Goal: Transaction & Acquisition: Purchase product/service

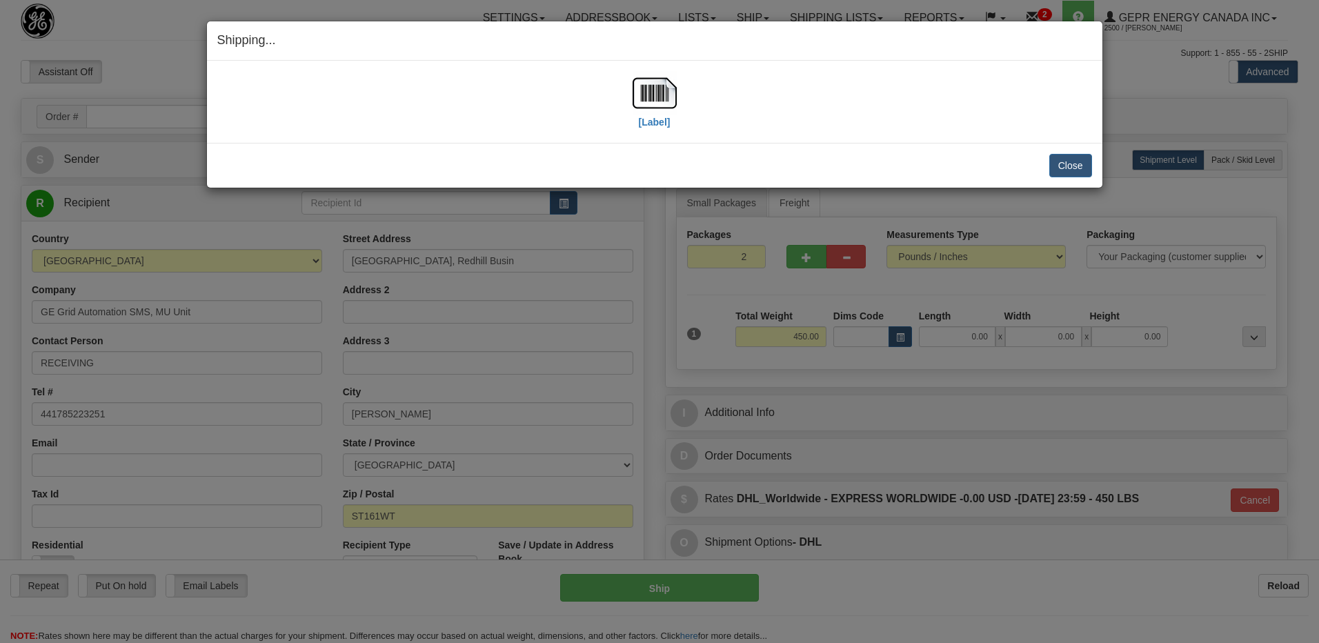
select select "GB"
select select "STS"
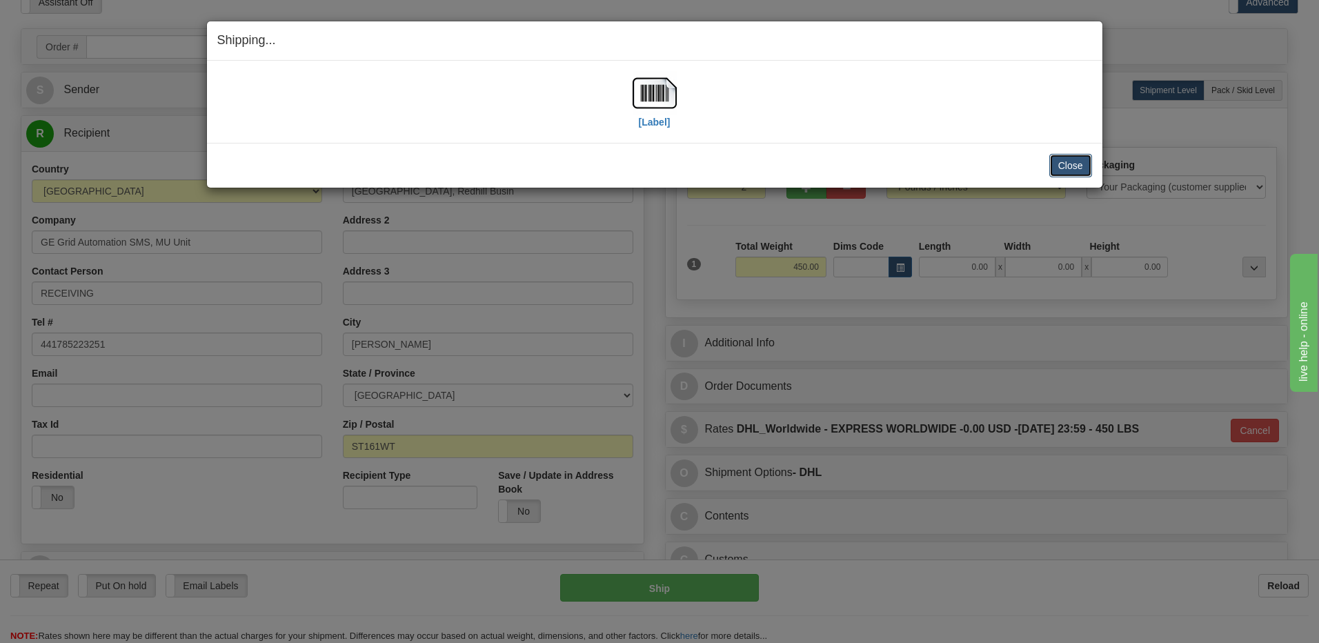
click at [1059, 163] on button "Close" at bounding box center [1070, 165] width 43 height 23
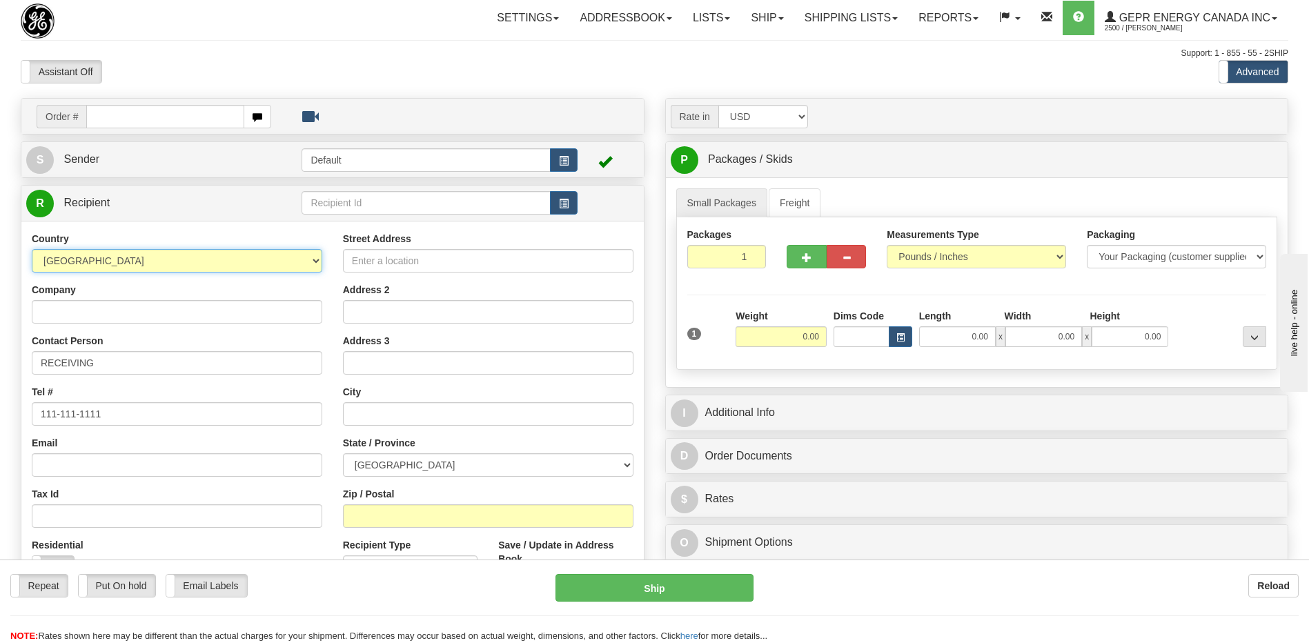
click at [118, 265] on select "AFGHANISTAN ALAND ISLANDS ALBANIA ALGERIA AMERICAN SAMOA ANDORRA ANGOLA ANGUILL…" at bounding box center [177, 260] width 290 height 23
select select "US"
click at [123, 259] on select "AFGHANISTAN ALAND ISLANDS ALBANIA ALGERIA AMERICAN SAMOA ANDORRA ANGOLA ANGUILL…" at bounding box center [177, 260] width 290 height 23
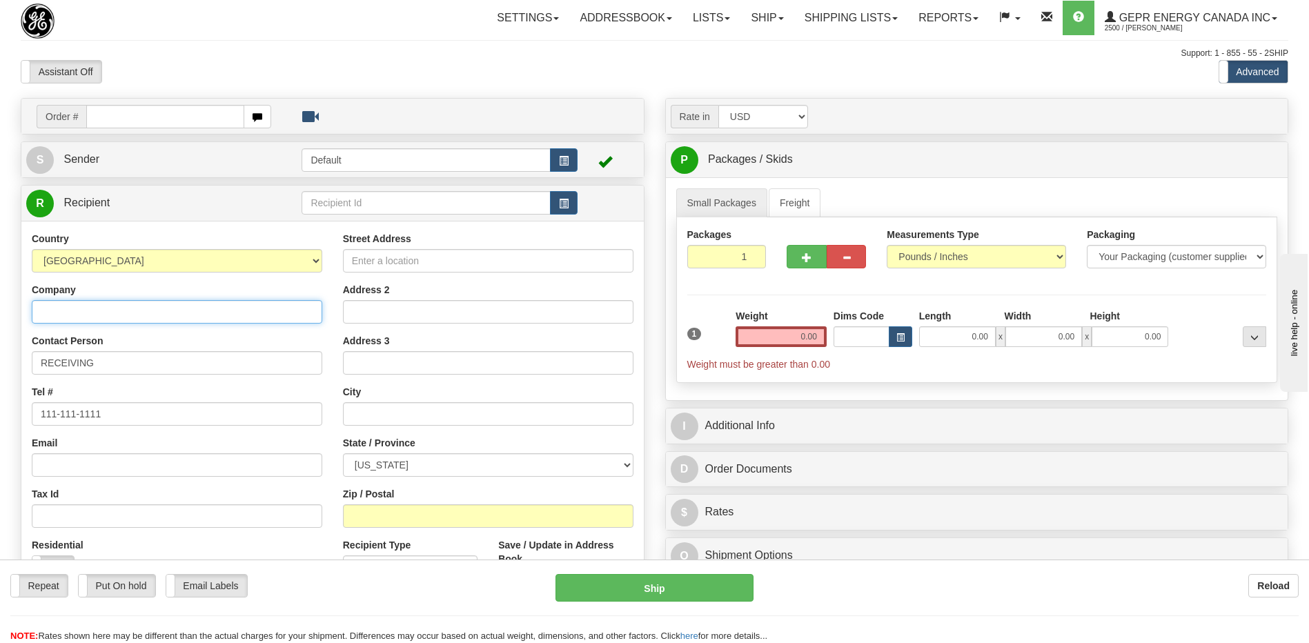
click at [99, 312] on input "Company" at bounding box center [177, 311] width 290 height 23
type input "LONESTAR ENERGY FABRICATION"
click at [388, 268] on input "Street Address" at bounding box center [488, 260] width 290 height 23
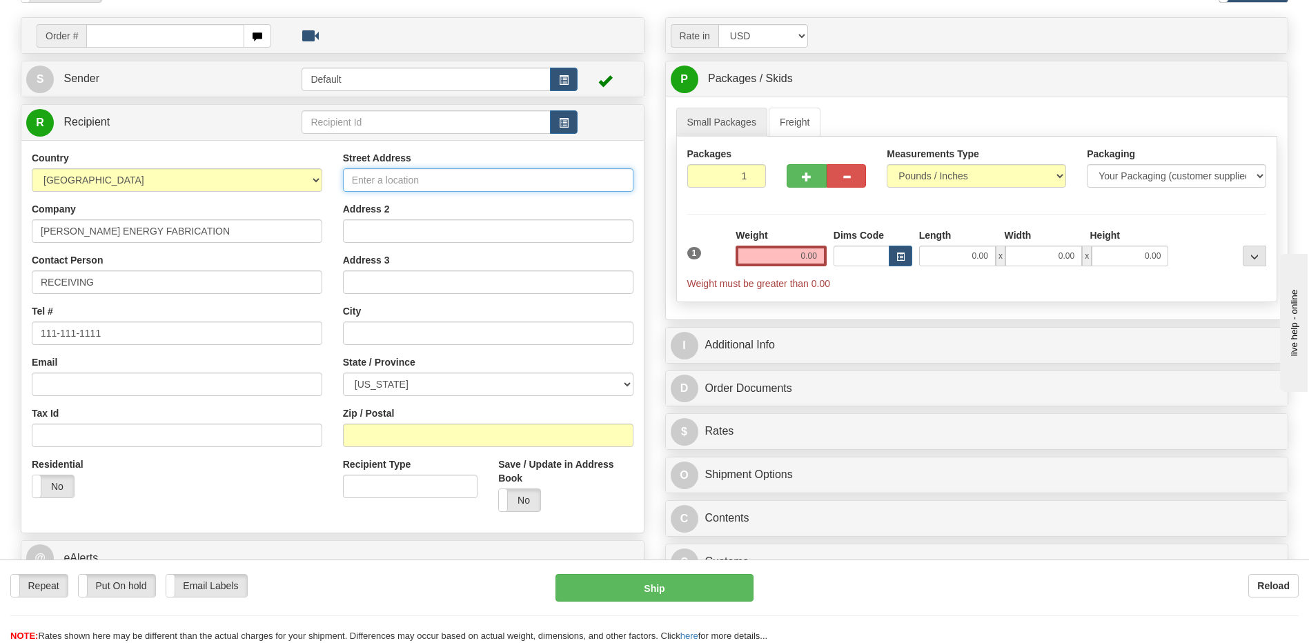
scroll to position [207, 0]
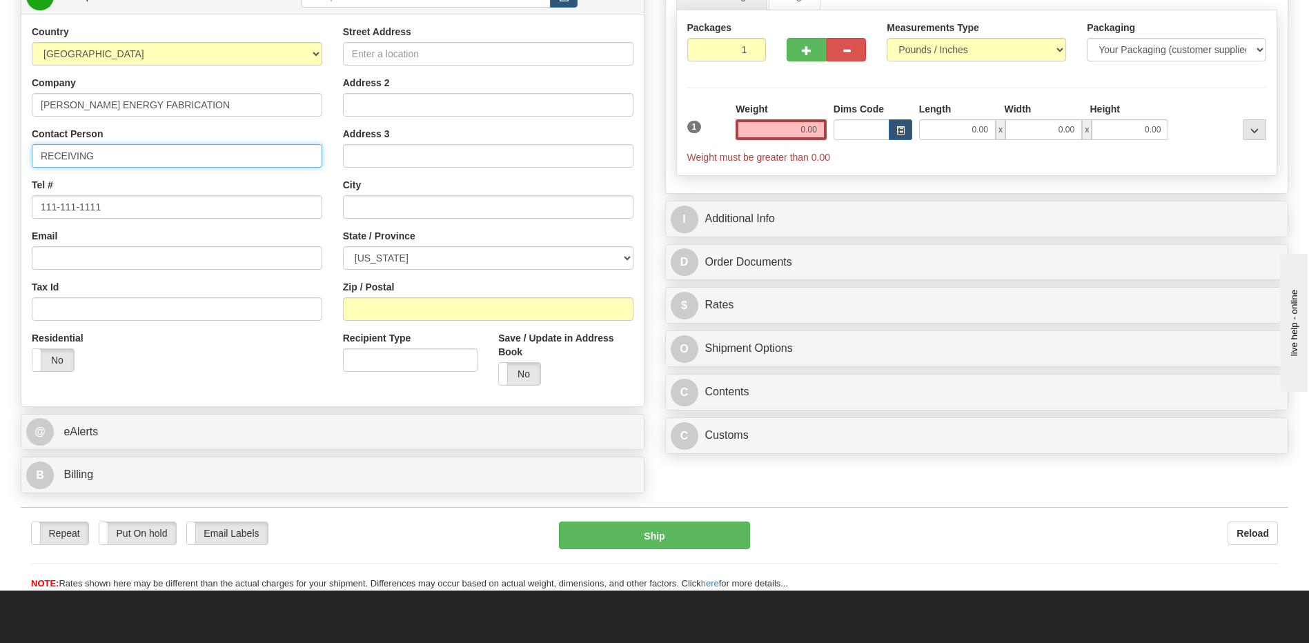
drag, startPoint x: 121, startPoint y: 161, endPoint x: 8, endPoint y: 153, distance: 112.7
click at [8, 153] on div "Toggle navigation Settings Shipping Preferences Fields Preferences New" at bounding box center [654, 192] width 1309 height 798
type input "ATTN: RAKESH CHAKRABORTY"
drag, startPoint x: 139, startPoint y: 208, endPoint x: 0, endPoint y: 170, distance: 144.4
click at [0, 198] on html "Training Course Close Toggle navigation Settings Shipping Preferences New Sende…" at bounding box center [654, 114] width 1309 height 643
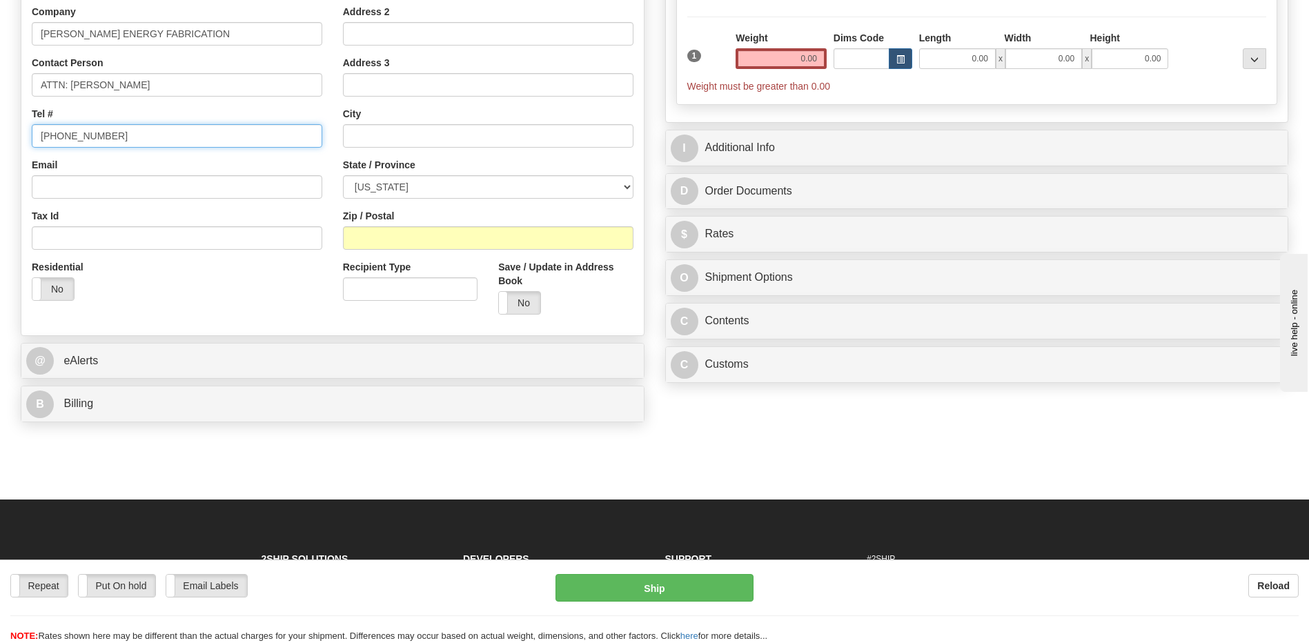
scroll to position [138, 0]
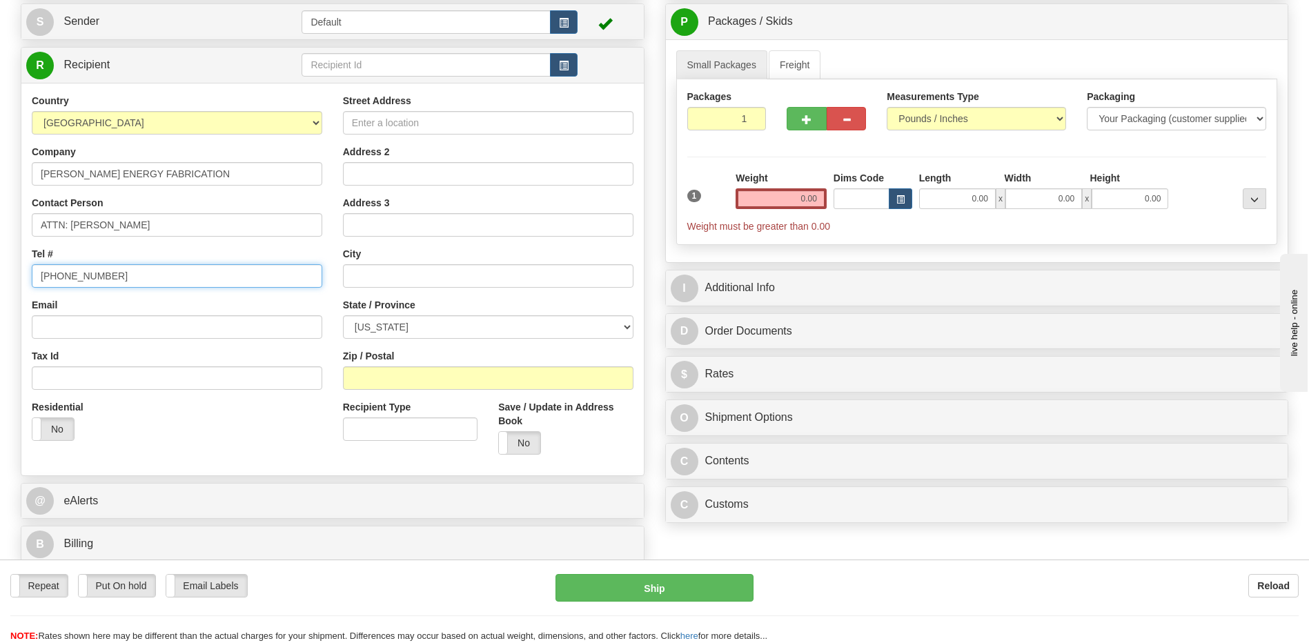
type input "+1 346 745 5912"
click at [377, 130] on input "Street Address" at bounding box center [488, 122] width 290 height 23
type input "2050 FM 1405"
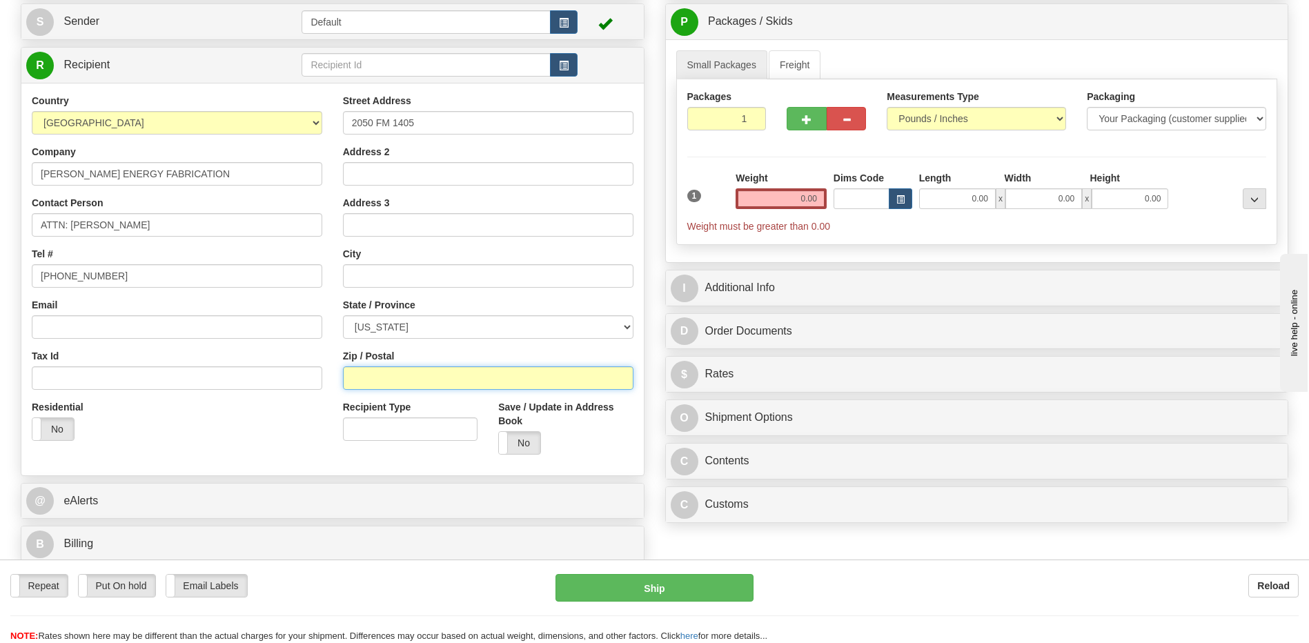
click at [391, 379] on input "Zip / Postal" at bounding box center [488, 377] width 290 height 23
type input "77523"
click at [289, 442] on div "Residential Yes No" at bounding box center [176, 425] width 311 height 51
type input "BAYTOWN"
select select "TX"
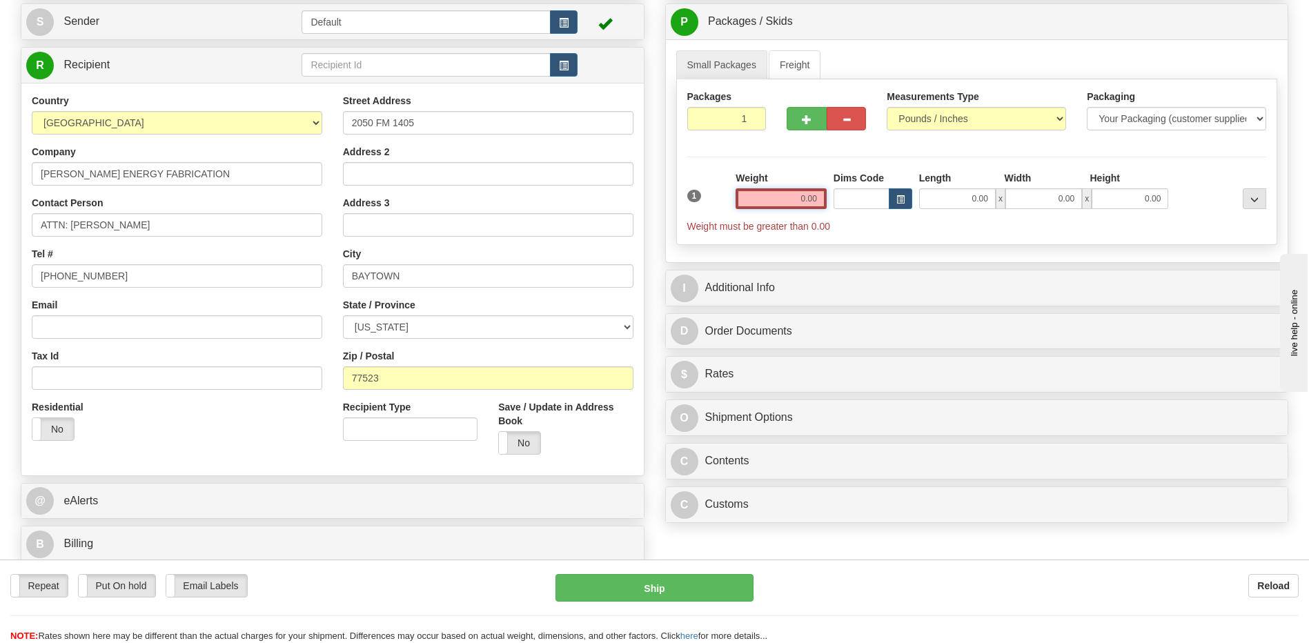
click at [811, 200] on input "0.00" at bounding box center [780, 198] width 91 height 21
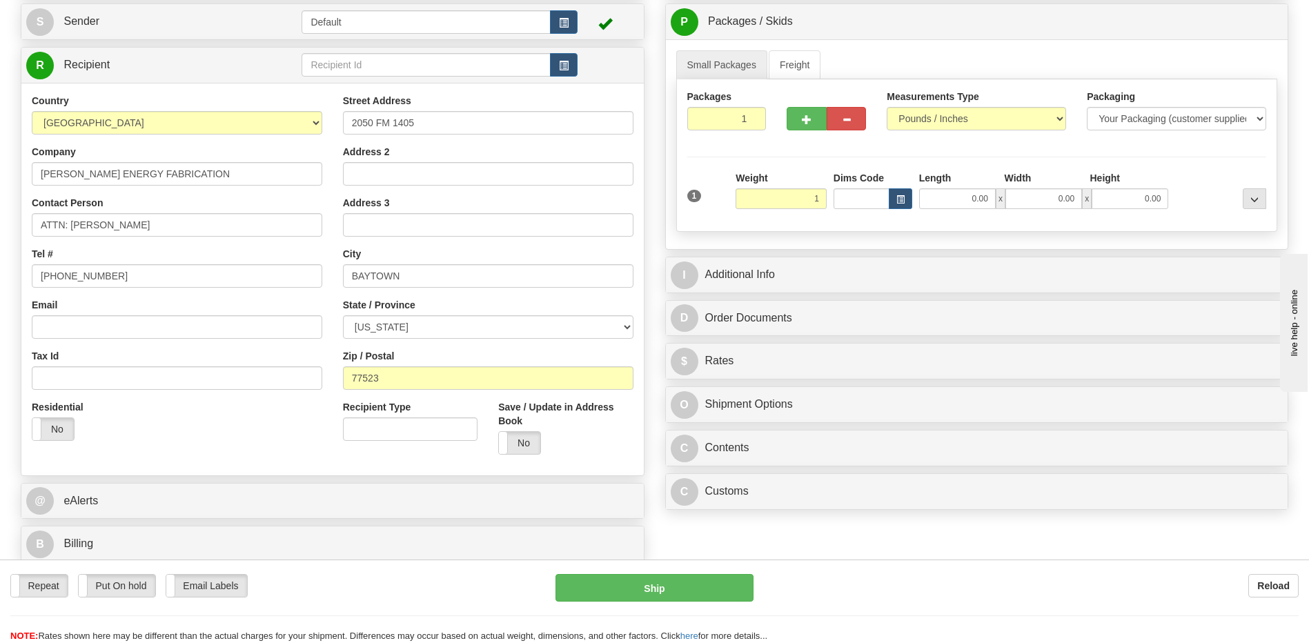
type input "1.00"
click at [274, 435] on div "Residential Yes No" at bounding box center [176, 425] width 311 height 51
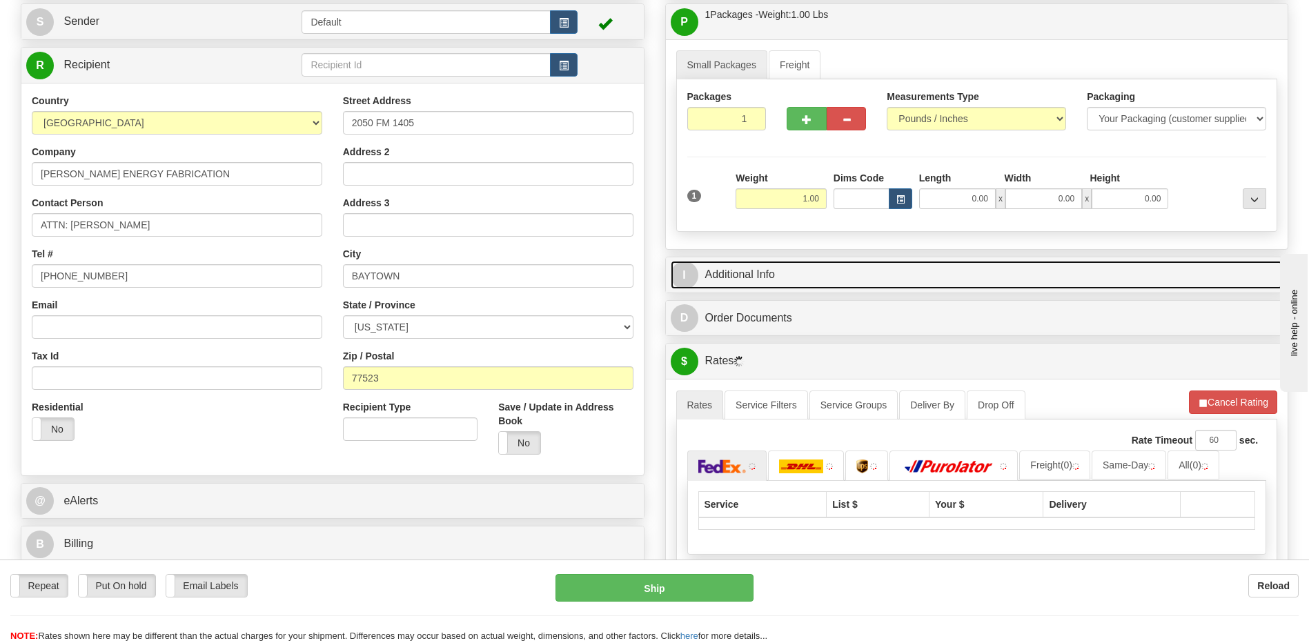
click at [769, 268] on link "I Additional Info" at bounding box center [977, 275] width 613 height 28
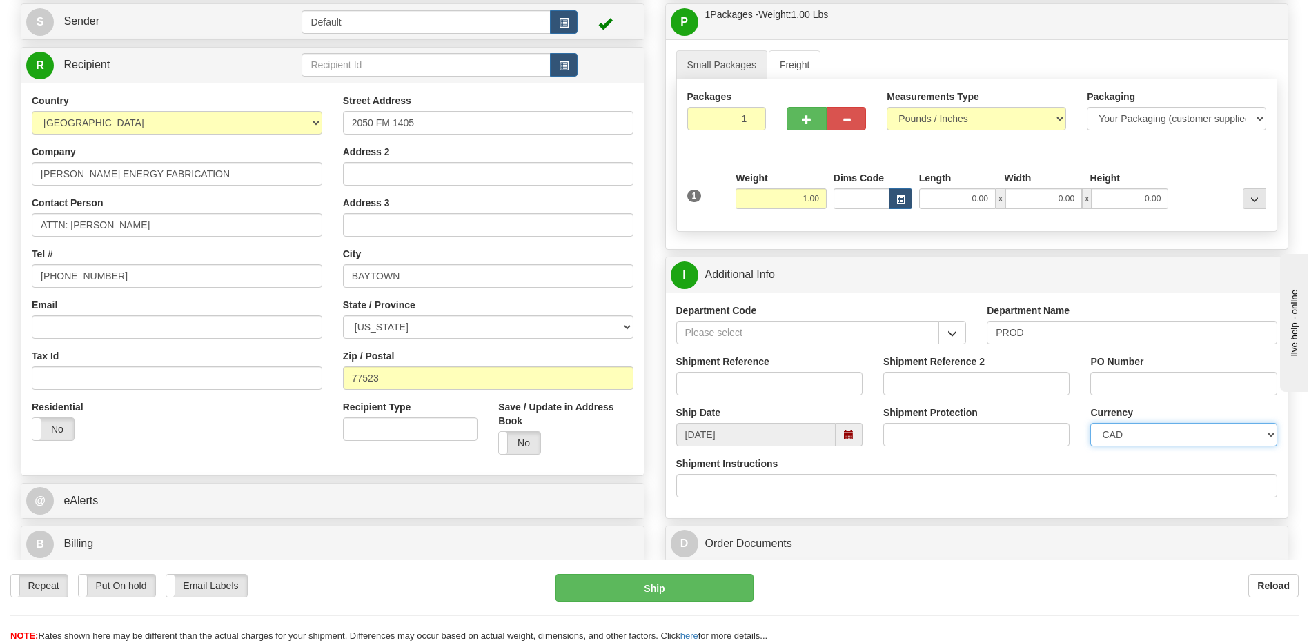
click at [1109, 435] on select "CAD USD EUR ZAR RON ANG ARN AUD AUS AWG BBD BFR BGN BHD BMD BND BRC BRL CHP CKZ…" at bounding box center [1183, 434] width 186 height 23
click at [1090, 423] on select "CAD USD EUR ZAR RON ANG ARN AUD AUS AWG BBD BFR BGN BHD BMD BND BRC BRL CHP CKZ…" at bounding box center [1183, 434] width 186 height 23
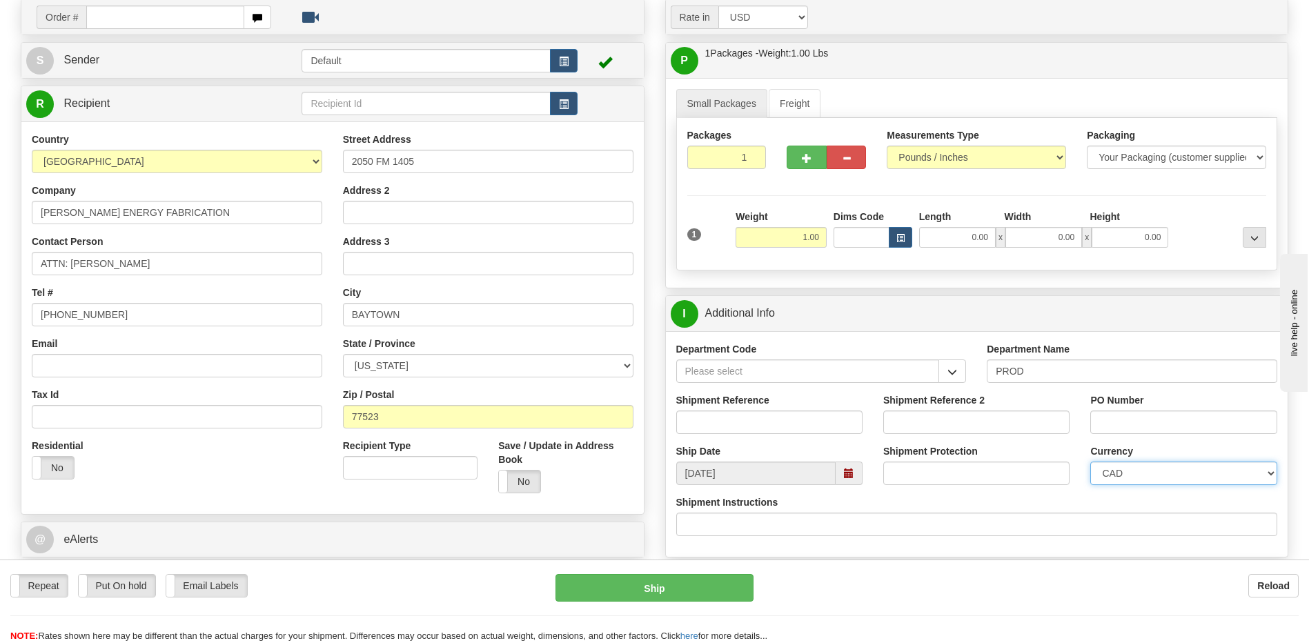
scroll to position [207, 0]
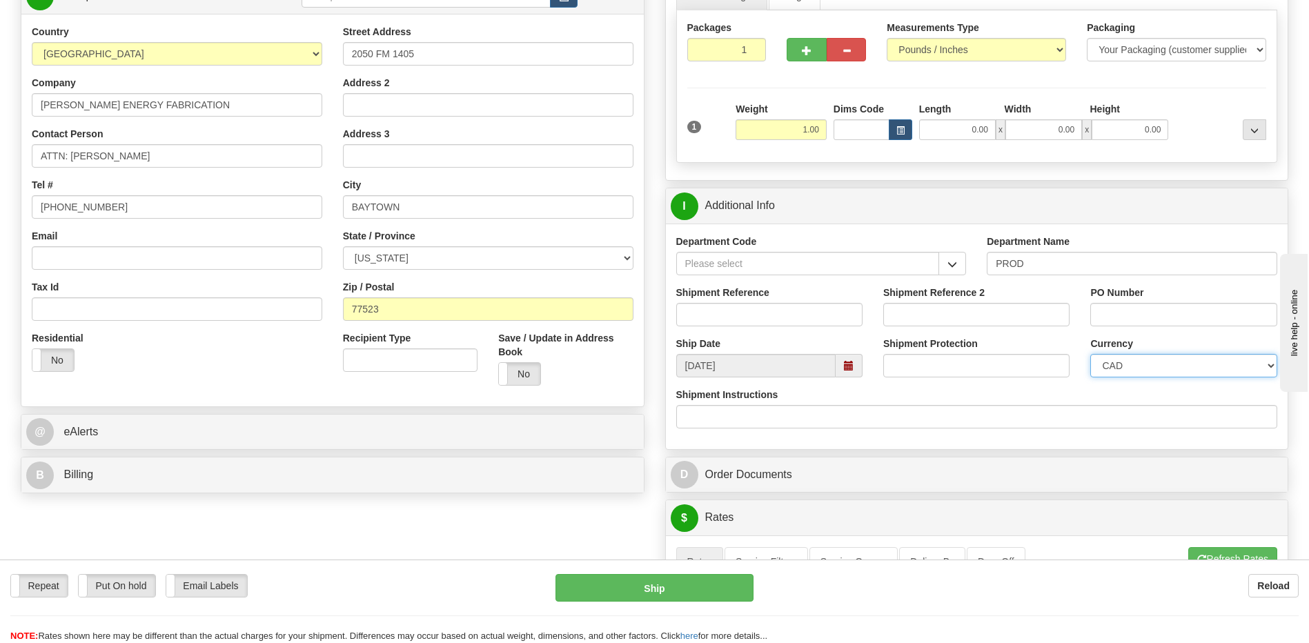
drag, startPoint x: 1103, startPoint y: 366, endPoint x: 1104, endPoint y: 359, distance: 7.6
click at [1103, 366] on select "CAD USD EUR ZAR RON ANG ARN AUD AUS AWG BBD BFR BGN BHD BMD BND BRC BRL CHP CKZ…" at bounding box center [1183, 365] width 186 height 23
select select "1"
click at [1090, 354] on select "CAD USD EUR ZAR RON ANG ARN AUD AUS AWG BBD BFR BGN BHD BMD BND BRC BRL CHP CKZ…" at bounding box center [1183, 365] width 186 height 23
click at [1004, 404] on div "Shipment Instructions" at bounding box center [977, 408] width 602 height 41
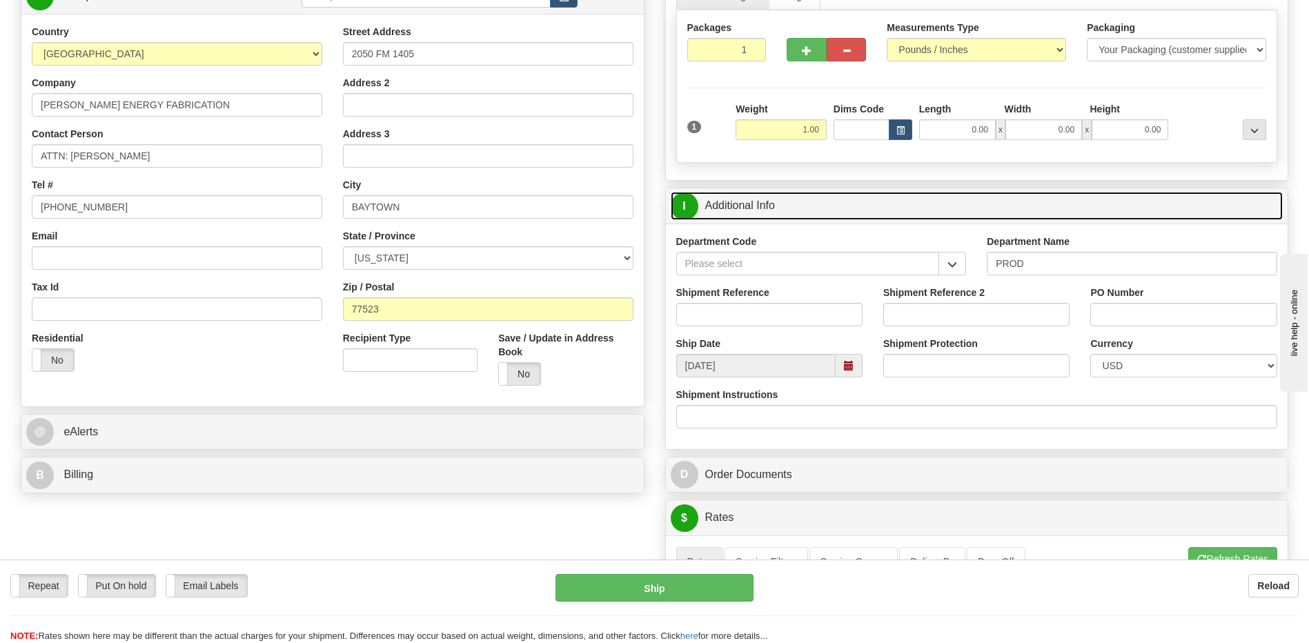
click at [743, 209] on link "I Additional Info" at bounding box center [977, 206] width 613 height 28
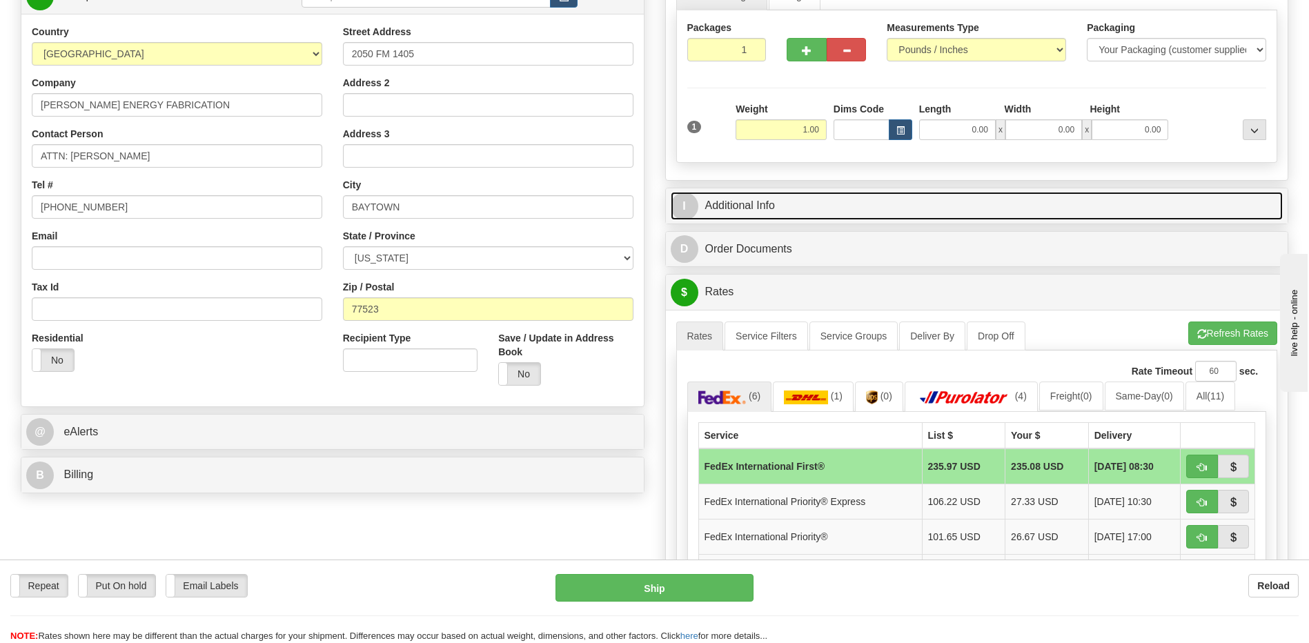
click at [743, 209] on link "I Additional Info" at bounding box center [977, 206] width 613 height 28
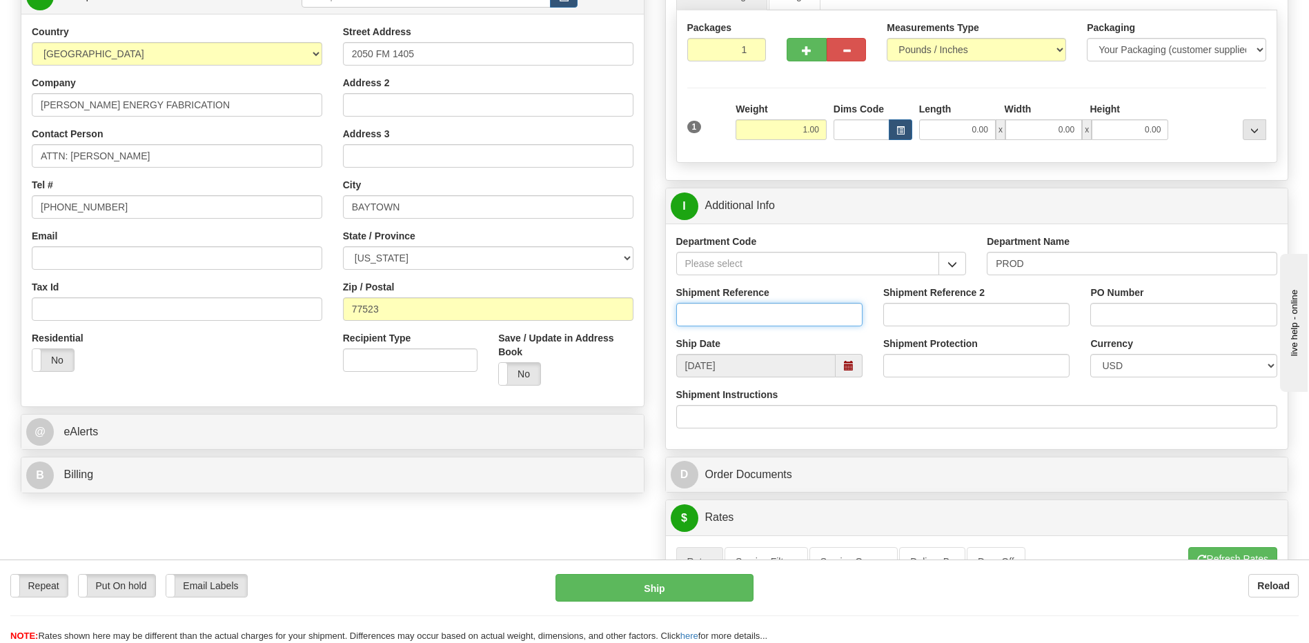
click at [712, 316] on input "Shipment Reference" at bounding box center [769, 314] width 186 height 23
type input "Rittal 8800.070"
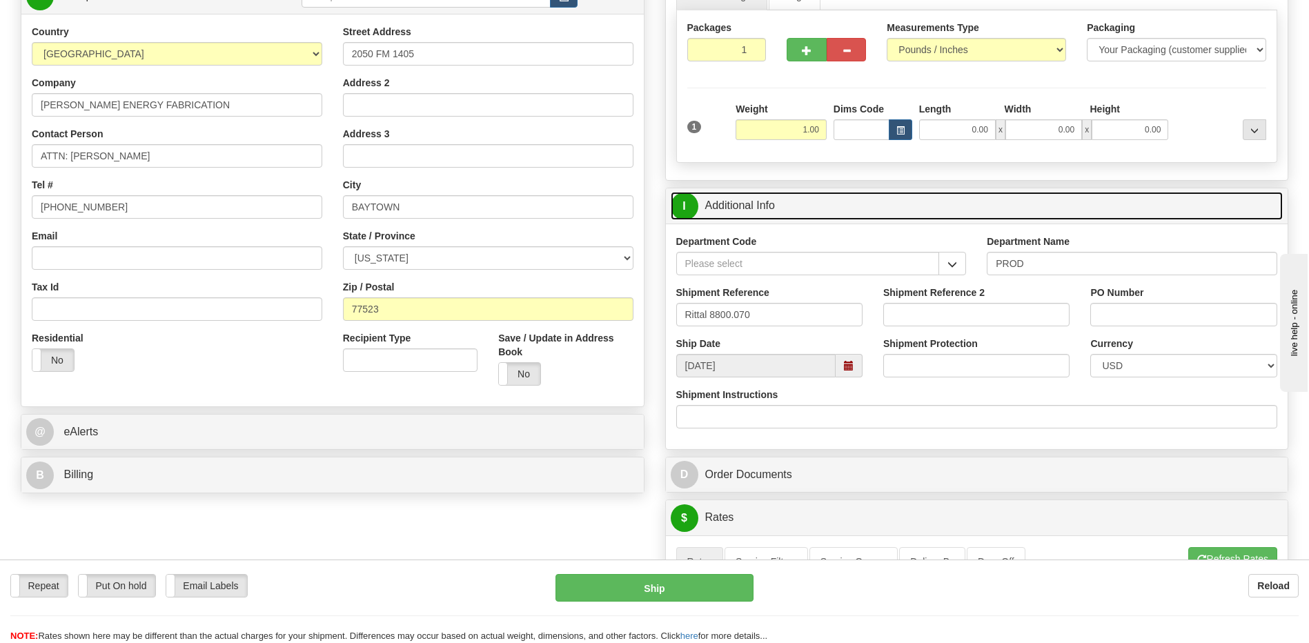
click at [827, 205] on link "I Additional Info" at bounding box center [977, 206] width 613 height 28
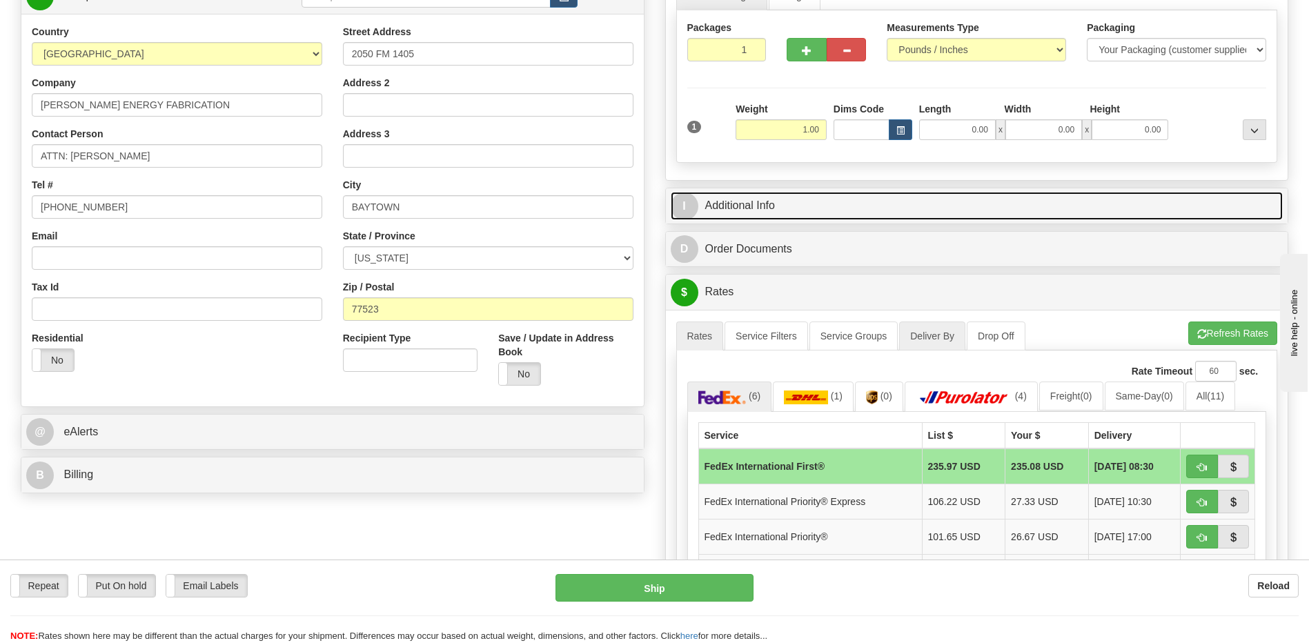
scroll to position [414, 0]
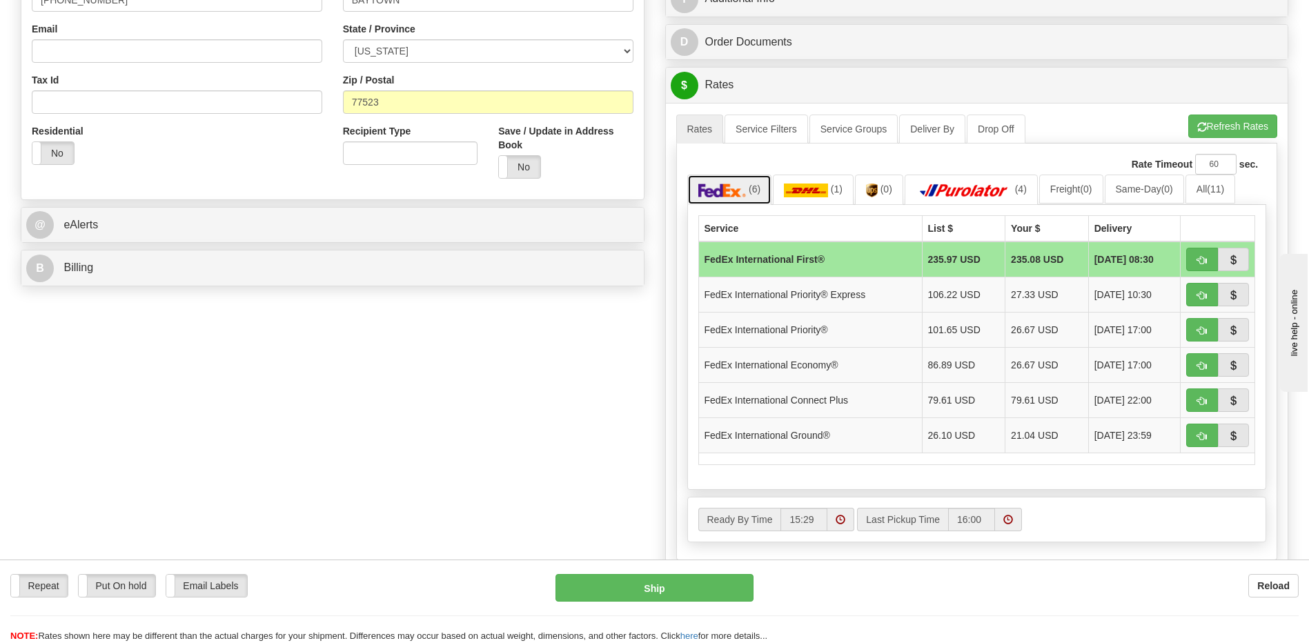
click at [757, 198] on link "(6)" at bounding box center [729, 190] width 85 height 30
click at [1195, 330] on button "button" at bounding box center [1202, 329] width 32 height 23
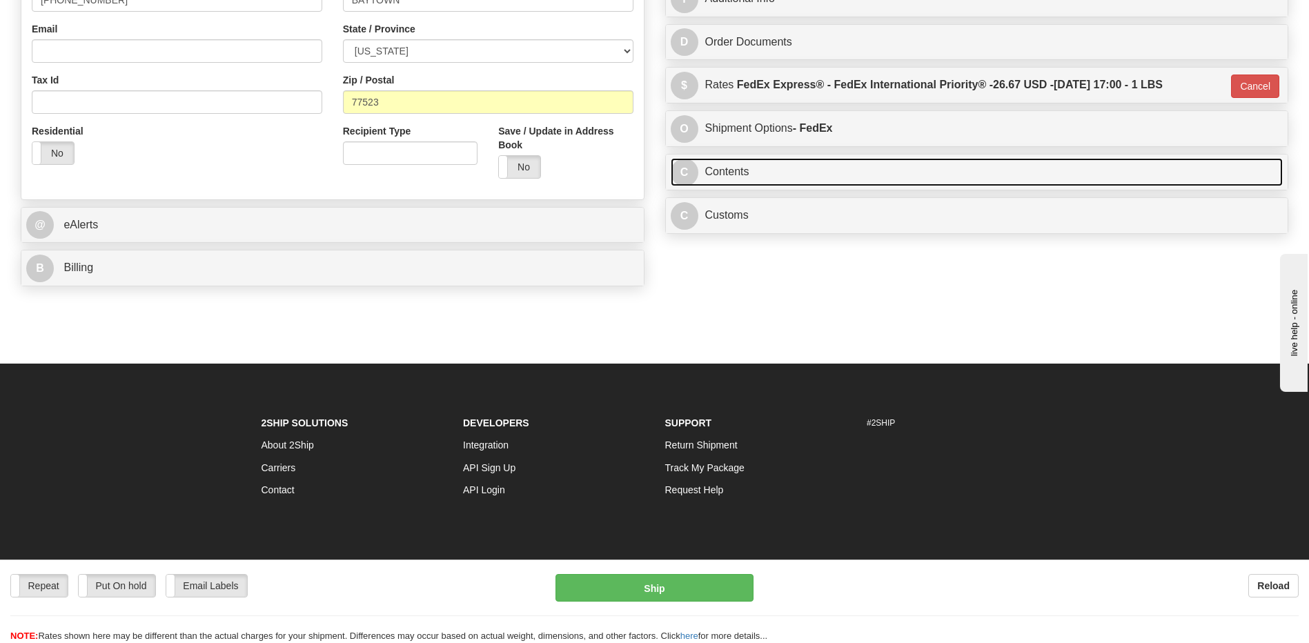
click at [741, 168] on link "C Contents" at bounding box center [977, 172] width 613 height 28
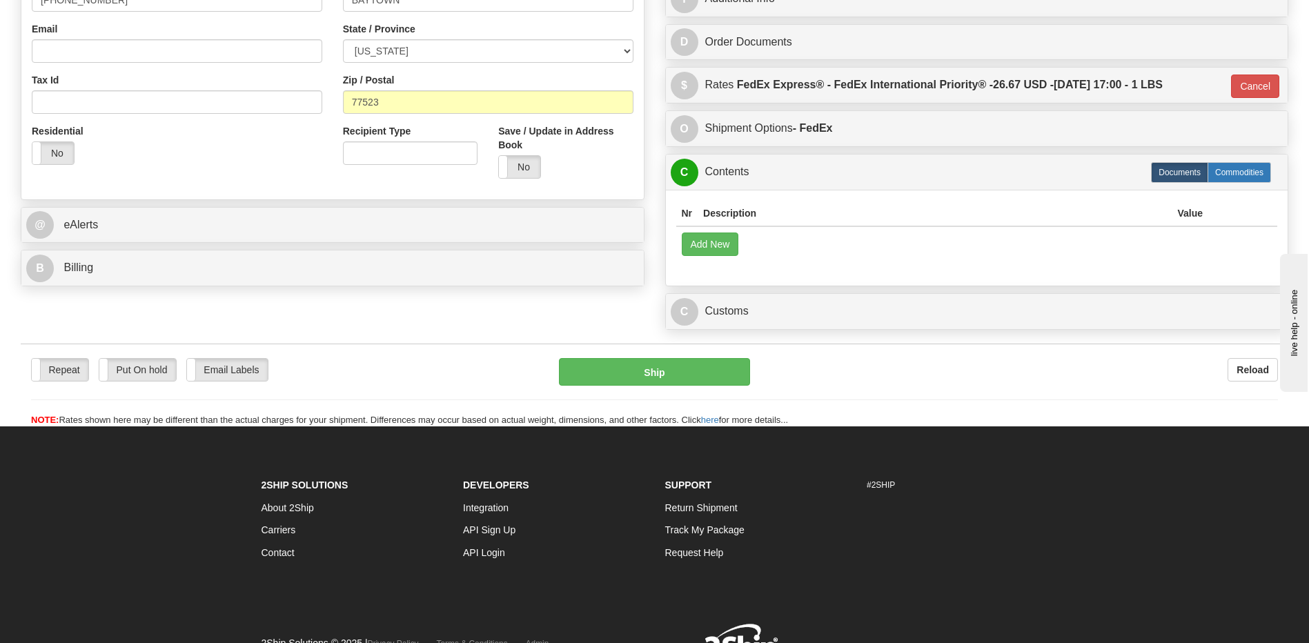
click at [1240, 179] on label "Commodities" at bounding box center [1238, 172] width 63 height 21
type input "01"
radio input "true"
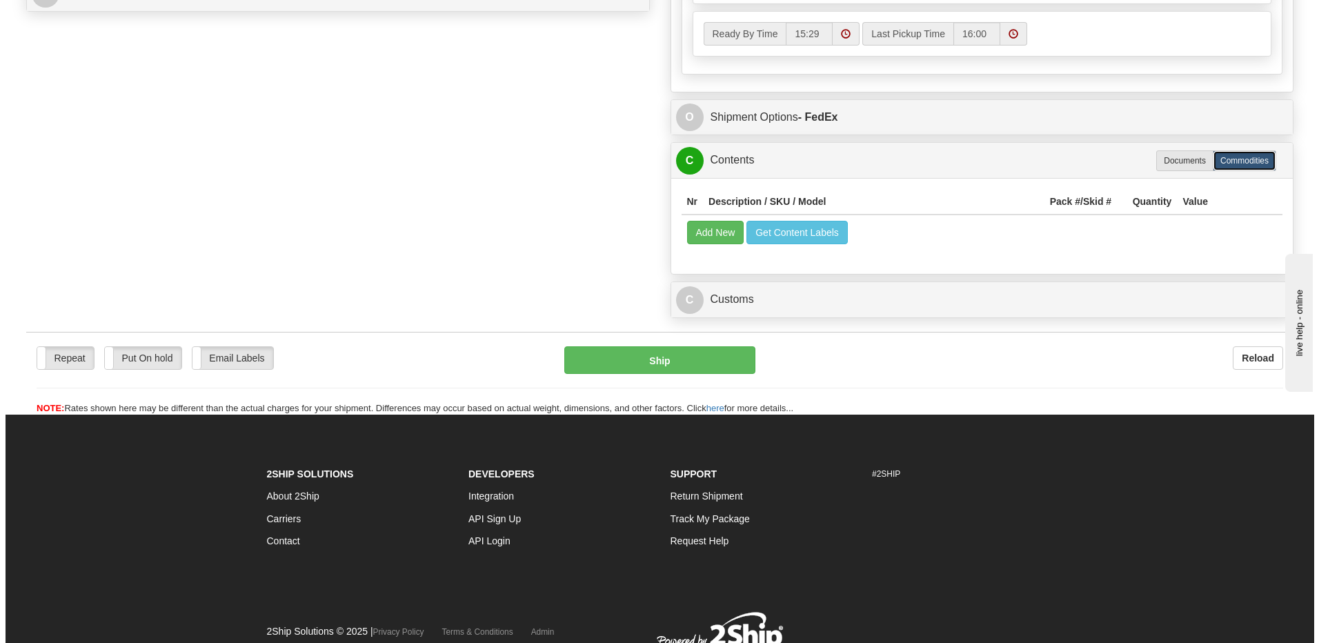
scroll to position [690, 0]
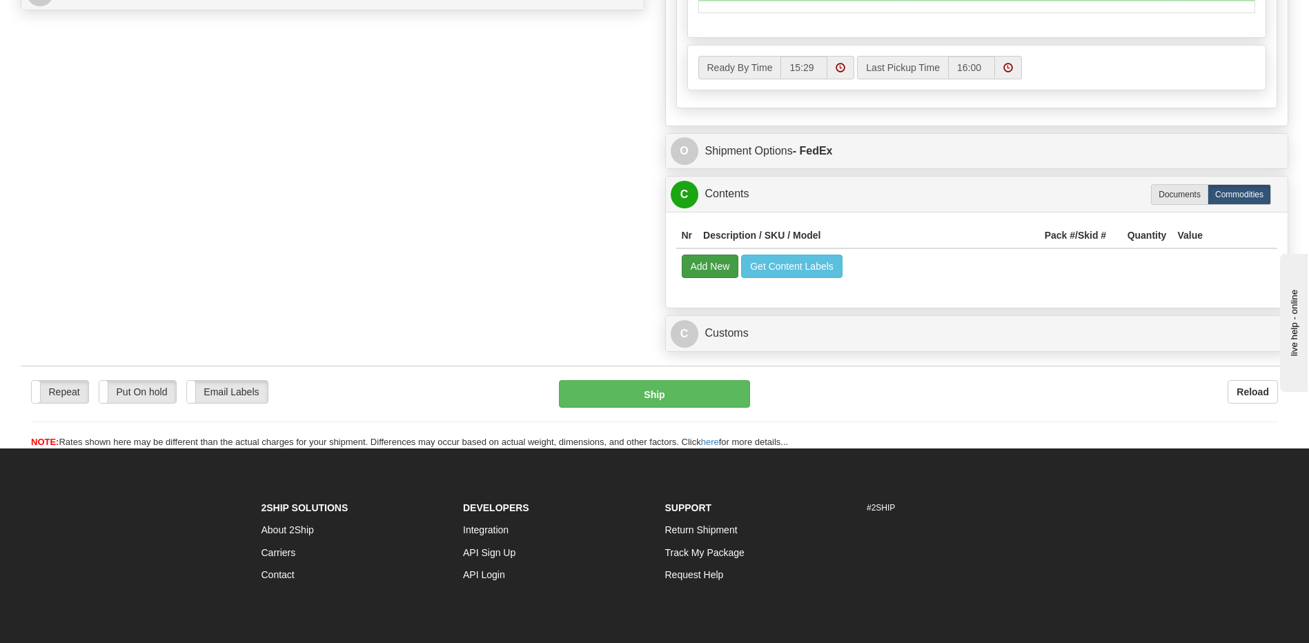
click at [713, 239] on th "Description / SKU / Model" at bounding box center [869, 236] width 342 height 26
click at [716, 266] on button "Add New" at bounding box center [710, 266] width 57 height 23
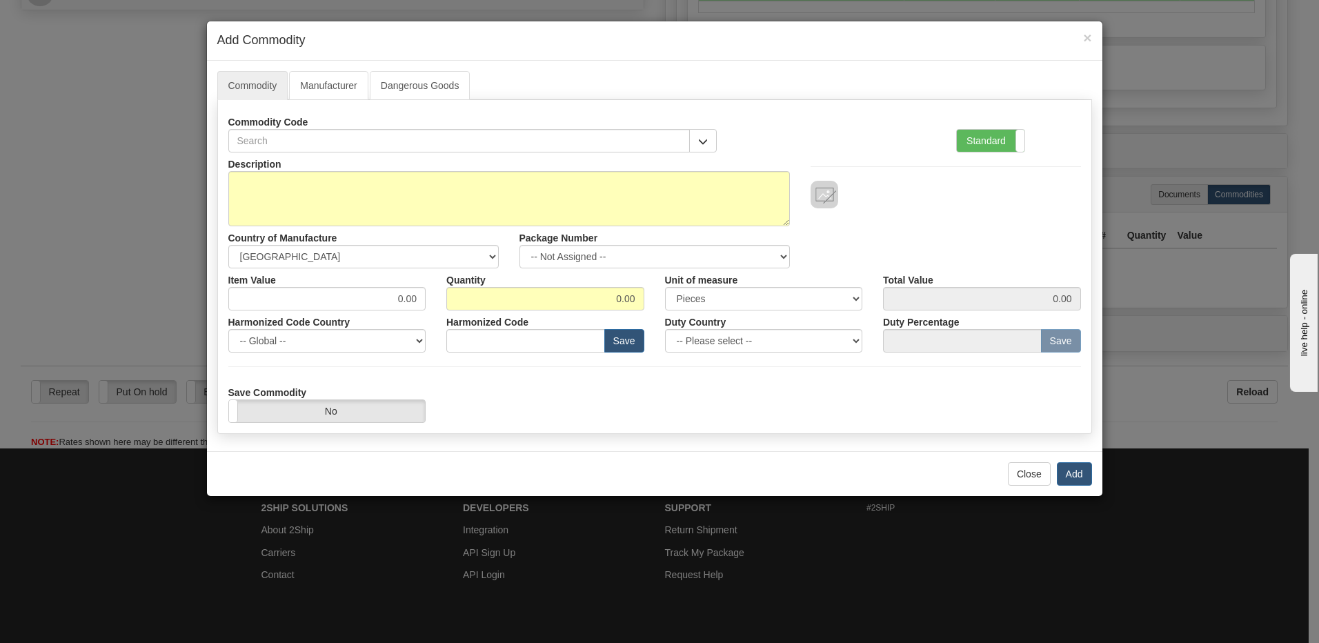
click at [973, 125] on div "Standard Advanced" at bounding box center [1019, 131] width 146 height 42
click at [967, 147] on label "Standard" at bounding box center [991, 141] width 68 height 22
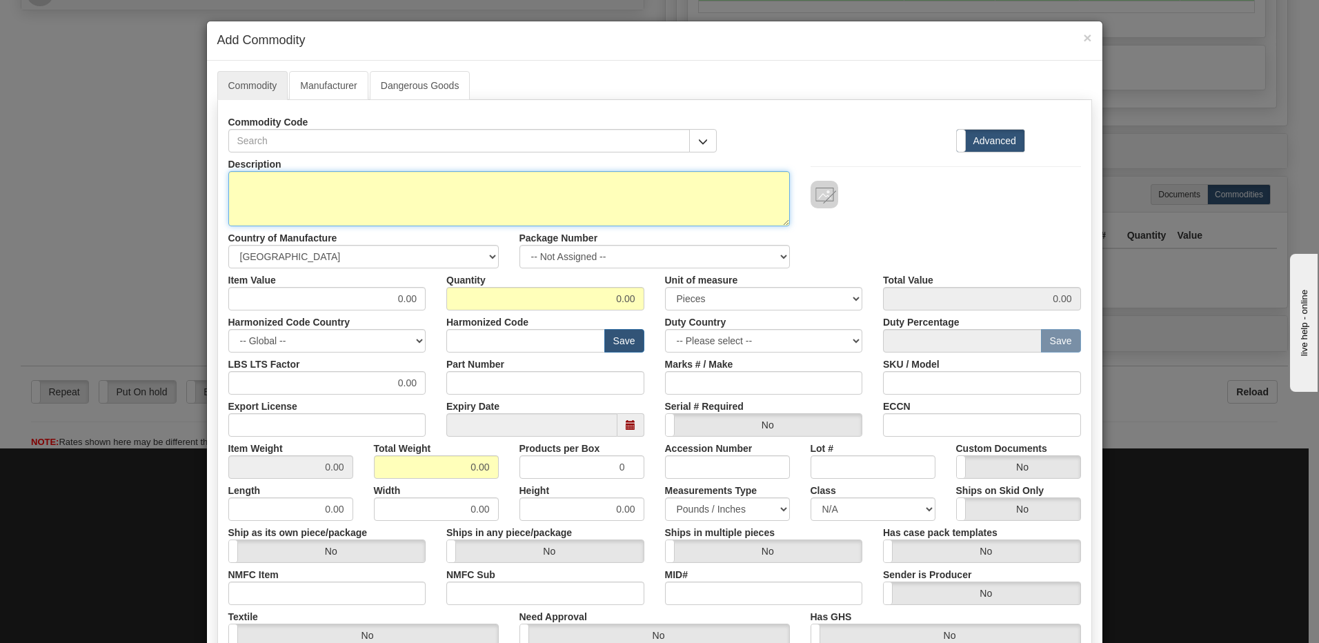
click at [255, 188] on textarea "Description" at bounding box center [509, 198] width 562 height 55
paste textarea "WaSHER STEEL FLaT"
type textarea "WaSHER STEEL FLaT"
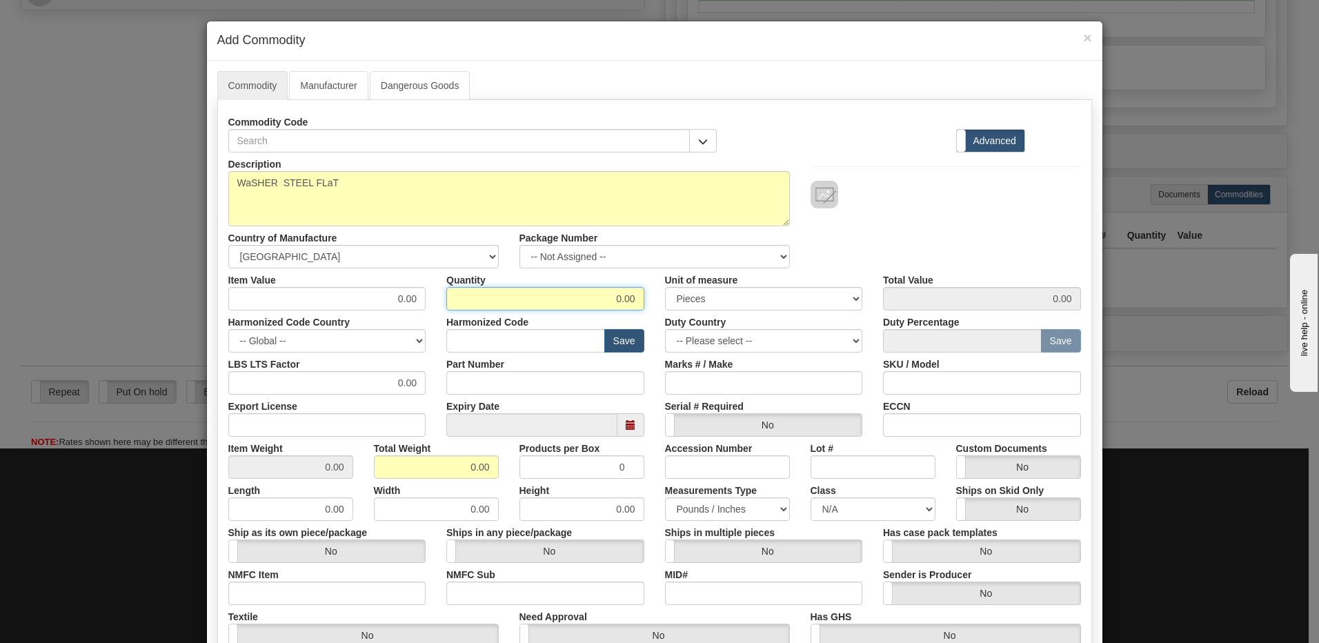
drag, startPoint x: 605, startPoint y: 308, endPoint x: 678, endPoint y: 295, distance: 73.6
click at [678, 295] on div "Item Value 0.00 Quantity 0.00 Unit of measure 3 Thousand Square Inches Adjustme…" at bounding box center [654, 289] width 873 height 42
type input "100"
drag, startPoint x: 447, startPoint y: 471, endPoint x: 531, endPoint y: 473, distance: 83.5
click at [531, 473] on div "Item Weight 0.00 Total Weight 0.00 Products per Box 0 Accession Number Lot # Cu…" at bounding box center [654, 458] width 873 height 42
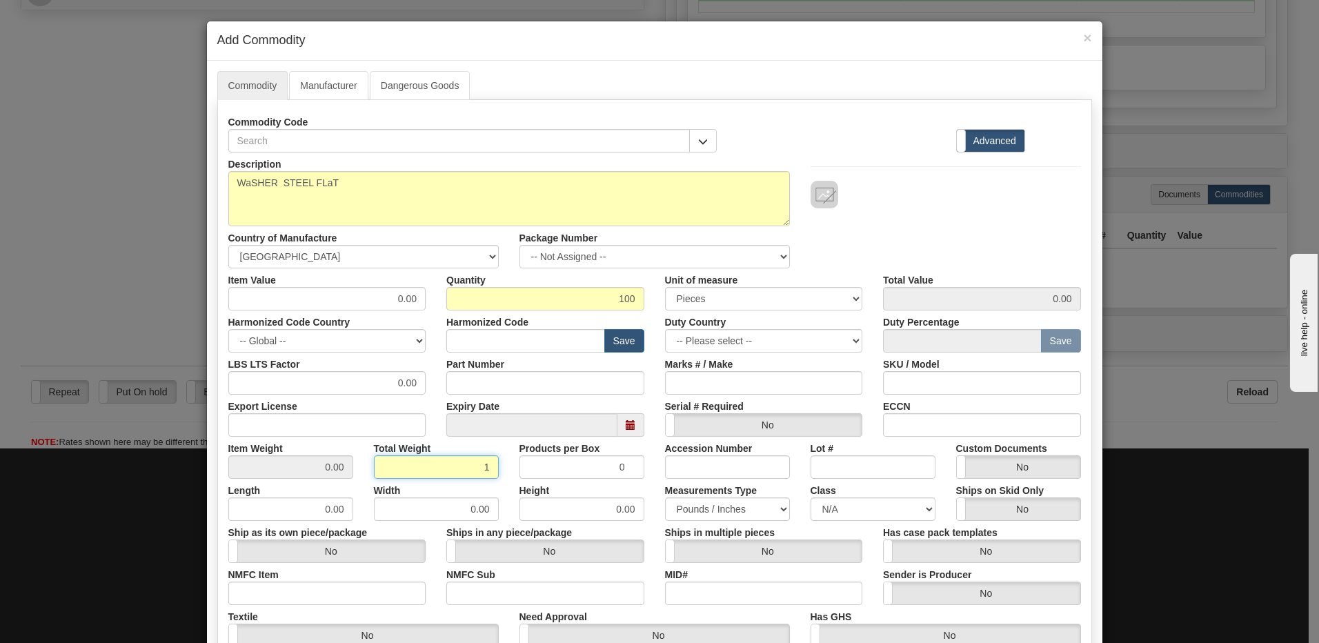
type input "1"
type input "0.0100"
click at [281, 468] on input "0.0100" at bounding box center [290, 466] width 125 height 23
click at [477, 341] on input "text" at bounding box center [525, 340] width 159 height 23
paste input "7318.22.0000"
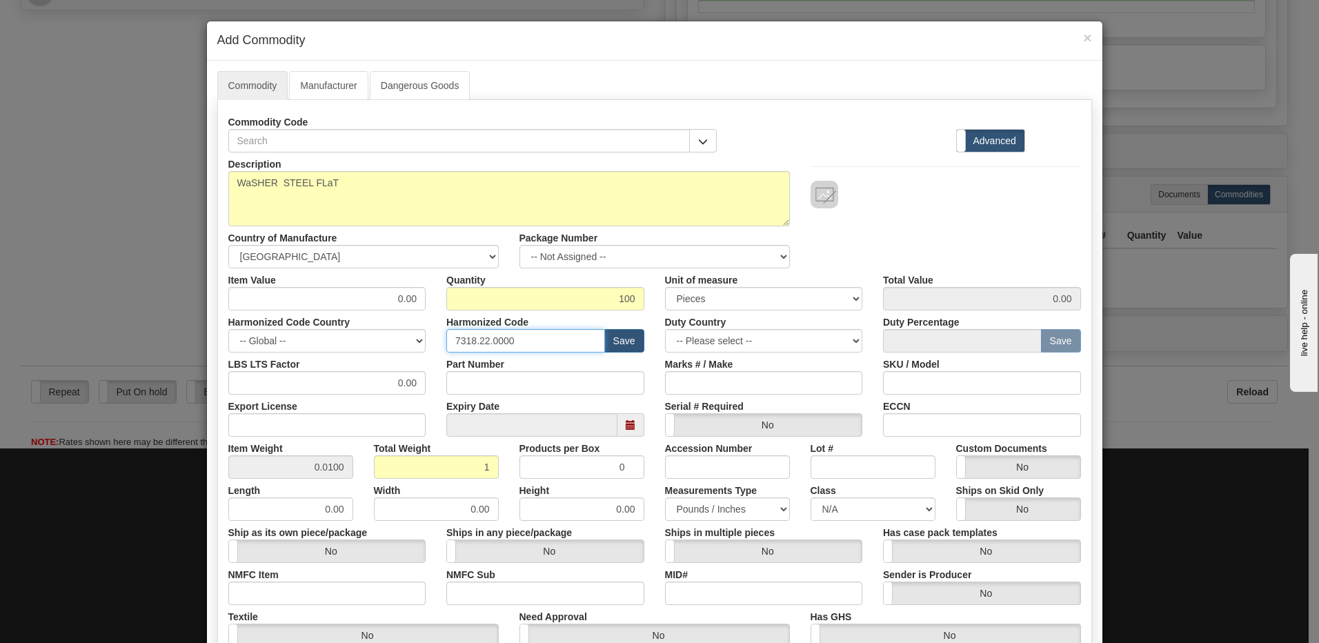
type input "7318.22.0000"
drag, startPoint x: 467, startPoint y: 313, endPoint x: 525, endPoint y: 317, distance: 58.1
click at [524, 318] on div "Description WaSHER STEEL FLaT Country of Manufacture -- Unknown -- AFGHANISTAN …" at bounding box center [654, 455] width 853 height 607
type input ".10"
type input "10.00"
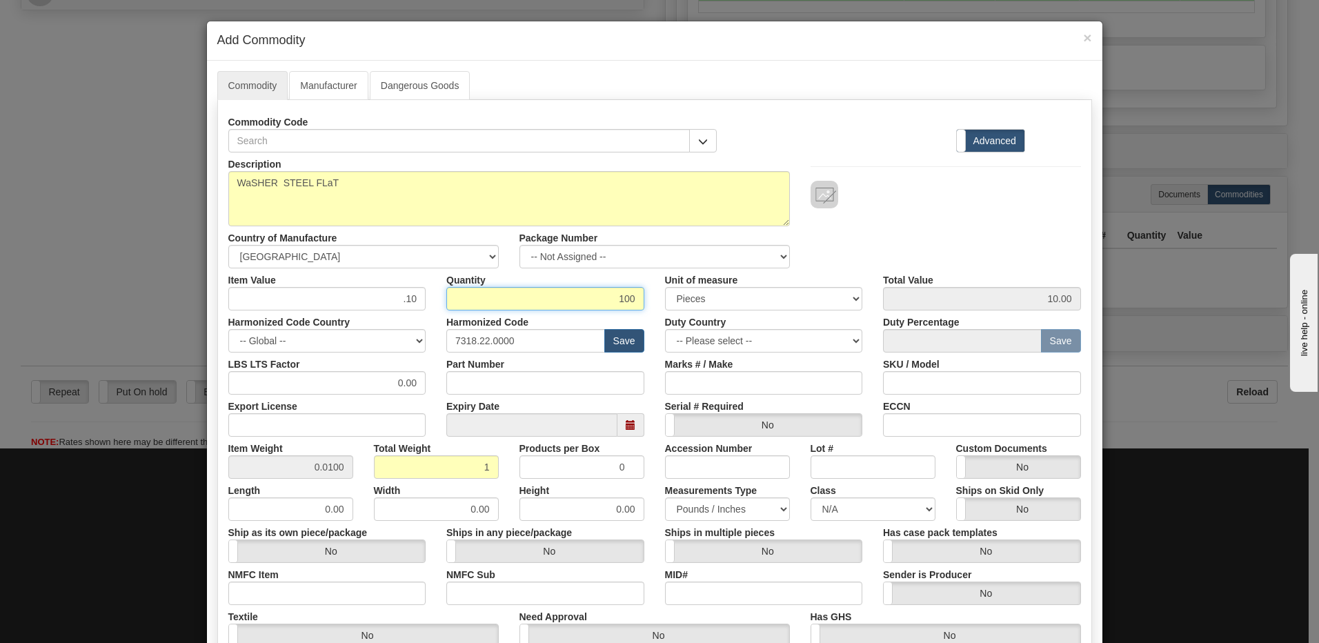
click at [525, 294] on input "100" at bounding box center [545, 298] width 198 height 23
click at [388, 304] on input ".10" at bounding box center [327, 298] width 198 height 23
type input "0.10"
click at [590, 300] on input "100" at bounding box center [545, 298] width 198 height 23
click at [962, 228] on div "Description WaSHER STEEL FLaT Country of Manufacture -- Unknown -- AFGHANISTAN …" at bounding box center [654, 210] width 873 height 116
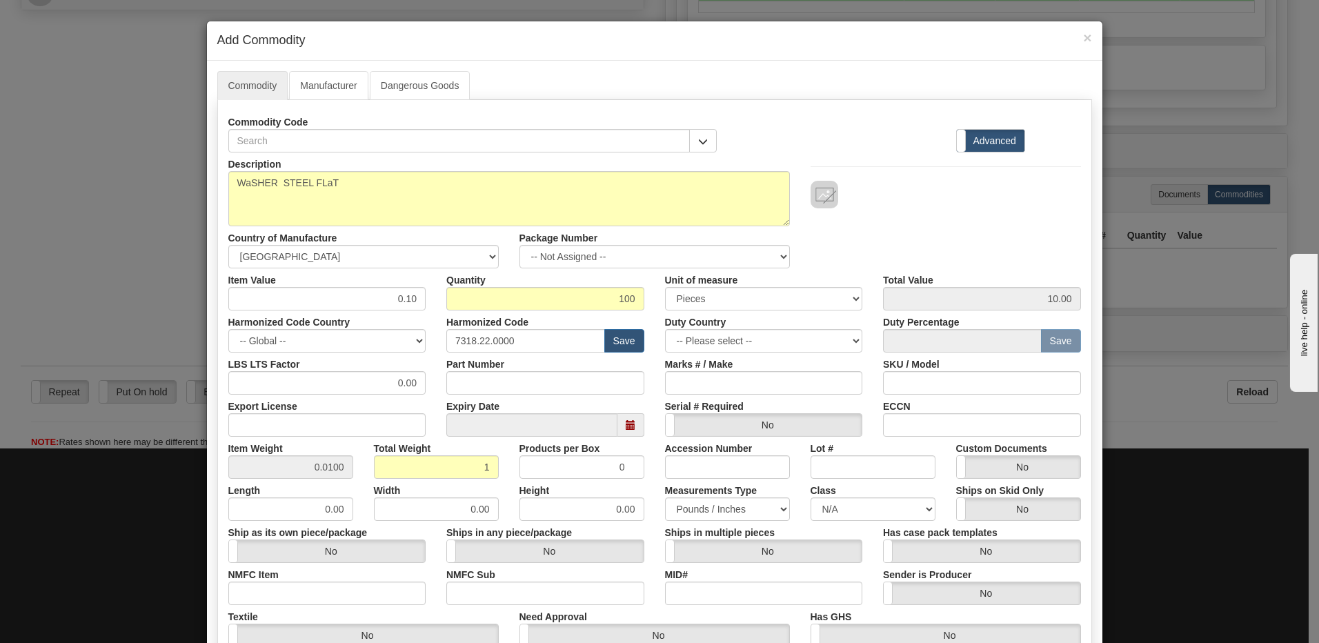
click at [936, 201] on div at bounding box center [946, 195] width 270 height 28
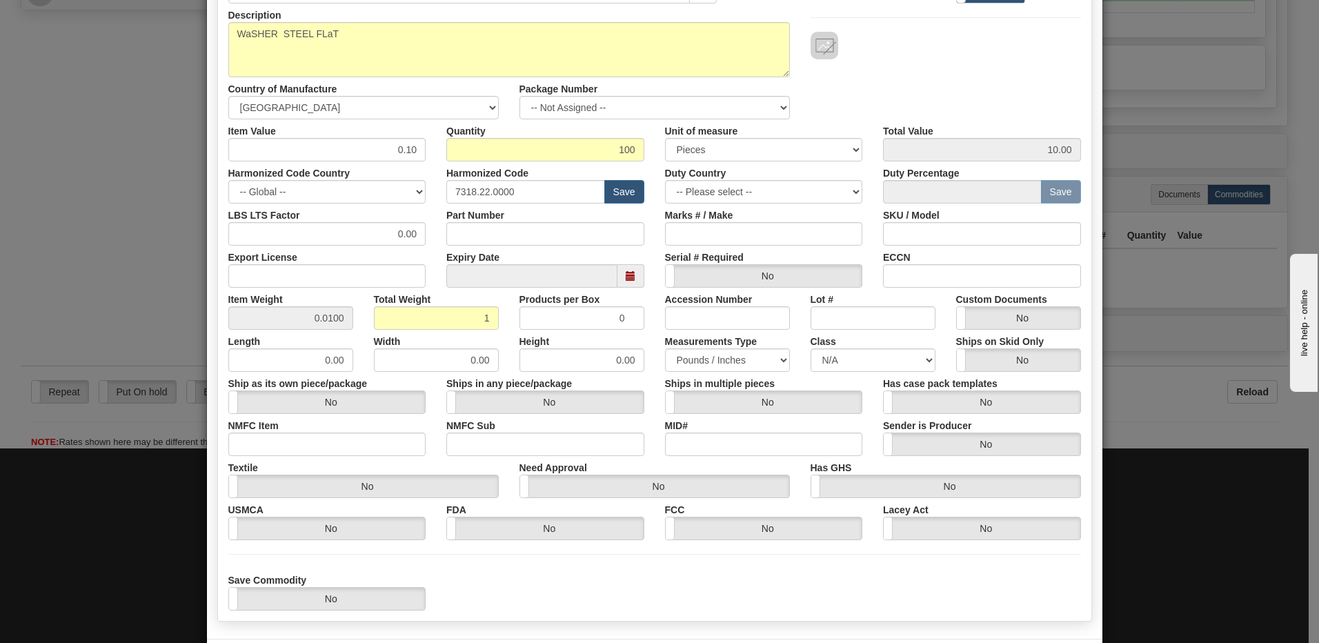
scroll to position [207, 0]
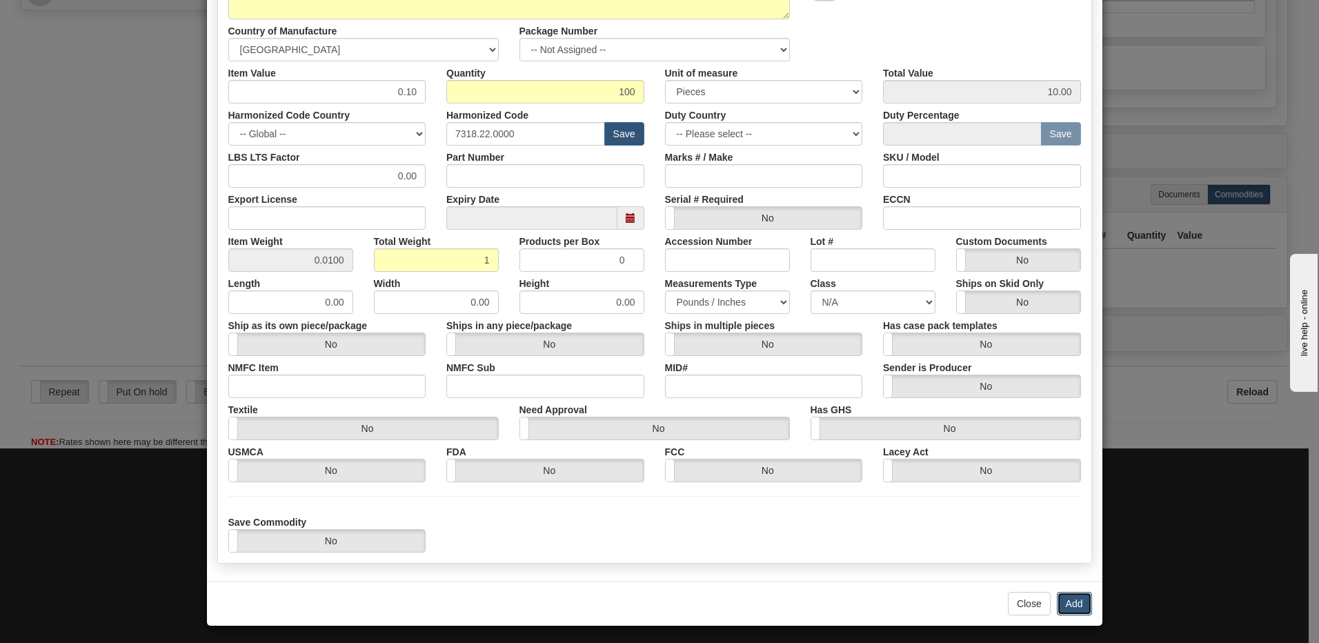
click at [1058, 599] on button "Add" at bounding box center [1074, 603] width 35 height 23
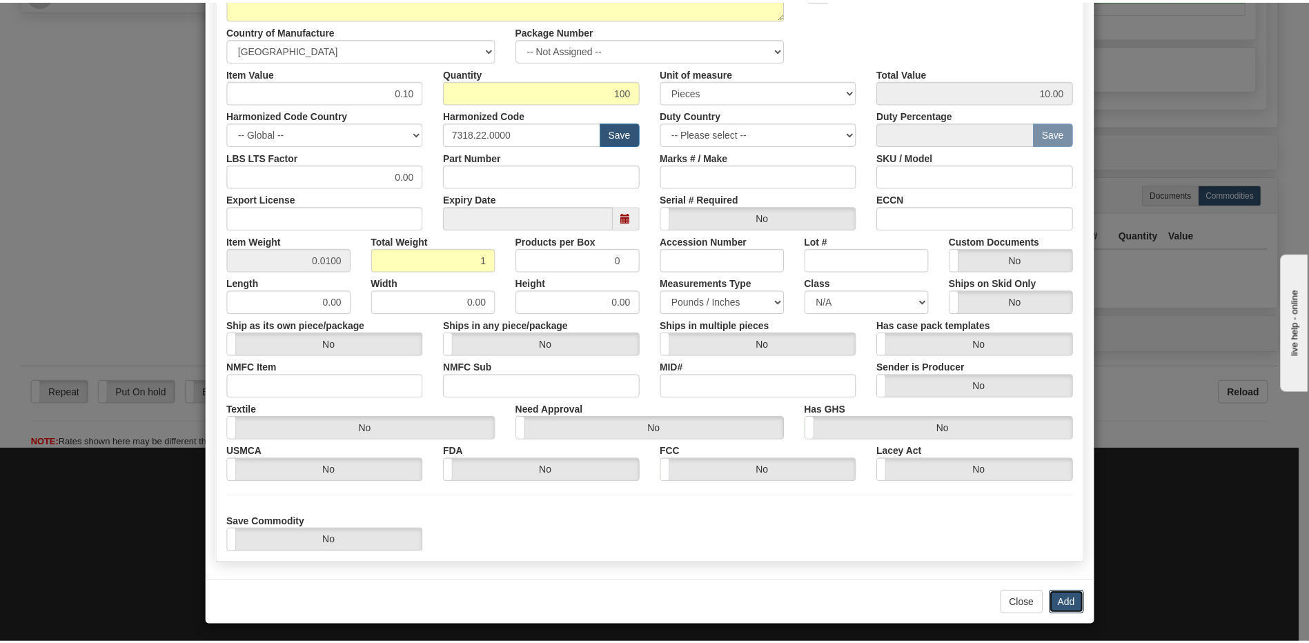
scroll to position [0, 0]
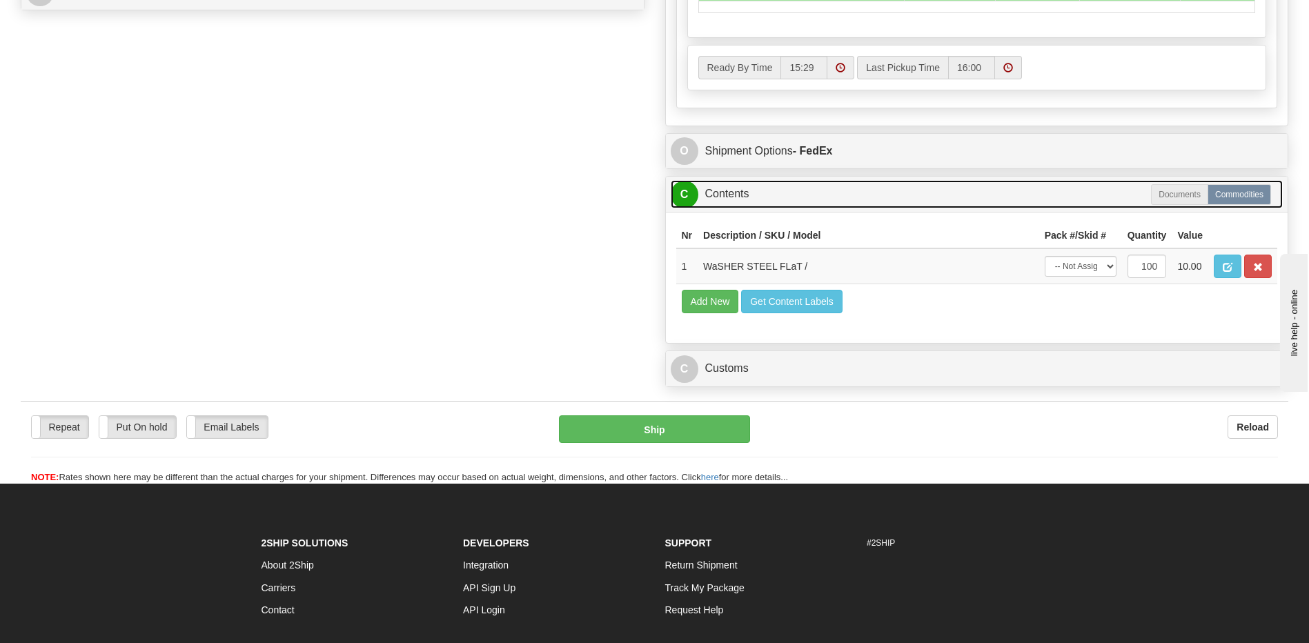
click at [730, 197] on link "C Contents" at bounding box center [977, 194] width 613 height 28
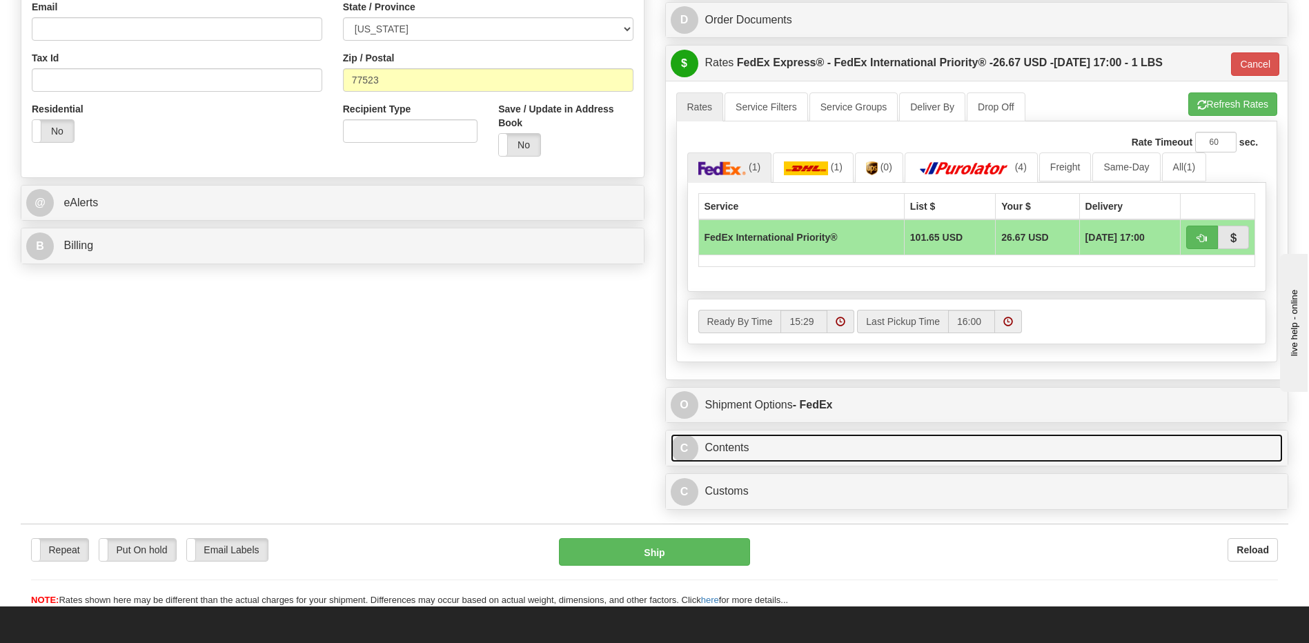
scroll to position [317, 0]
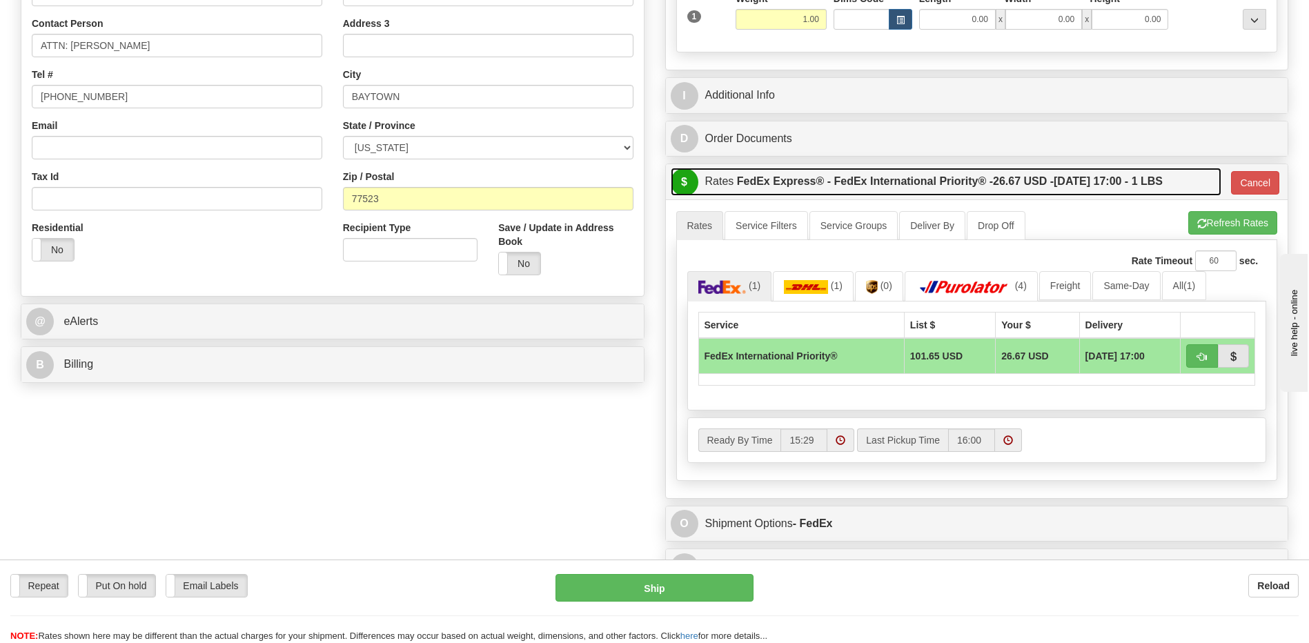
click at [818, 174] on label "FedEx Express® - FedEx International Priority® - 26.67 USD - 08/18/2025 17:00 -…" at bounding box center [950, 182] width 426 height 28
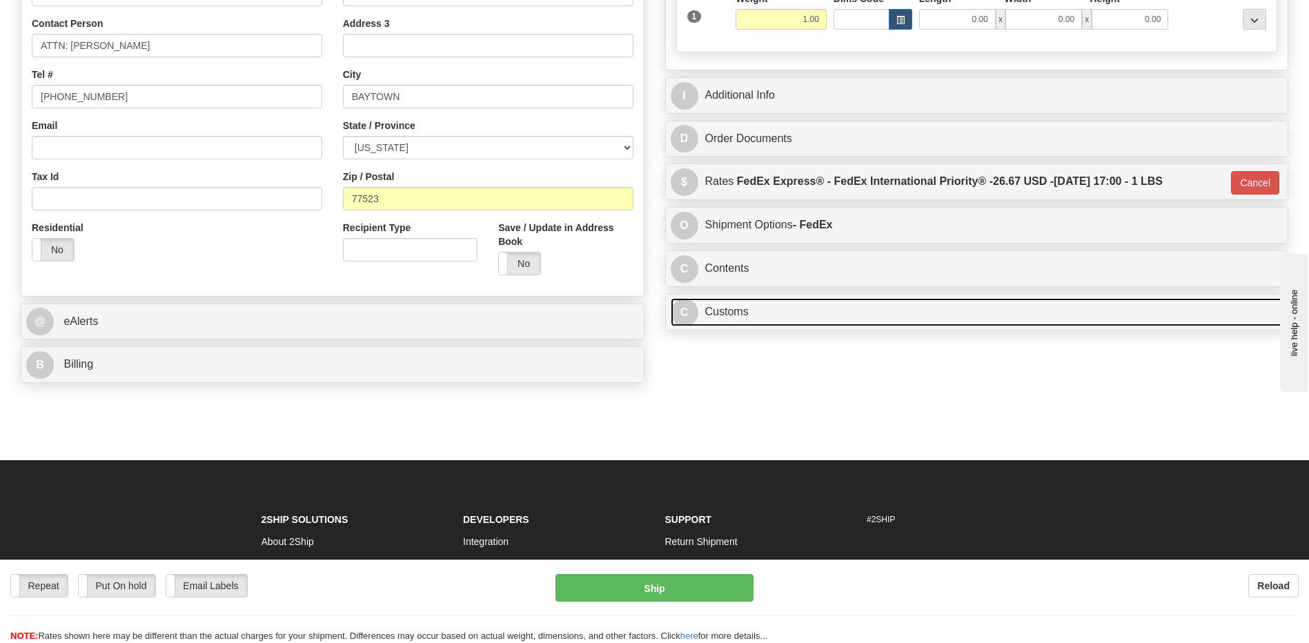
click at [744, 310] on link "C Customs" at bounding box center [977, 312] width 613 height 28
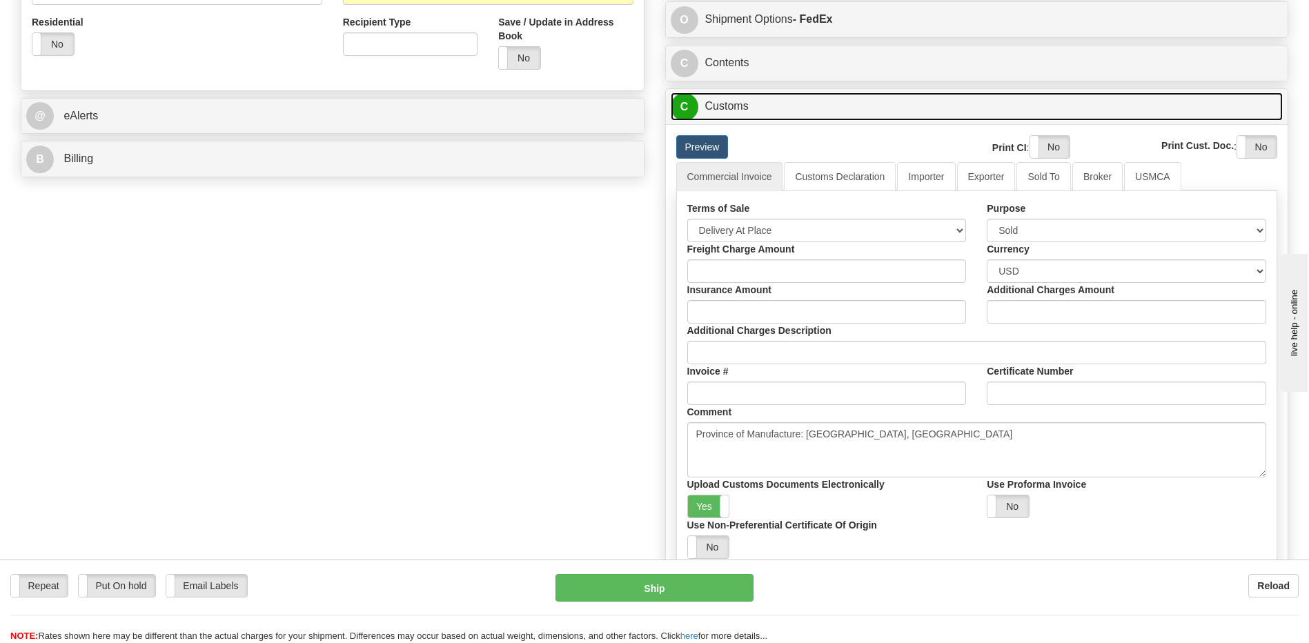
scroll to position [524, 0]
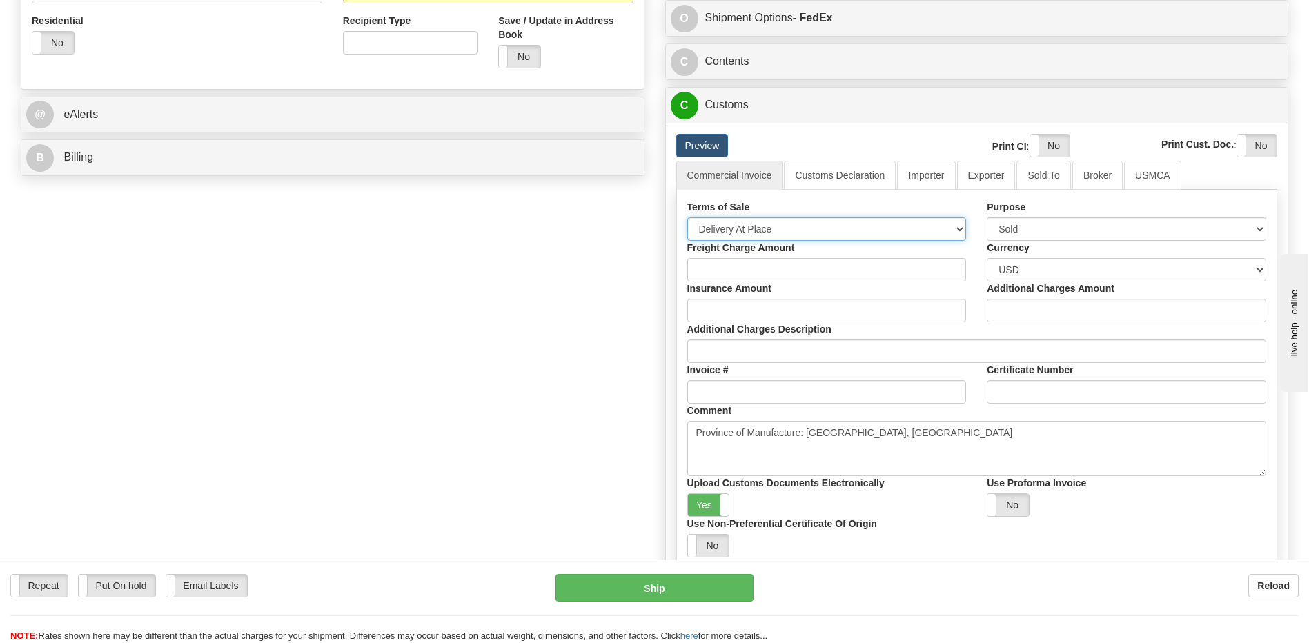
click at [744, 226] on select "Free Carrier Free On Board Ex Works Delivered Duty Unpaid Delivered Duty Paid C…" at bounding box center [826, 228] width 279 height 23
select select "7"
click at [687, 217] on select "Free Carrier Free On Board Ex Works Delivered Duty Unpaid Delivered Duty Paid C…" at bounding box center [826, 228] width 279 height 23
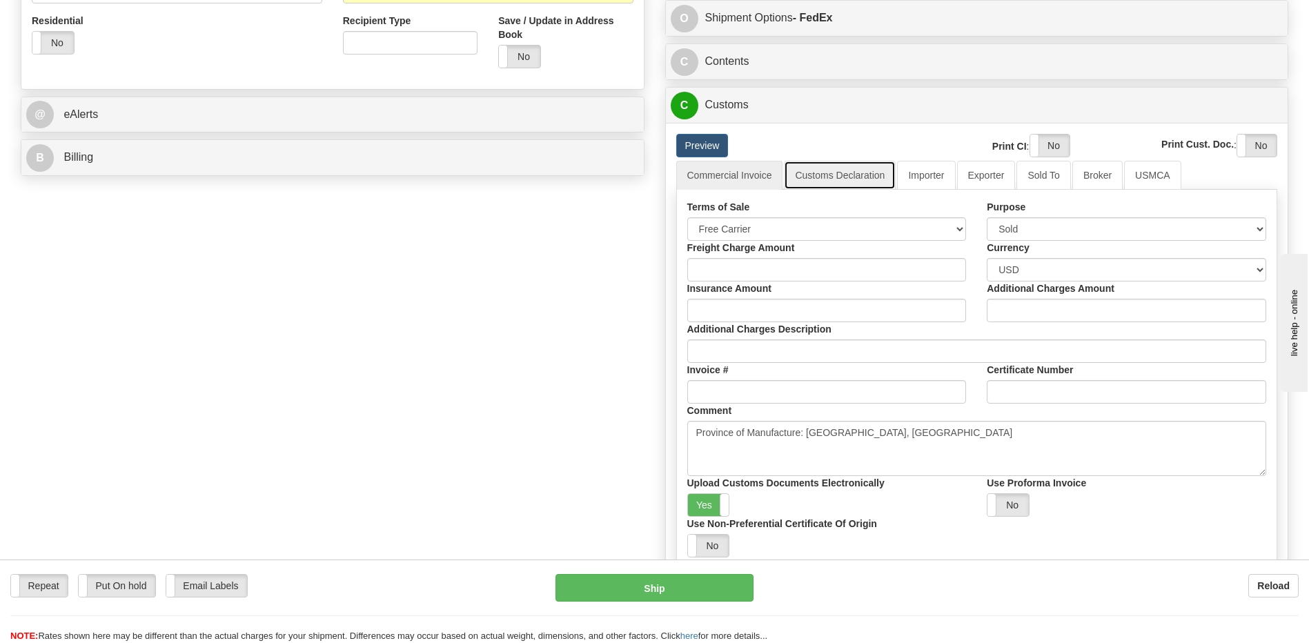
click at [848, 179] on link "Customs Declaration" at bounding box center [840, 175] width 112 height 29
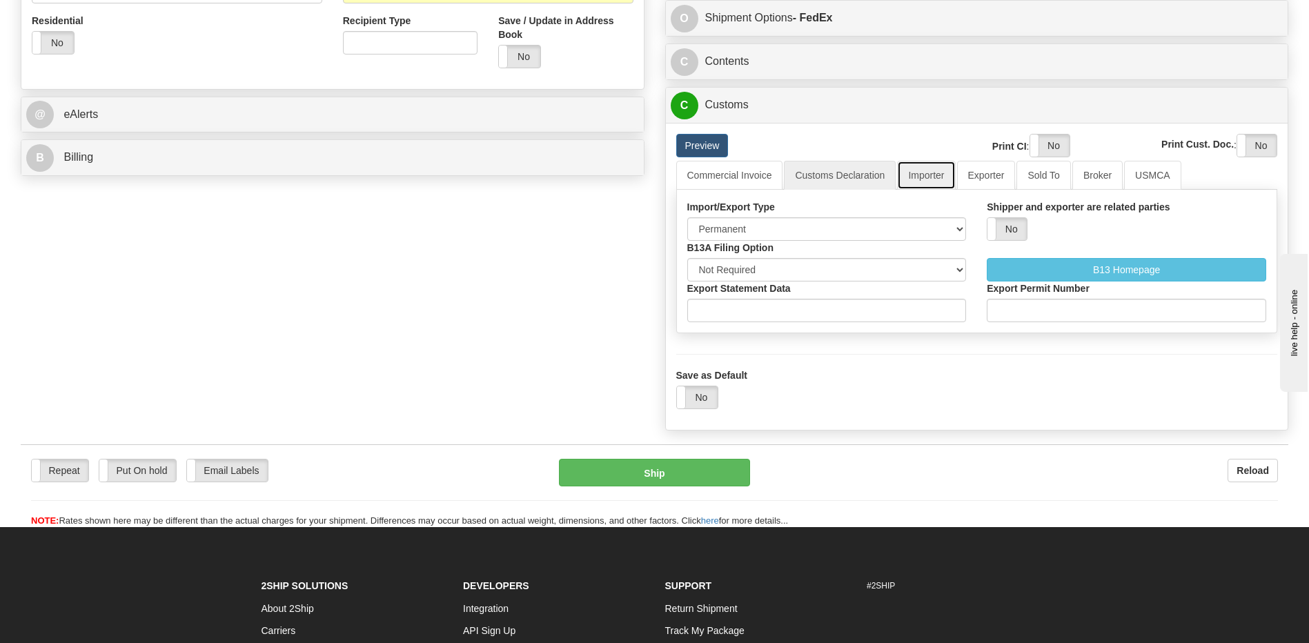
click at [907, 176] on link "Importer" at bounding box center [926, 175] width 58 height 29
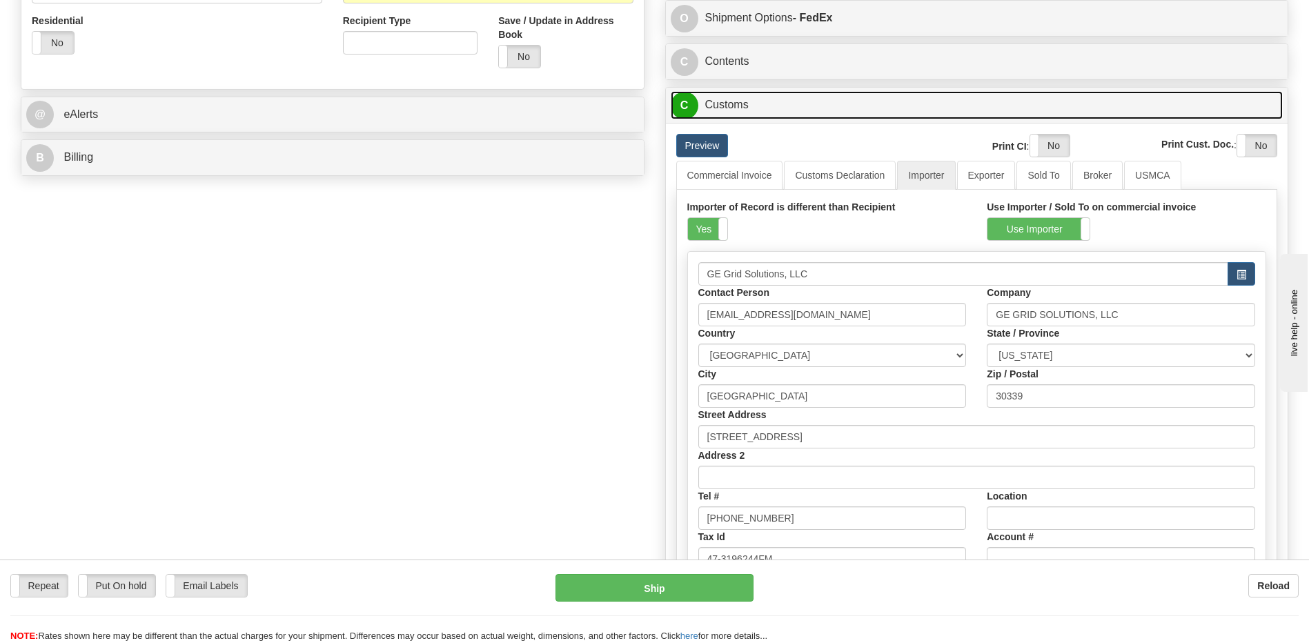
click at [731, 111] on link "C Customs" at bounding box center [977, 105] width 613 height 28
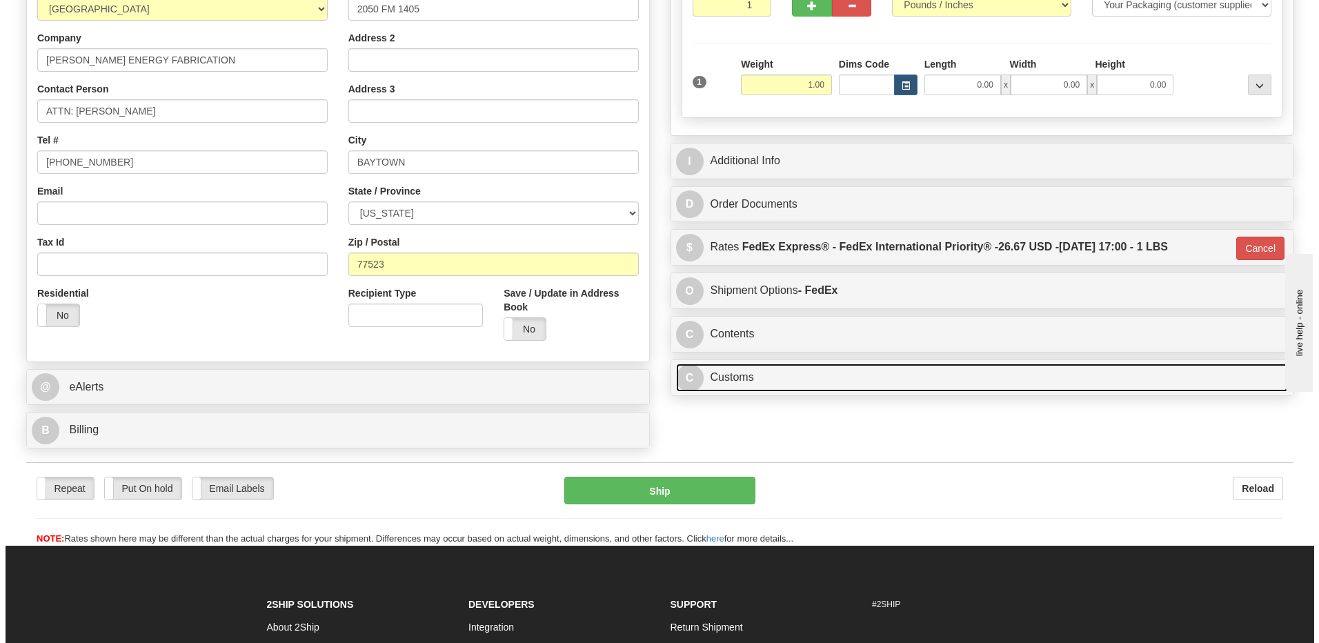
scroll to position [165, 0]
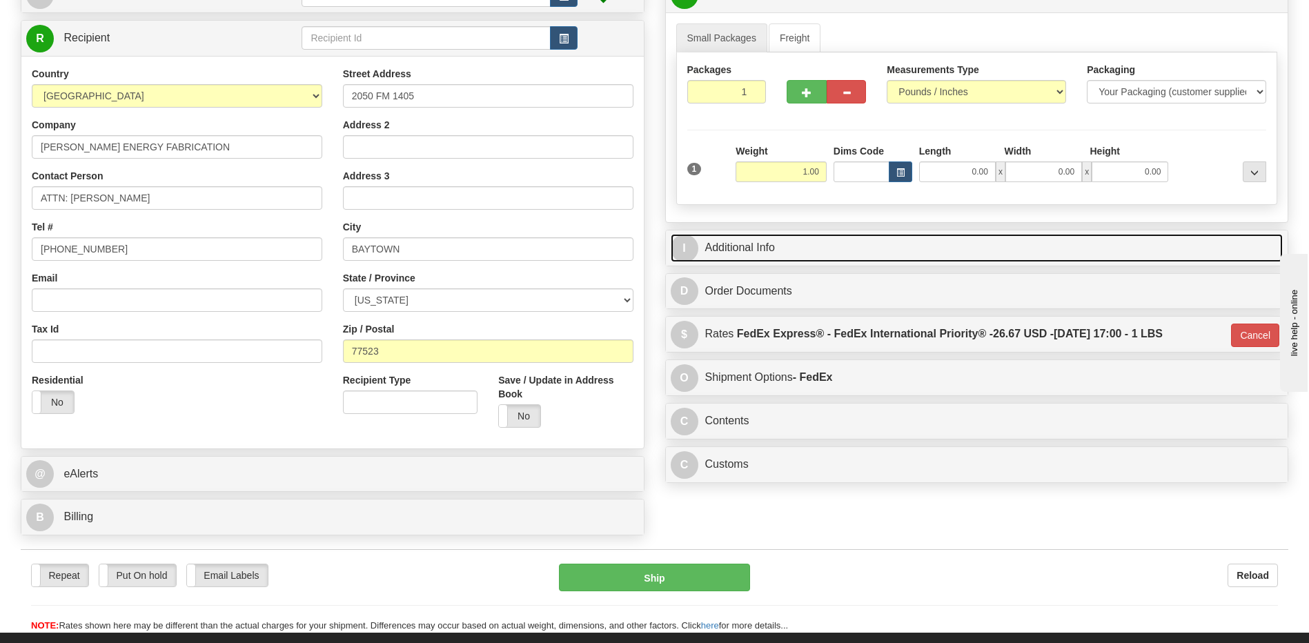
click at [763, 241] on link "I Additional Info" at bounding box center [977, 248] width 613 height 28
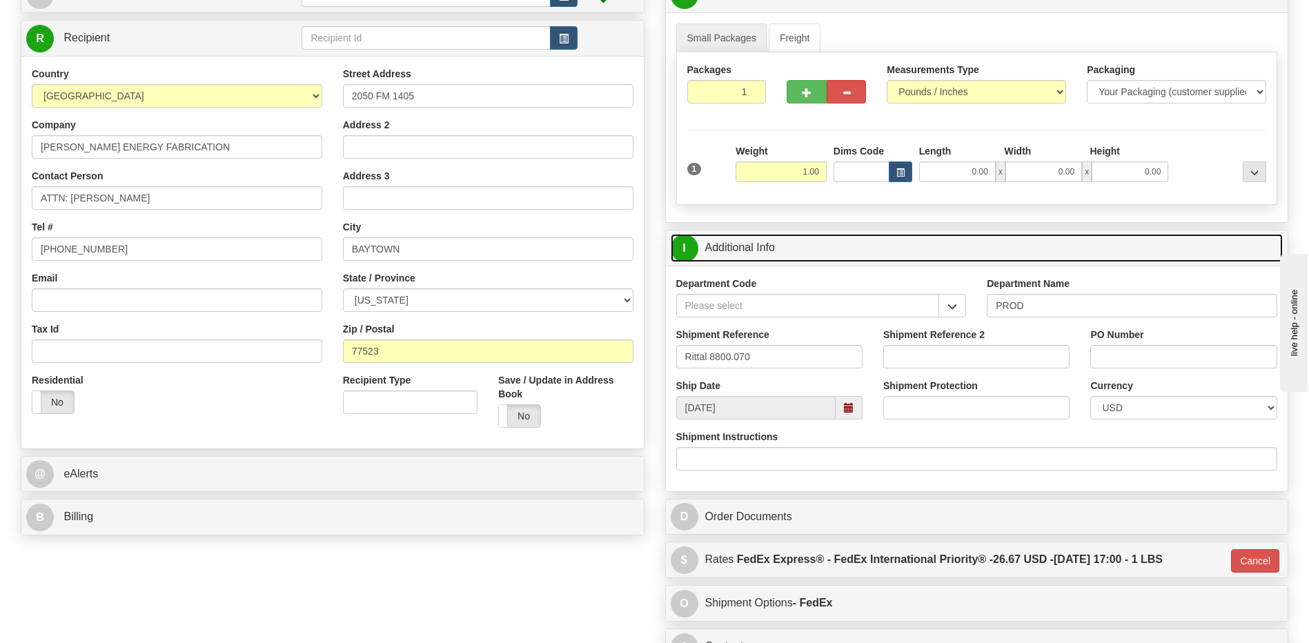
click at [763, 241] on link "I Additional Info" at bounding box center [977, 248] width 613 height 28
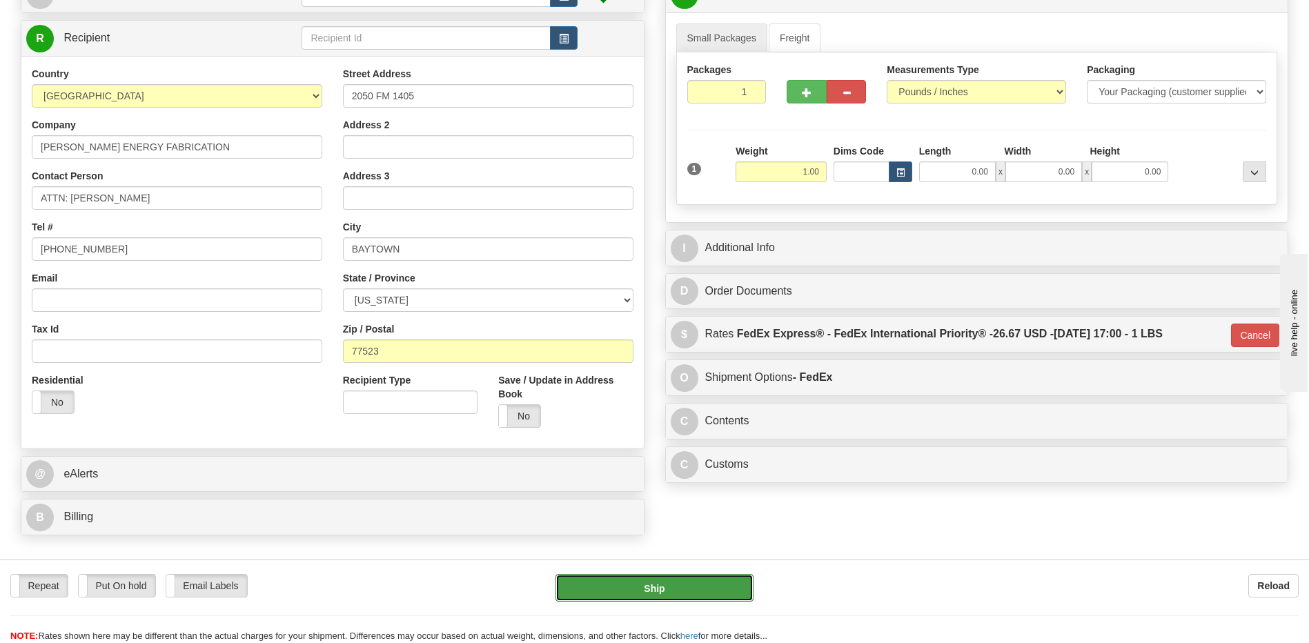
click at [637, 589] on button "Ship" at bounding box center [653, 588] width 197 height 28
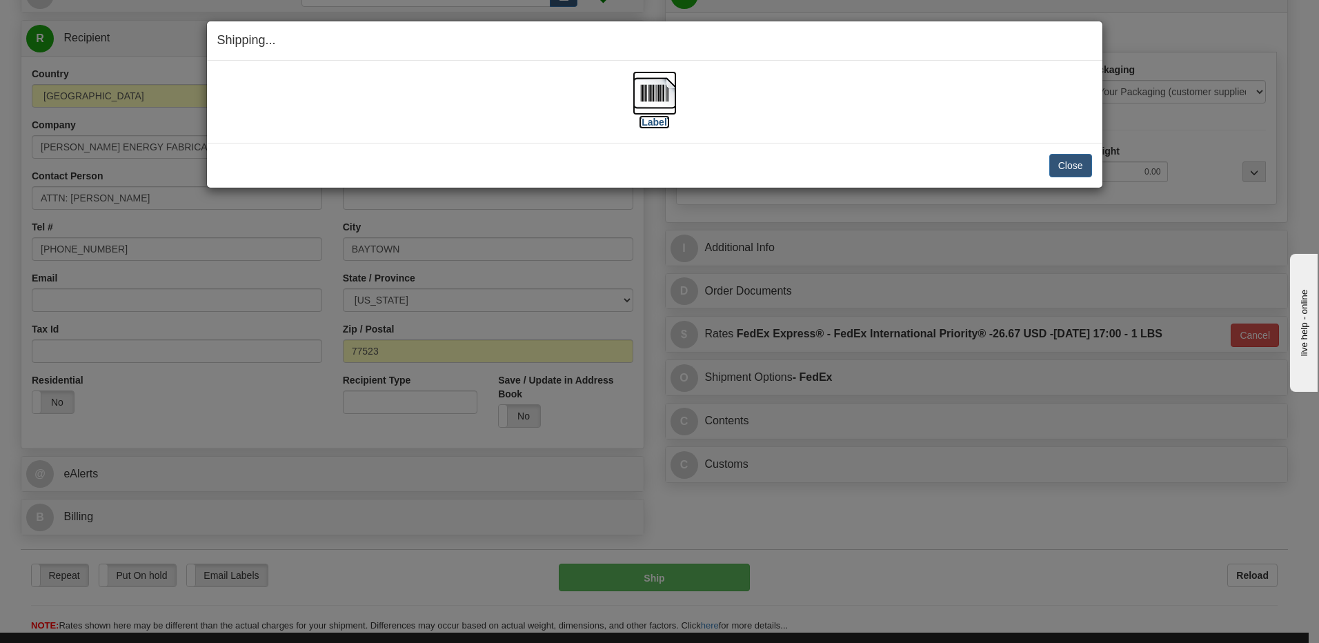
click at [644, 83] on img at bounding box center [655, 93] width 44 height 44
click at [1065, 168] on button "Close" at bounding box center [1070, 165] width 43 height 23
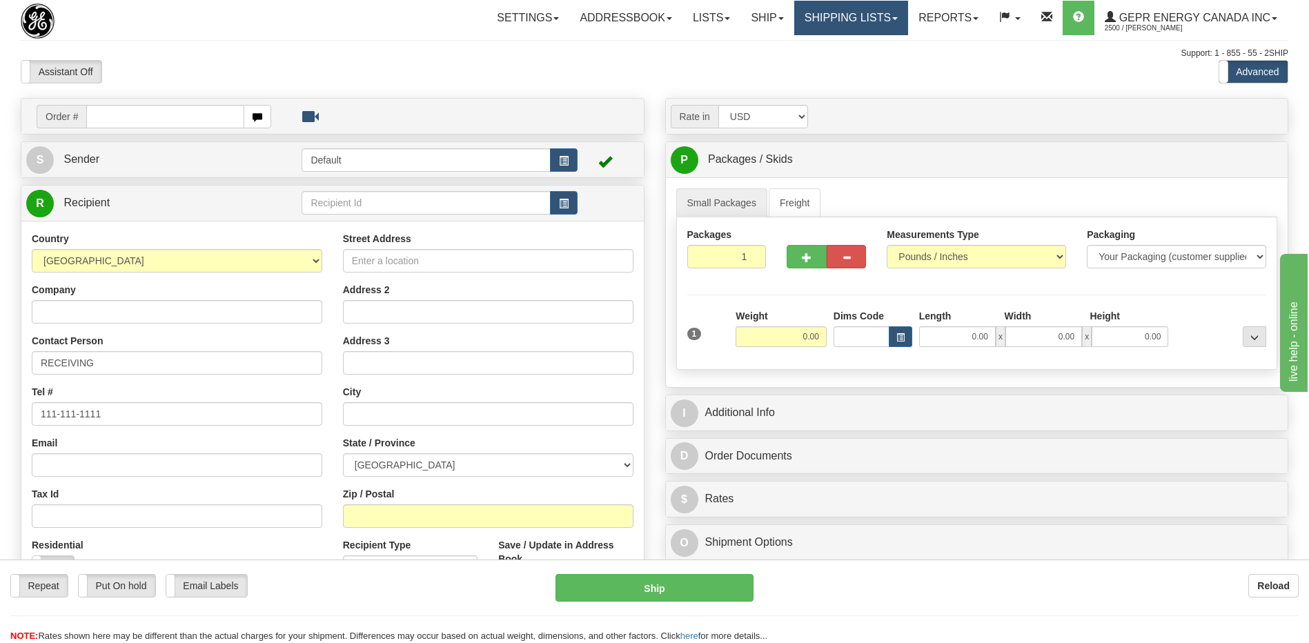
click at [851, 12] on link "Shipping lists" at bounding box center [851, 18] width 114 height 34
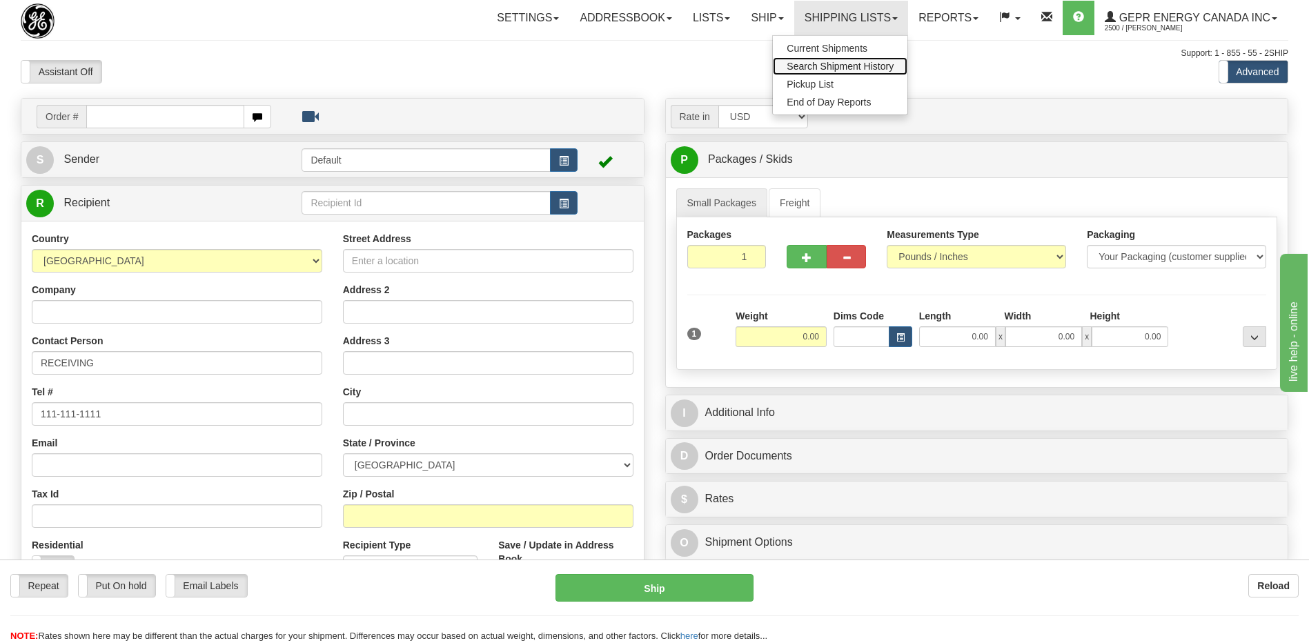
click at [820, 68] on span "Search Shipment History" at bounding box center [840, 66] width 107 height 11
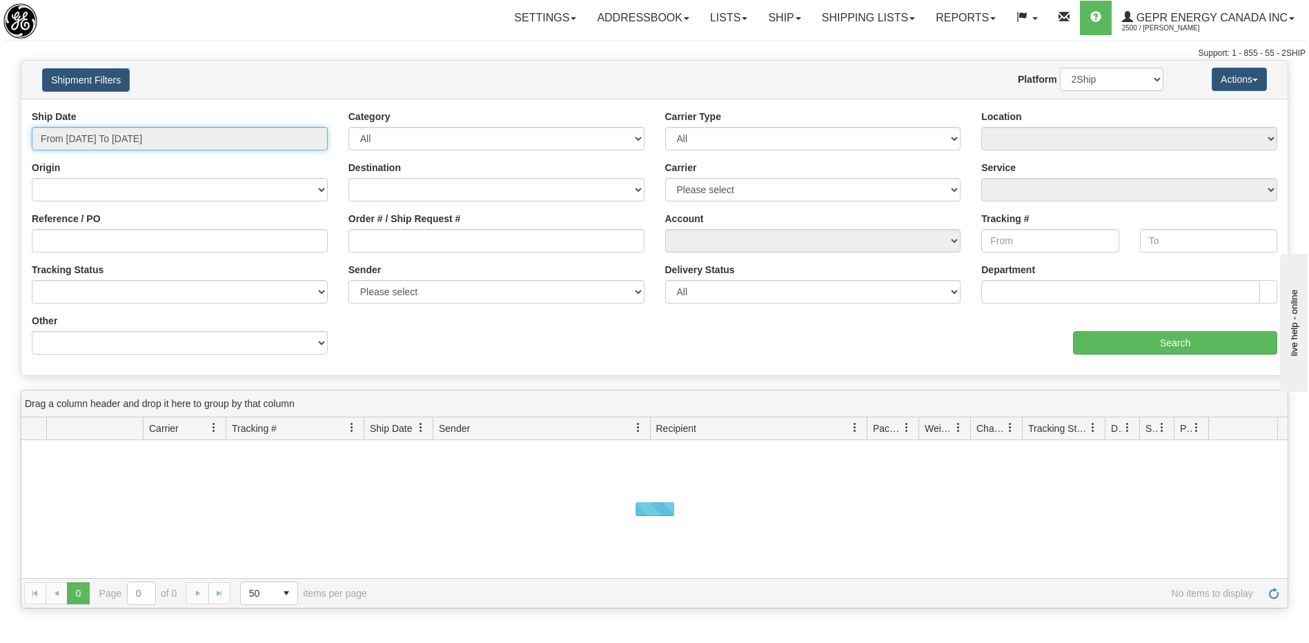
click at [178, 136] on input "From 08/14/2025 To 08/15/2025" at bounding box center [180, 138] width 296 height 23
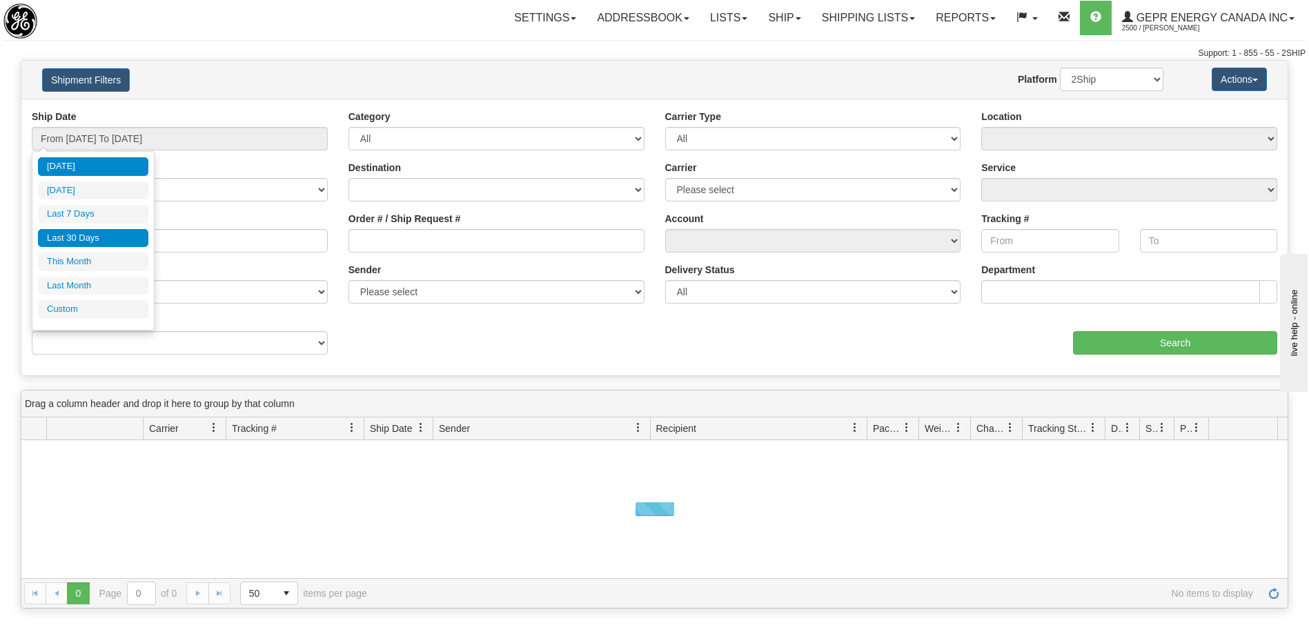
click at [110, 243] on li "Last 30 Days" at bounding box center [93, 238] width 110 height 19
type input "From 07/17/2025 To 08/15/2025"
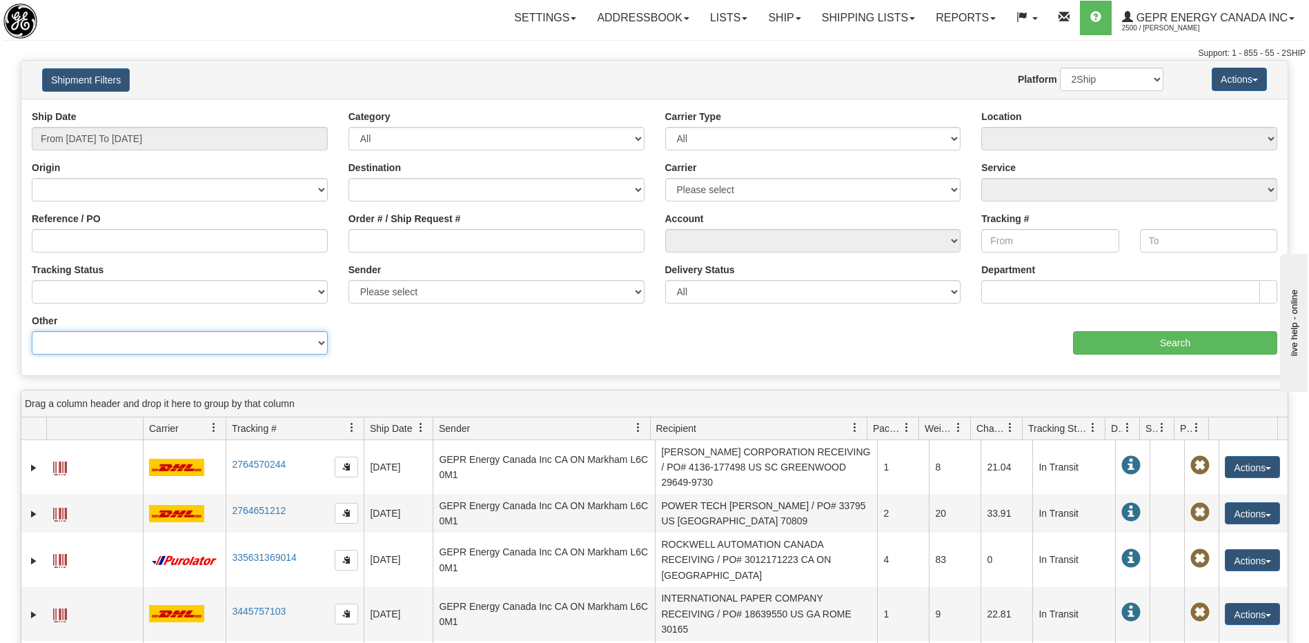
click at [134, 338] on select "Billing Account # Billing Type BOL # (LTL) Commodity Or Documents Consolidation…" at bounding box center [180, 342] width 296 height 23
select select "Recipient_ZIP"
click at [32, 331] on select "Billing Account # Billing Type BOL # (LTL) Commodity Or Documents Consolidation…" at bounding box center [180, 342] width 296 height 23
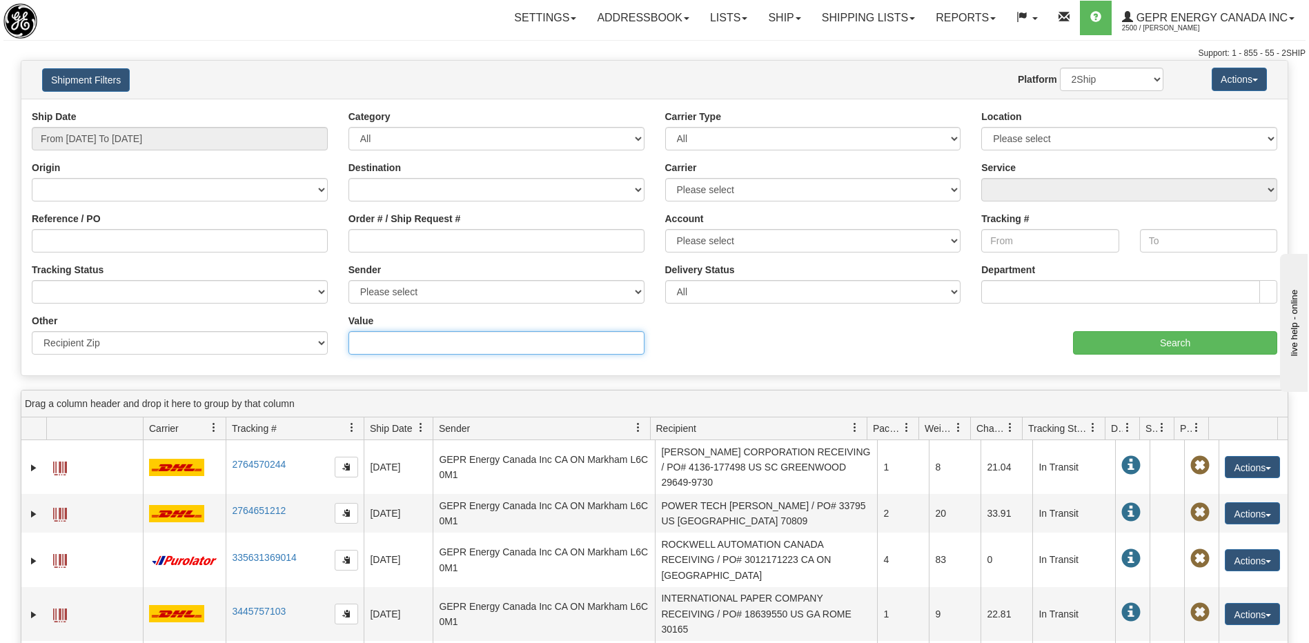
click at [376, 342] on input "Value" at bounding box center [496, 342] width 296 height 23
type input "48170"
click at [1129, 348] on input "Search" at bounding box center [1175, 342] width 204 height 23
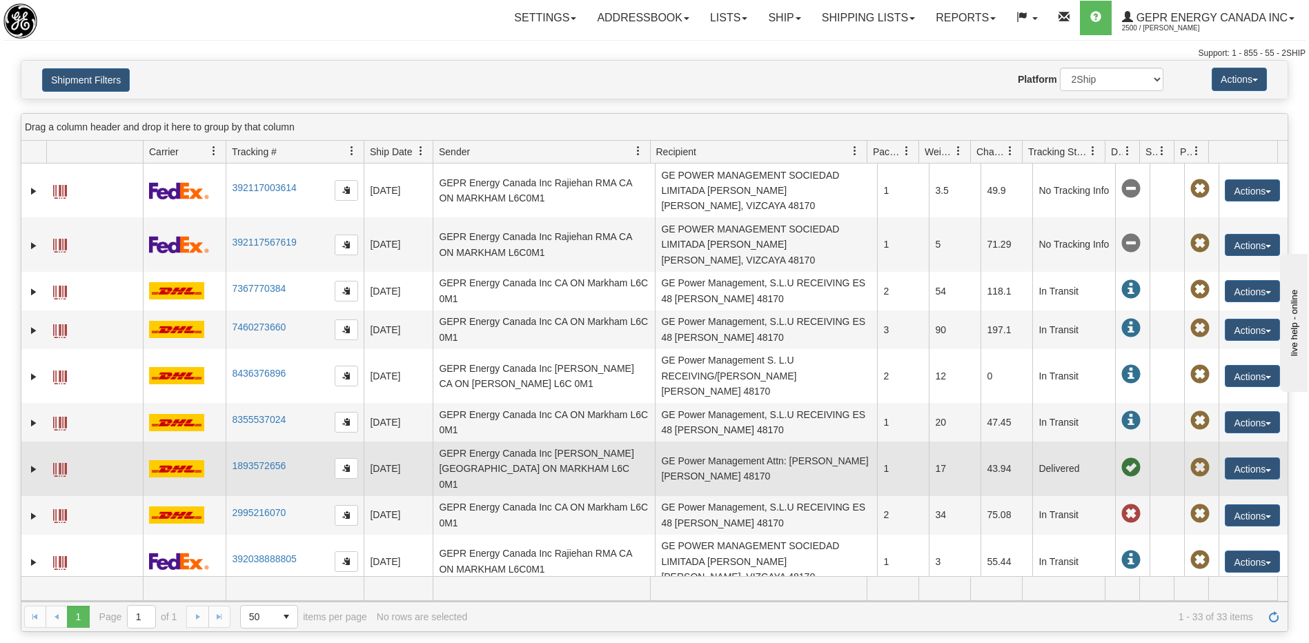
click at [704, 444] on td "GE Power Management Attn: Jose Santos ES Zamudio 48170" at bounding box center [766, 469] width 222 height 54
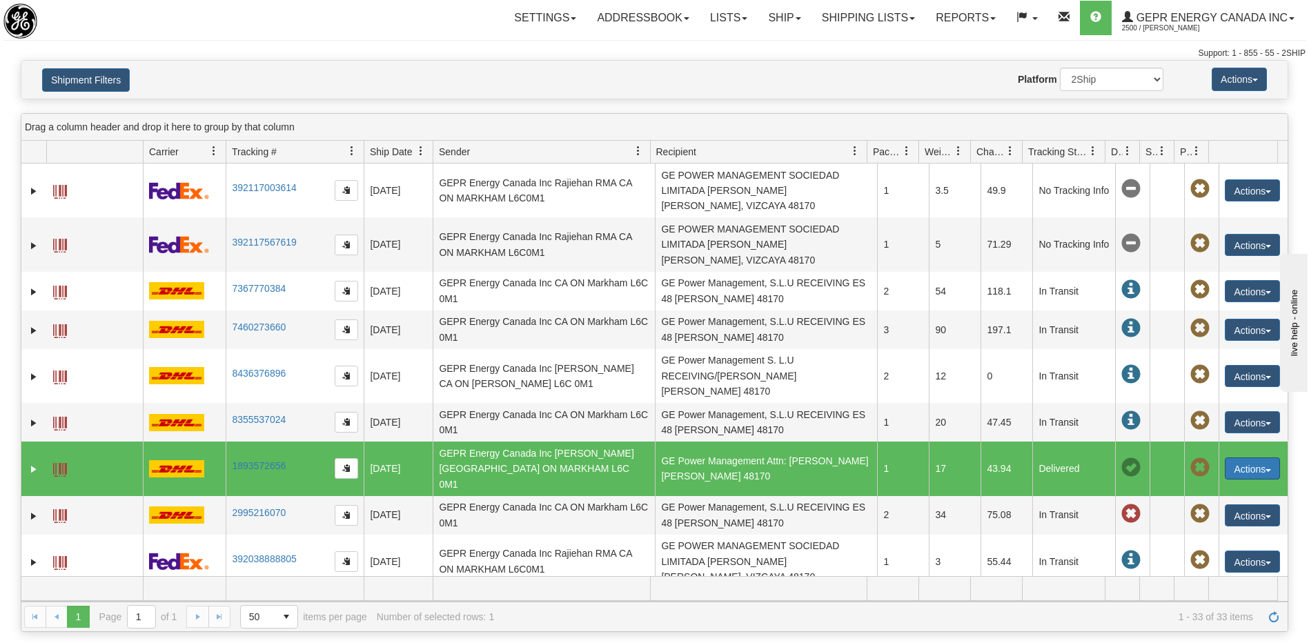
click at [1231, 457] on button "Actions" at bounding box center [1252, 468] width 55 height 22
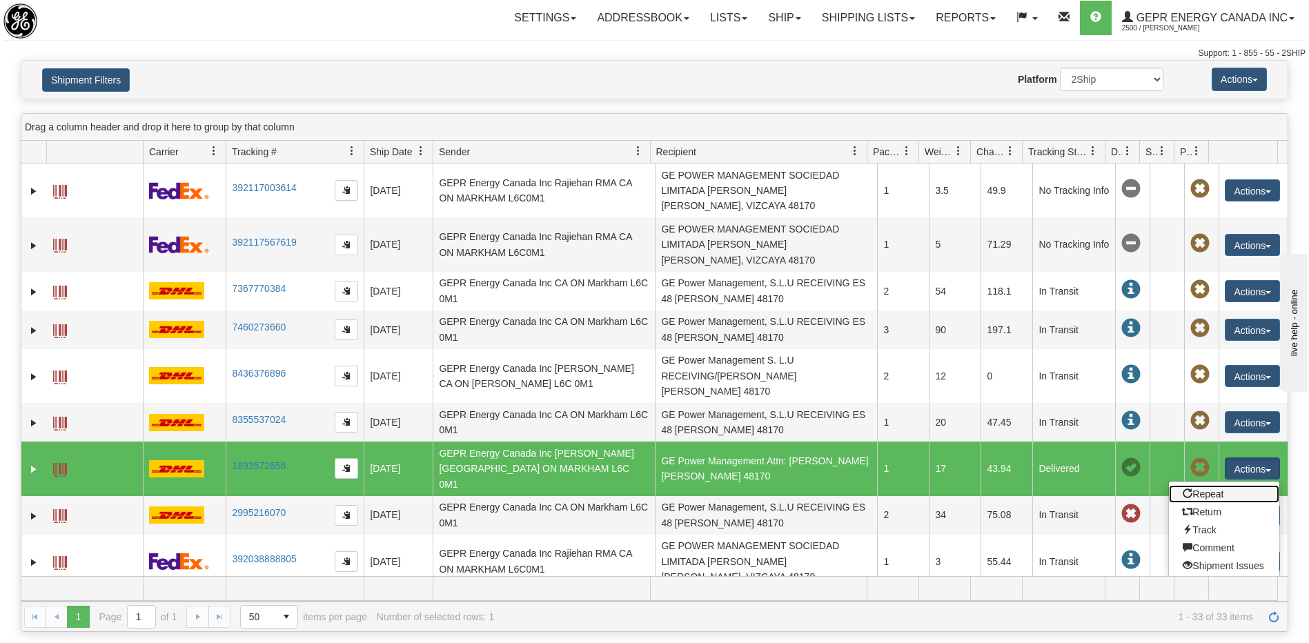
click at [1200, 485] on link "Repeat" at bounding box center [1224, 494] width 110 height 18
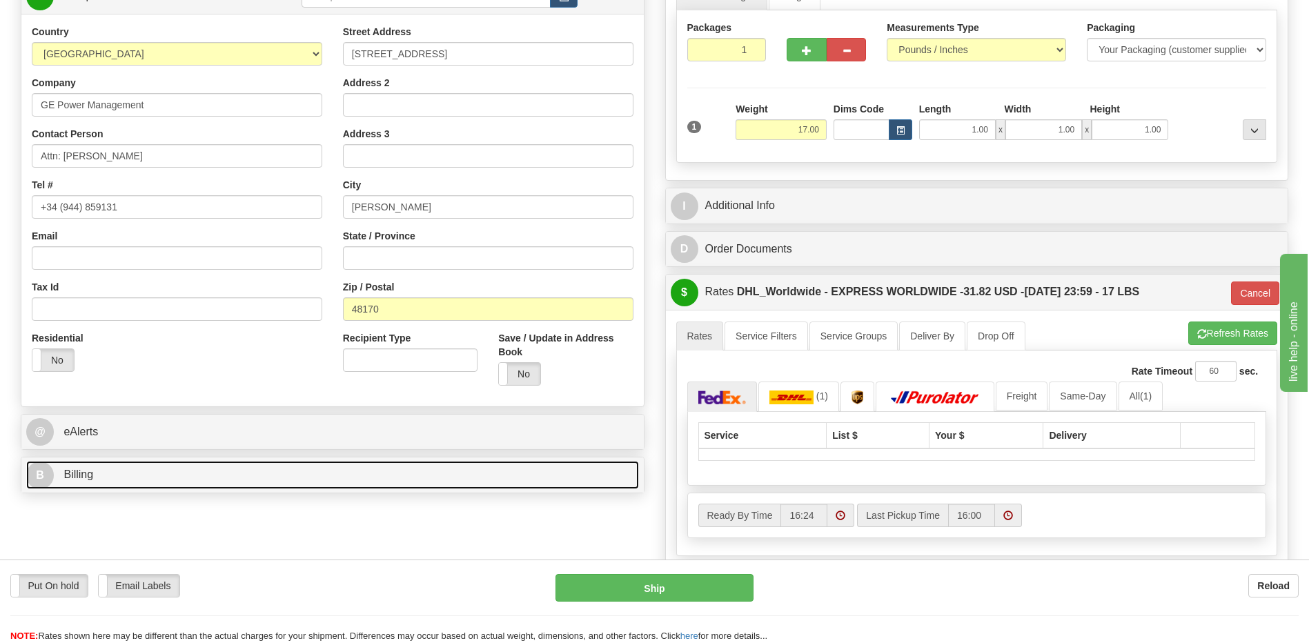
click at [149, 480] on link "B Billing" at bounding box center [332, 475] width 613 height 28
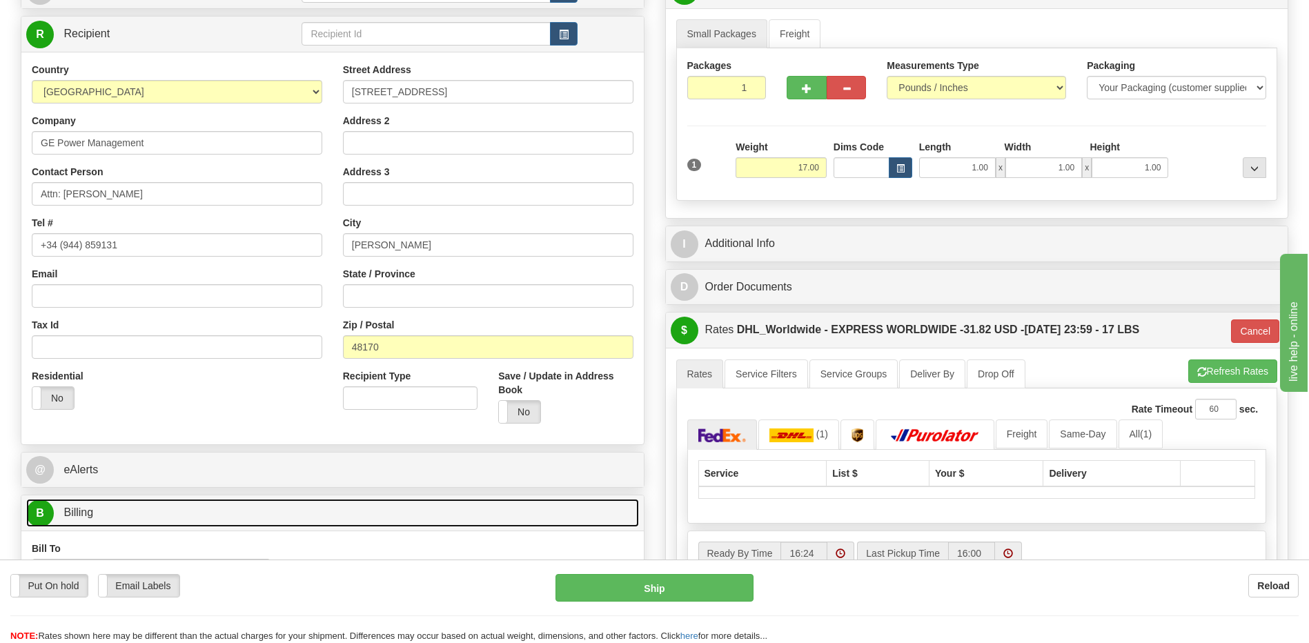
scroll to position [69, 0]
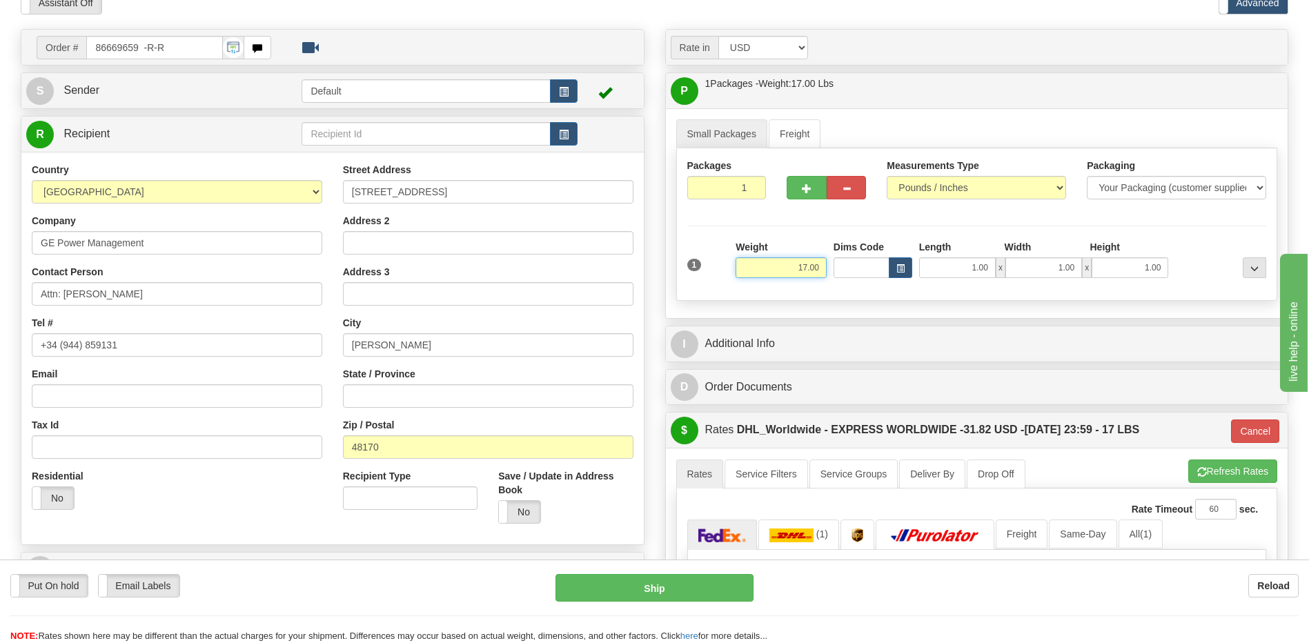
click at [802, 270] on input "17.00" at bounding box center [780, 267] width 91 height 21
type input "2.00"
type input "P"
click at [506, 34] on td "Order # 86669659 -R-R" at bounding box center [332, 47] width 613 height 28
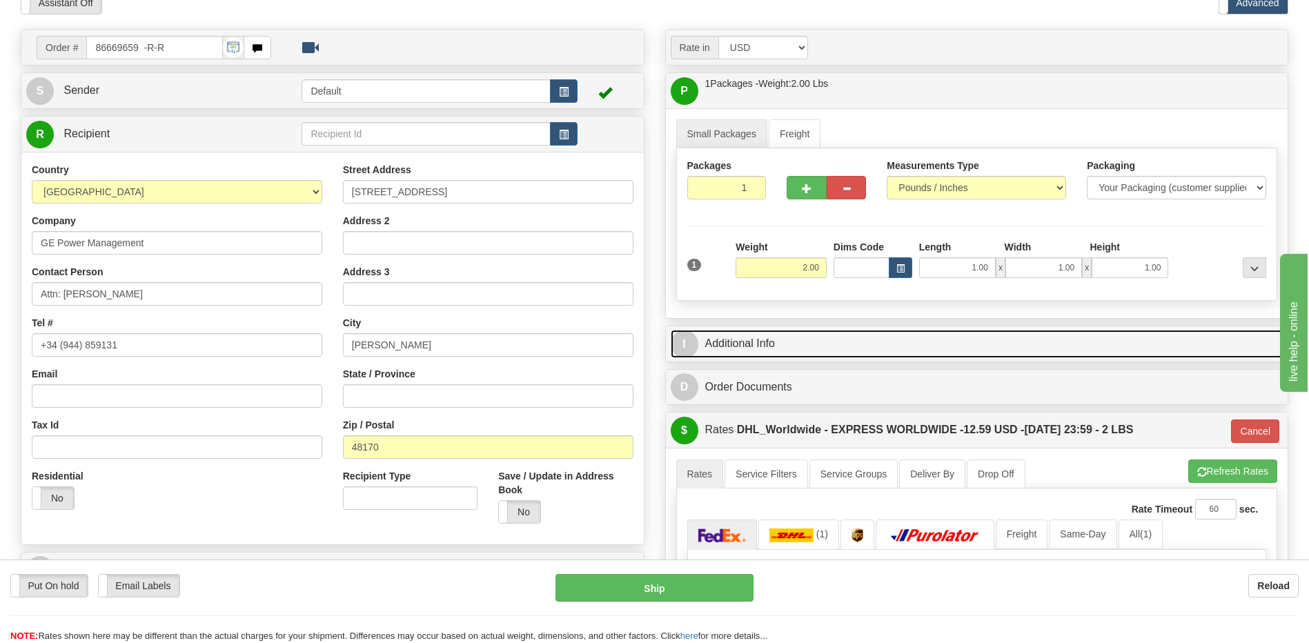
click at [729, 348] on link "I Additional Info" at bounding box center [977, 344] width 613 height 28
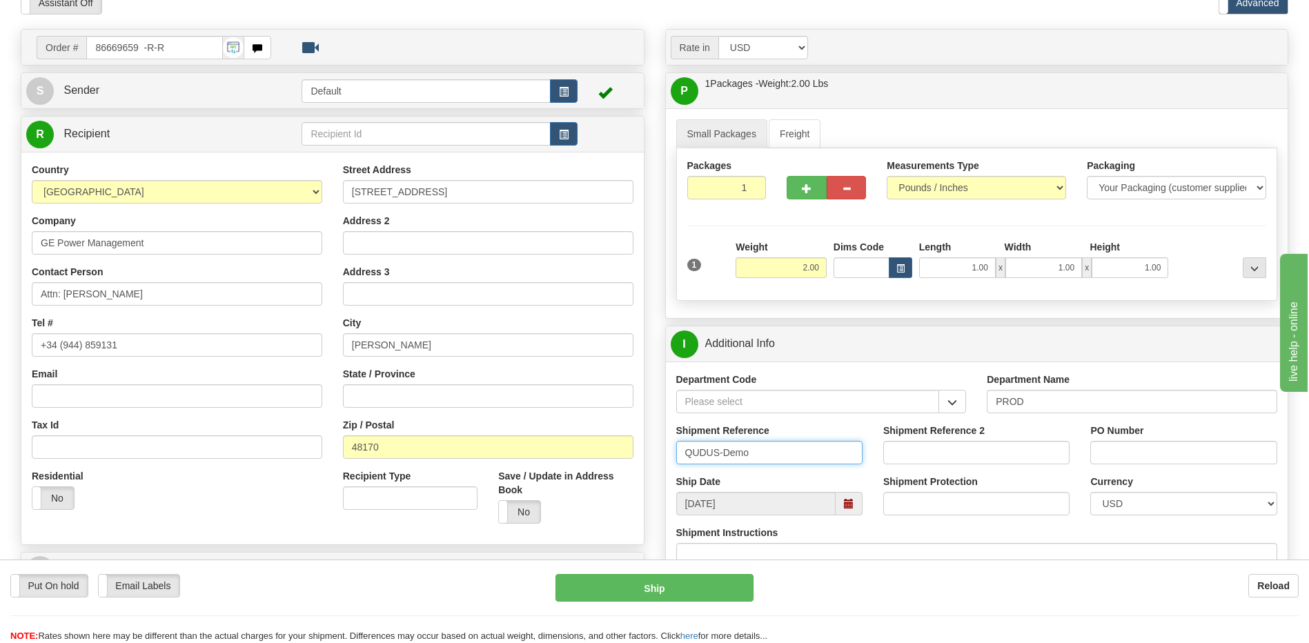
drag, startPoint x: 755, startPoint y: 453, endPoint x: 551, endPoint y: 429, distance: 204.9
click at [551, 29] on div "Order # 86669659 -R-R S Sender Default" at bounding box center [654, 29] width 1288 height 0
type input "Nabeel H"
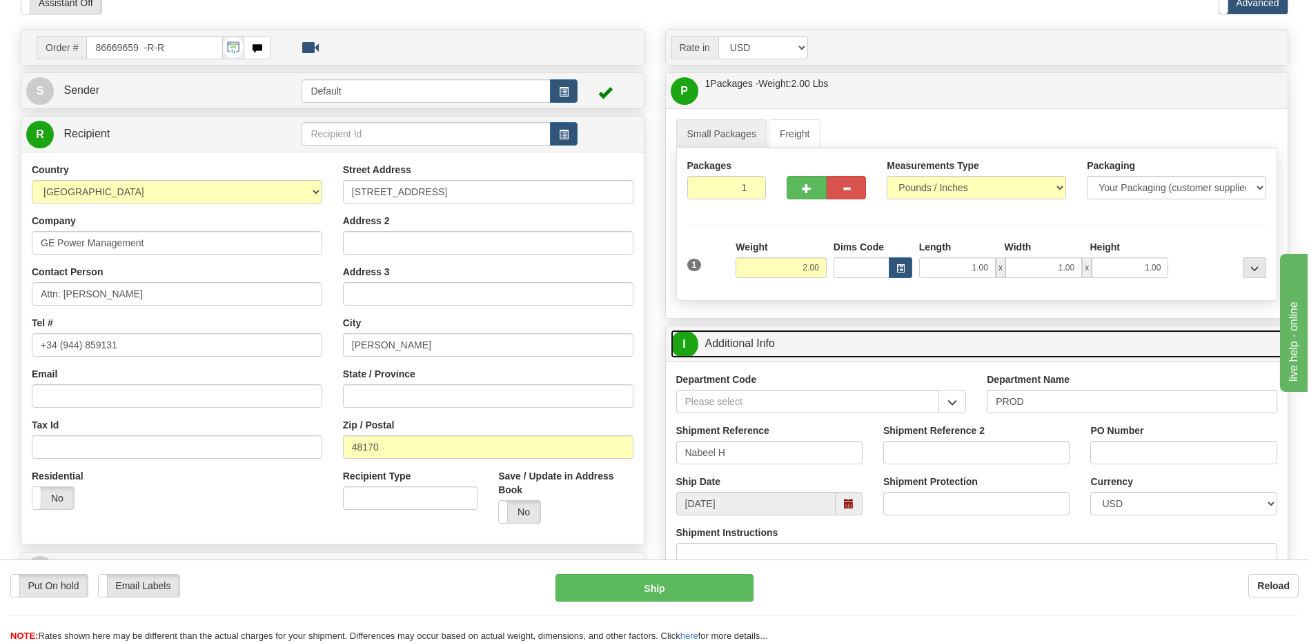
click at [832, 348] on link "I Additional Info" at bounding box center [977, 344] width 613 height 28
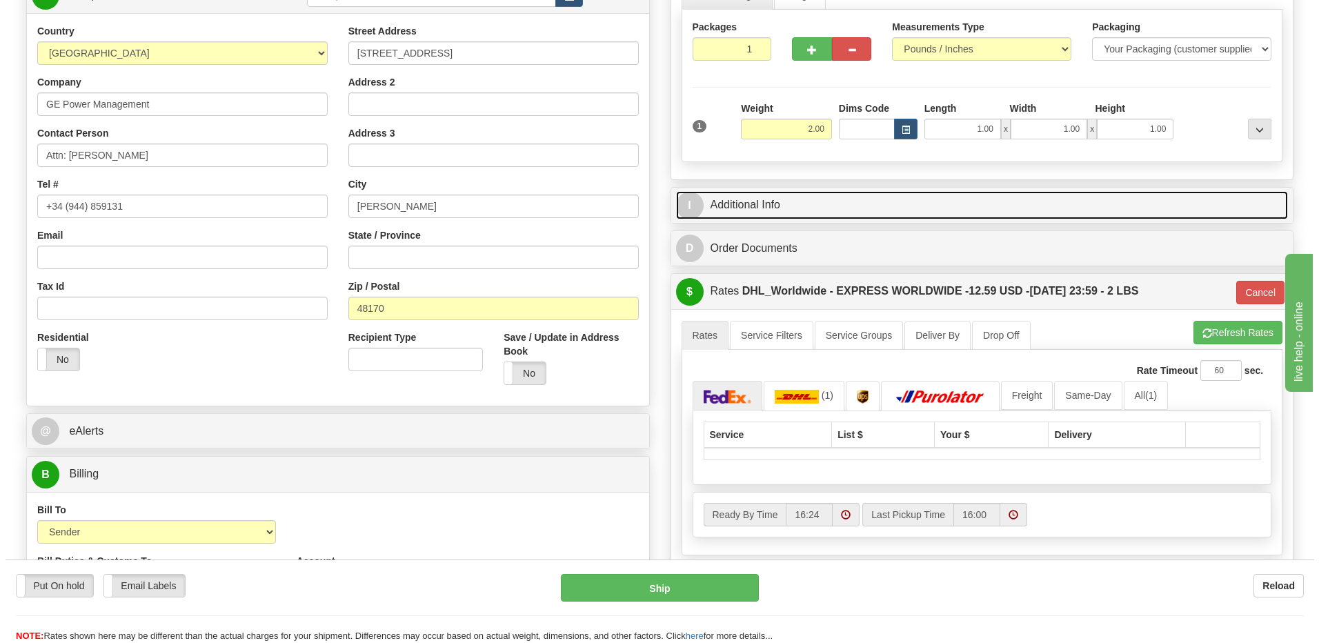
scroll to position [414, 0]
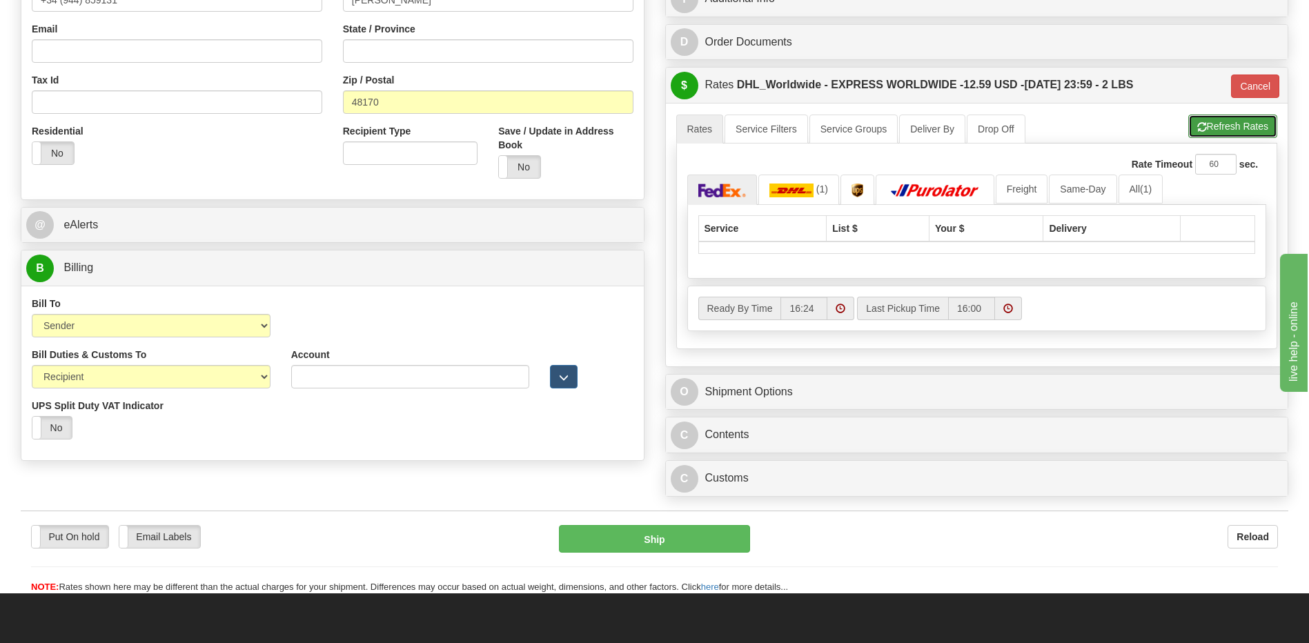
click at [1212, 132] on button "Refresh Rates" at bounding box center [1232, 126] width 89 height 23
type input "P"
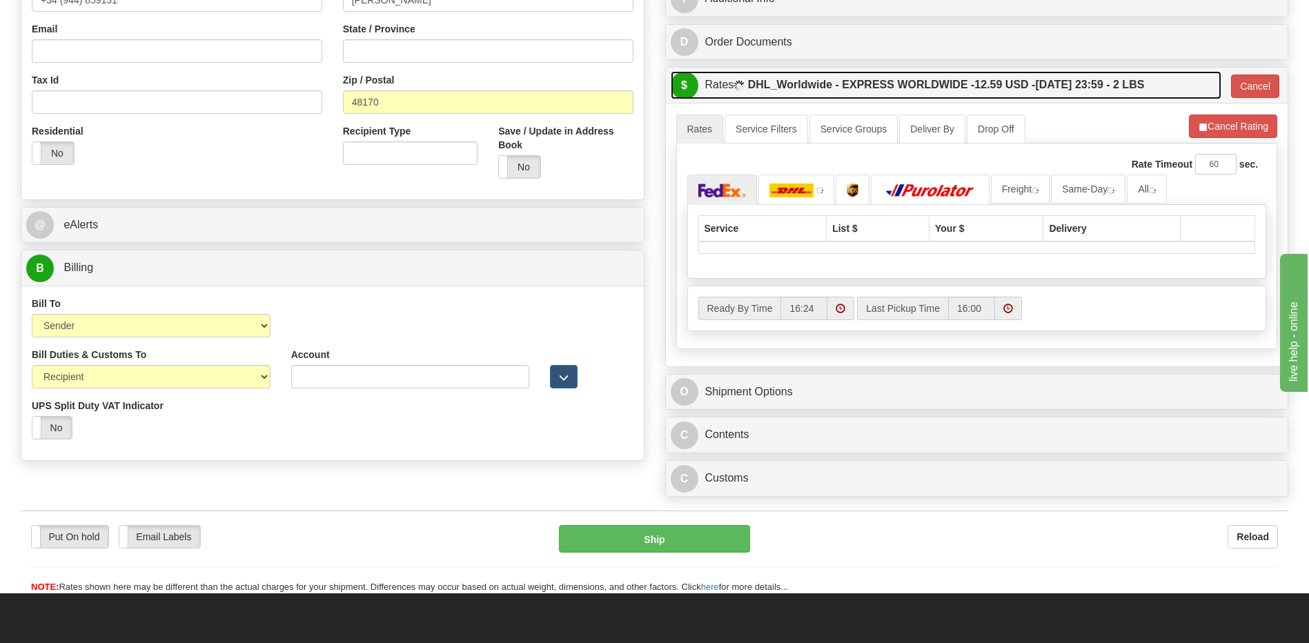
click at [1051, 83] on label "DHL_Worldwide - EXPRESS WORLDWIDE - 12.59 USD - 08/18/2025 23:59 - 2 LBS" at bounding box center [946, 85] width 397 height 28
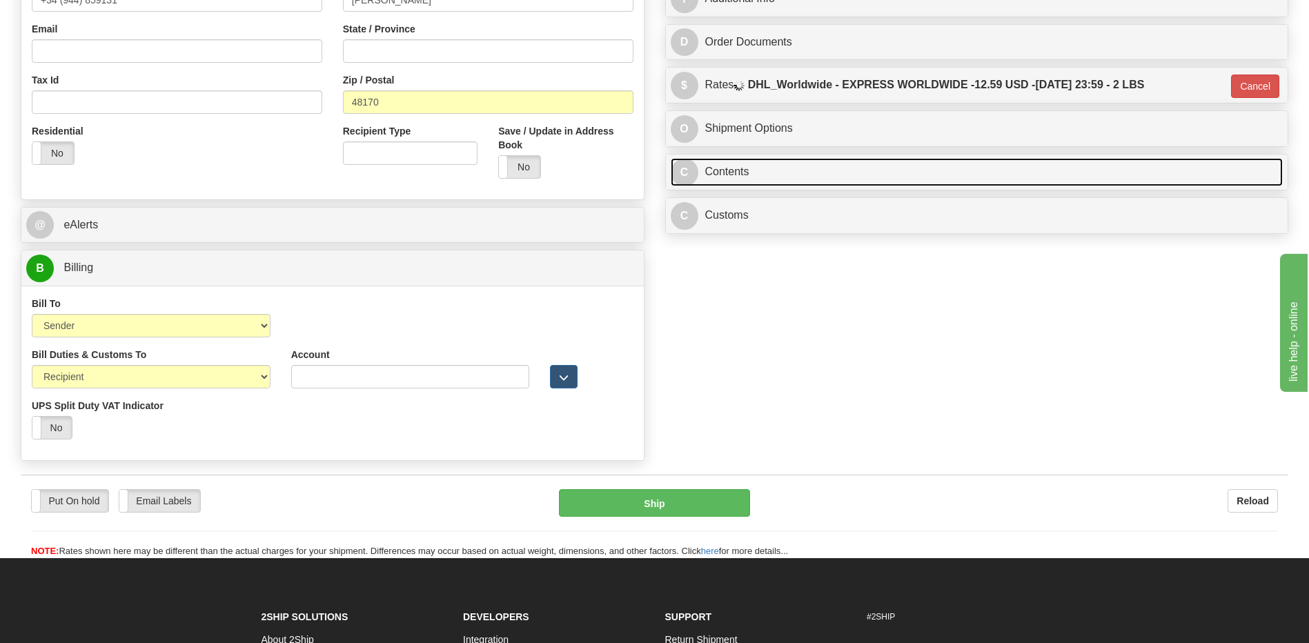
click at [789, 171] on link "C Contents" at bounding box center [977, 172] width 613 height 28
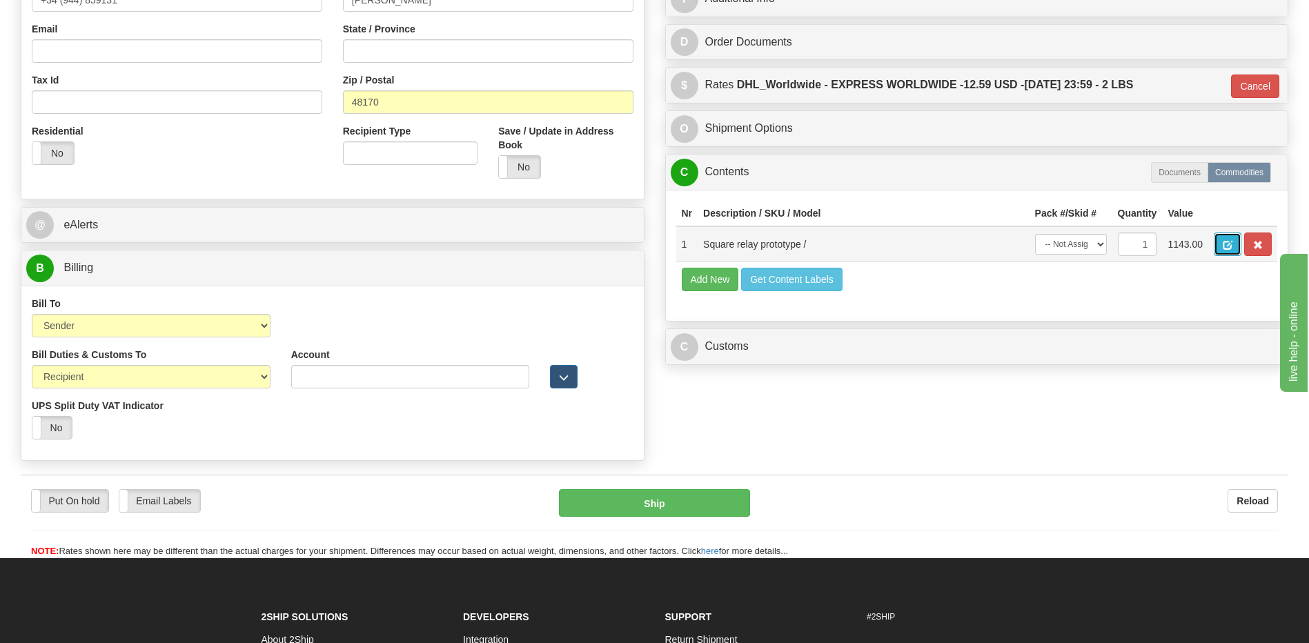
click at [1225, 245] on span "button" at bounding box center [1228, 245] width 10 height 9
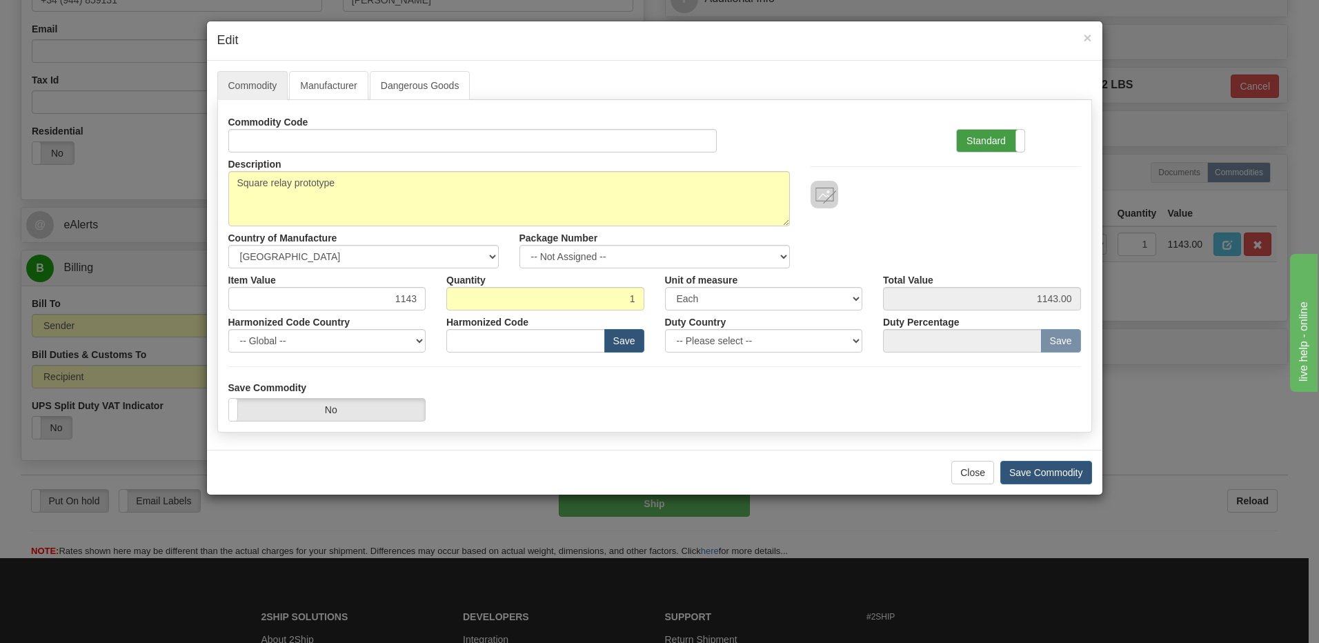
click at [993, 135] on label "Standard" at bounding box center [991, 141] width 68 height 22
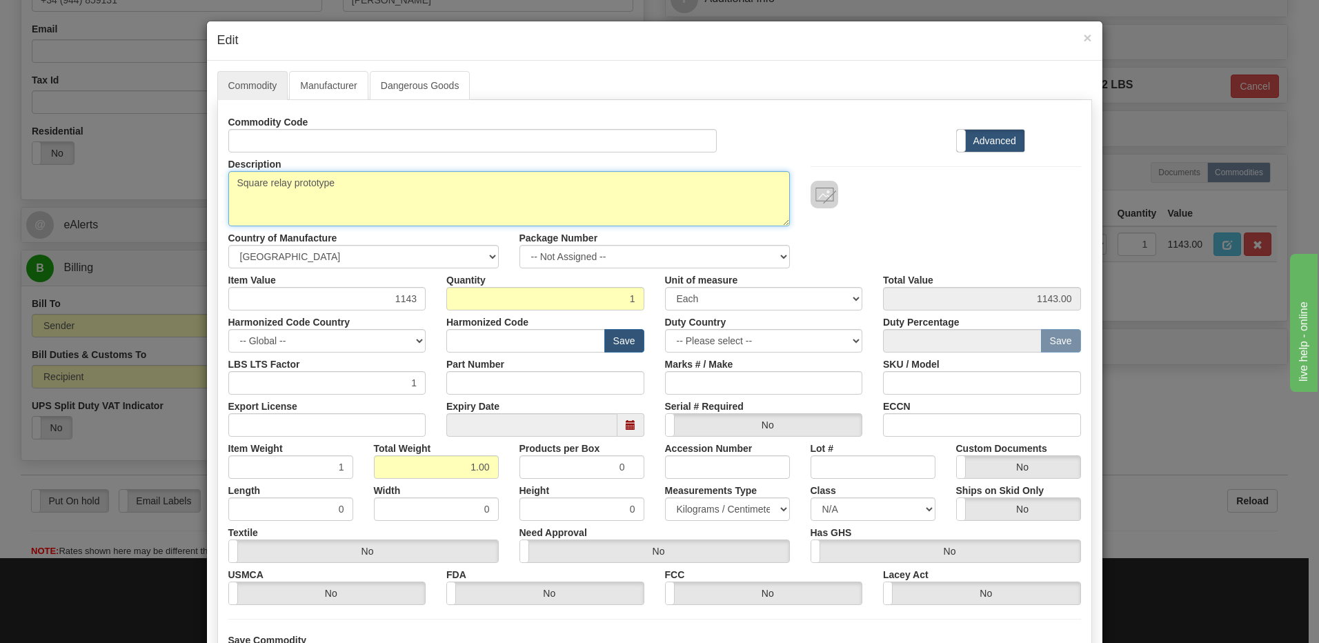
drag, startPoint x: 251, startPoint y: 188, endPoint x: 125, endPoint y: 179, distance: 126.6
click at [125, 179] on div "× Edit Commodity Manufacturer Dangerous Goods Commodity Code Standard Advanced …" at bounding box center [659, 321] width 1319 height 643
click at [353, 186] on textarea "Square relay prototype" at bounding box center [509, 198] width 562 height 55
type textarea "Square team Jackets"
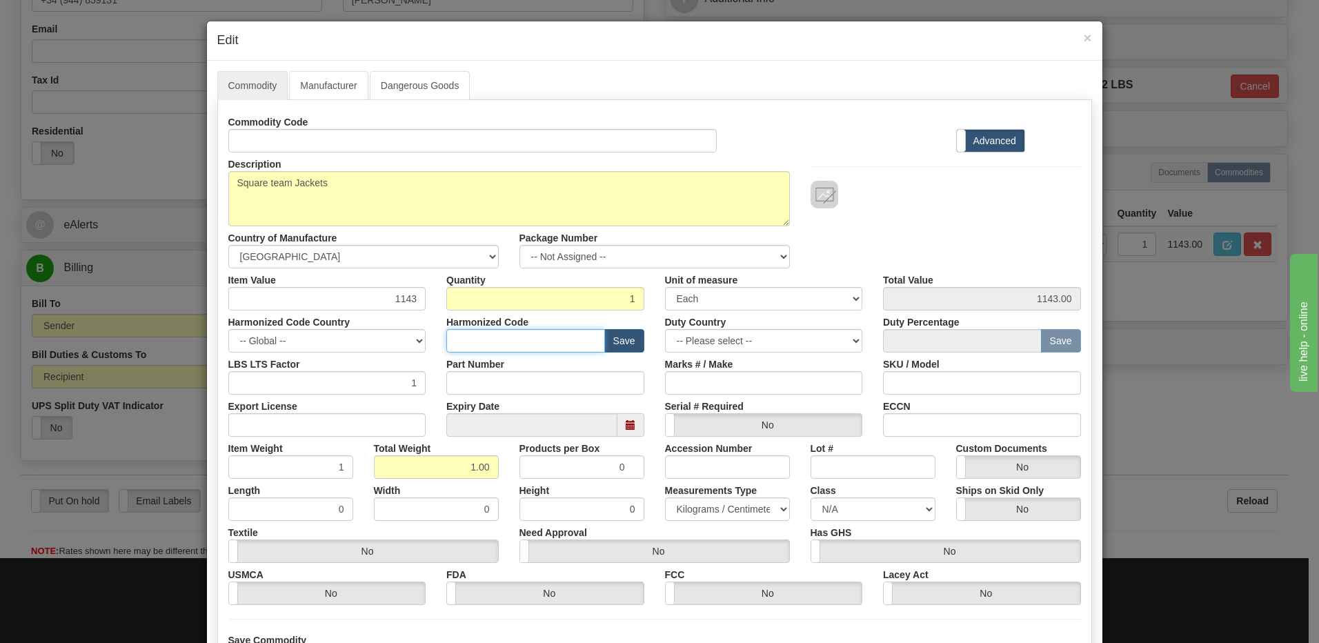
click at [489, 338] on input "text" at bounding box center [525, 340] width 159 height 23
type input "8538.90.00"
drag, startPoint x: 370, startPoint y: 297, endPoint x: 507, endPoint y: 313, distance: 137.5
click at [507, 313] on div "Commodity Code Standard Advanced Description Square relay prototype Country of …" at bounding box center [654, 357] width 853 height 495
type input "75"
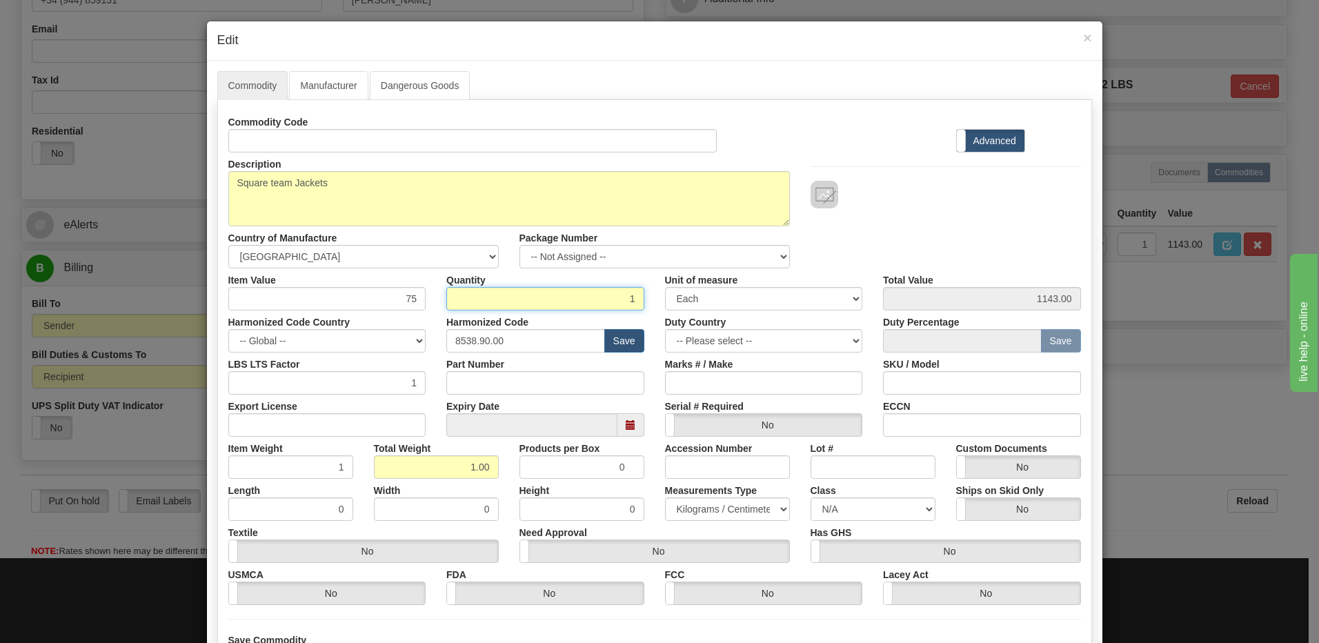
type input "75.00"
click at [593, 299] on input "1" at bounding box center [545, 298] width 198 height 23
click at [1005, 189] on div at bounding box center [946, 195] width 270 height 28
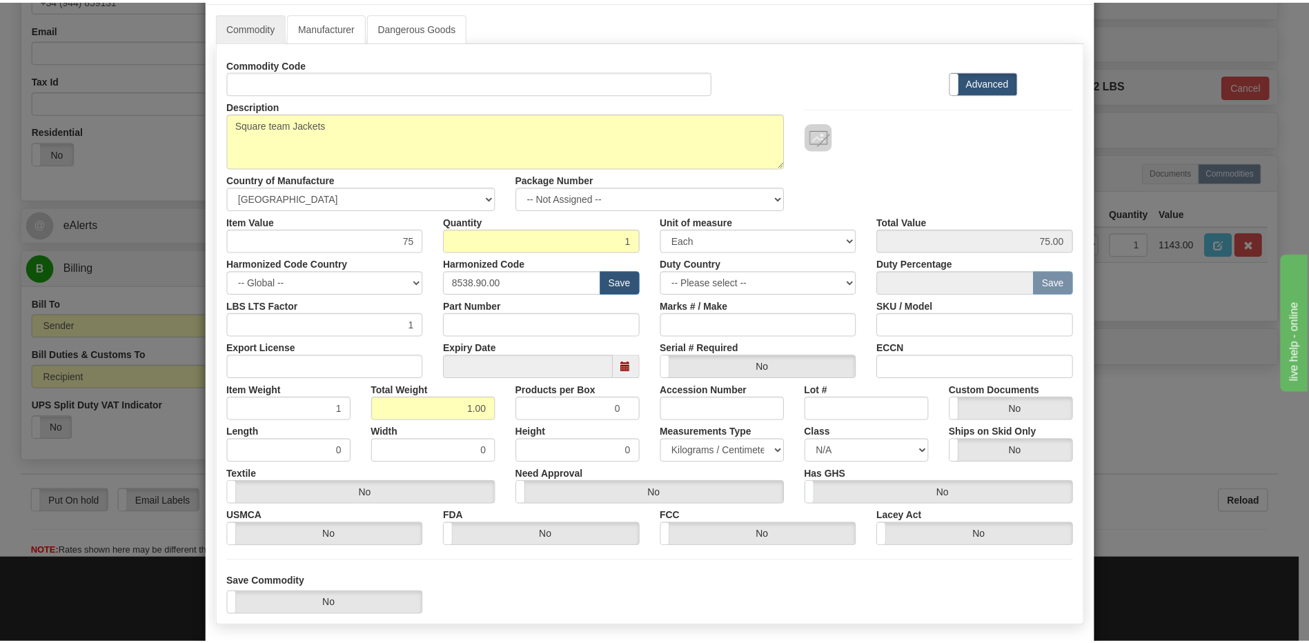
scroll to position [126, 0]
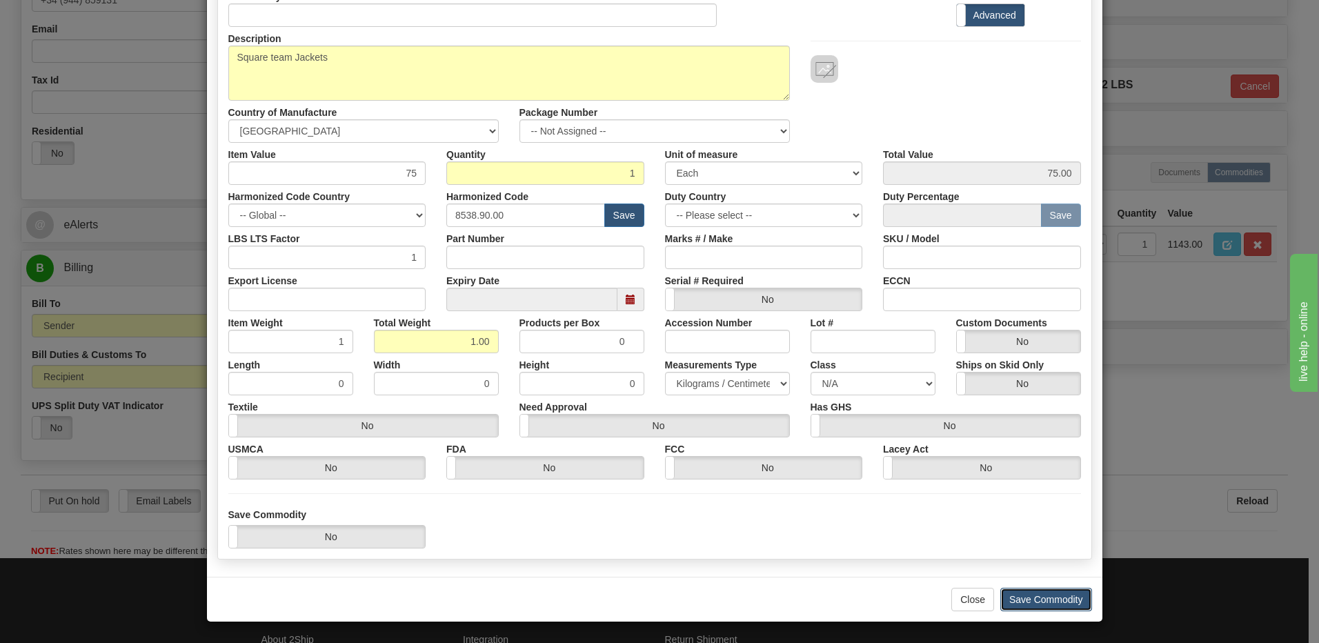
click at [1046, 601] on button "Save Commodity" at bounding box center [1046, 599] width 92 height 23
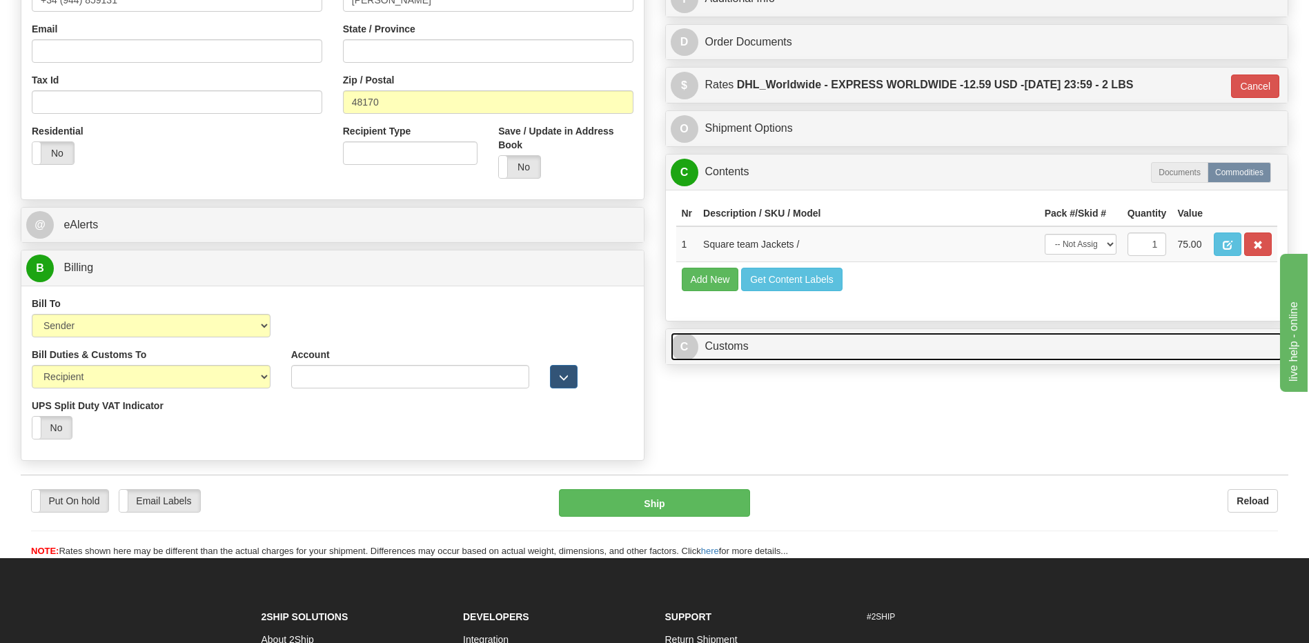
click at [809, 361] on link "C Customs" at bounding box center [977, 347] width 613 height 28
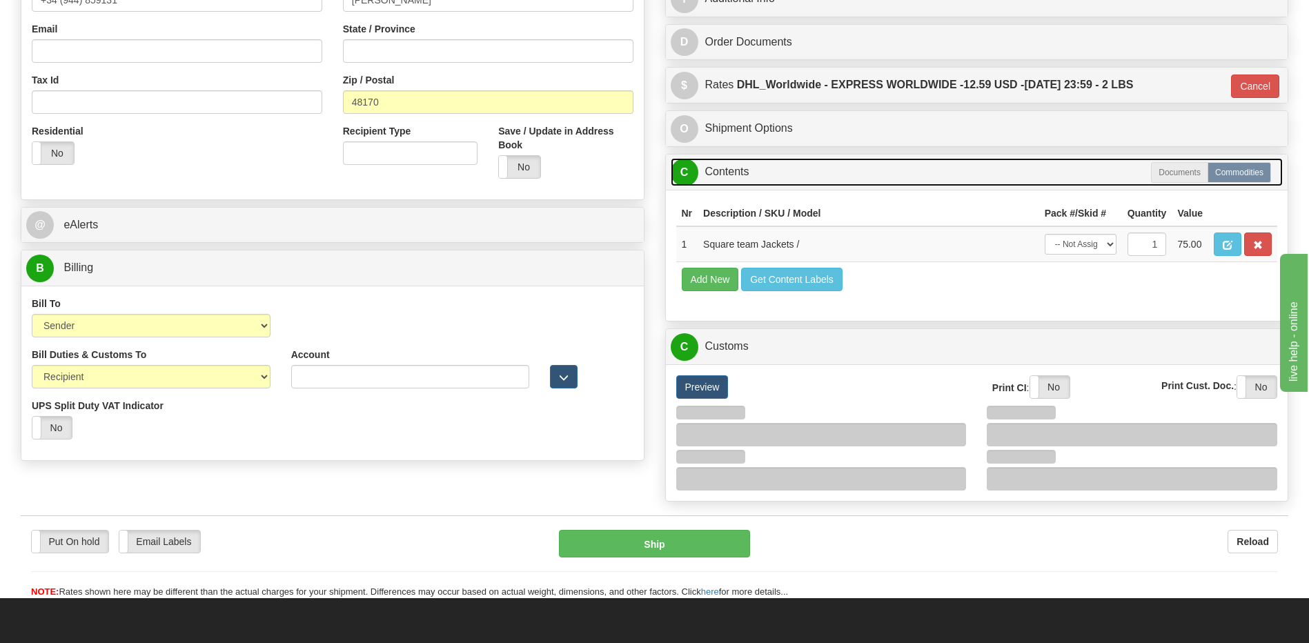
click at [772, 169] on link "C Contents" at bounding box center [977, 172] width 613 height 28
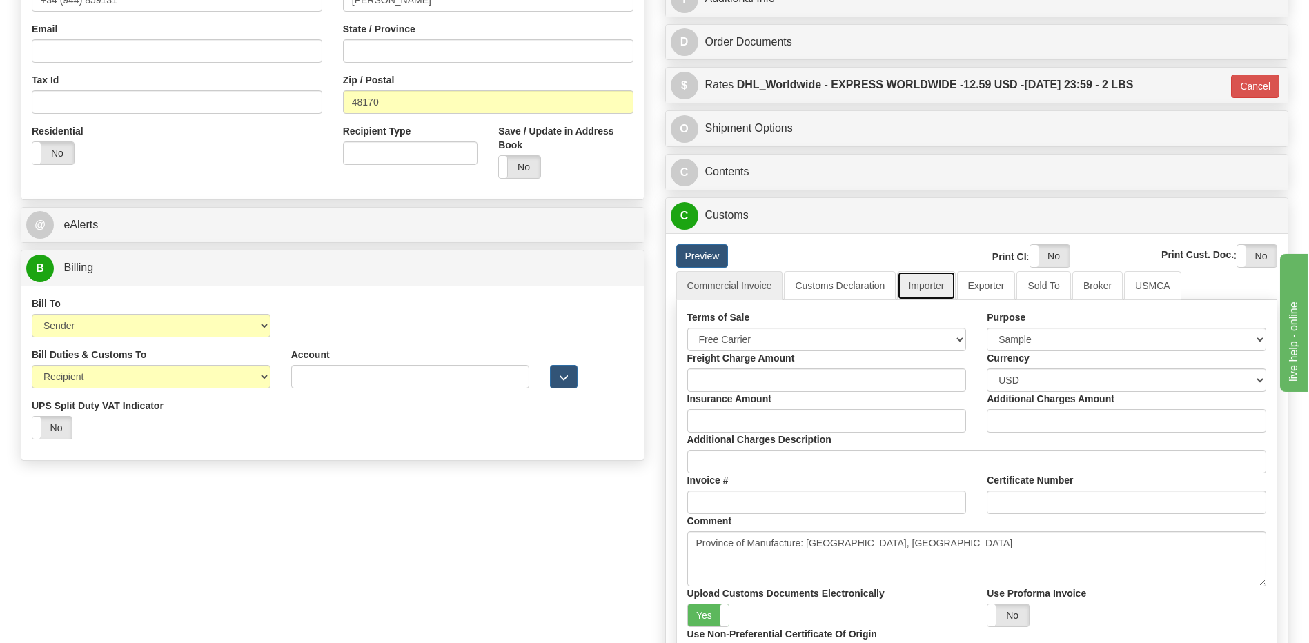
click at [920, 293] on link "Importer" at bounding box center [926, 285] width 58 height 29
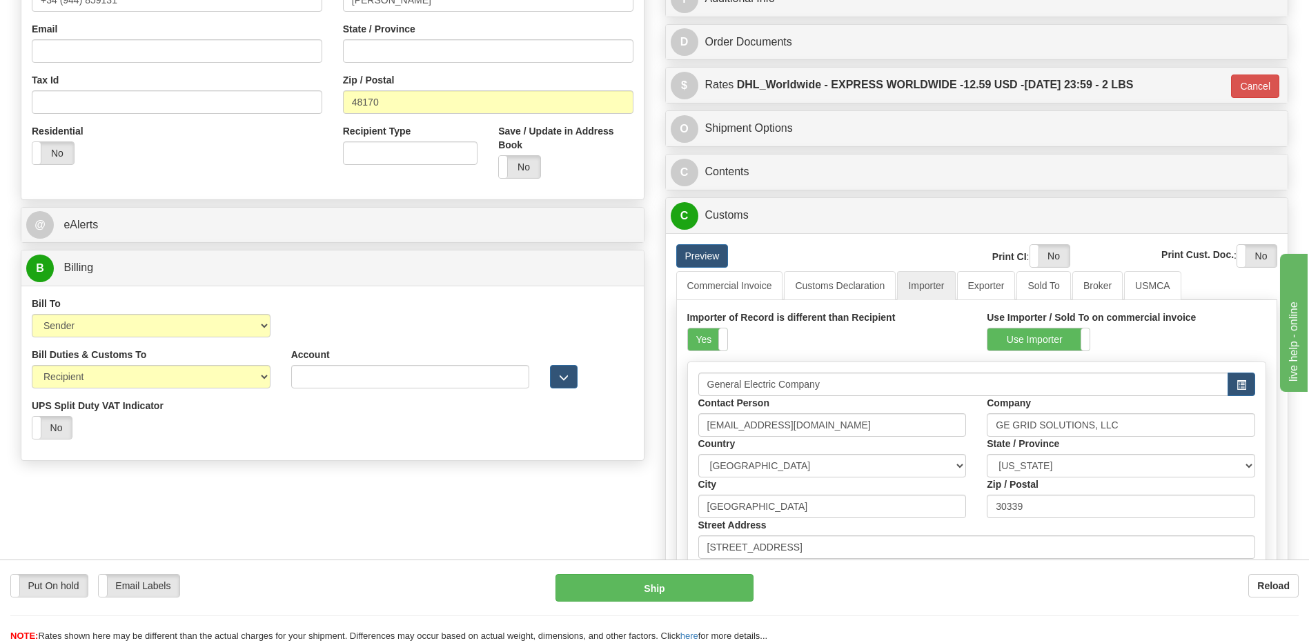
drag, startPoint x: 700, startPoint y: 339, endPoint x: 791, endPoint y: 319, distance: 93.4
click at [700, 339] on label "Yes" at bounding box center [707, 339] width 39 height 22
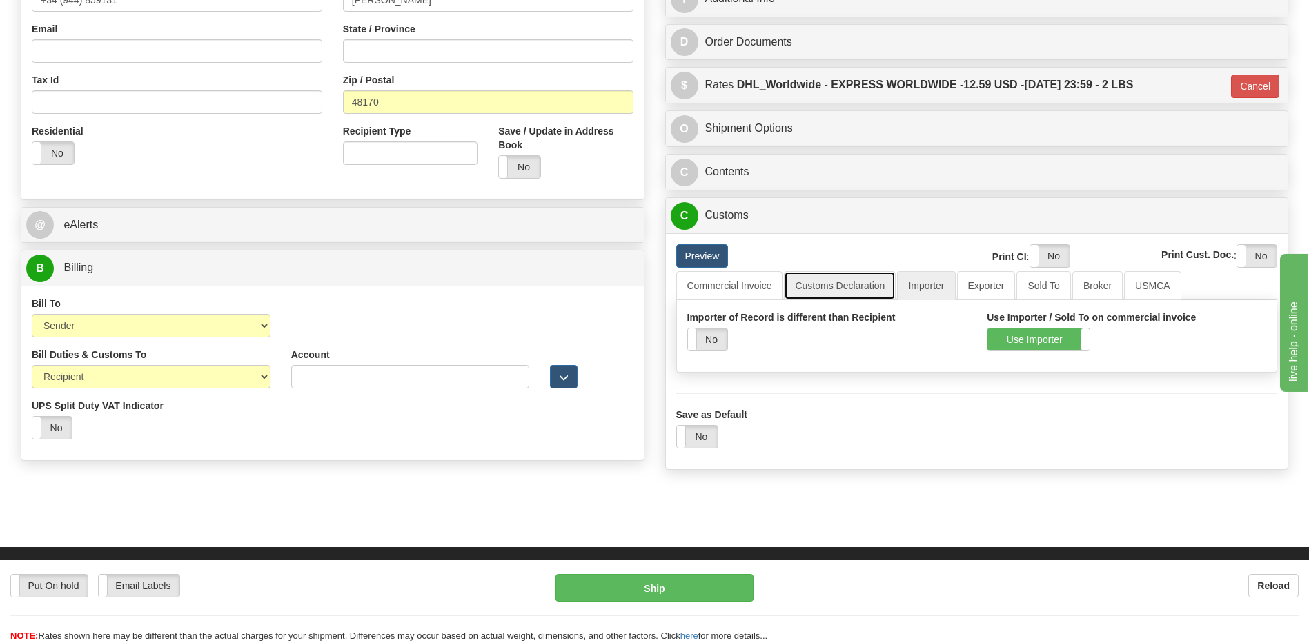
click at [827, 288] on link "Customs Declaration" at bounding box center [840, 285] width 112 height 29
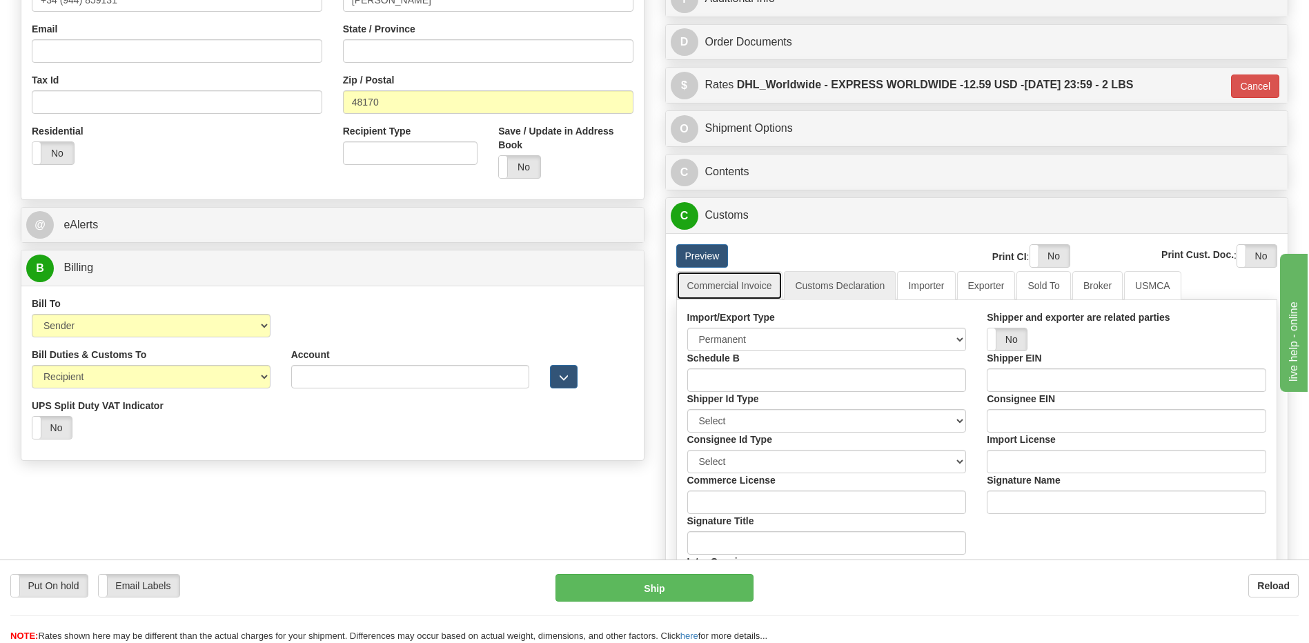
drag, startPoint x: 753, startPoint y: 286, endPoint x: 827, endPoint y: 353, distance: 100.6
click at [752, 286] on link "Commercial Invoice" at bounding box center [729, 285] width 107 height 29
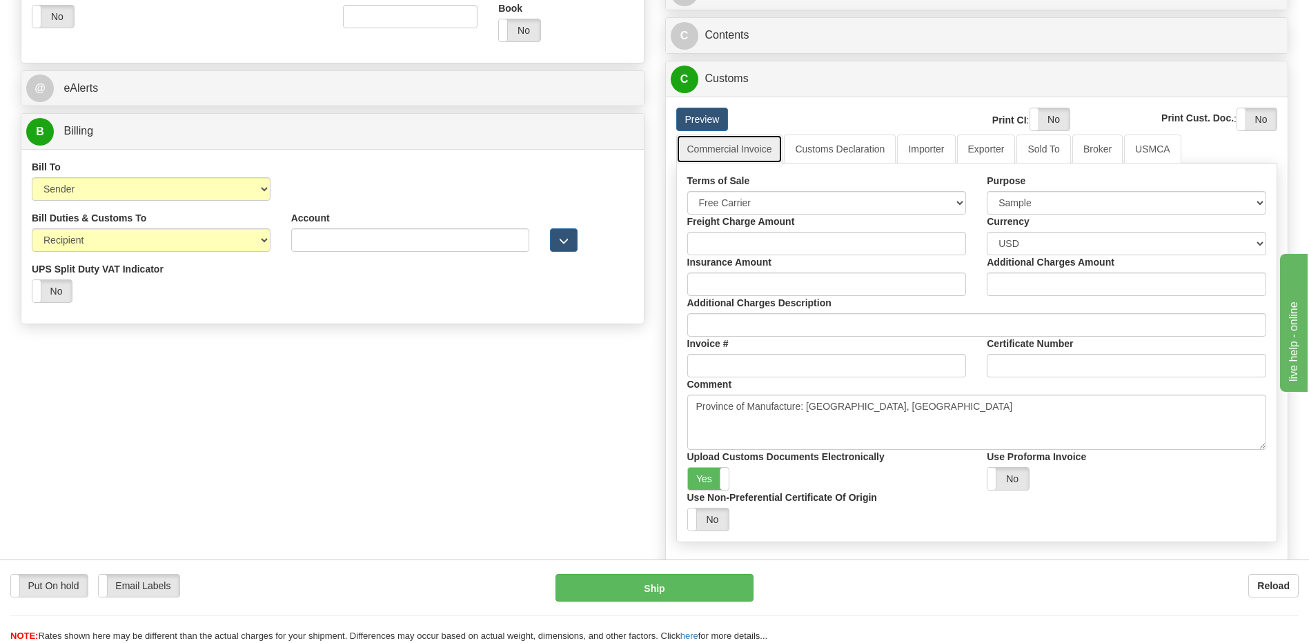
scroll to position [552, 0]
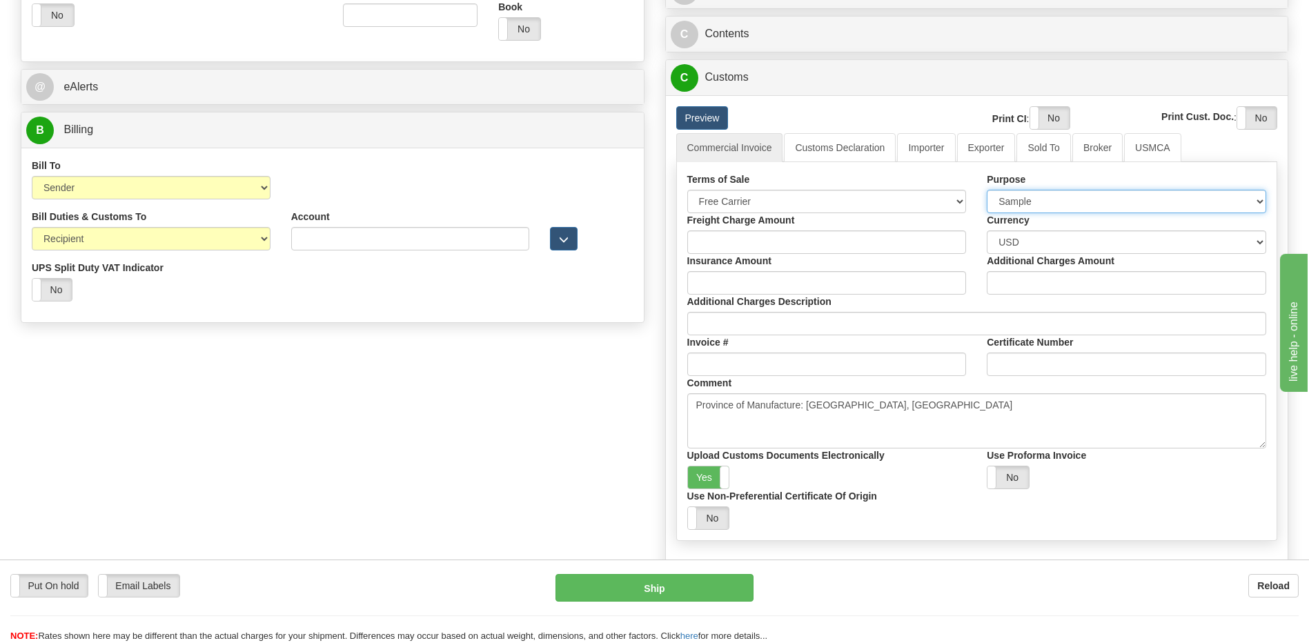
click at [1028, 207] on select "Sold Not Sold Gift Sample Repair and Return Personal Effects Merchandise Danger…" at bounding box center [1126, 201] width 279 height 23
select select "2"
click at [987, 190] on select "Sold Not Sold Gift Sample Repair and Return Personal Effects Merchandise Danger…" at bounding box center [1126, 201] width 279 height 23
click at [704, 119] on link "Preview" at bounding box center [702, 117] width 52 height 23
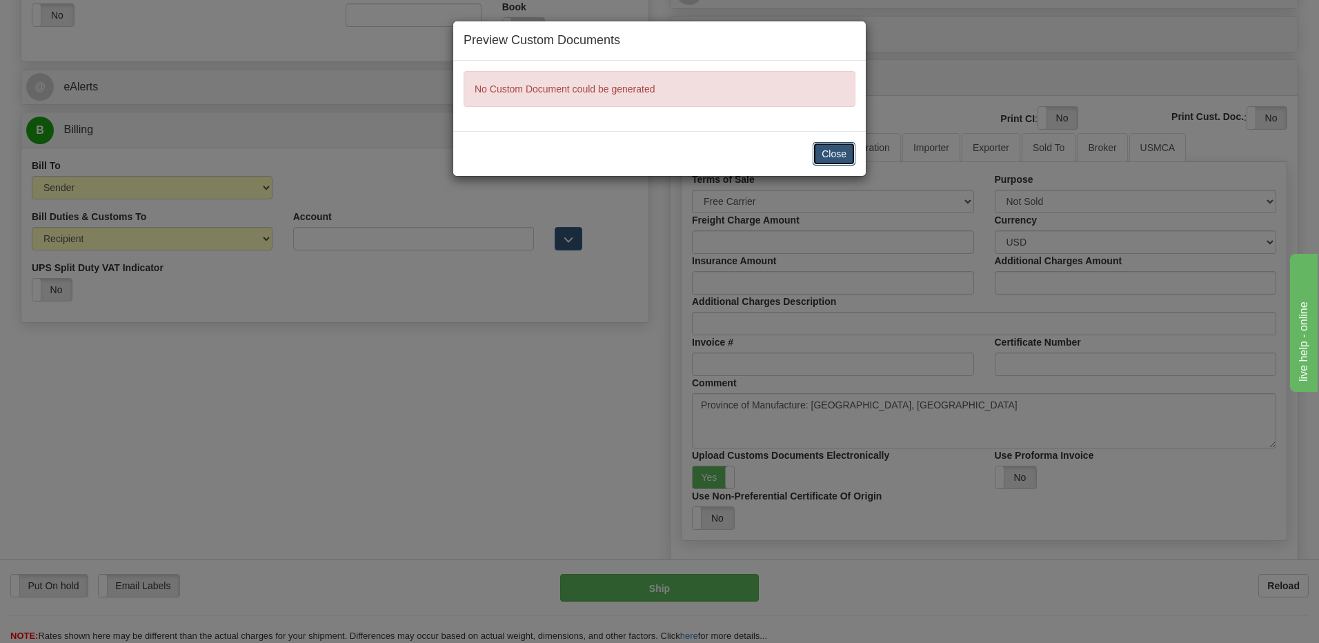
click at [821, 157] on button "Close" at bounding box center [834, 153] width 43 height 23
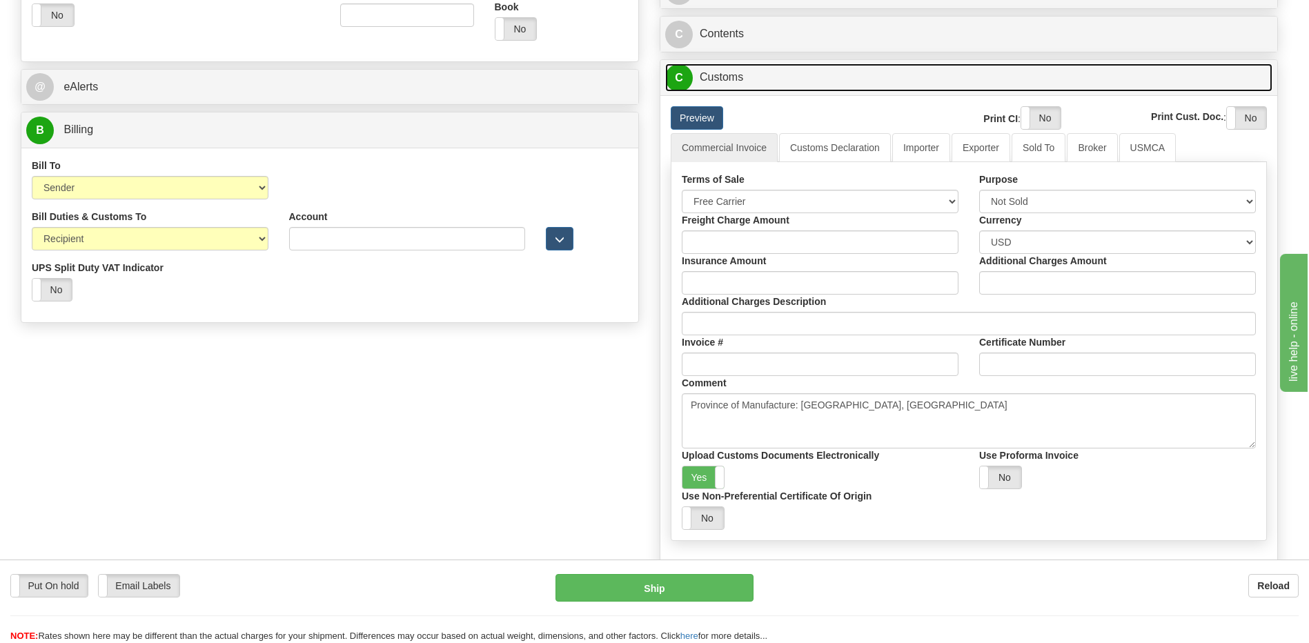
click at [735, 83] on link "C Customs" at bounding box center [968, 77] width 607 height 28
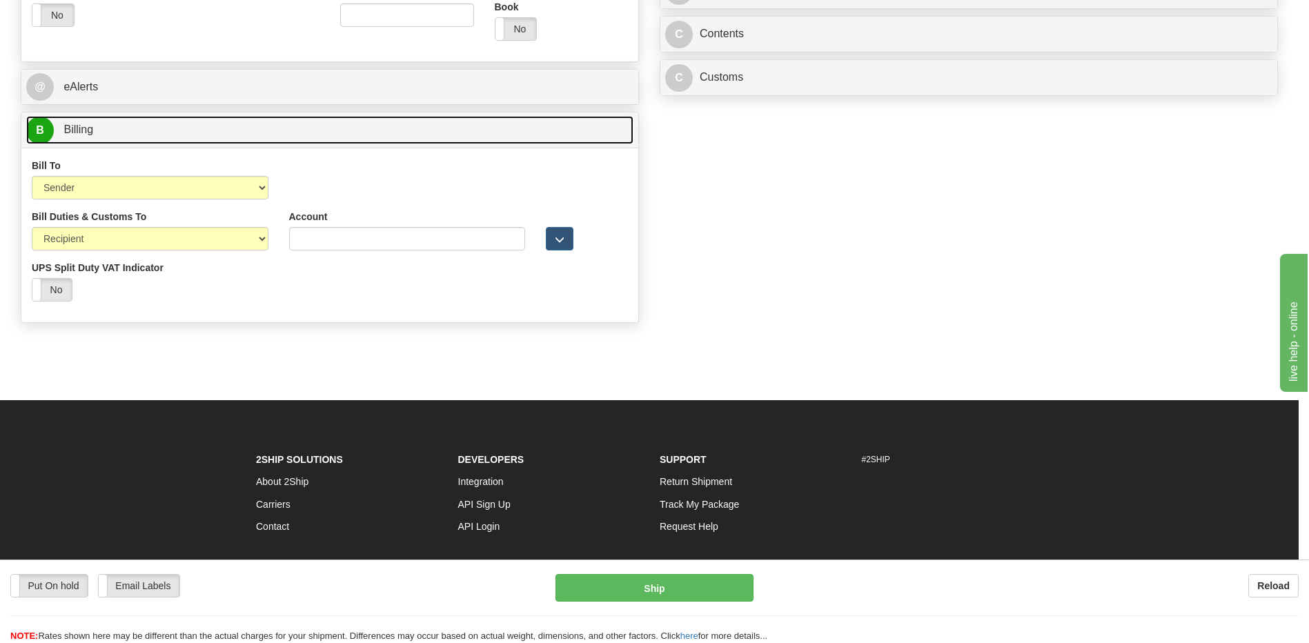
click at [310, 130] on link "B Billing" at bounding box center [329, 130] width 607 height 28
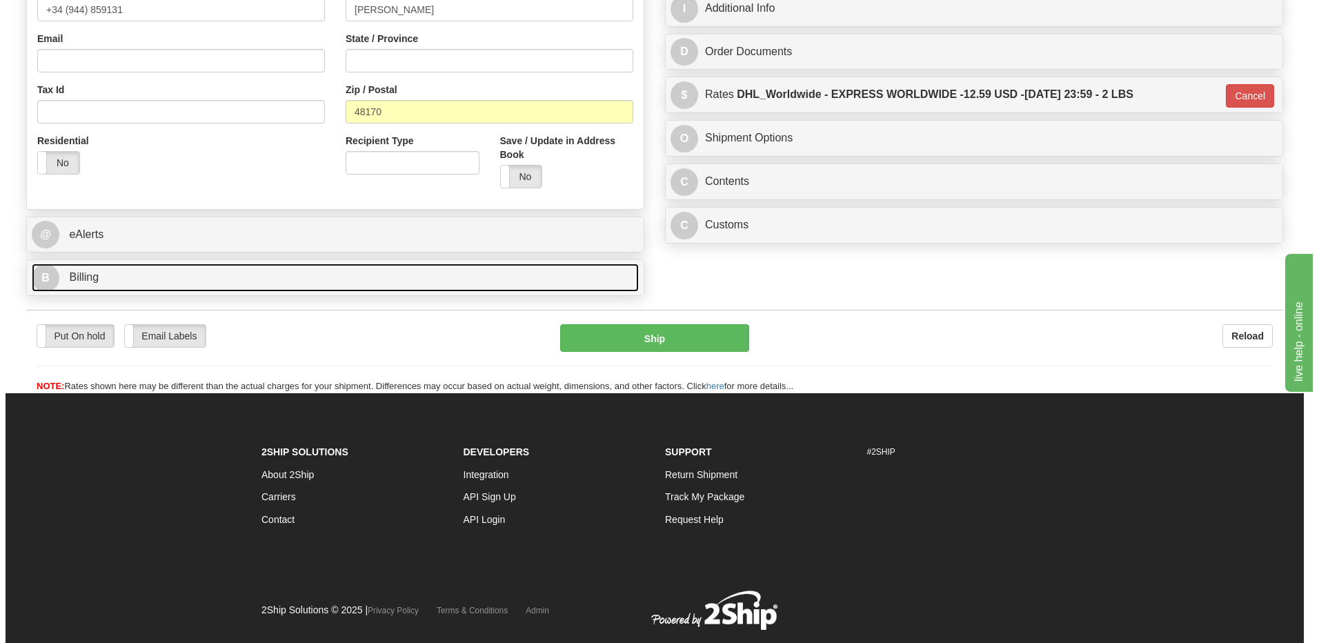
scroll to position [166, 0]
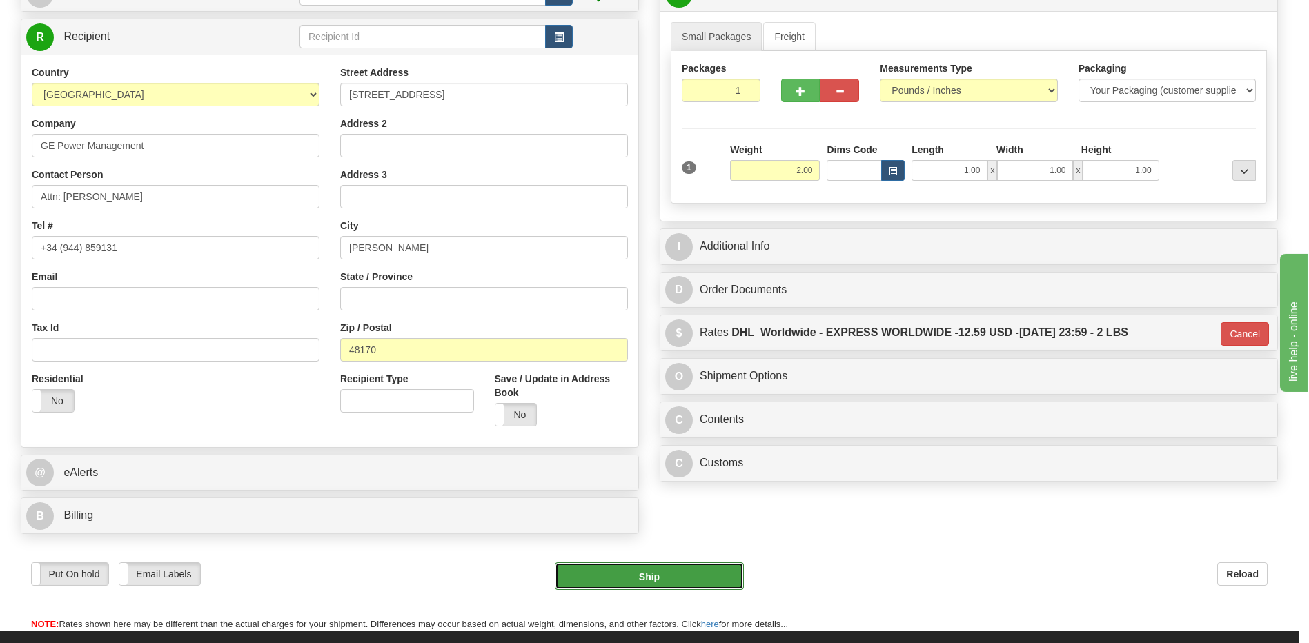
click at [665, 571] on button "Ship" at bounding box center [649, 576] width 189 height 28
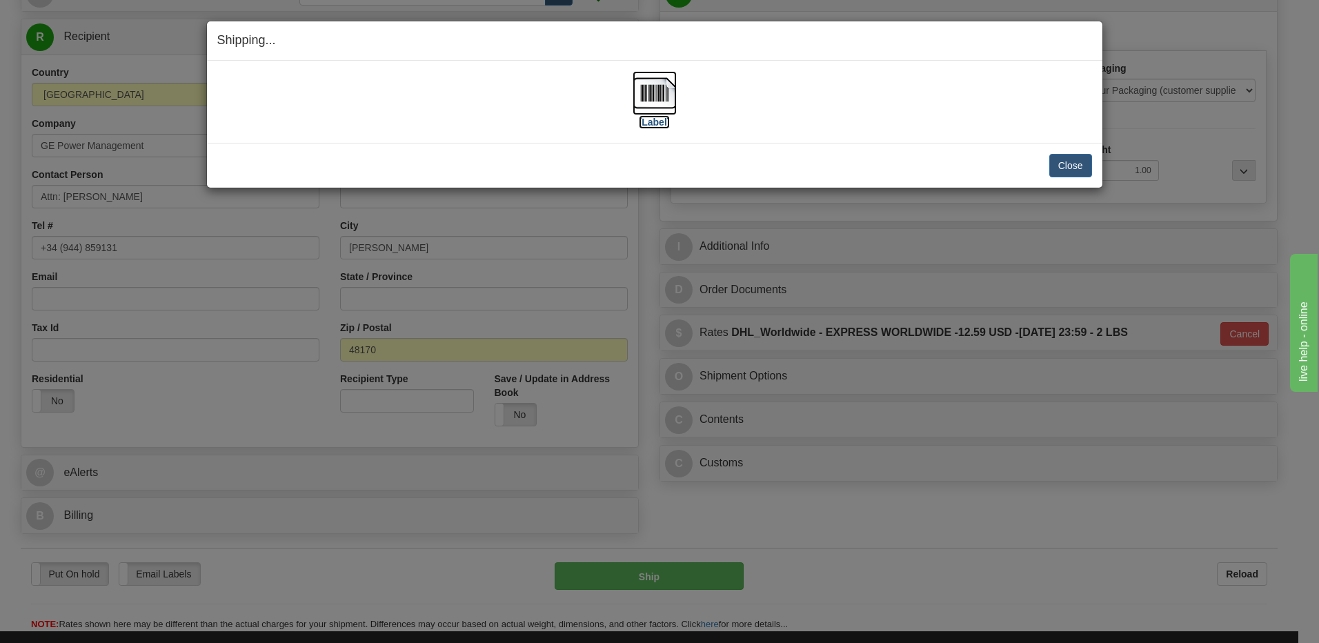
click at [651, 97] on img at bounding box center [655, 93] width 44 height 44
click at [1074, 167] on button "Close" at bounding box center [1070, 165] width 43 height 23
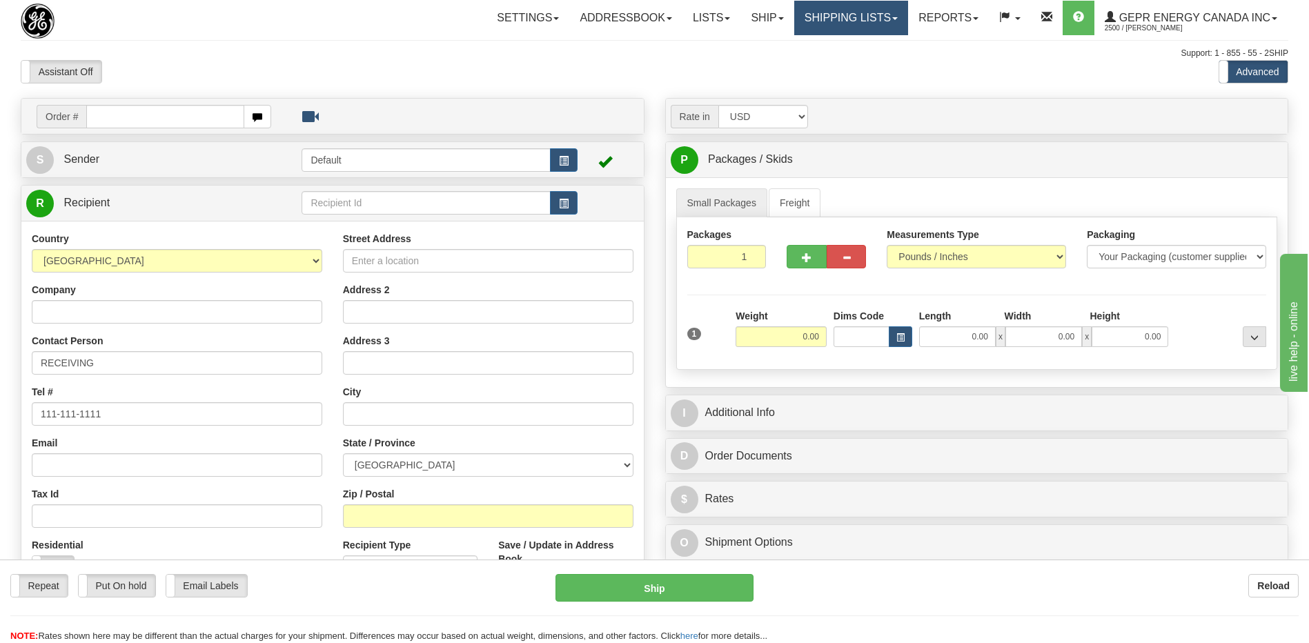
click at [838, 16] on link "Shipping lists" at bounding box center [851, 18] width 114 height 34
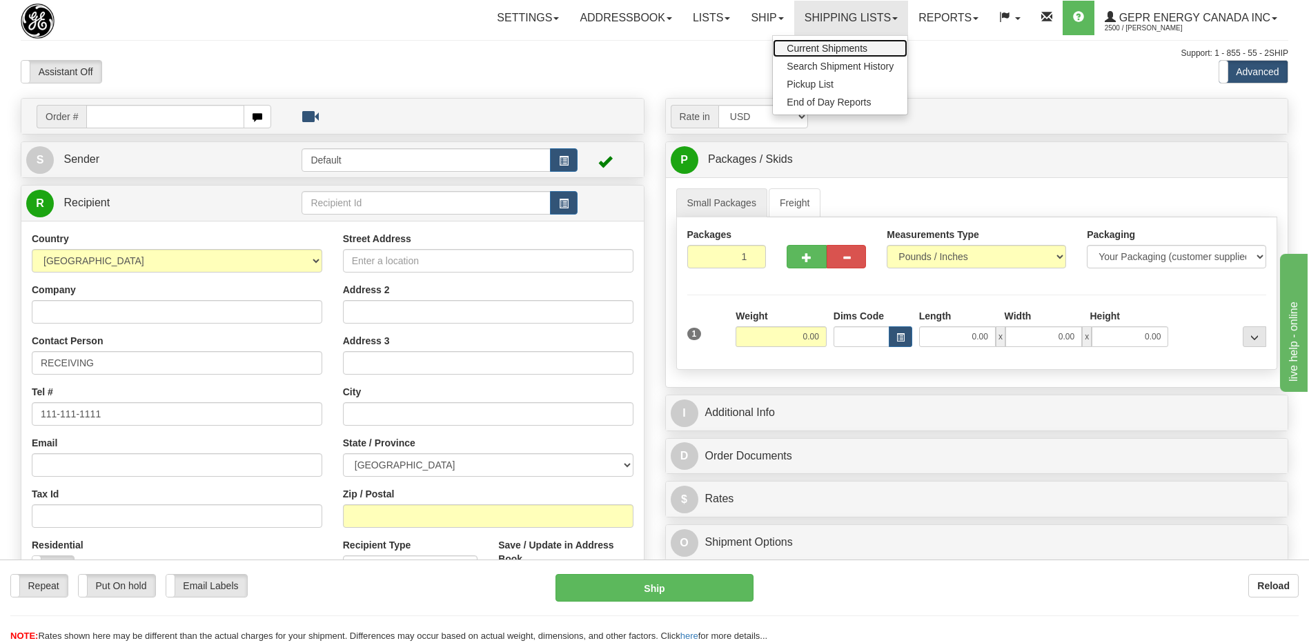
click at [811, 51] on span "Current Shipments" at bounding box center [827, 48] width 81 height 11
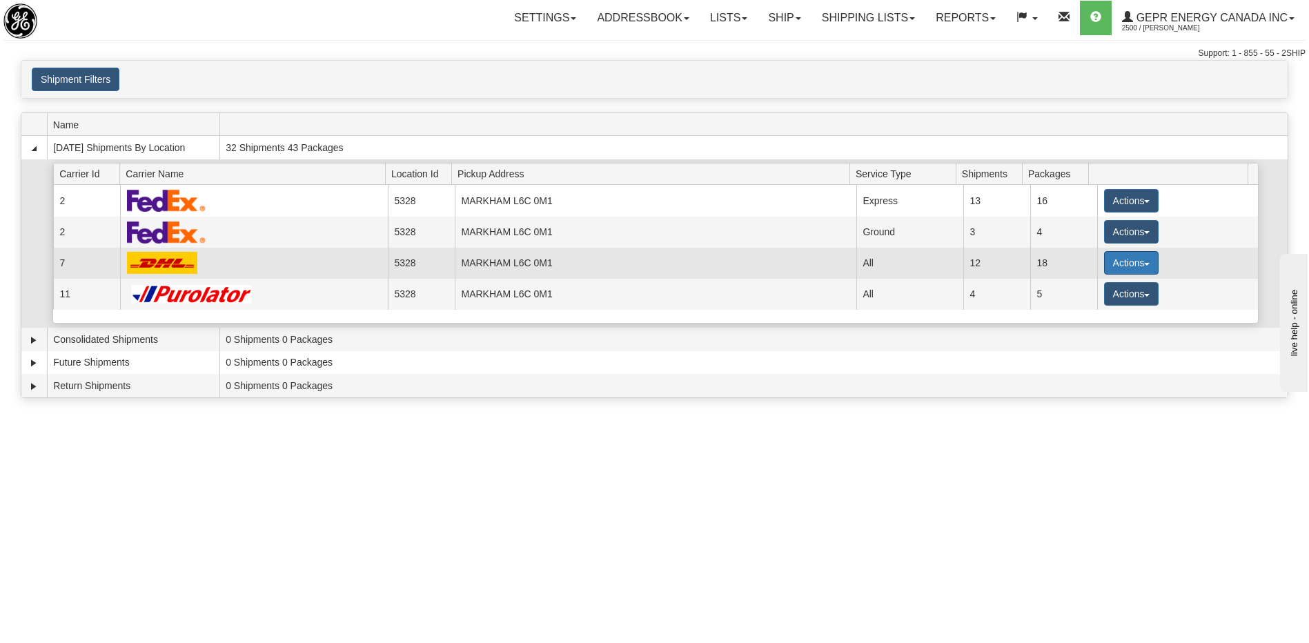
click at [1129, 257] on button "Actions" at bounding box center [1131, 262] width 55 height 23
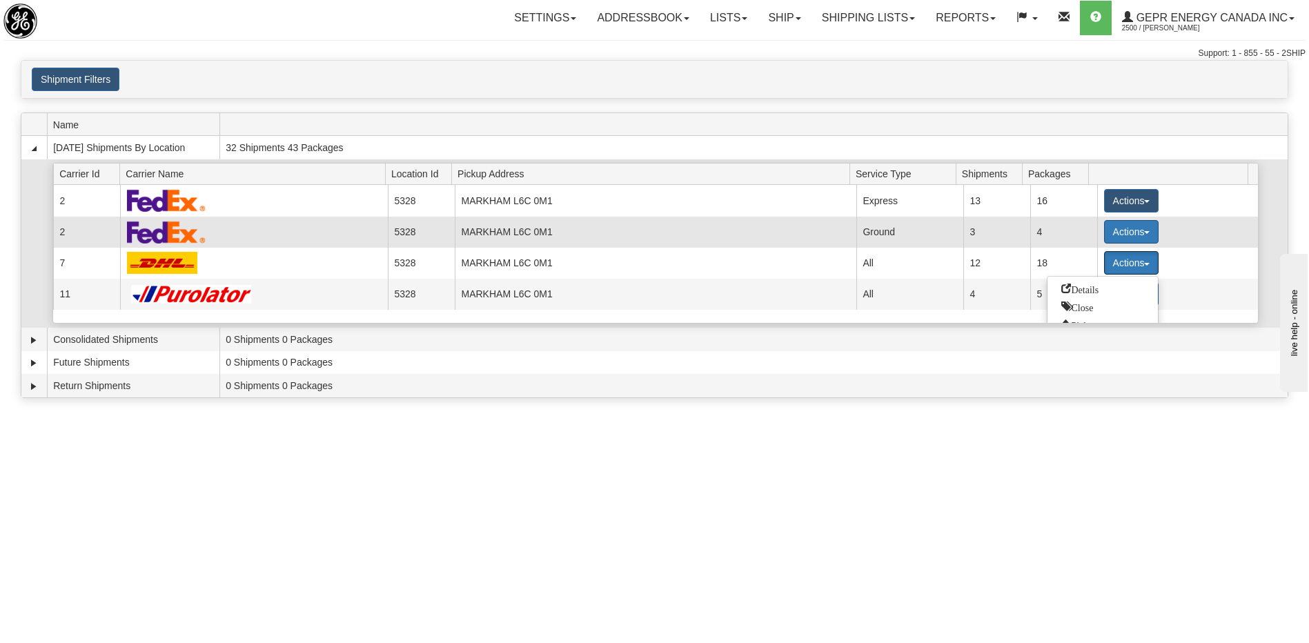
scroll to position [51, 0]
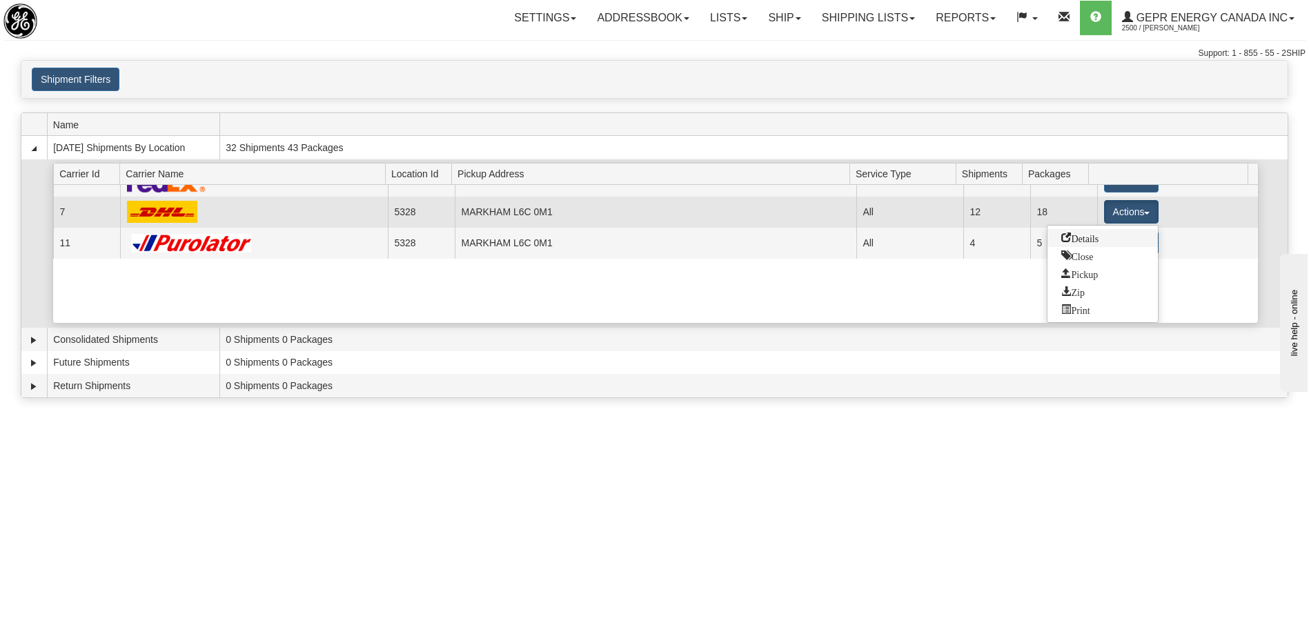
click at [1094, 239] on span "Details" at bounding box center [1079, 238] width 37 height 10
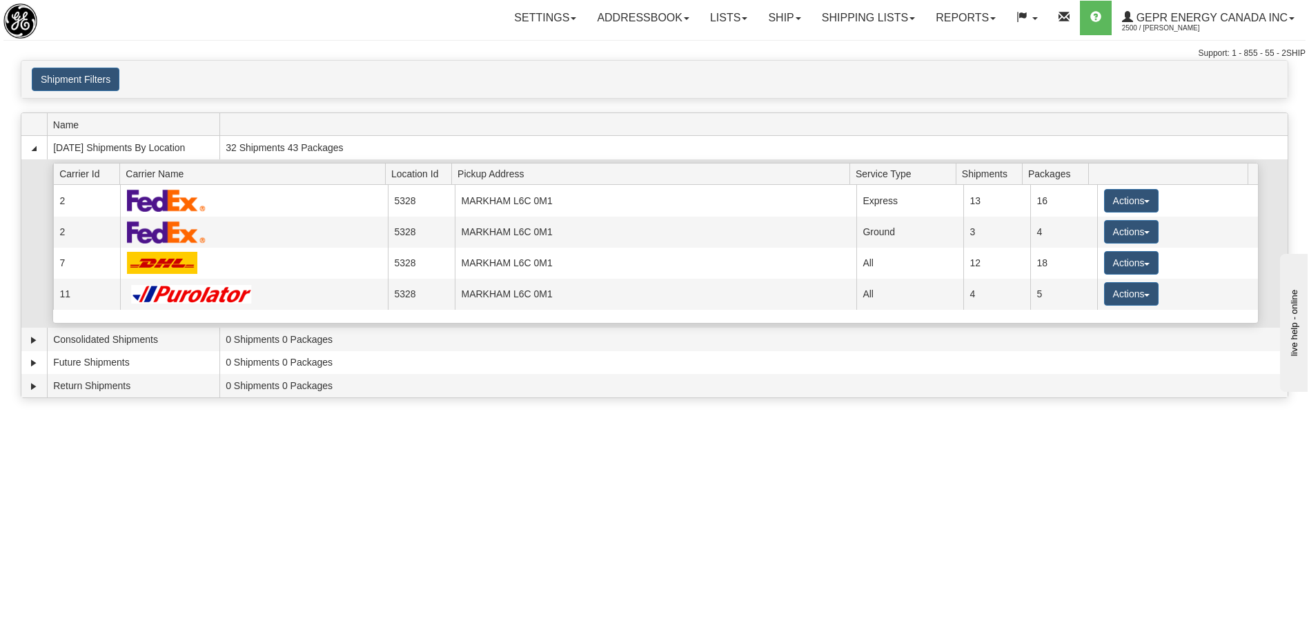
scroll to position [0, 0]
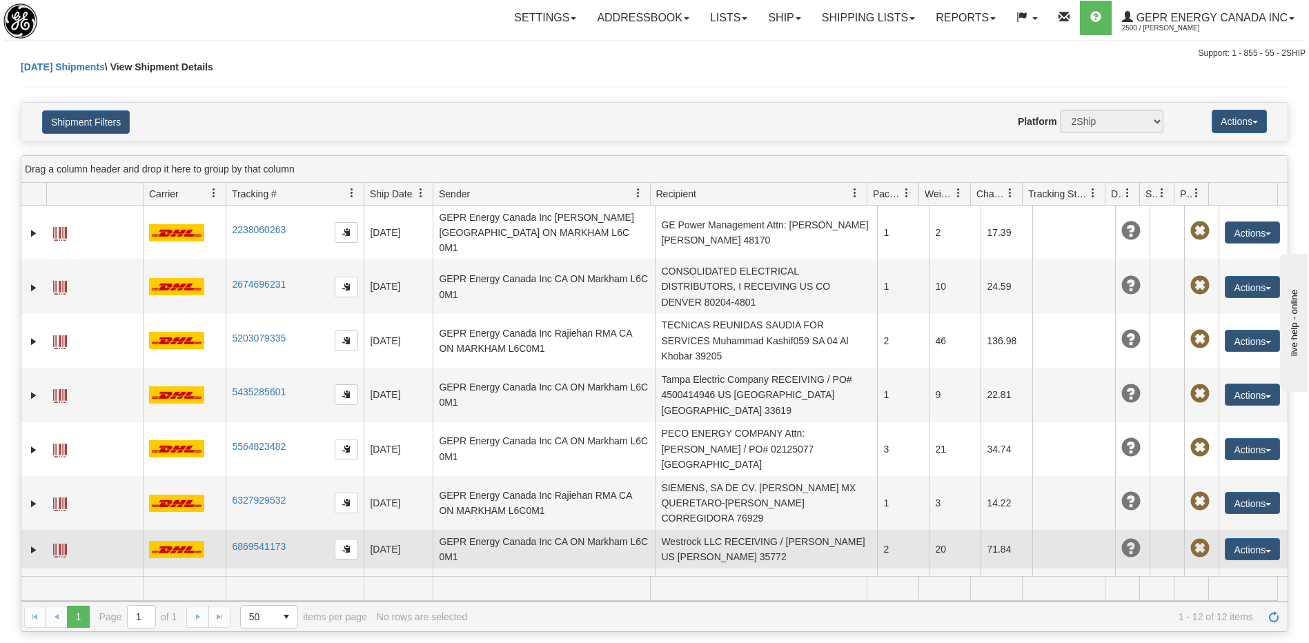
click at [735, 530] on td "Westrock LLC RECEIVING / [PERSON_NAME] US [PERSON_NAME] 35772" at bounding box center [766, 549] width 222 height 39
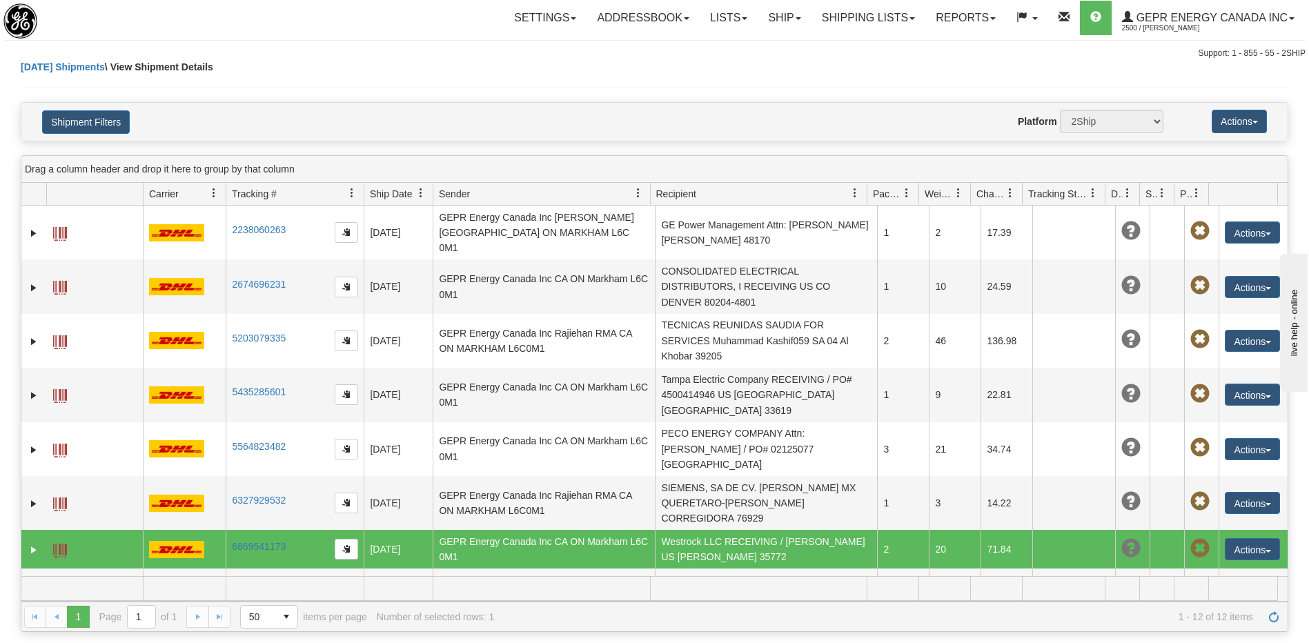
scroll to position [124, 0]
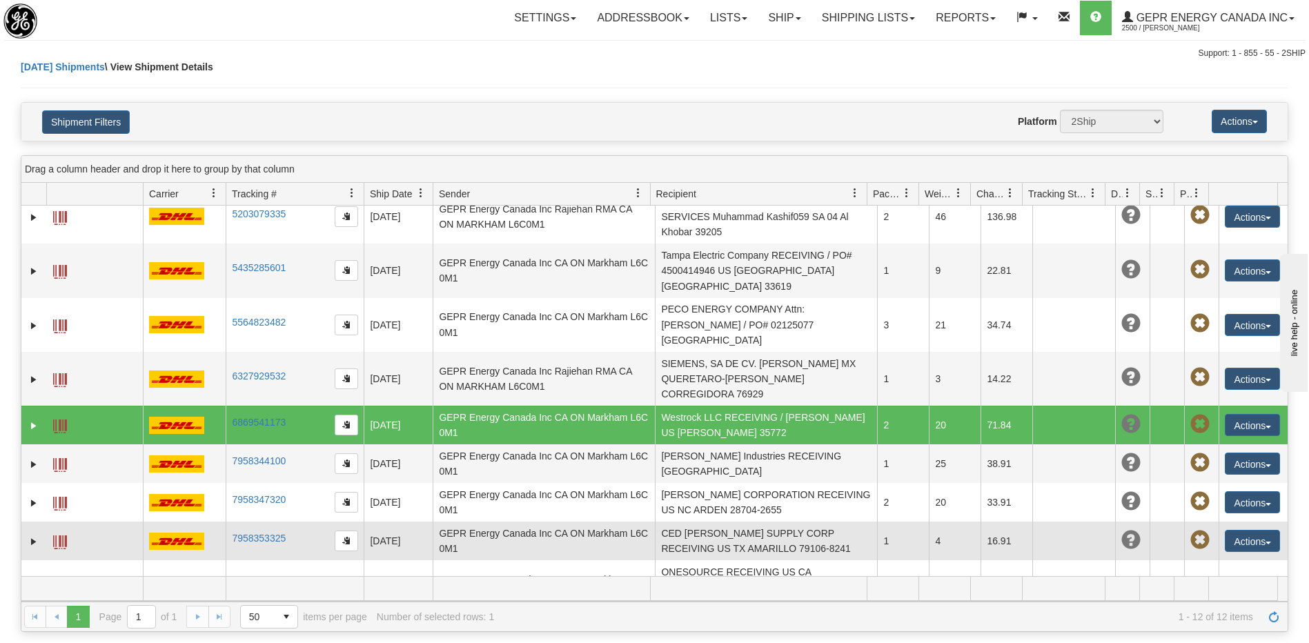
click at [735, 522] on td "CED [PERSON_NAME] SUPPLY CORP RECEIVING US TX AMARILLO 79106-8241" at bounding box center [766, 541] width 222 height 39
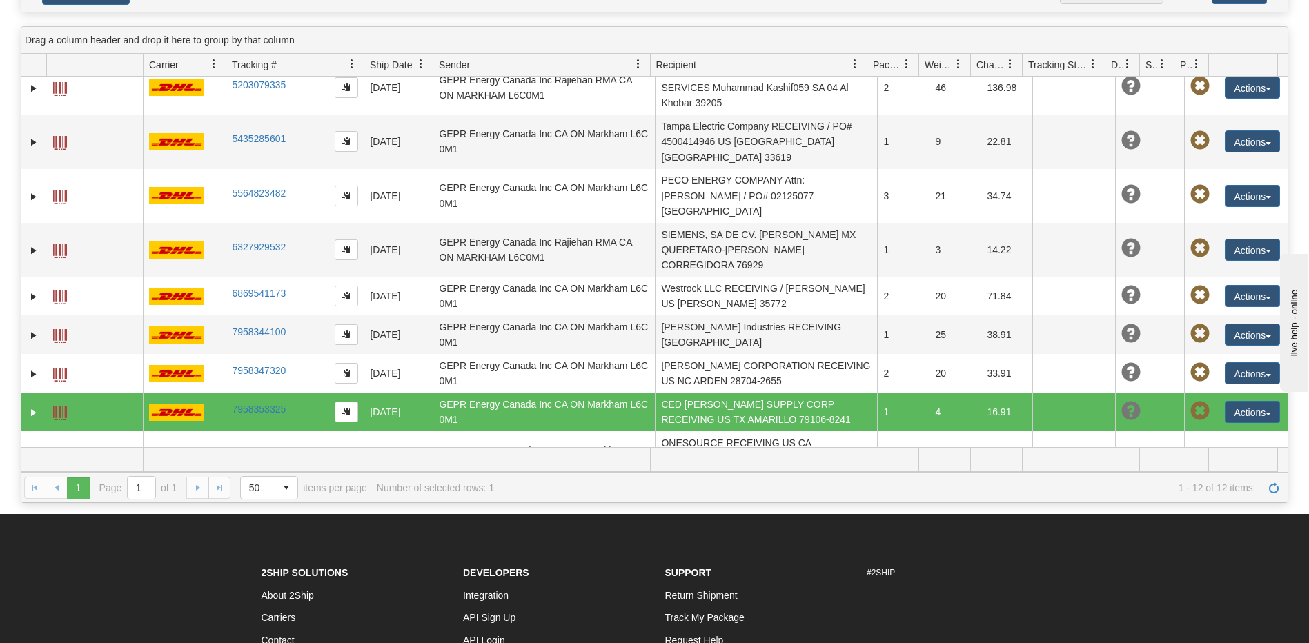
scroll to position [138, 0]
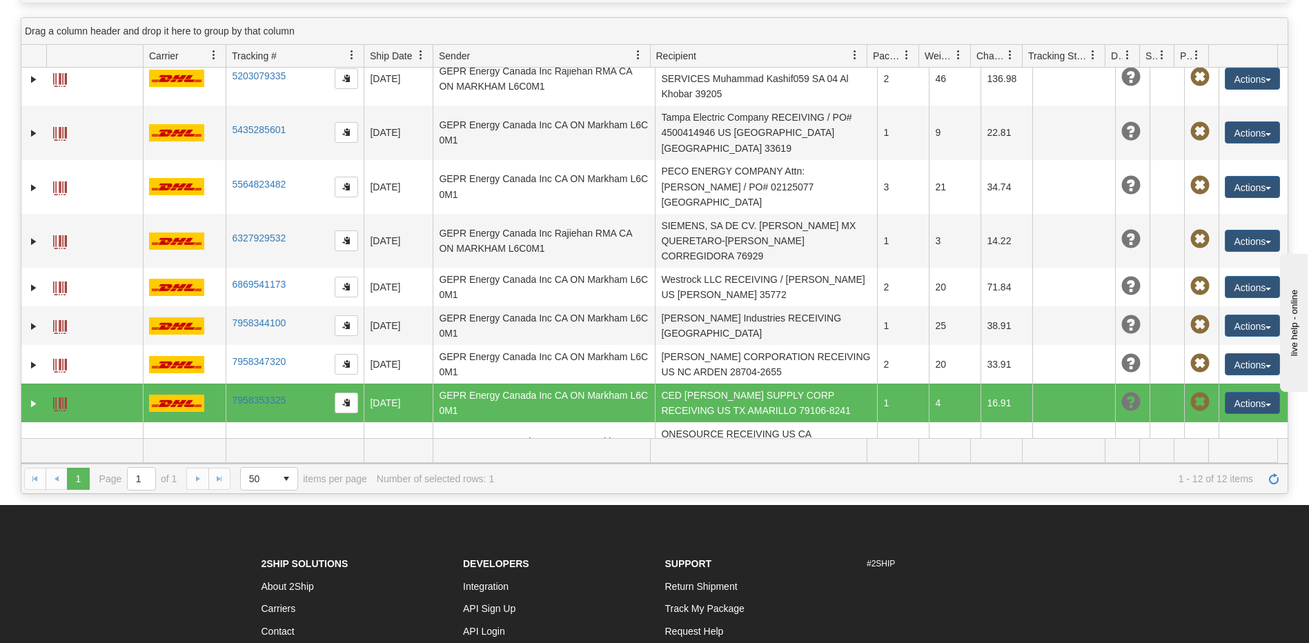
click at [758, 477] on td "GE Grid Automation SMS, MU Unit RECEIVING GB STS STAFFORD ST161WT" at bounding box center [766, 504] width 222 height 54
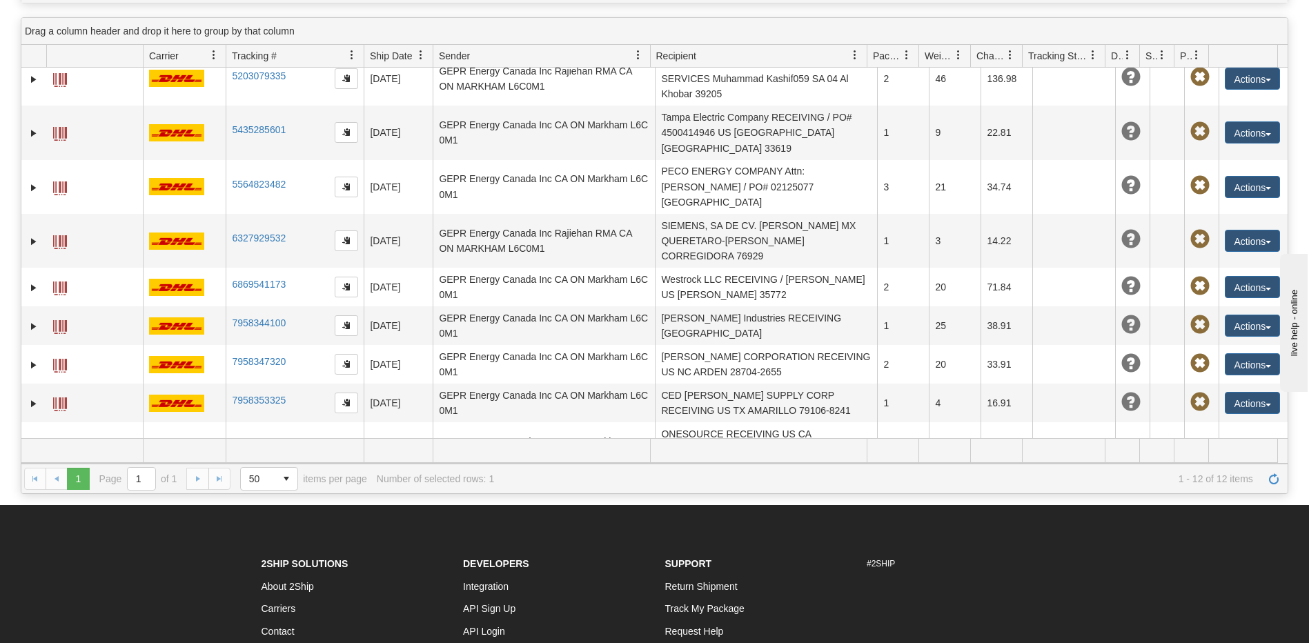
click at [1245, 493] on button "Actions" at bounding box center [1252, 504] width 55 height 22
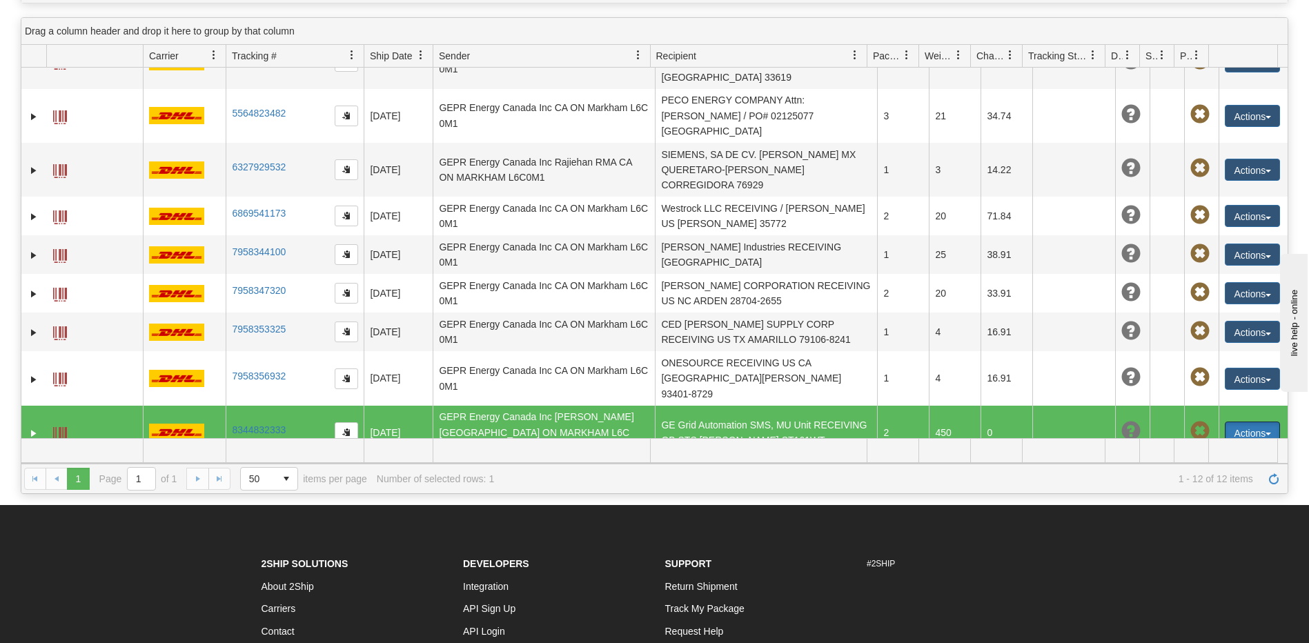
scroll to position [251, 0]
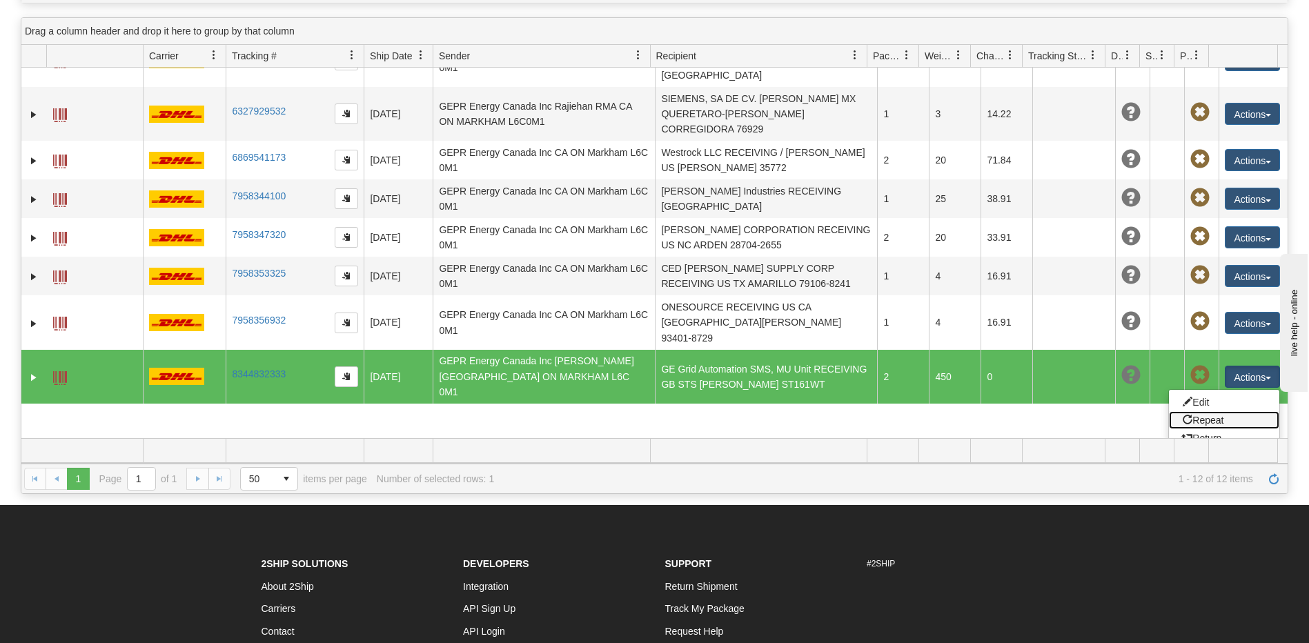
click at [1198, 411] on link "Repeat" at bounding box center [1224, 420] width 110 height 18
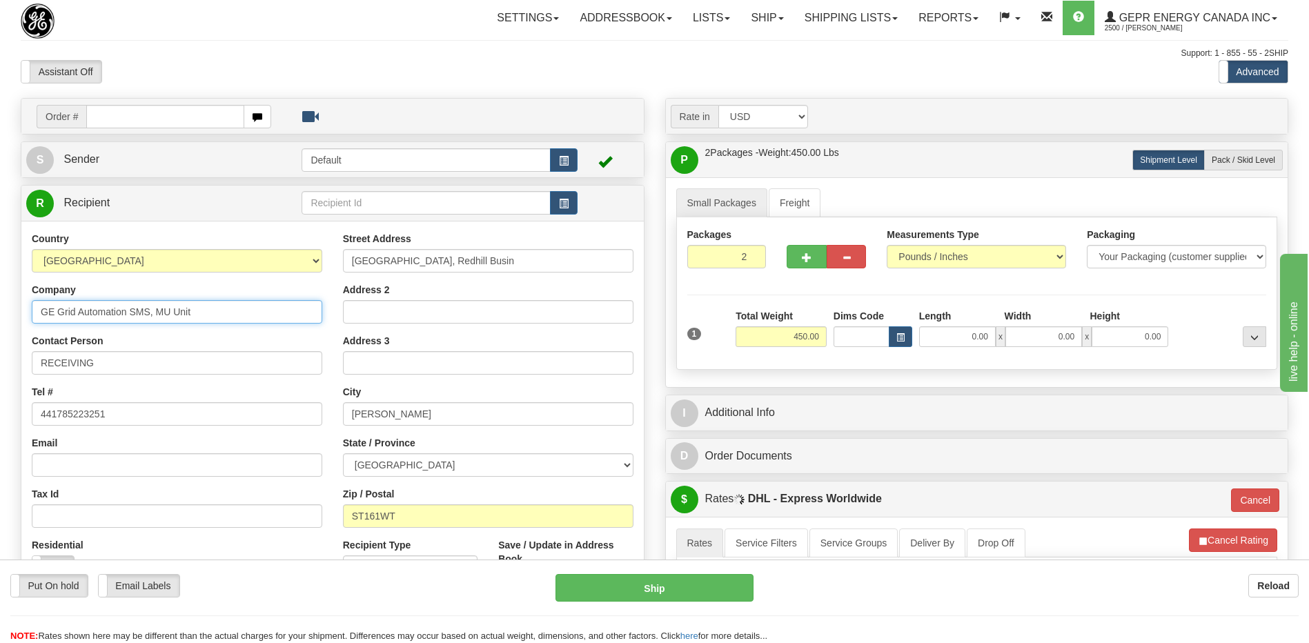
drag, startPoint x: 221, startPoint y: 315, endPoint x: 128, endPoint y: 319, distance: 92.5
click at [128, 319] on input "GE Grid Automation SMS, MU Unit" at bounding box center [177, 311] width 290 height 23
type input "GE Grid Automation"
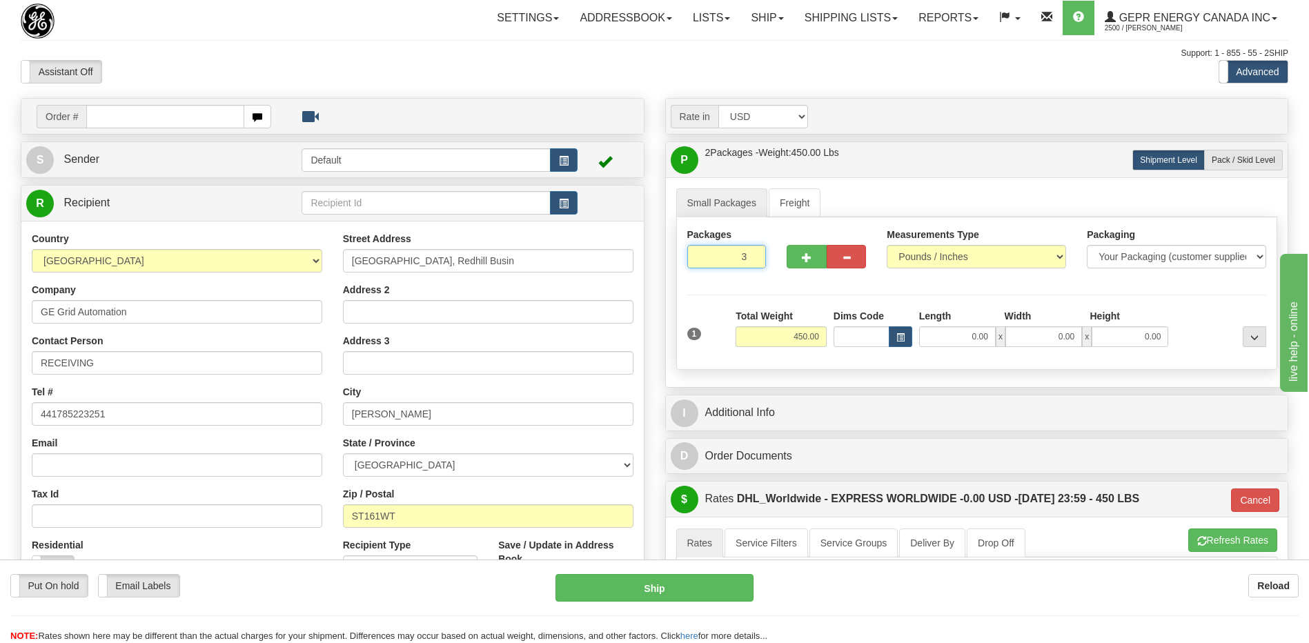
type input "3"
click at [755, 255] on input "3" at bounding box center [726, 256] width 79 height 23
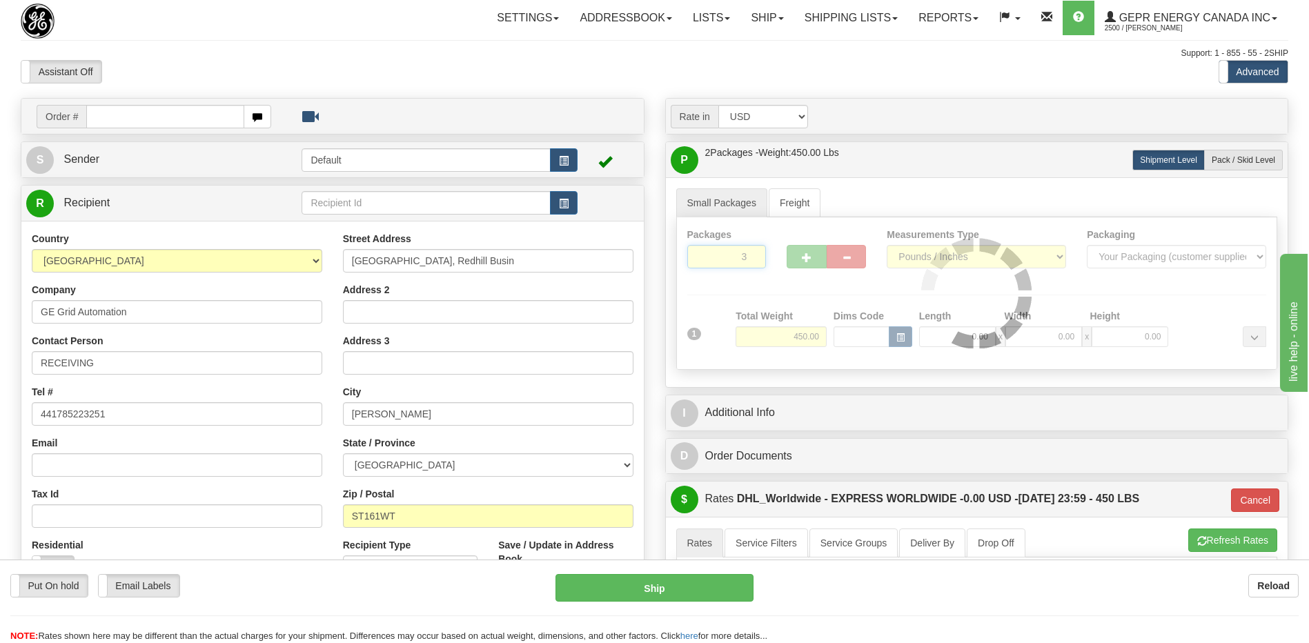
type input "P"
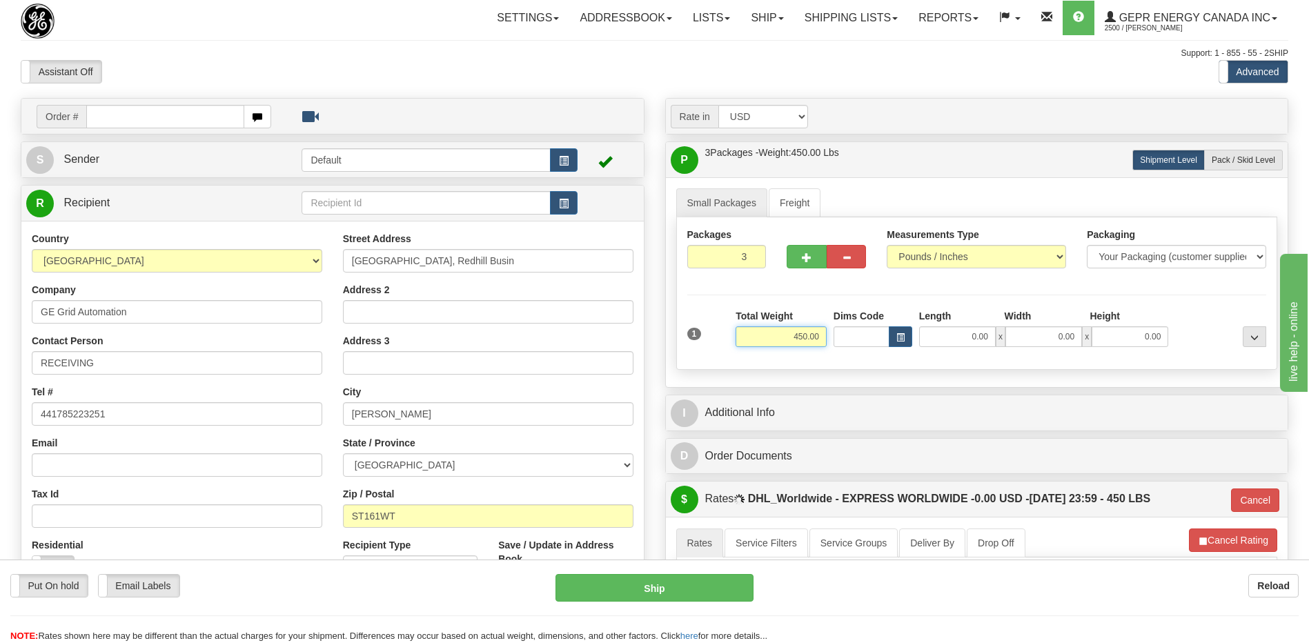
click at [805, 336] on input "450.00" at bounding box center [780, 336] width 91 height 21
type input "4"
type input "P"
type input "4.00"
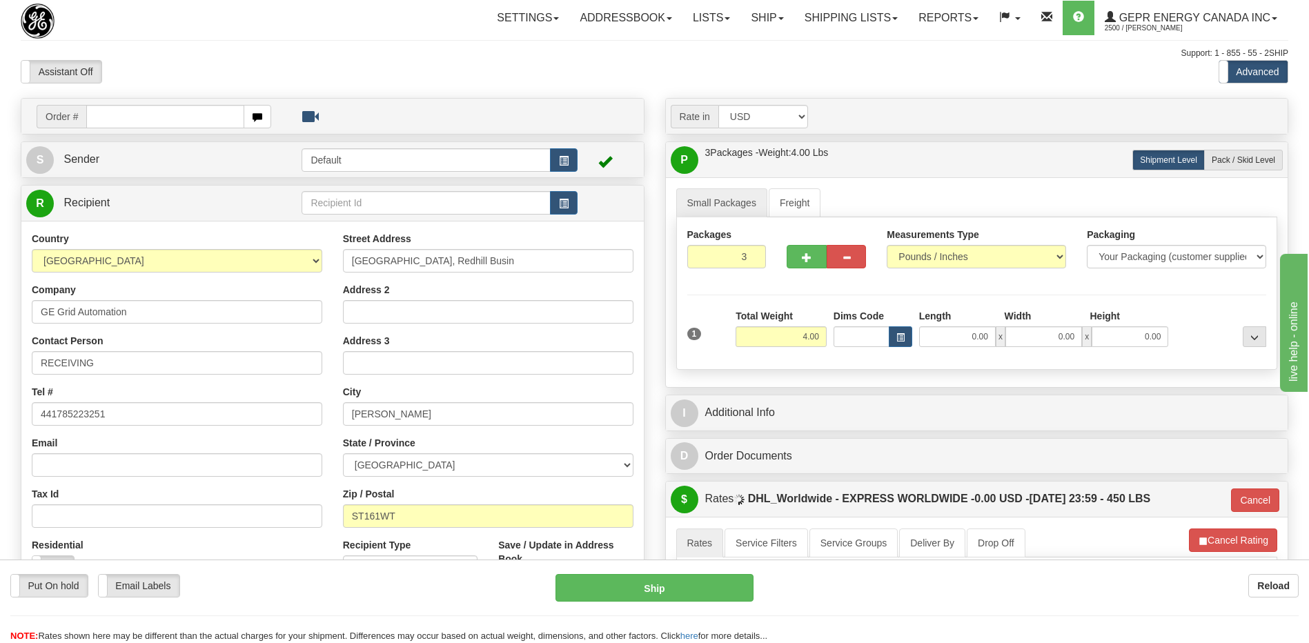
click at [535, 63] on div "Assistant On Assistant Off Do a return Do a return" at bounding box center [278, 71] width 537 height 23
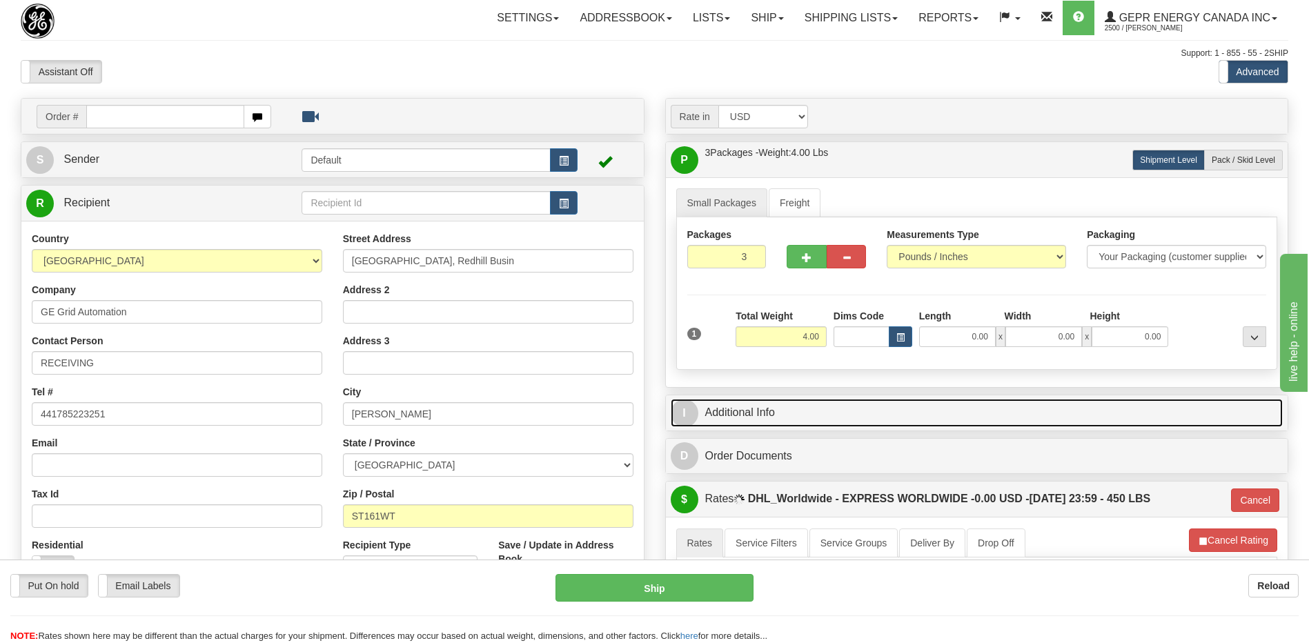
click at [770, 420] on link "I Additional Info" at bounding box center [977, 413] width 613 height 28
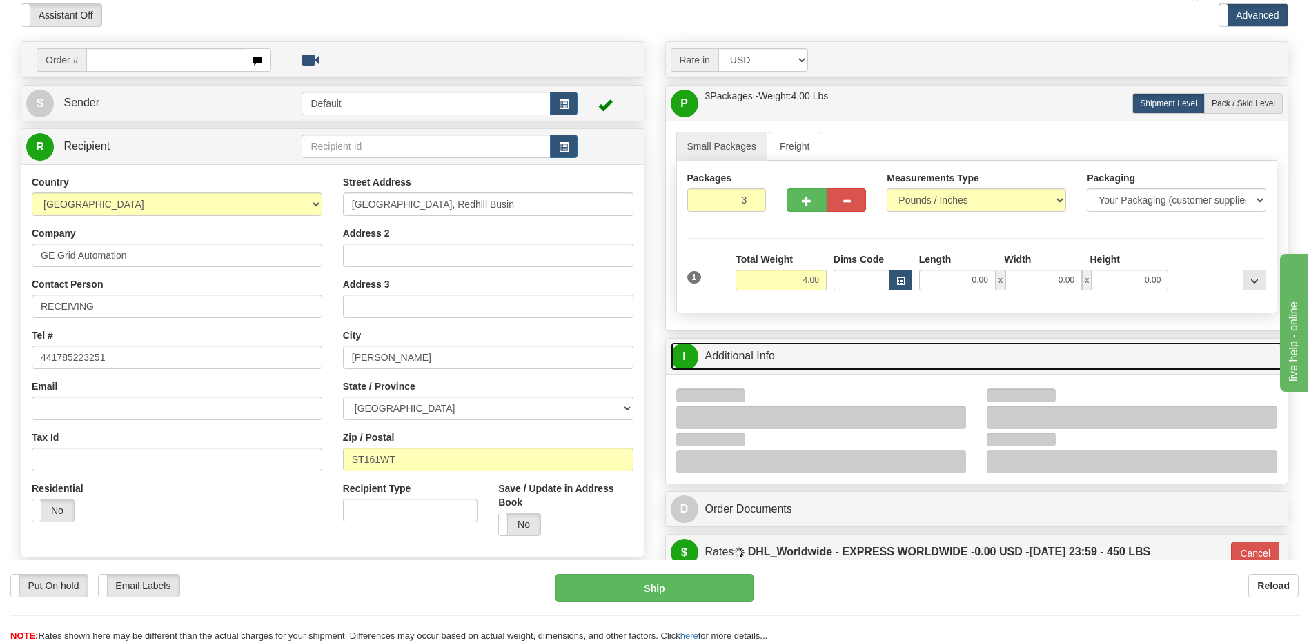
scroll to position [207, 0]
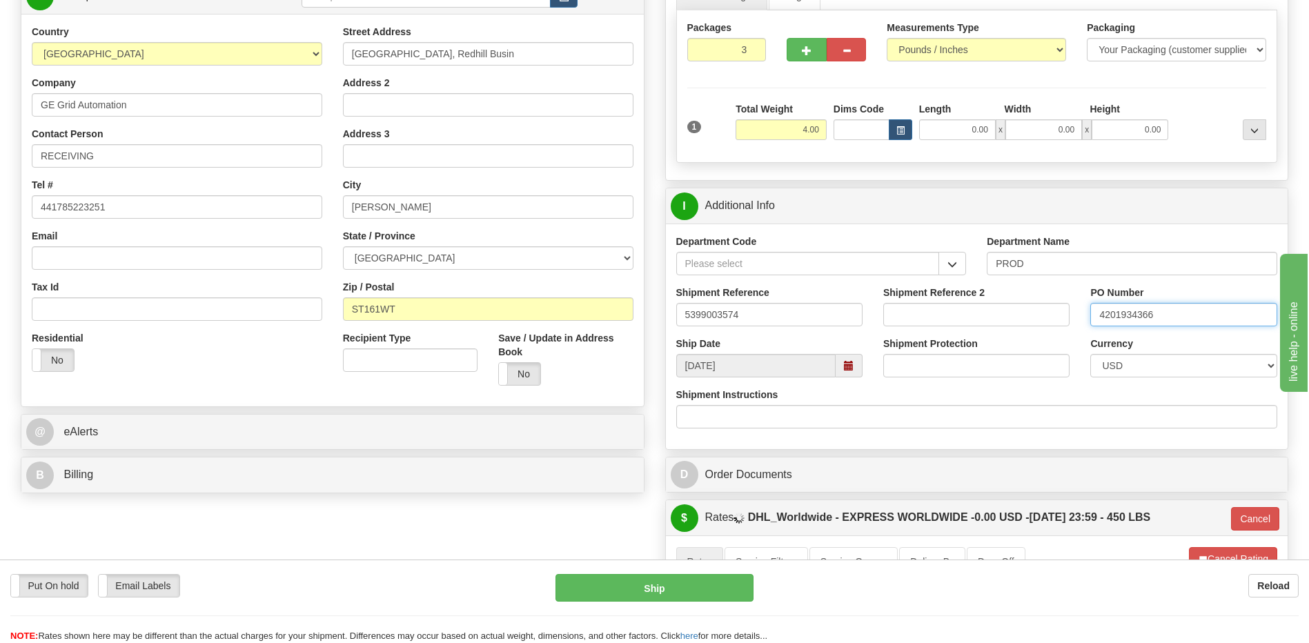
drag, startPoint x: 1178, startPoint y: 318, endPoint x: 941, endPoint y: 297, distance: 238.2
click at [944, 297] on div "Shipment Reference 5399003574 Shipment Reference 2 PO Number 4201934366" at bounding box center [977, 311] width 622 height 51
drag, startPoint x: 749, startPoint y: 320, endPoint x: 575, endPoint y: 320, distance: 173.9
type input "Nabeel H"
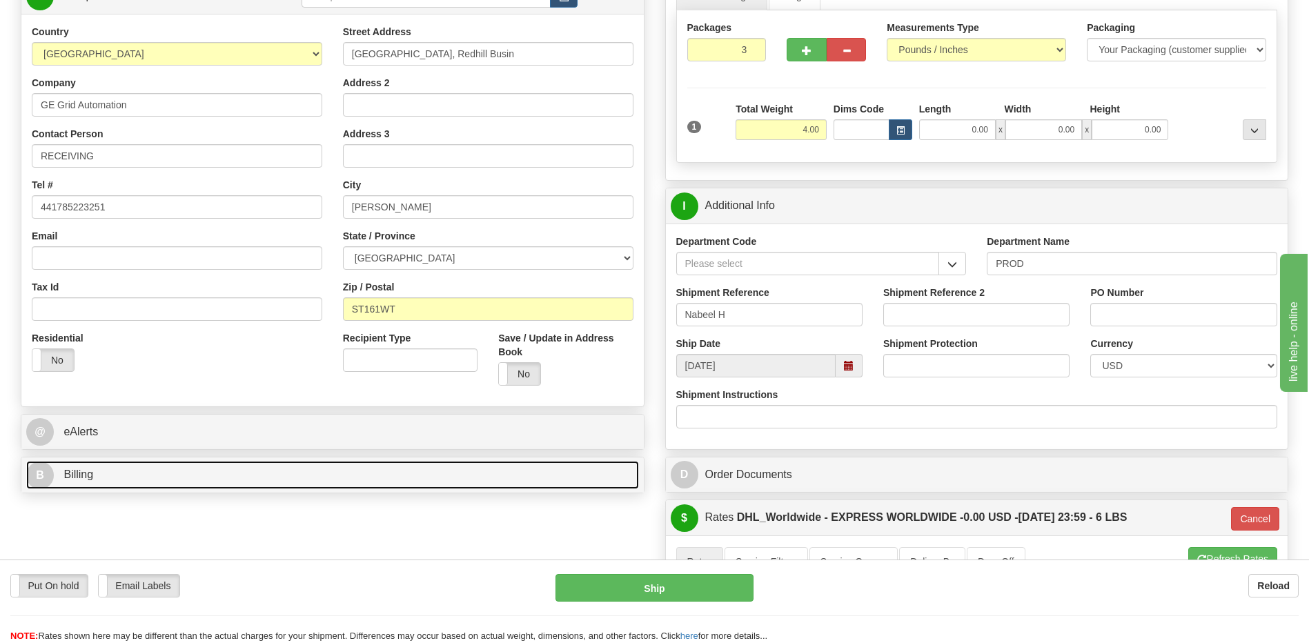
click at [190, 475] on link "B Billing" at bounding box center [332, 475] width 613 height 28
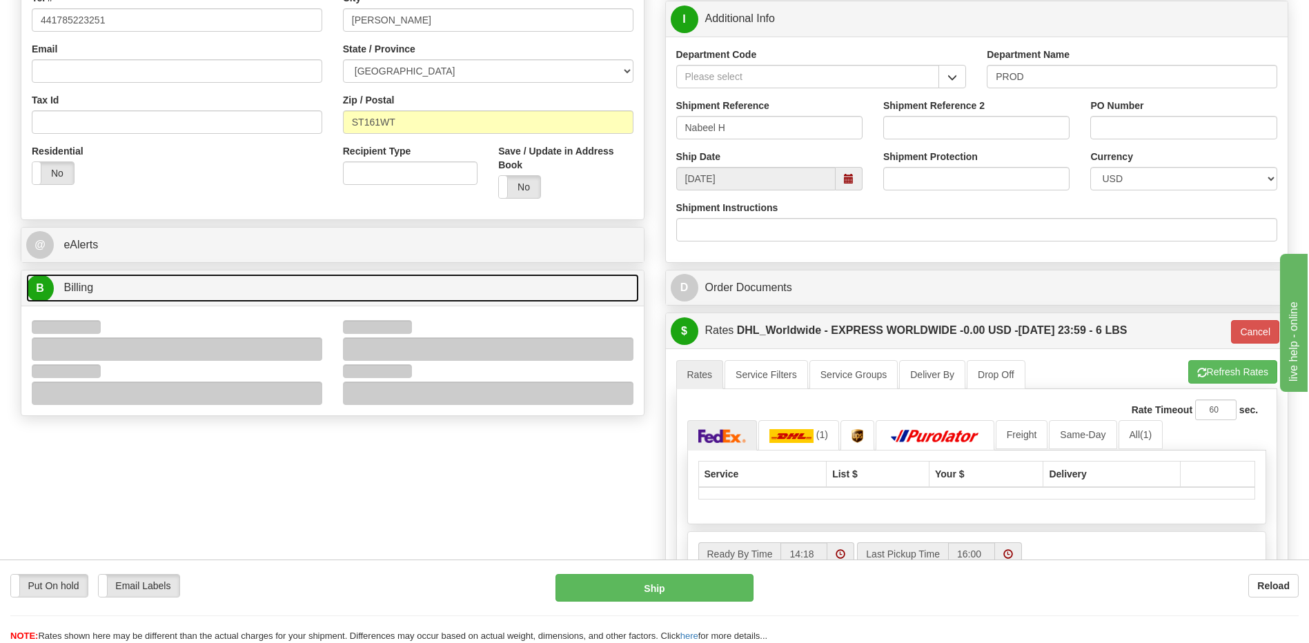
scroll to position [414, 0]
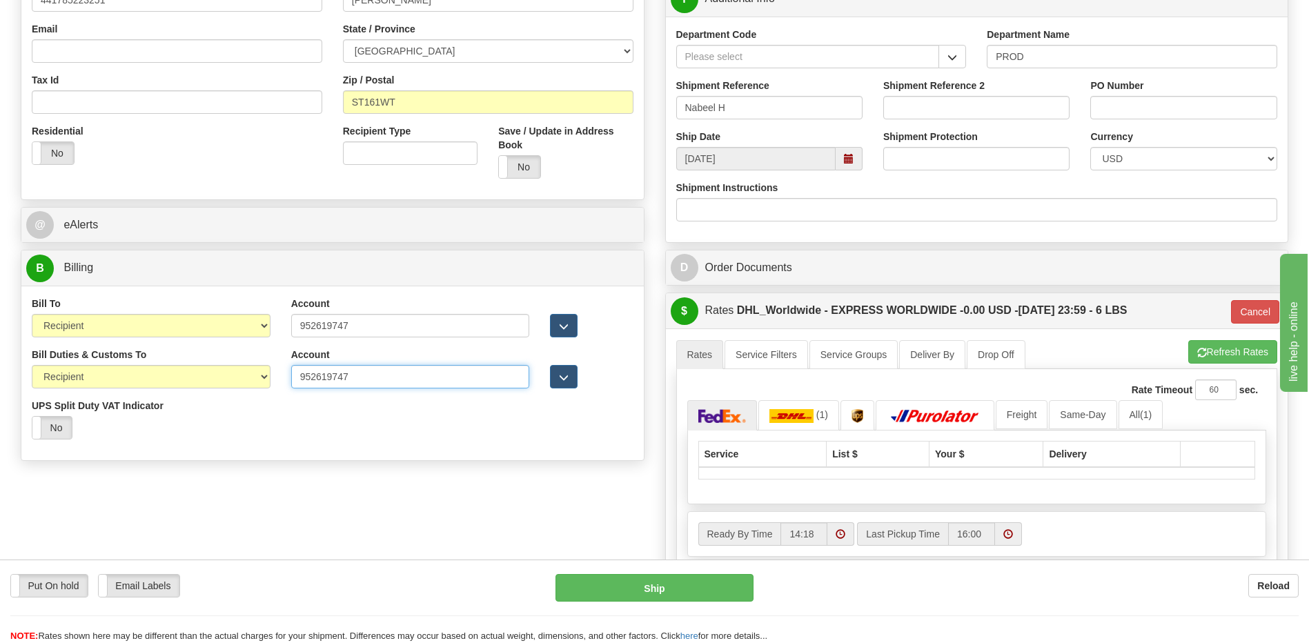
drag, startPoint x: 358, startPoint y: 379, endPoint x: 233, endPoint y: 380, distance: 124.9
click at [247, 378] on div "Bill Duties & Customs To Sender Recipient Third Party UPS Split Duty VAT Indica…" at bounding box center [332, 399] width 622 height 102
drag, startPoint x: 361, startPoint y: 328, endPoint x: 290, endPoint y: 326, distance: 71.1
click at [291, 326] on input "952619747" at bounding box center [410, 325] width 239 height 23
click at [160, 329] on select "Sender Recipient Third Party Collect" at bounding box center [151, 325] width 239 height 23
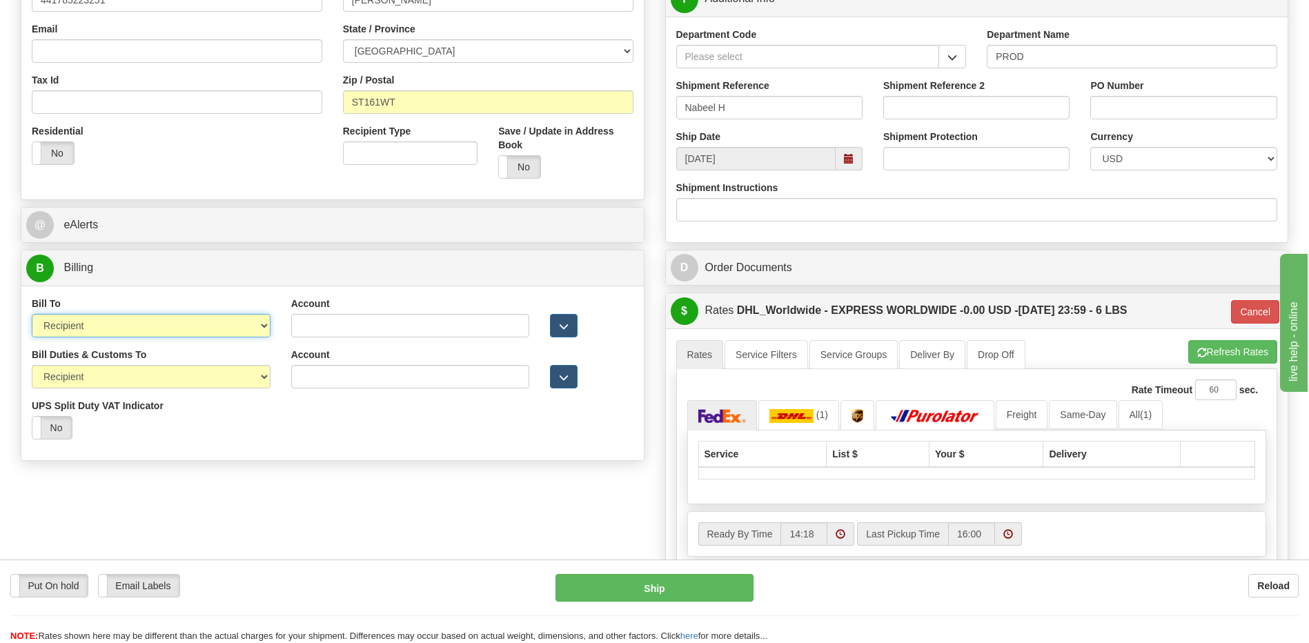
select select "1"
click at [32, 314] on select "Sender Recipient Third Party Collect" at bounding box center [151, 325] width 239 height 23
type input "P"
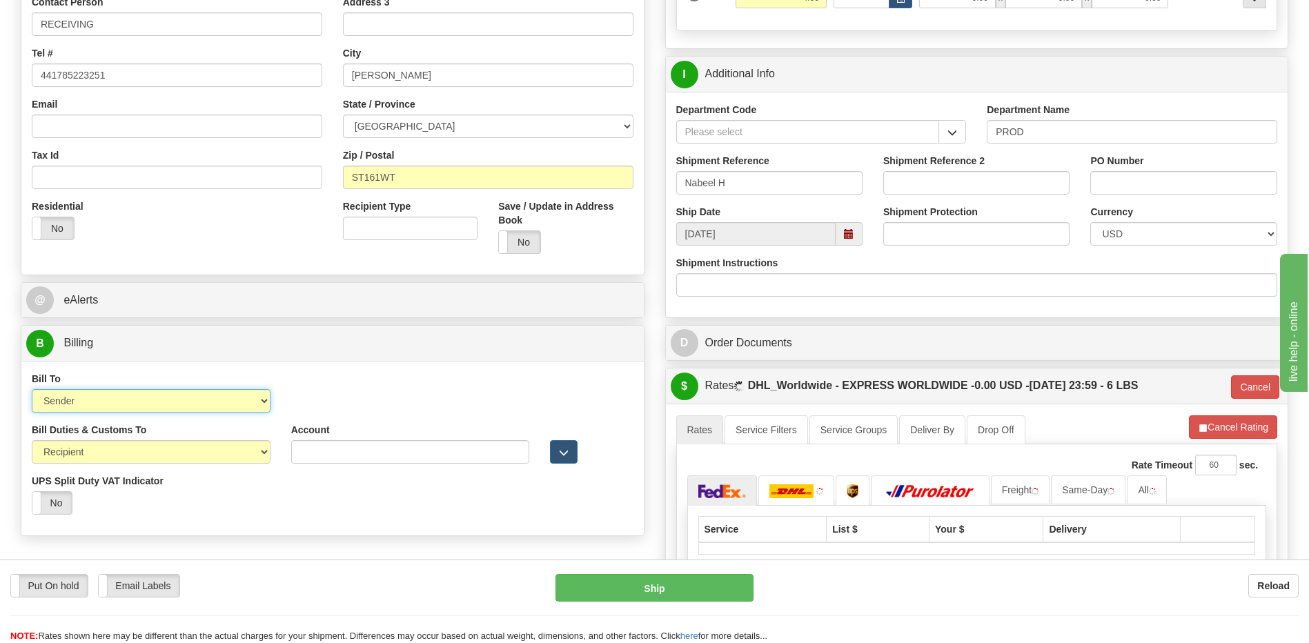
scroll to position [276, 0]
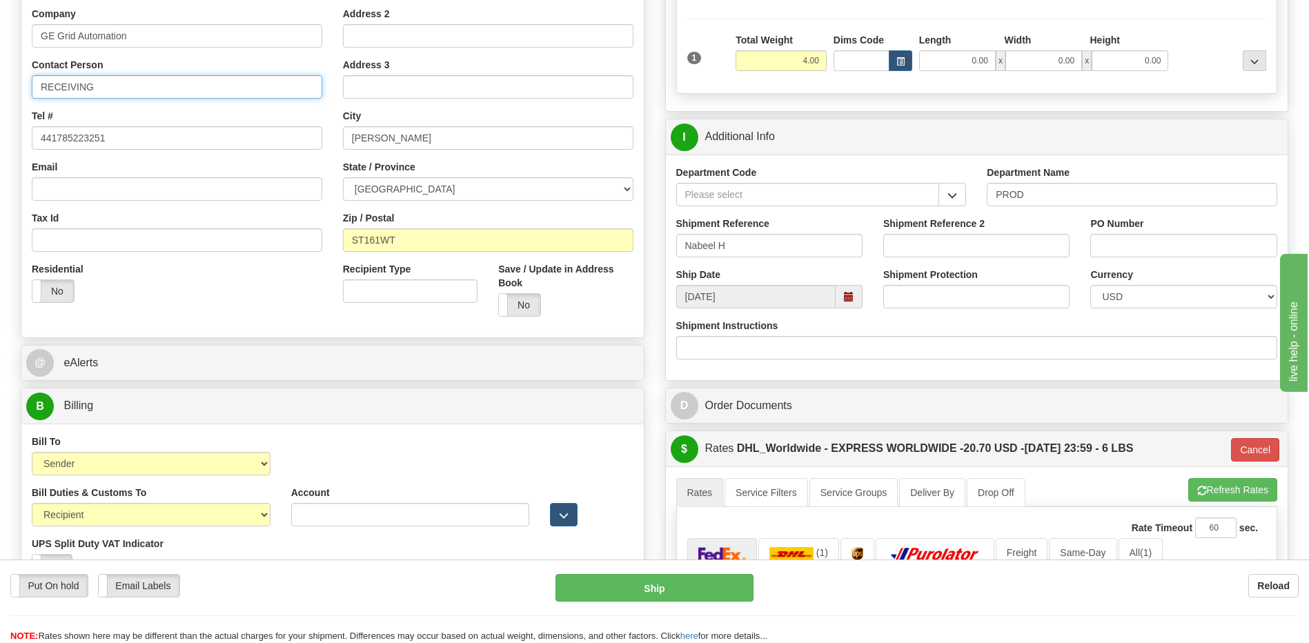
drag, startPoint x: 132, startPoint y: 87, endPoint x: 0, endPoint y: 70, distance: 133.5
click at [0, 75] on html "Training Course Close Toggle navigation Settings Shipping Preferences New Sende…" at bounding box center [654, 45] width 1309 height 643
type input "Attn: DArren Webb"
drag, startPoint x: 157, startPoint y: 141, endPoint x: -3, endPoint y: 139, distance: 159.4
click at [0, 139] on html "Training Course Close Toggle navigation Settings Shipping Preferences New Sende…" at bounding box center [654, 45] width 1309 height 643
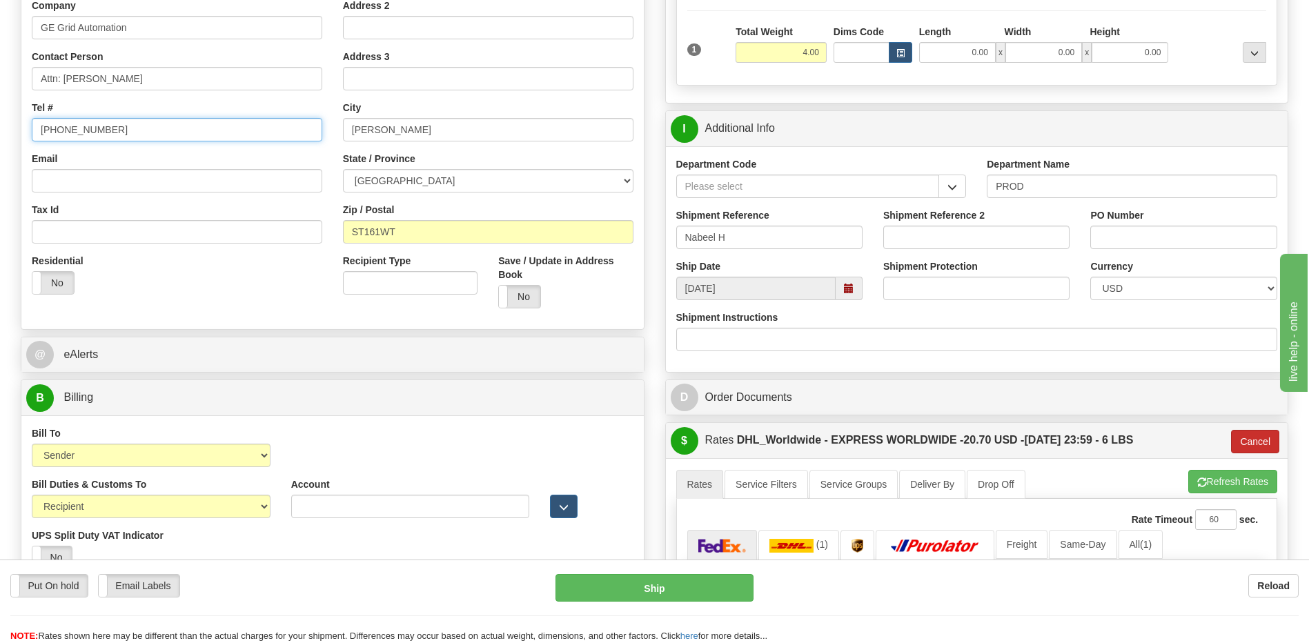
scroll to position [345, 0]
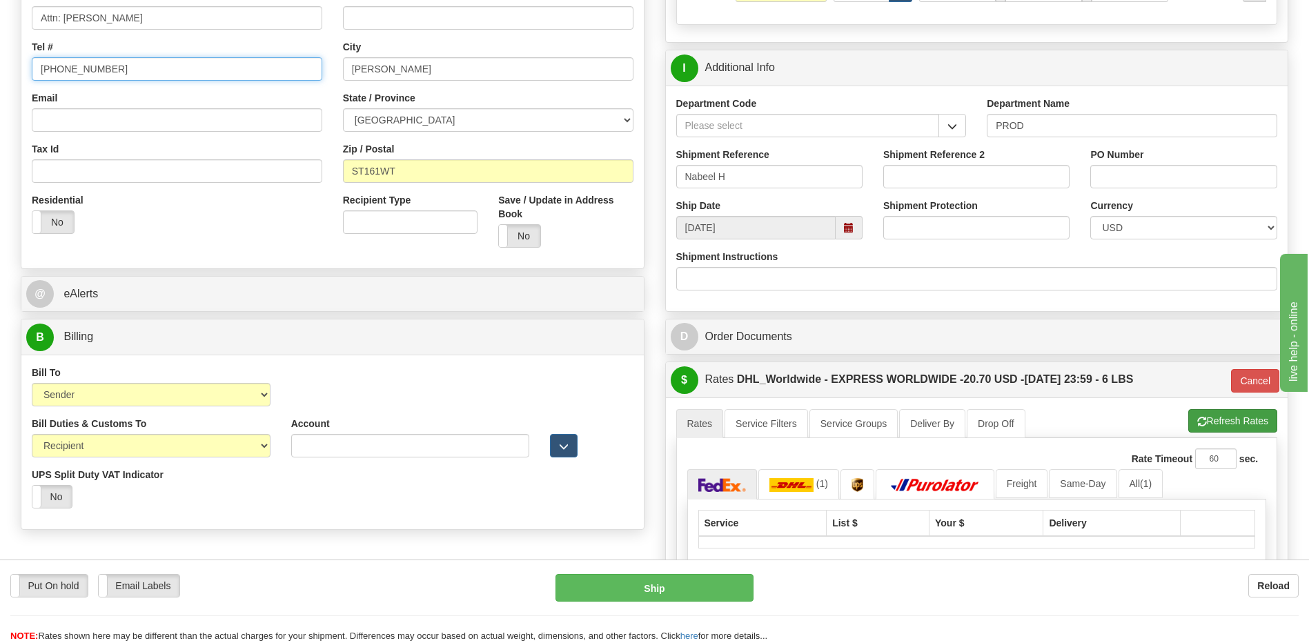
type input "+44 1785 718730"
drag, startPoint x: 1238, startPoint y: 415, endPoint x: 1196, endPoint y: 415, distance: 42.1
click at [1238, 415] on button "Refresh Rates" at bounding box center [1232, 420] width 89 height 23
type input "P"
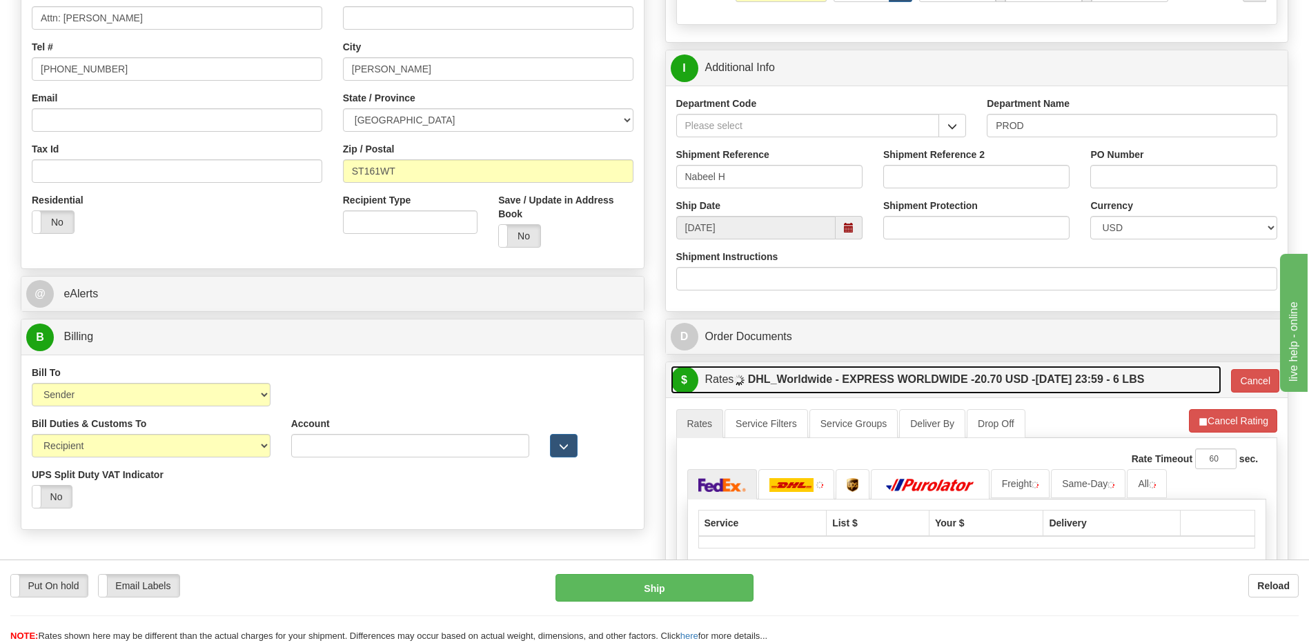
click at [1045, 389] on label "DHL_Worldwide - EXPRESS WORLDWIDE - 20.70 USD - 08/18/2025 23:59 - 6 LBS" at bounding box center [946, 380] width 397 height 28
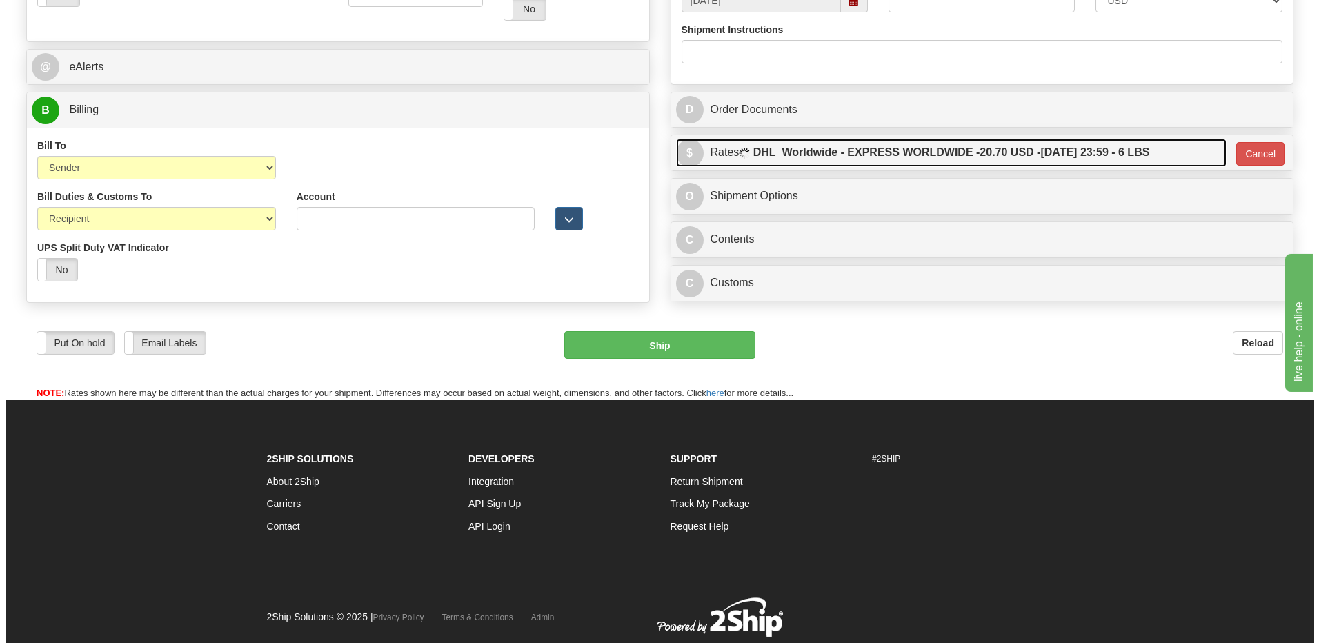
scroll to position [615, 0]
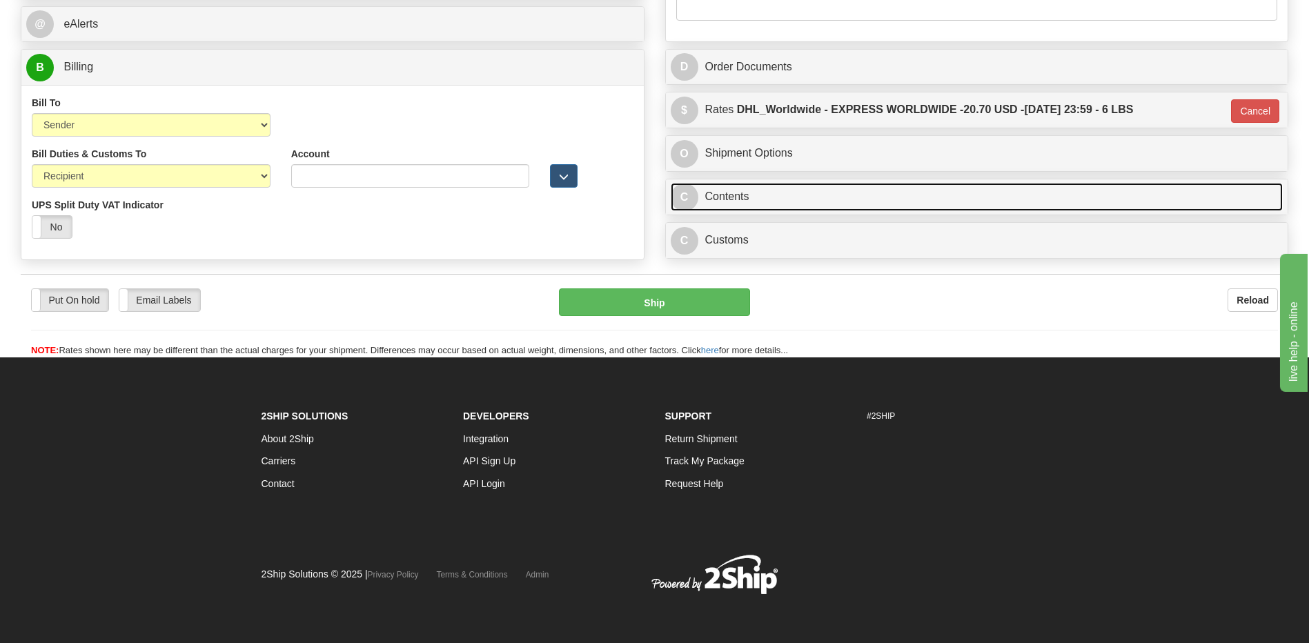
click at [773, 198] on link "C Contents" at bounding box center [977, 197] width 613 height 28
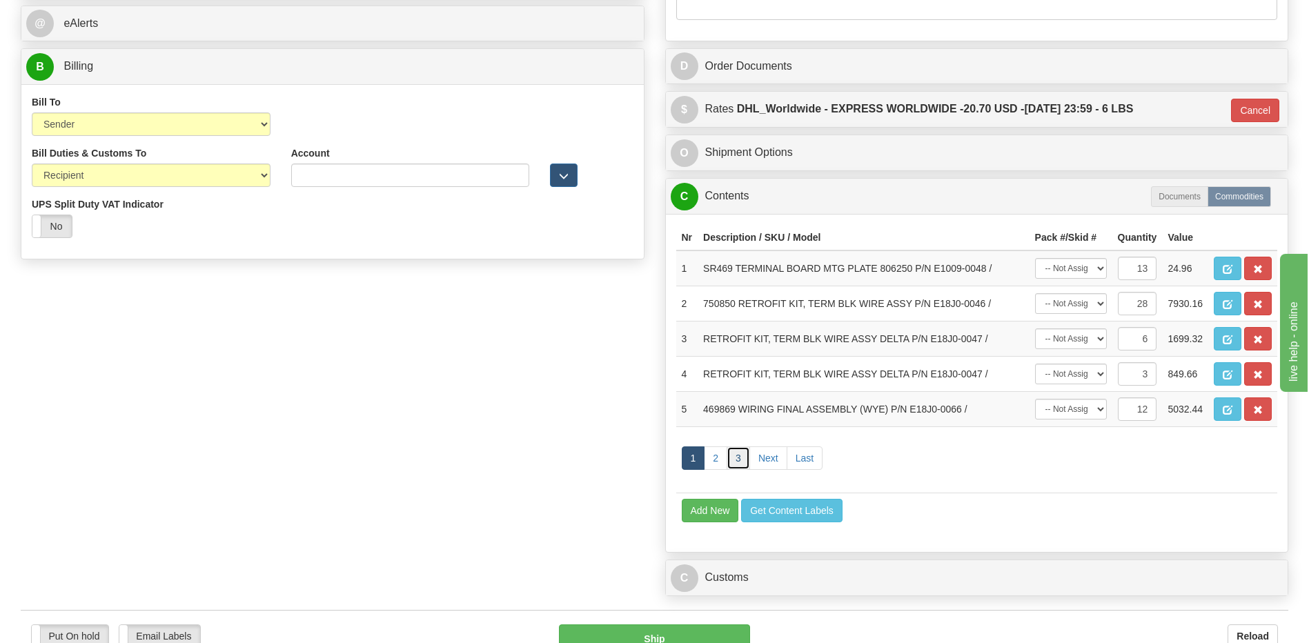
click at [731, 459] on link "3" at bounding box center [737, 457] width 23 height 23
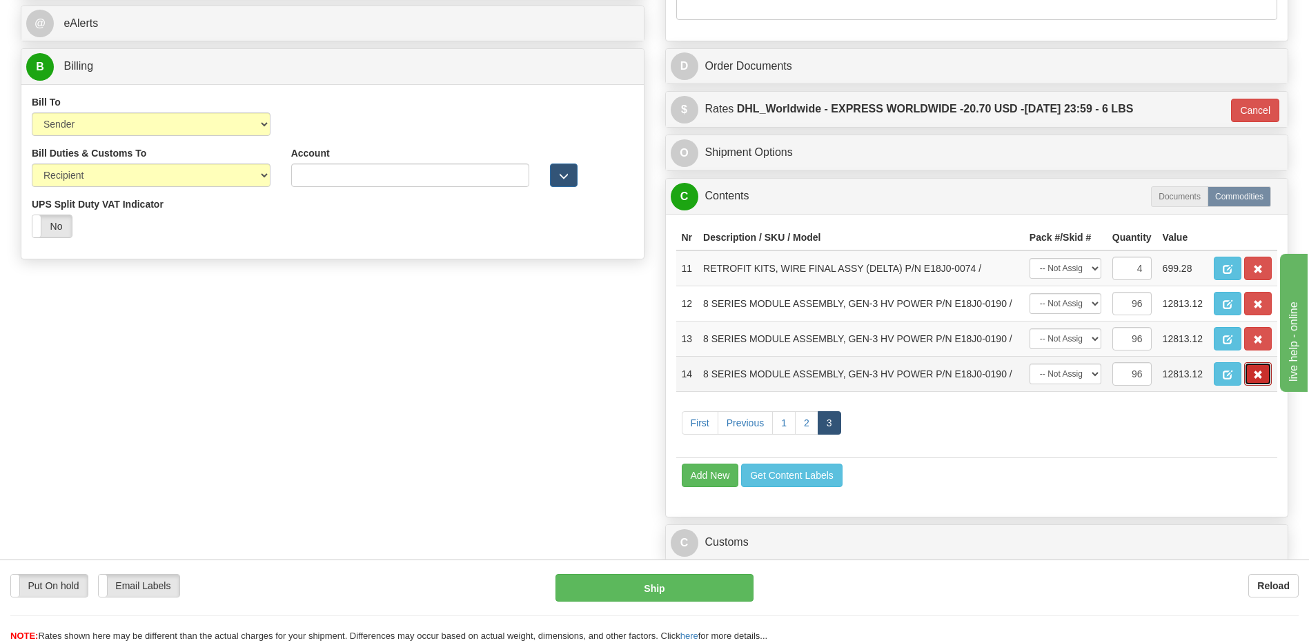
click at [1260, 382] on button "button" at bounding box center [1258, 373] width 28 height 23
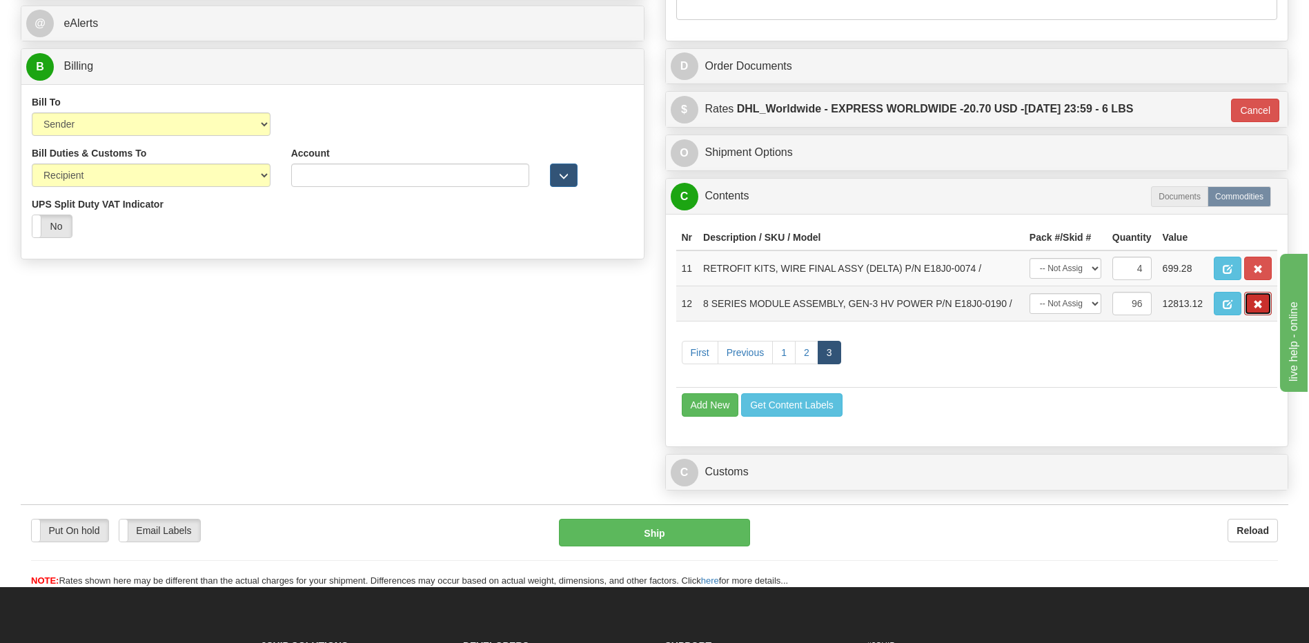
click at [1258, 308] on span "button" at bounding box center [1258, 304] width 10 height 9
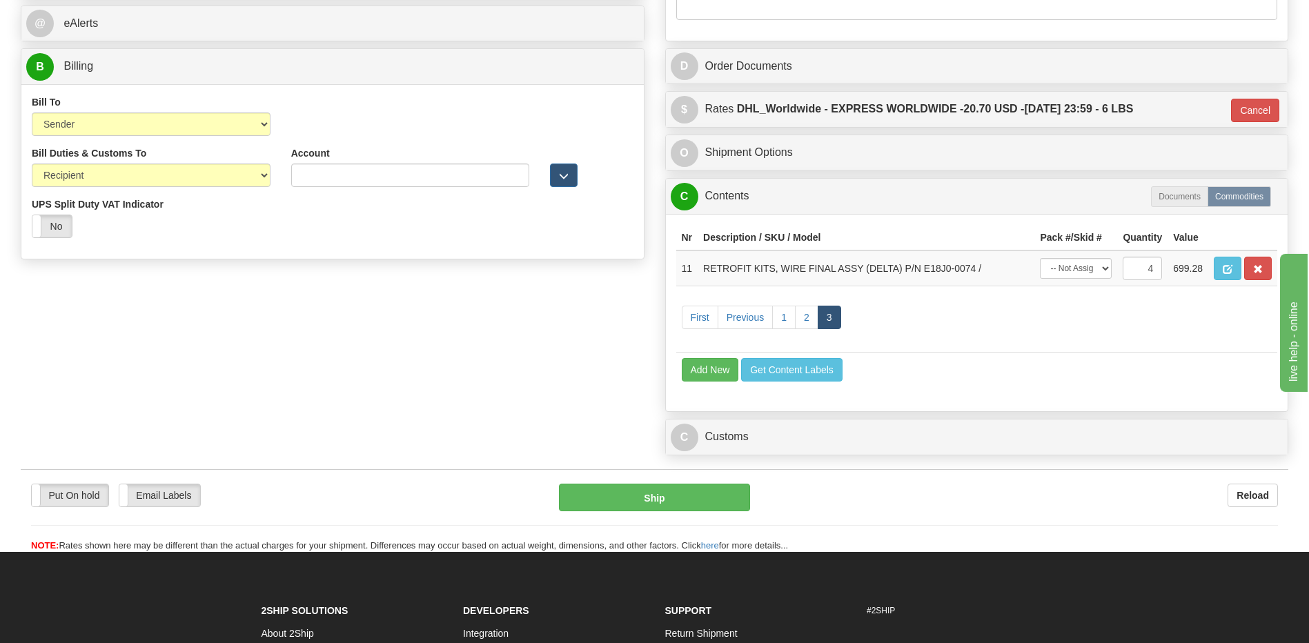
click at [1256, 272] on span "button" at bounding box center [1258, 269] width 10 height 9
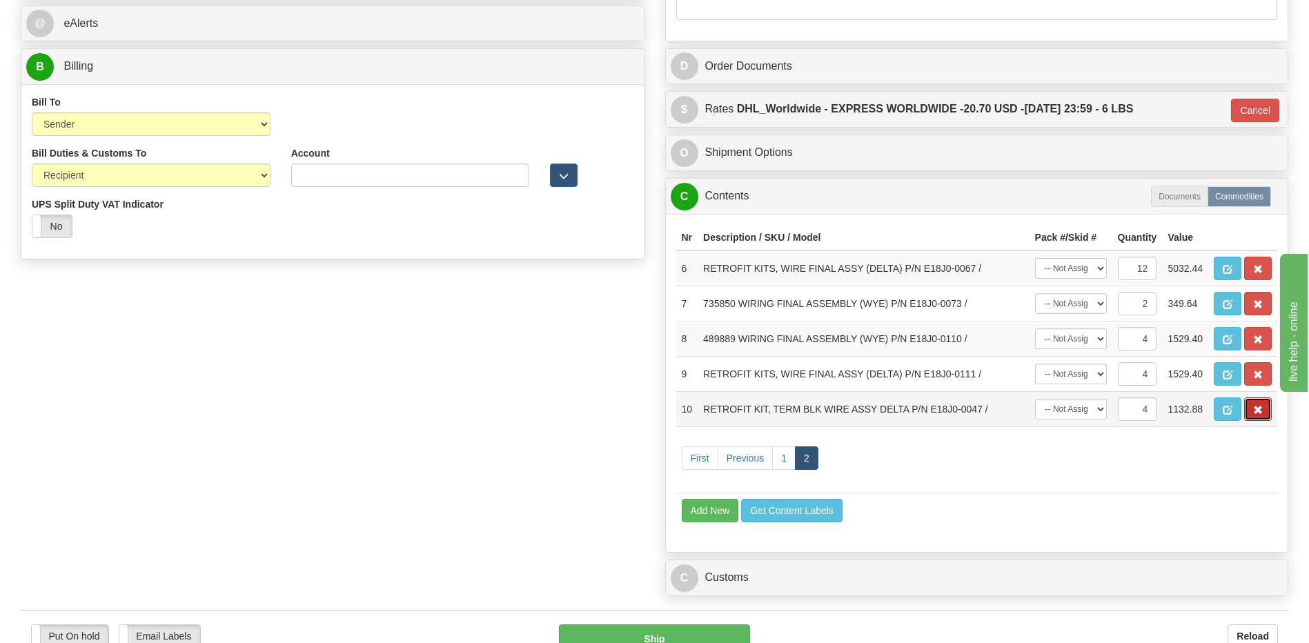
click at [1262, 408] on span "button" at bounding box center [1258, 410] width 10 height 9
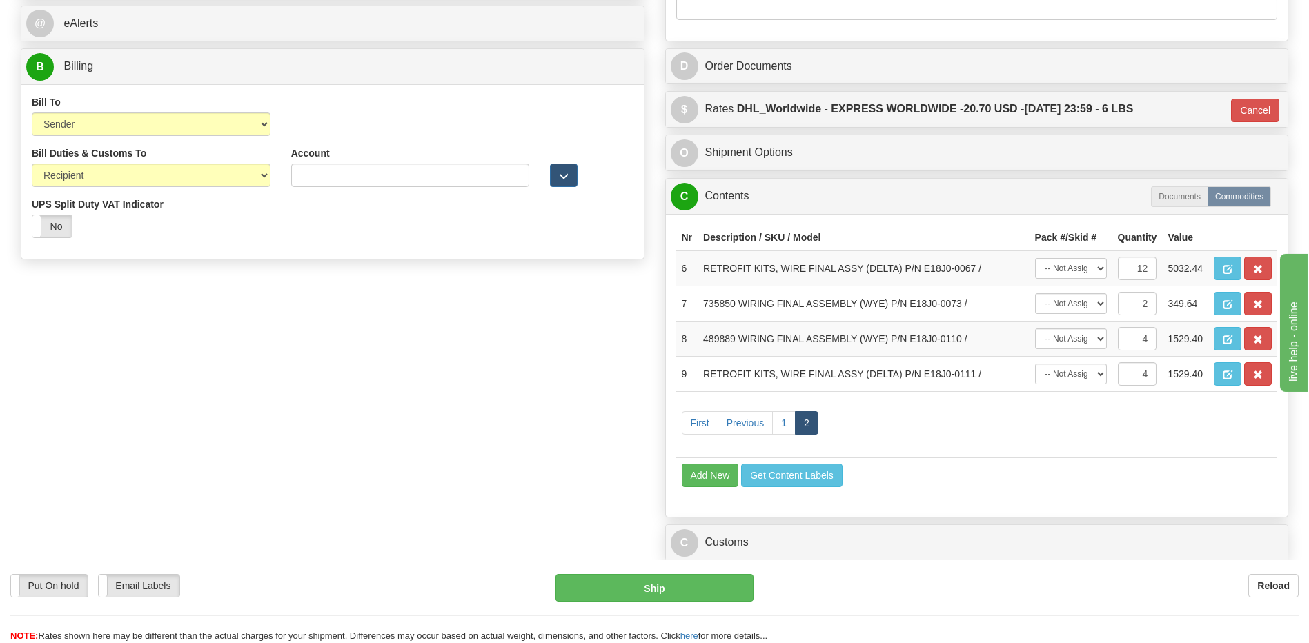
click at [1252, 366] on button "button" at bounding box center [1258, 373] width 28 height 23
click at [1258, 331] on button "button" at bounding box center [1258, 338] width 28 height 23
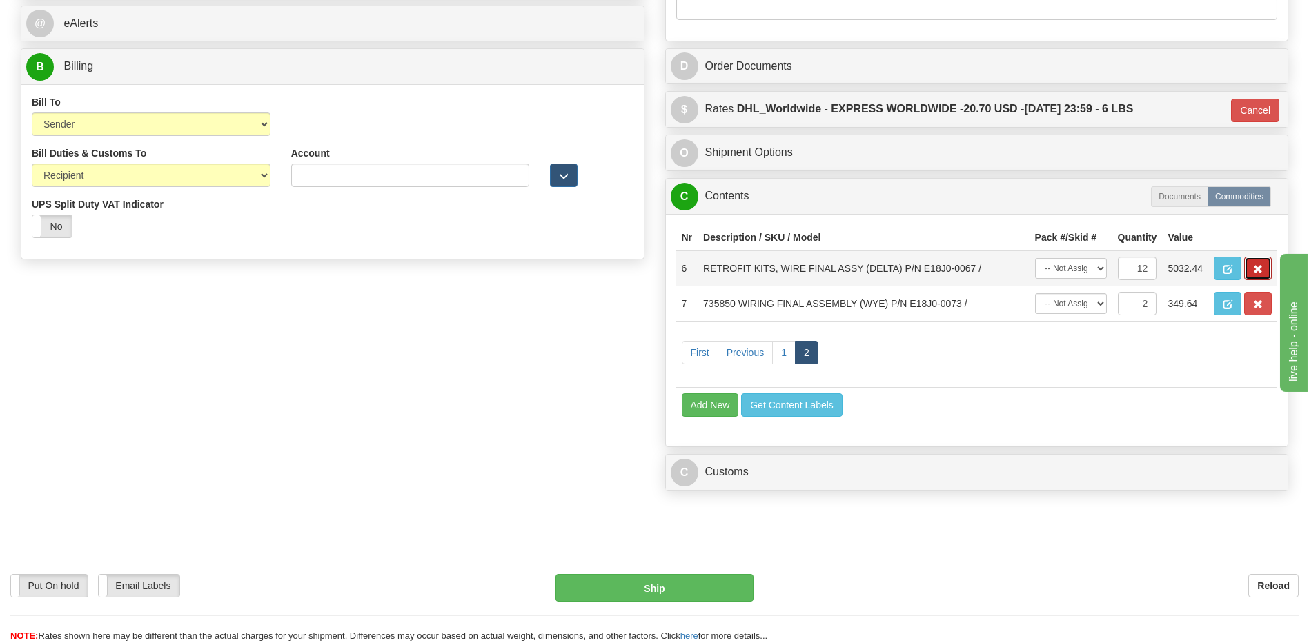
click at [1256, 265] on span "button" at bounding box center [1258, 269] width 10 height 9
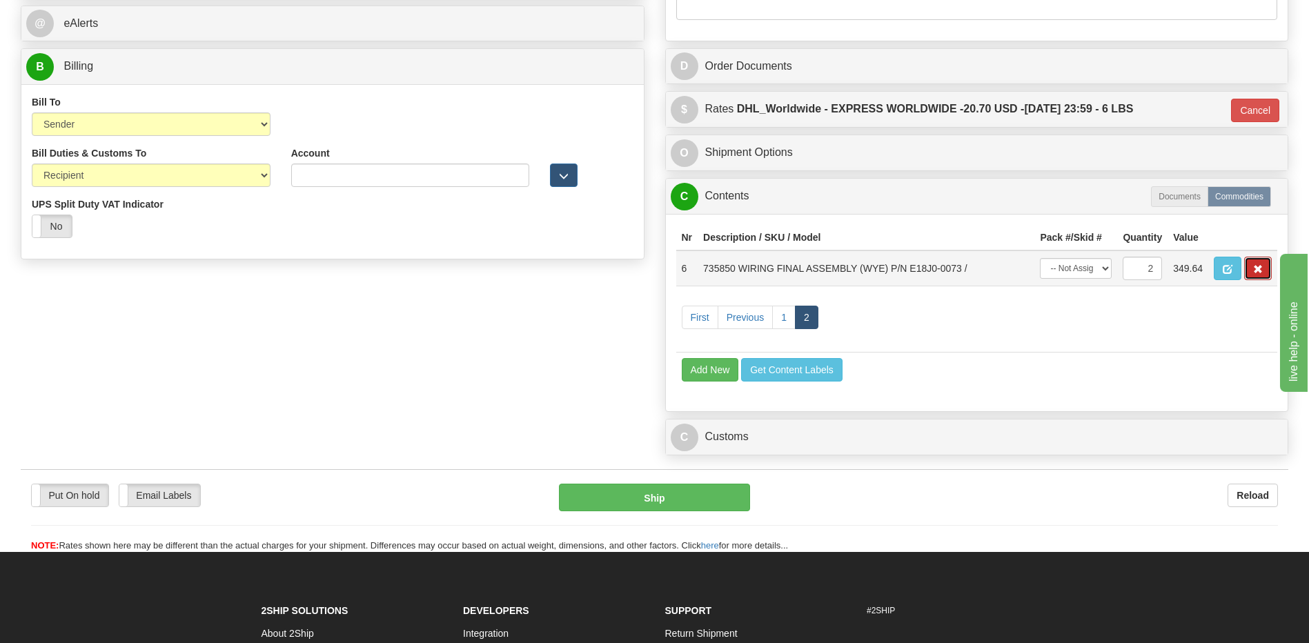
click at [1263, 276] on button "button" at bounding box center [1258, 268] width 28 height 23
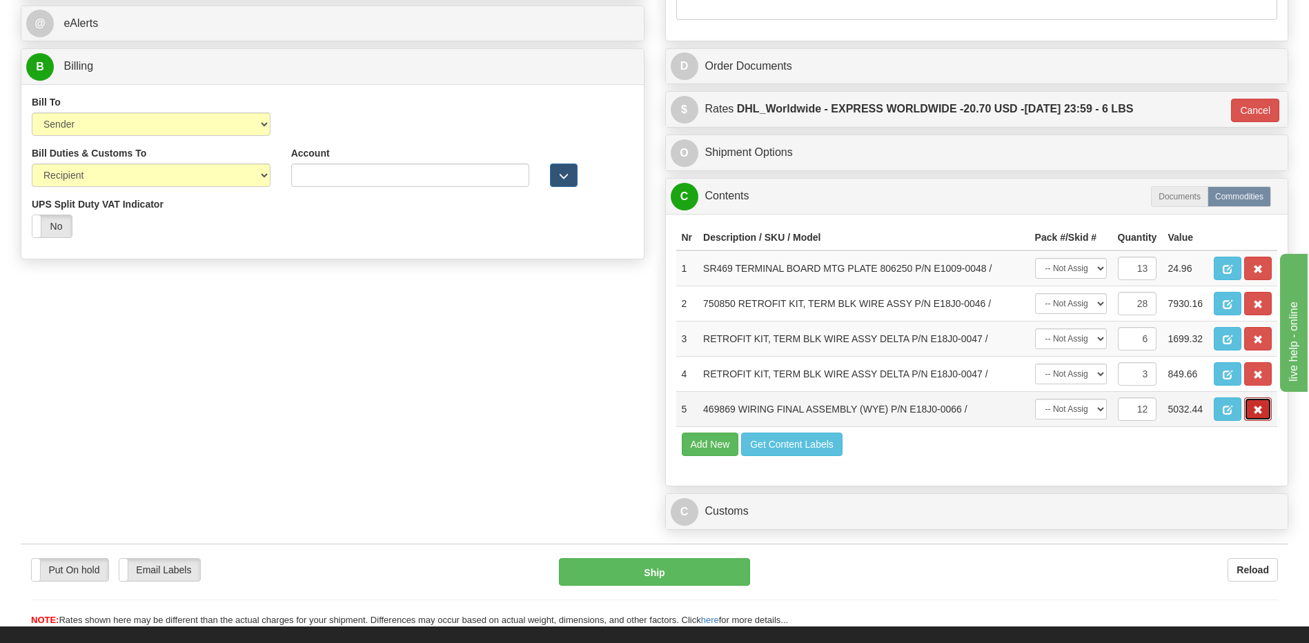
click at [1258, 415] on button "button" at bounding box center [1258, 408] width 28 height 23
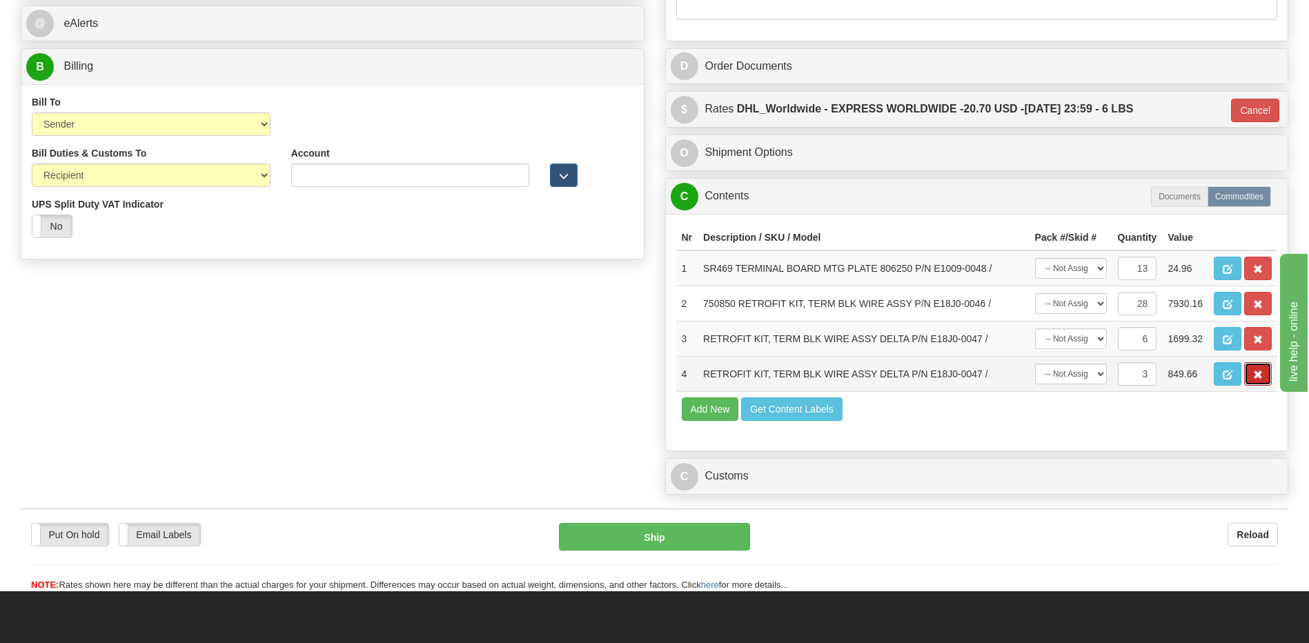
click at [1259, 384] on button "button" at bounding box center [1258, 373] width 28 height 23
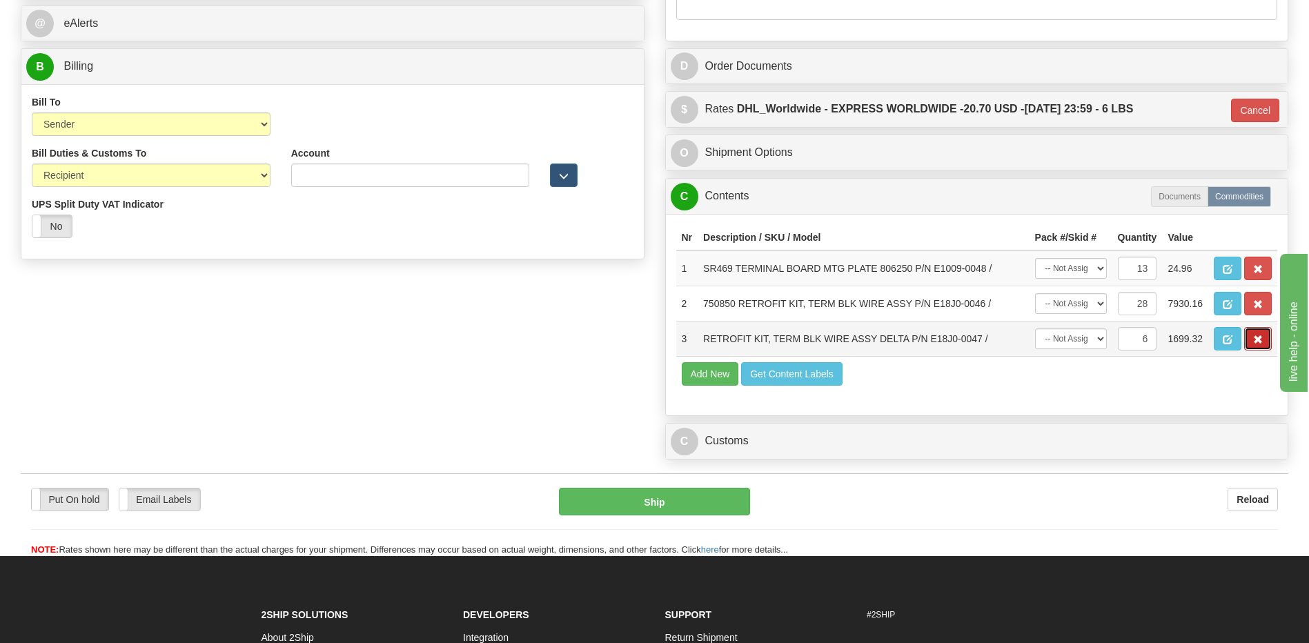
click at [1256, 344] on span "button" at bounding box center [1258, 339] width 10 height 9
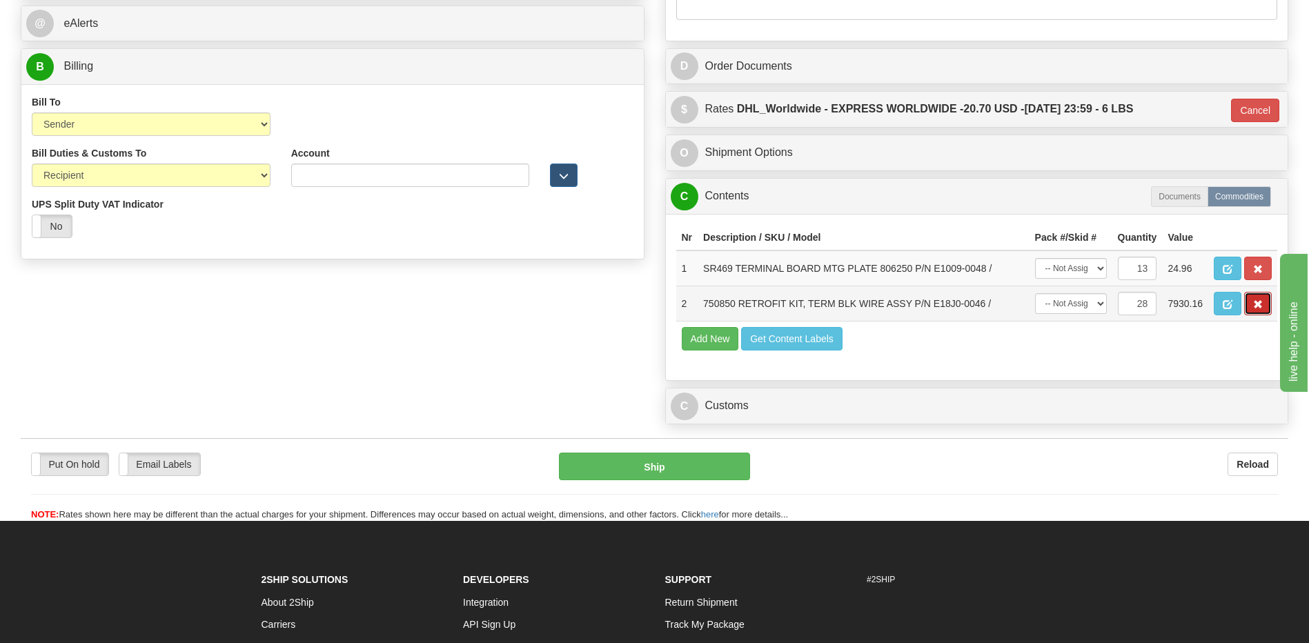
click at [1255, 308] on span "button" at bounding box center [1258, 304] width 10 height 9
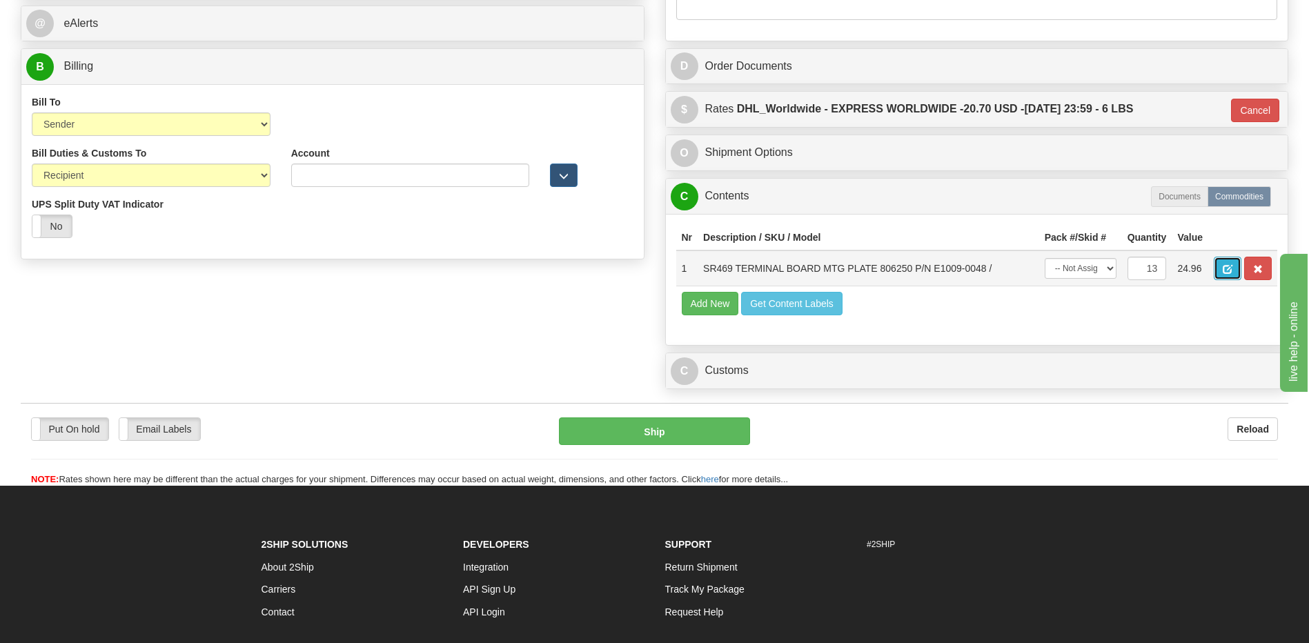
click at [1224, 276] on button "button" at bounding box center [1228, 268] width 28 height 23
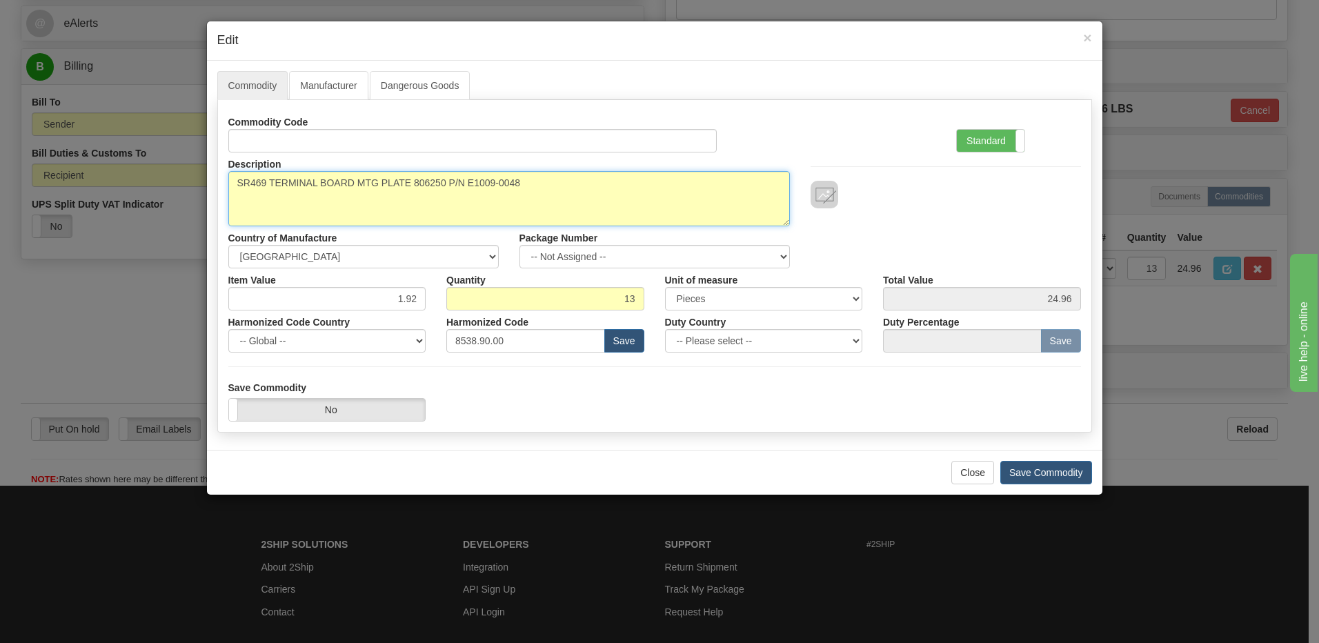
drag, startPoint x: 545, startPoint y: 186, endPoint x: 80, endPoint y: 198, distance: 465.2
click at [80, 198] on div "× Edit Commodity Manufacturer Dangerous Goods Commodity Code Standard Advanced …" at bounding box center [659, 321] width 1319 height 643
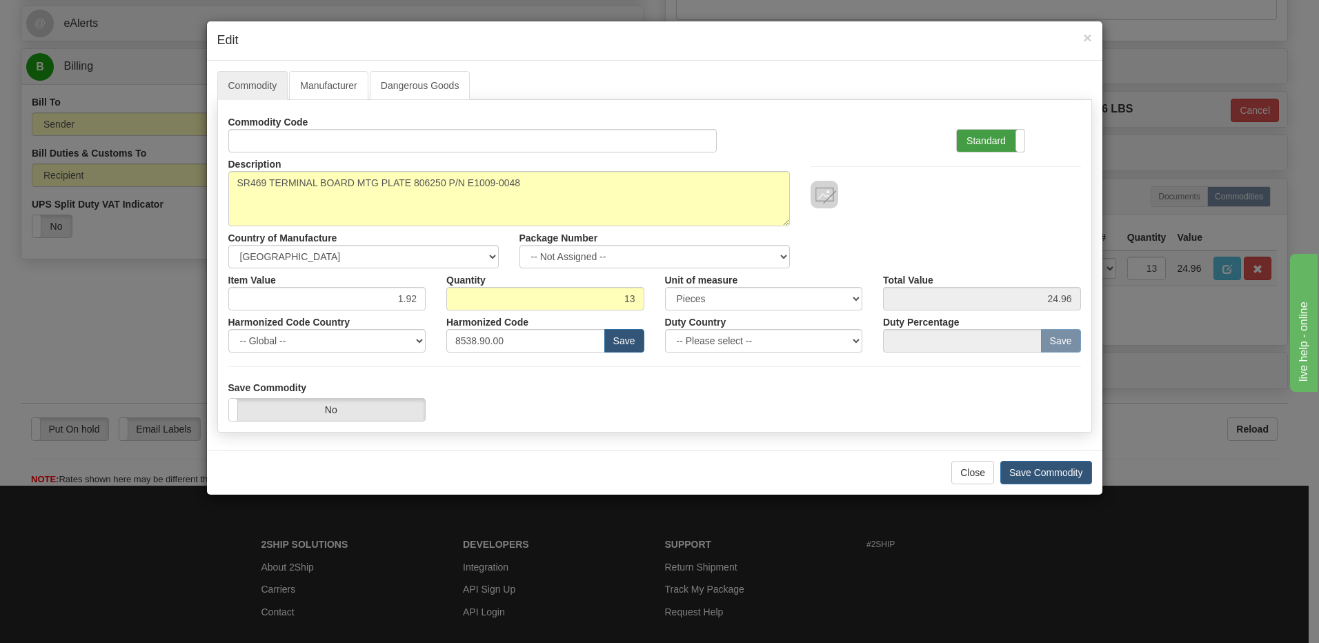
click at [971, 133] on label "Standard" at bounding box center [991, 141] width 68 height 22
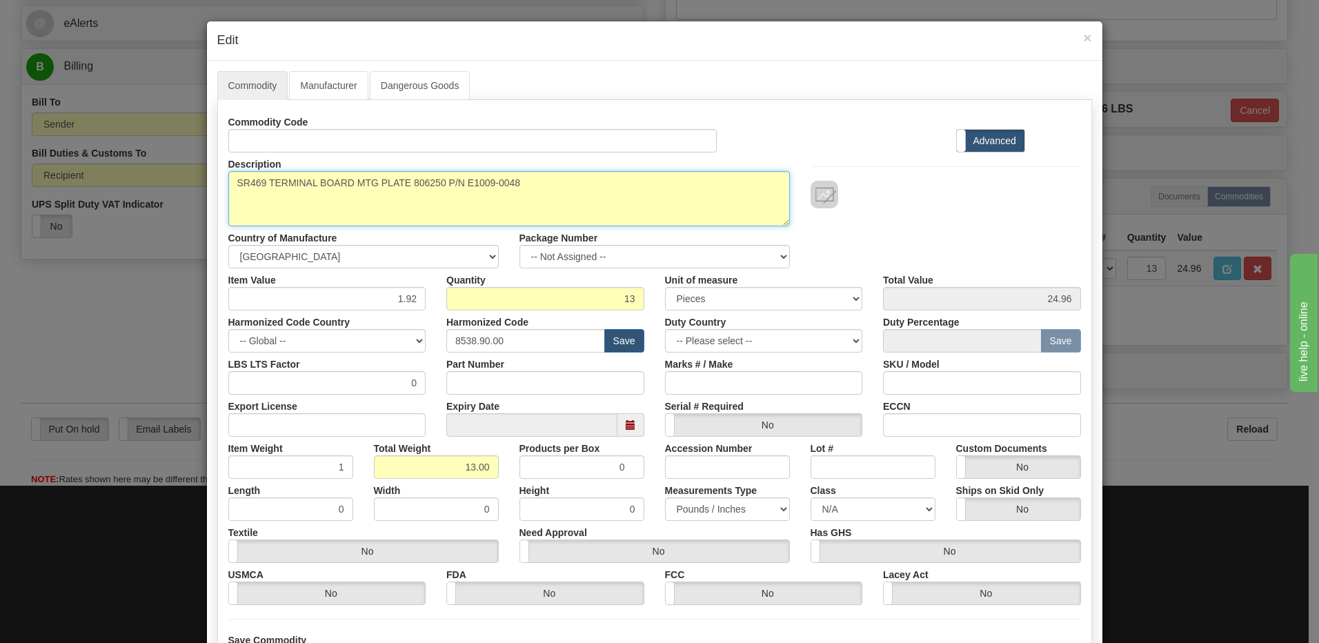
click at [569, 171] on textarea "SR469 TERMINAL BOARD MTG PLATE 806250 P/N E1009-0048" at bounding box center [509, 198] width 562 height 55
drag, startPoint x: 487, startPoint y: 182, endPoint x: 219, endPoint y: 186, distance: 267.7
click at [219, 186] on div "Description SR469 TERMINAL BOARD MTG PLATE 806250 P/N E1009-0048" at bounding box center [509, 189] width 582 height 74
type textarea "Square Jacket"
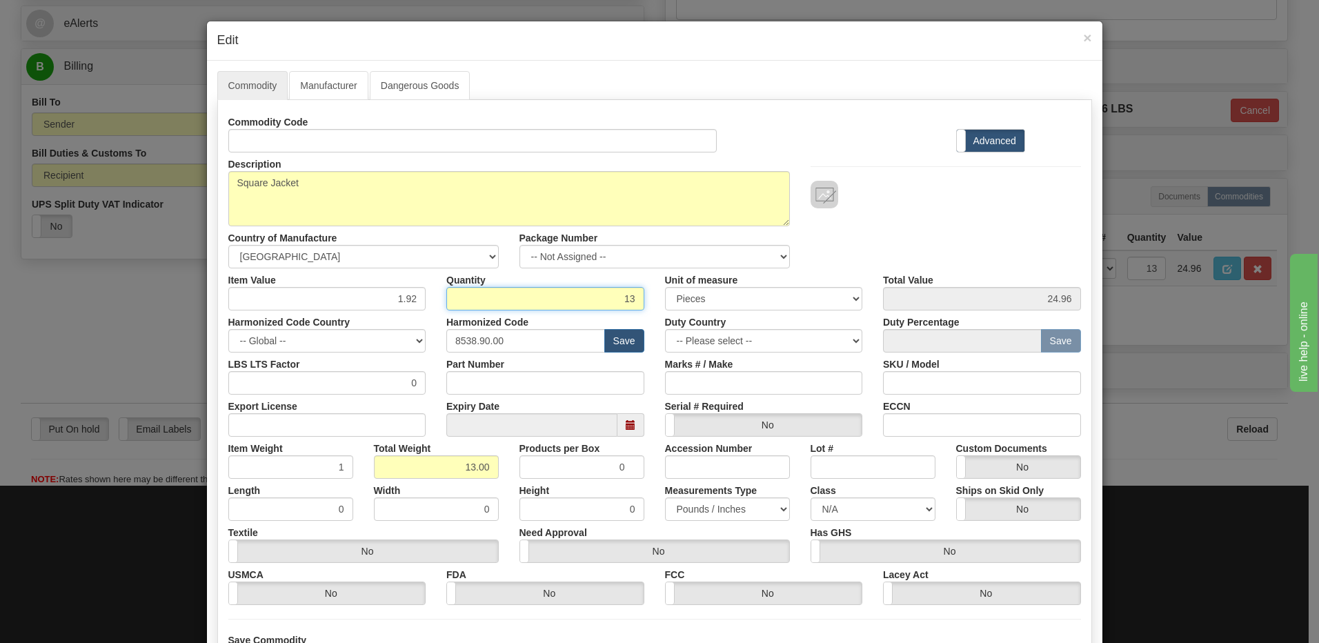
drag, startPoint x: 616, startPoint y: 301, endPoint x: 695, endPoint y: 304, distance: 79.4
click at [695, 304] on div "Item Value 1.92 Quantity 13 Unit of measure 3 Thousand Square Inches Adjustment…" at bounding box center [654, 289] width 873 height 42
type input "2"
type input "3.84"
type input "2.00"
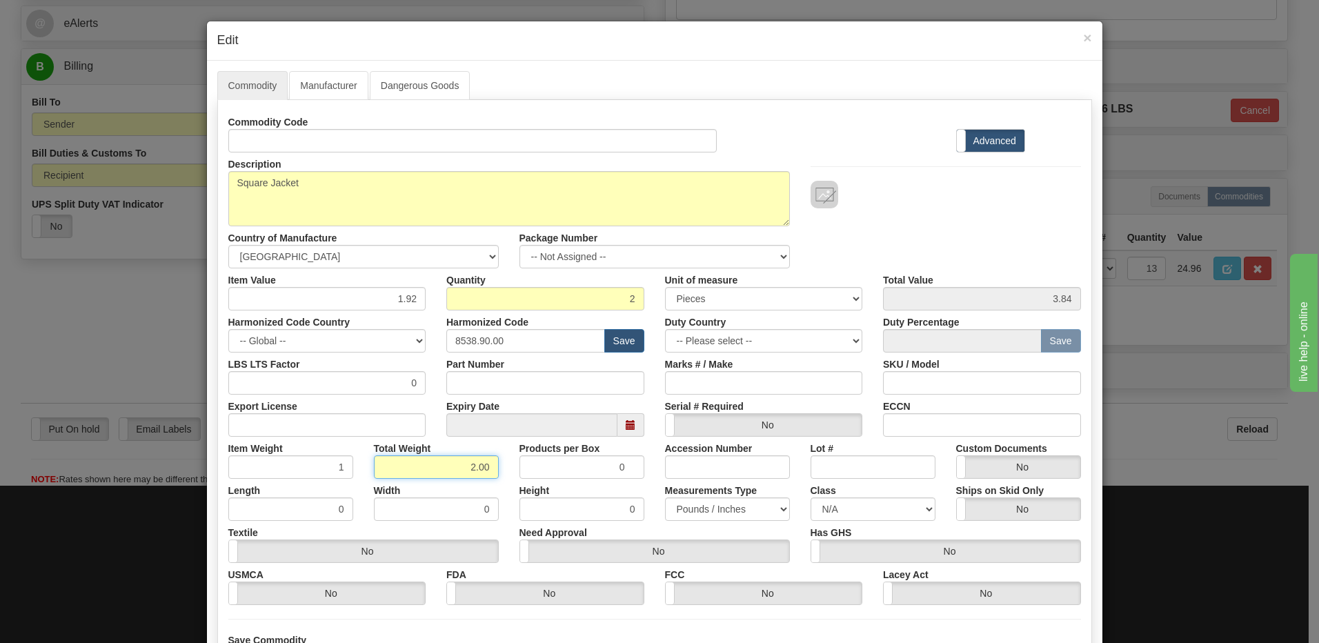
click at [384, 474] on input "2.00" at bounding box center [436, 466] width 125 height 23
drag, startPoint x: 399, startPoint y: 466, endPoint x: 578, endPoint y: 471, distance: 179.4
click at [578, 471] on div "Item Weight 1 Total Weight 2.00 Products per Box 0 Accession Number Lot # Custo…" at bounding box center [654, 458] width 873 height 42
drag, startPoint x: 384, startPoint y: 303, endPoint x: 495, endPoint y: 298, distance: 111.9
click at [495, 298] on div "Item Value 1.92 Quantity 2 Unit of measure 3 Thousand Square Inches Adjustments…" at bounding box center [654, 289] width 873 height 42
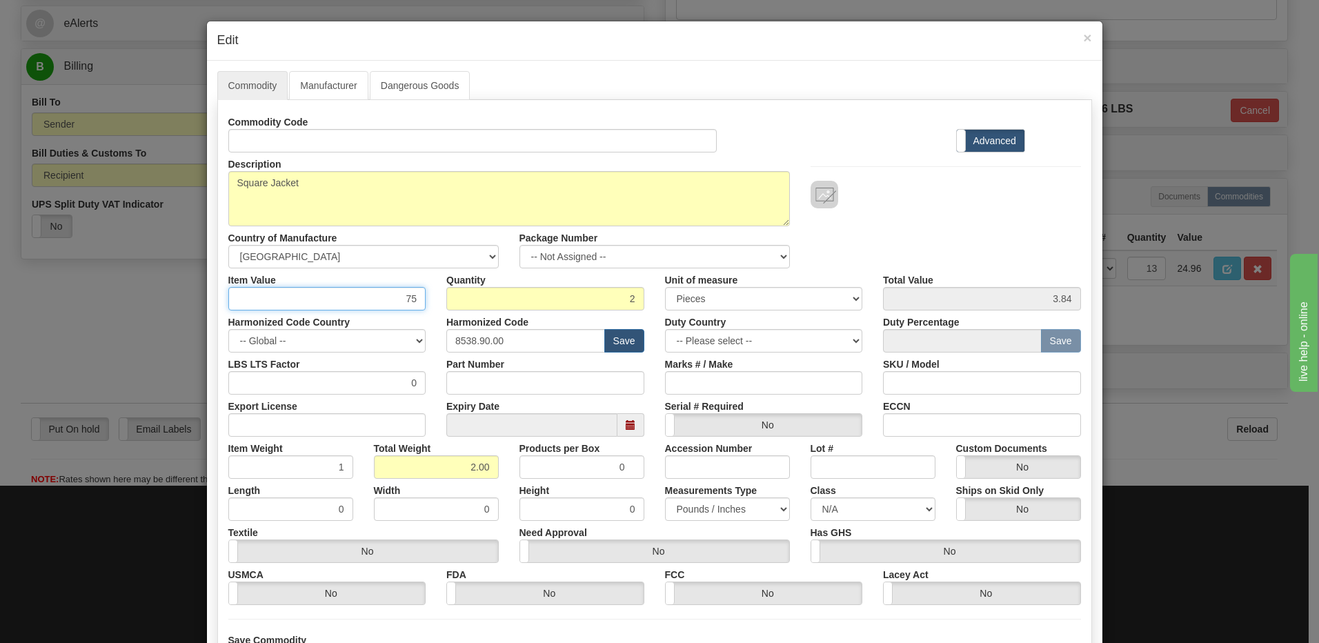
type input "75"
type input "150.00"
click at [495, 298] on input "2" at bounding box center [545, 298] width 198 height 23
click at [944, 235] on div "Description SR469 TERMINAL BOARD MTG PLATE 806250 P/N E1009-0048 Country of Man…" at bounding box center [654, 210] width 873 height 116
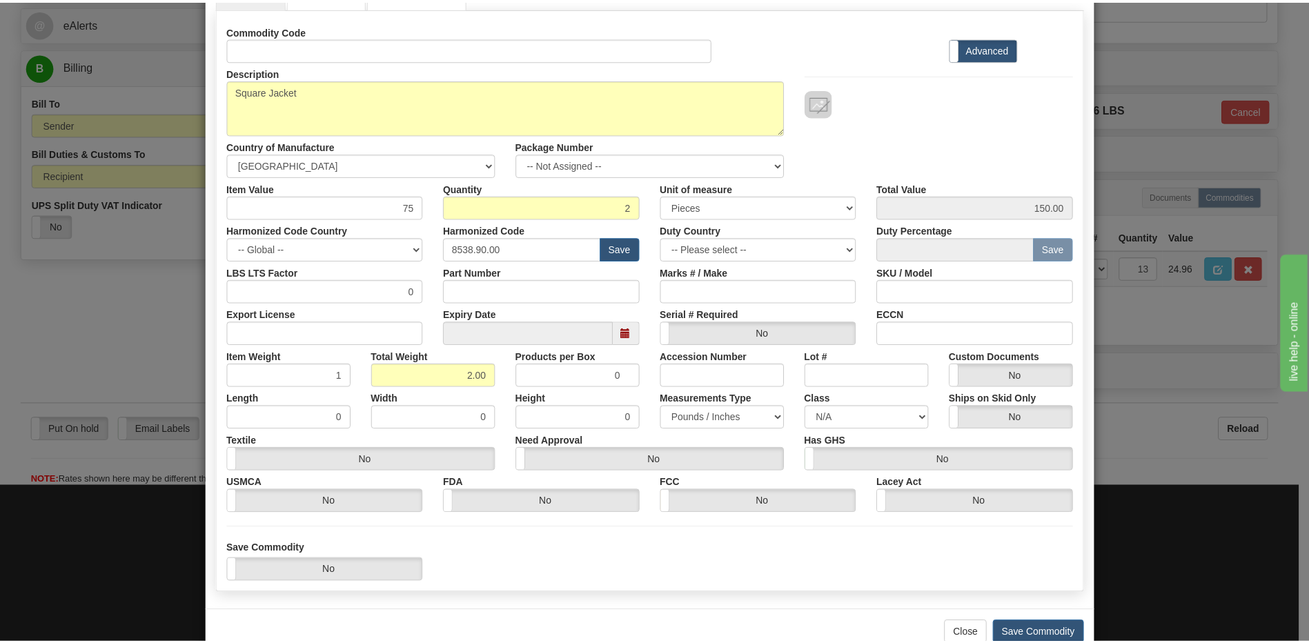
scroll to position [126, 0]
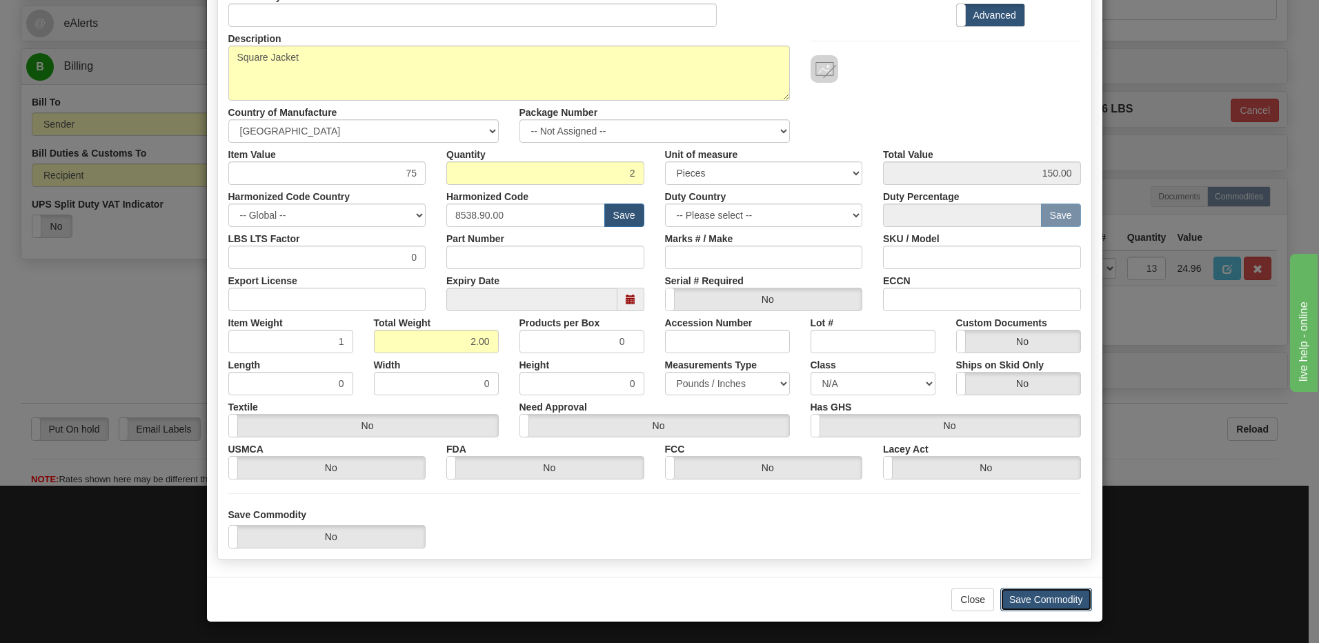
click at [1036, 609] on button "Save Commodity" at bounding box center [1046, 599] width 92 height 23
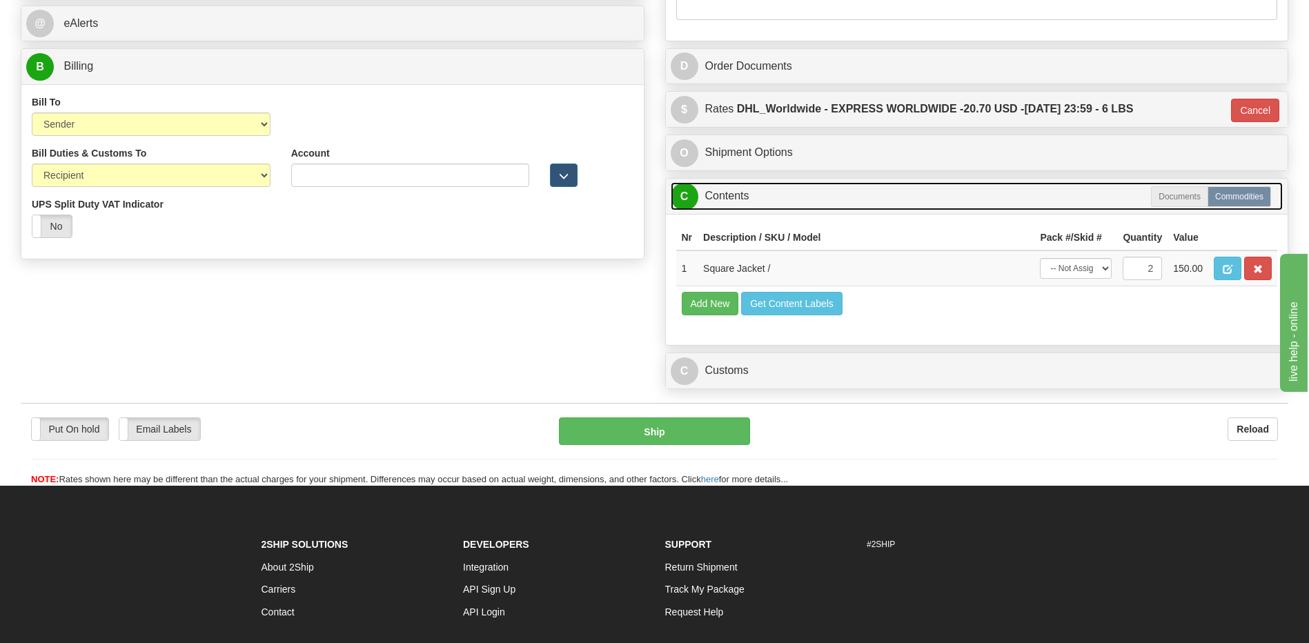
click at [736, 200] on link "C Contents" at bounding box center [977, 196] width 613 height 28
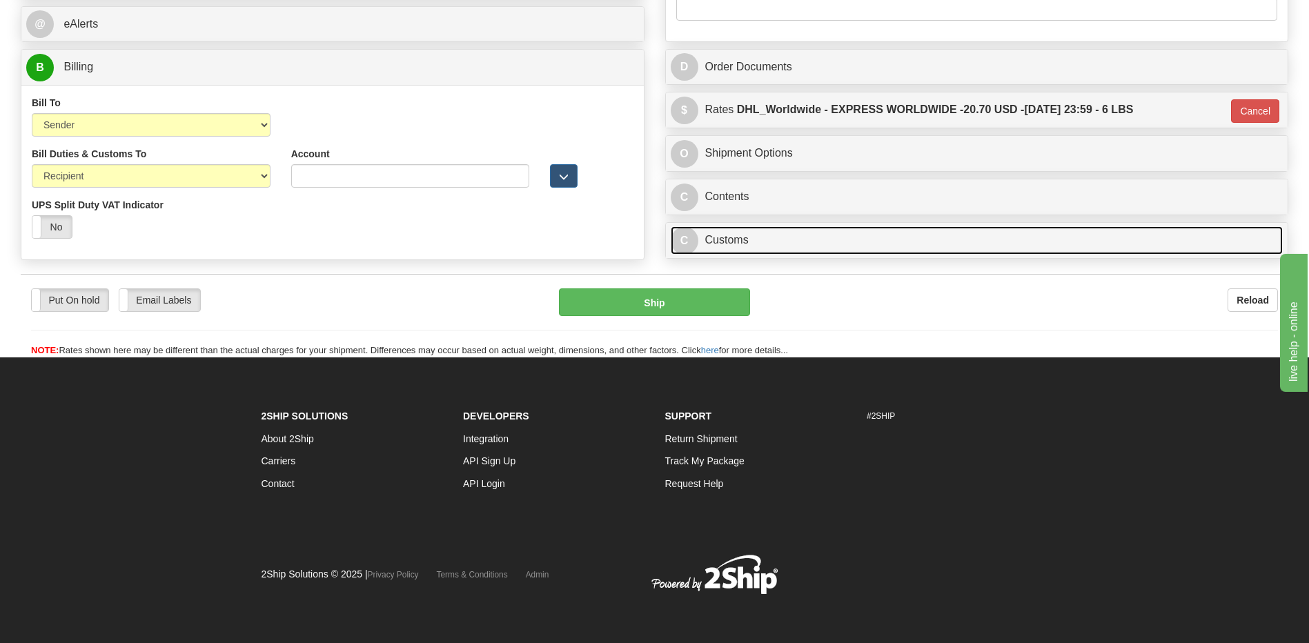
drag, startPoint x: 733, startPoint y: 244, endPoint x: 751, endPoint y: 281, distance: 41.0
click at [733, 244] on link "C Customs" at bounding box center [977, 240] width 613 height 28
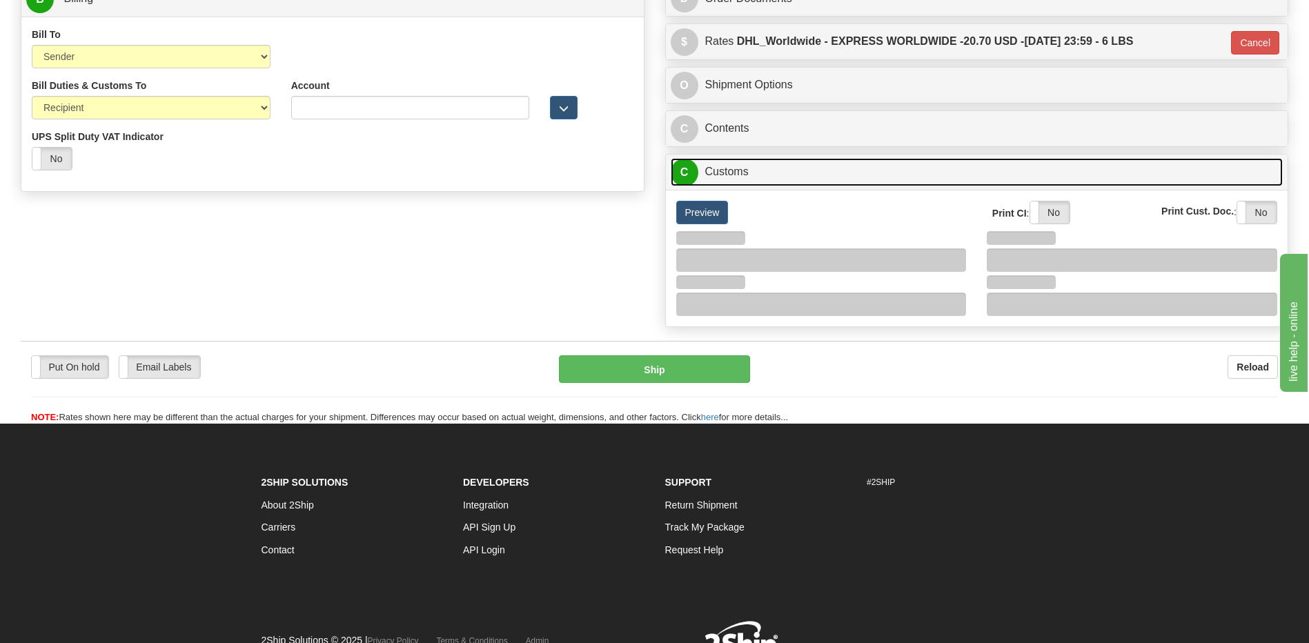
scroll to position [749, 0]
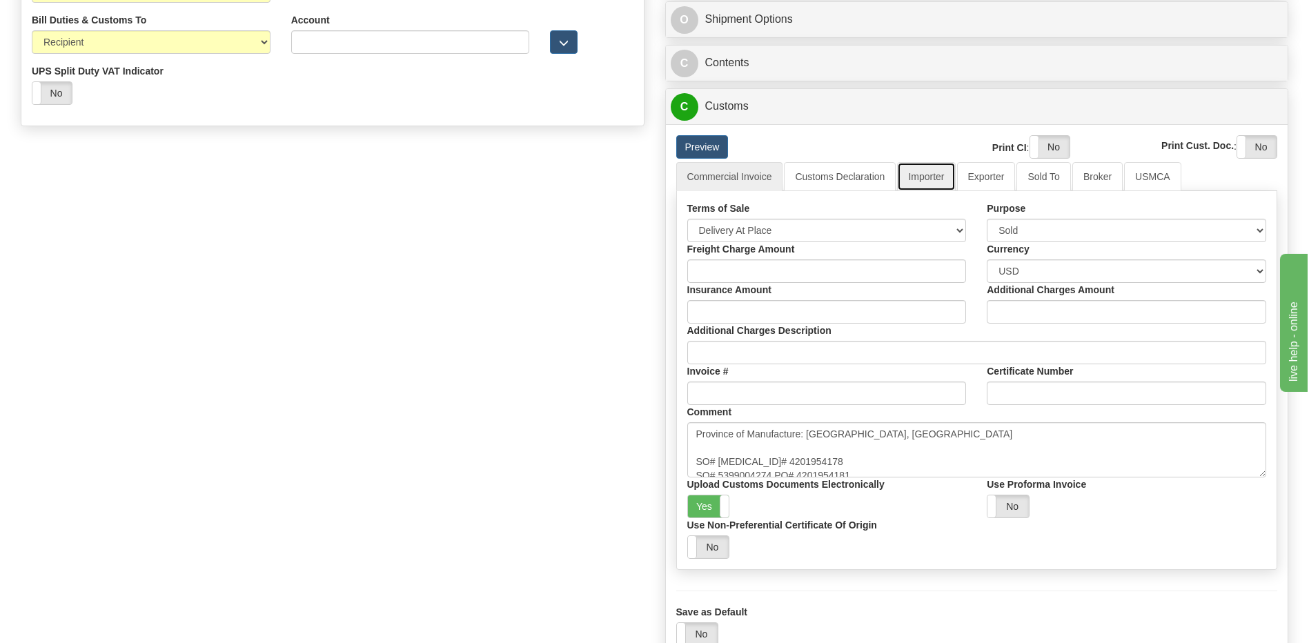
click at [925, 178] on link "Importer" at bounding box center [926, 176] width 58 height 29
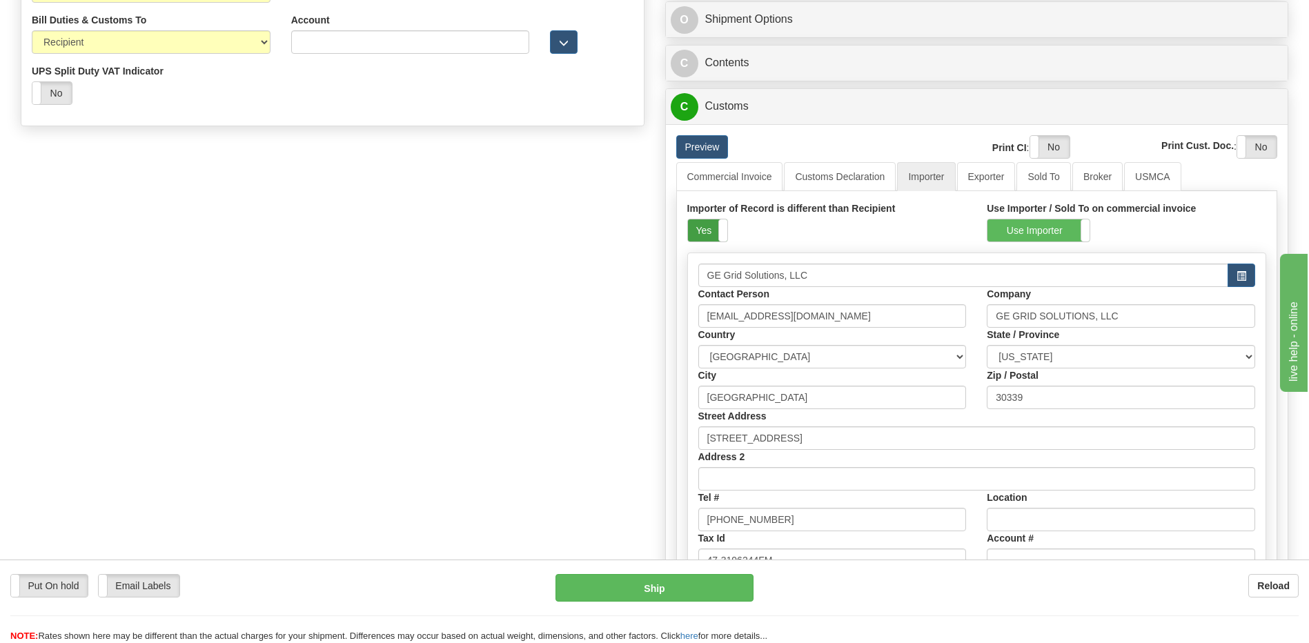
click at [699, 232] on label "Yes" at bounding box center [707, 230] width 39 height 22
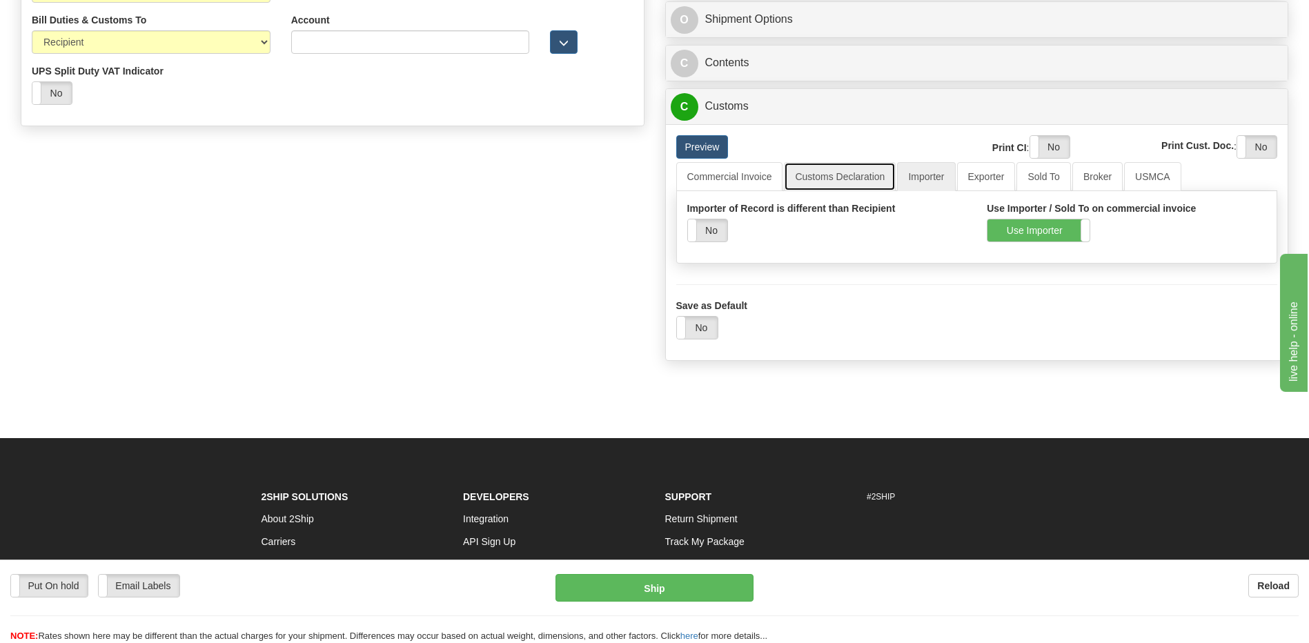
click at [820, 178] on link "Customs Declaration" at bounding box center [840, 176] width 112 height 29
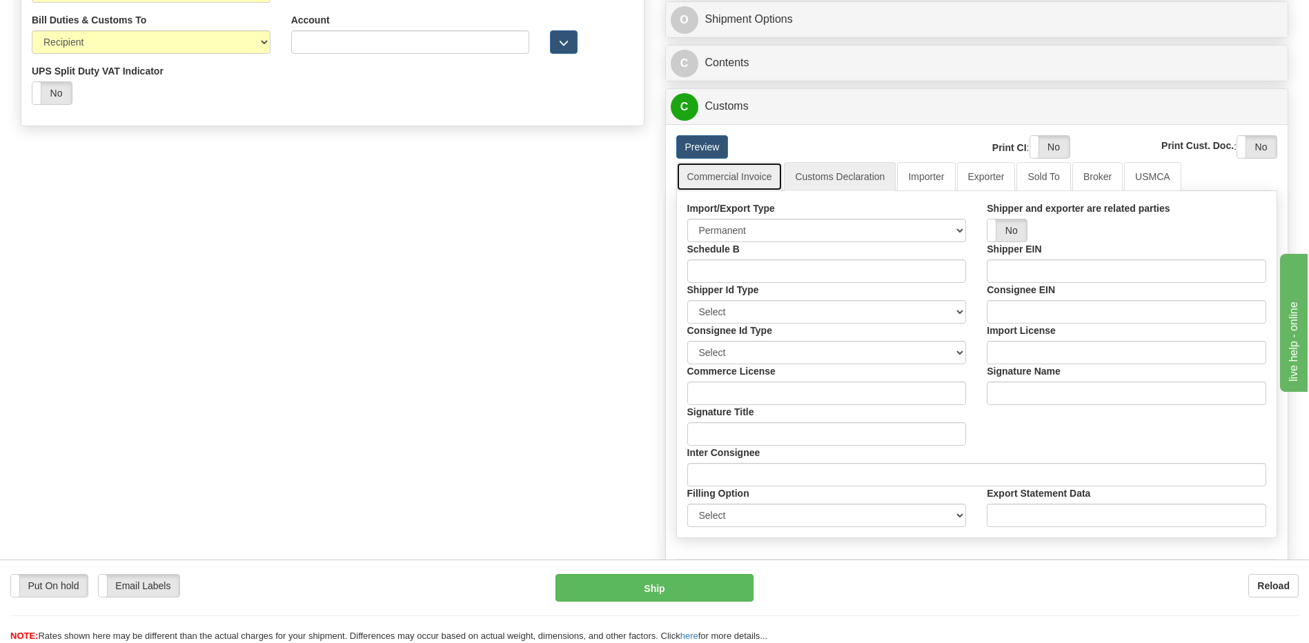
click at [726, 171] on link "Commercial Invoice" at bounding box center [729, 176] width 107 height 29
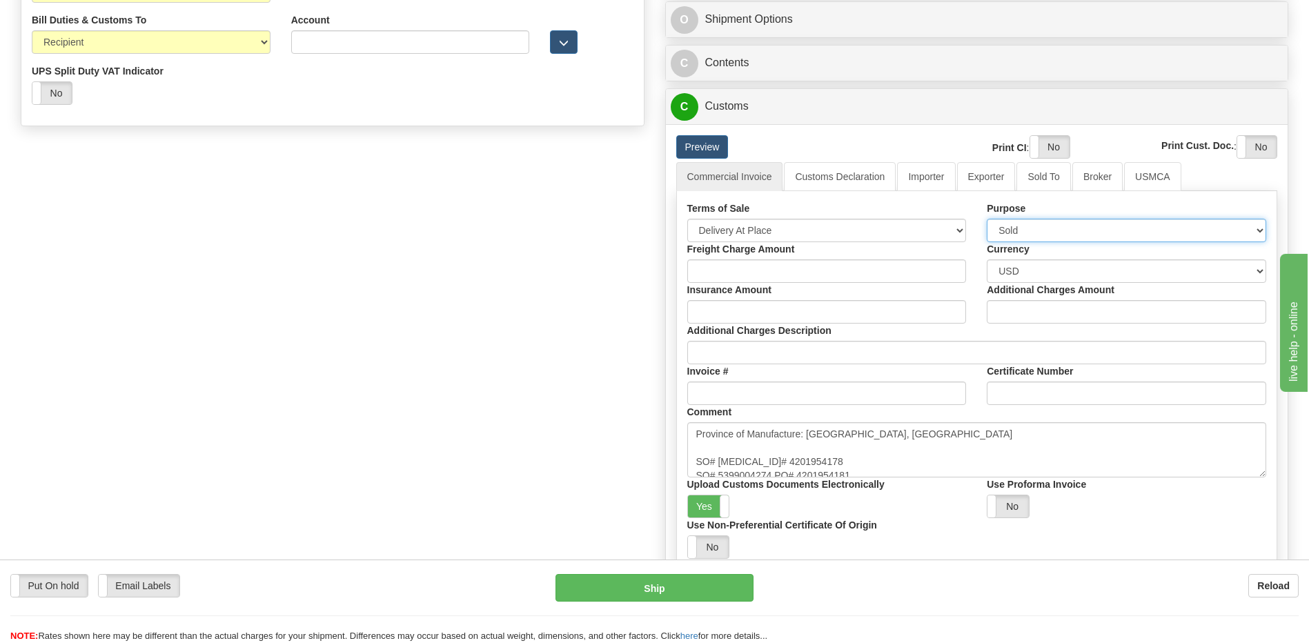
click at [1019, 231] on select "Sold Not Sold Gift Sample Repair and Return Personal Effects Merchandise Danger…" at bounding box center [1126, 230] width 279 height 23
select select "2"
click at [987, 219] on select "Sold Not Sold Gift Sample Repair and Return Personal Effects Merchandise Danger…" at bounding box center [1126, 230] width 279 height 23
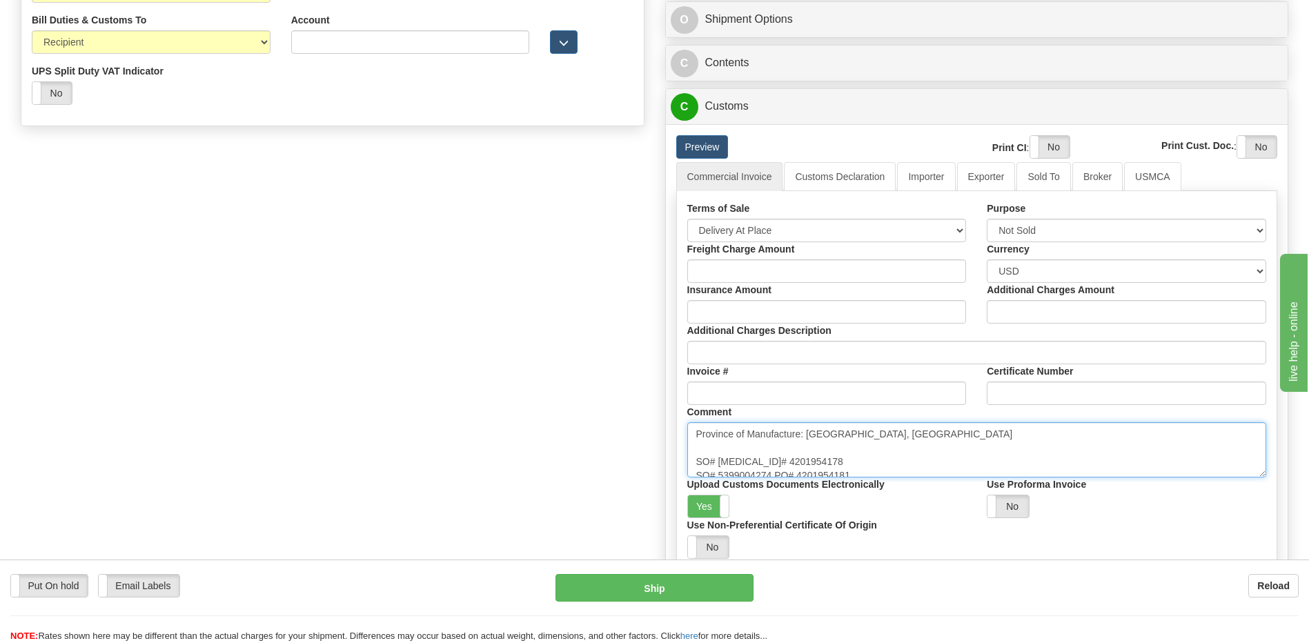
scroll to position [79, 0]
drag, startPoint x: 694, startPoint y: 463, endPoint x: 912, endPoint y: 542, distance: 231.8
click at [912, 542] on div "Terms of Sale Free Carrier Free On Board Ex Works Delivered Duty Unpaid Deliver…" at bounding box center [977, 379] width 600 height 357
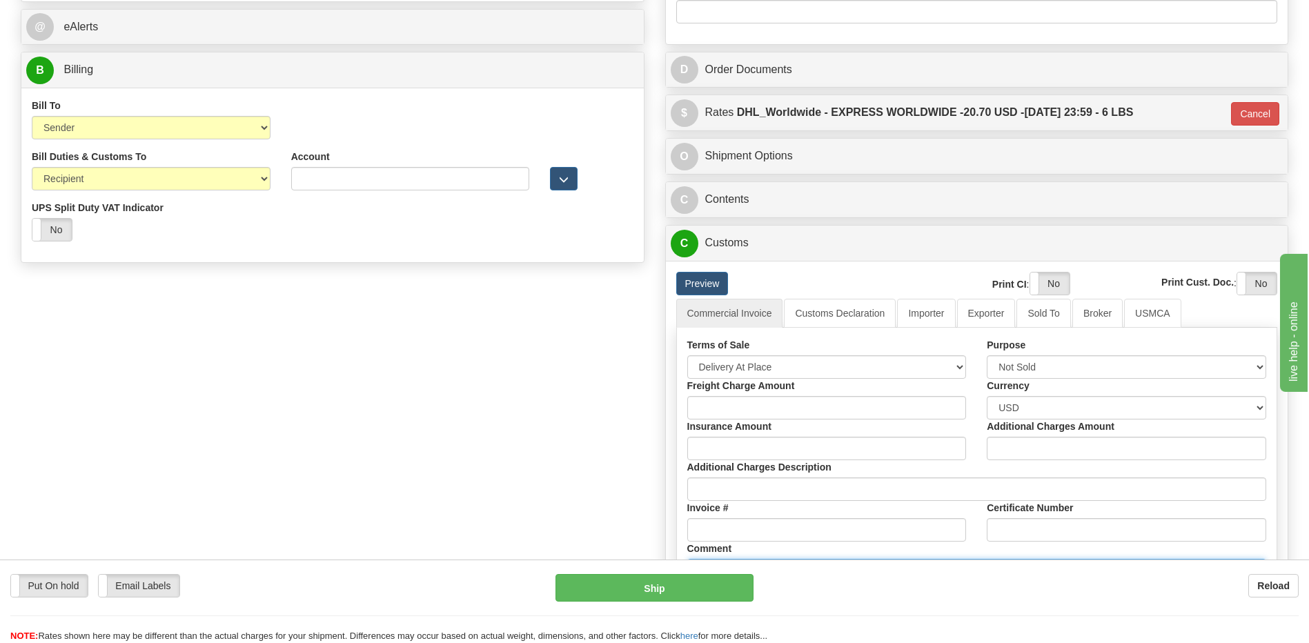
scroll to position [611, 0]
type textarea "Province of Manufacture: Ontario, Canada"
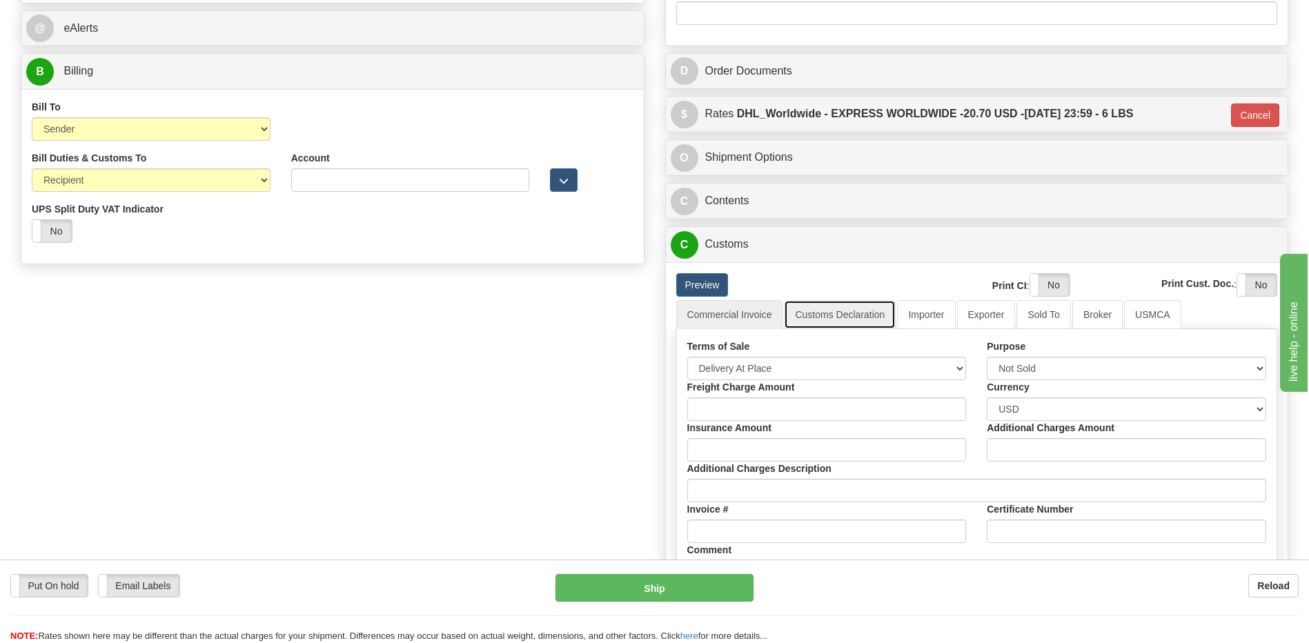
click at [829, 313] on link "Customs Declaration" at bounding box center [840, 314] width 112 height 29
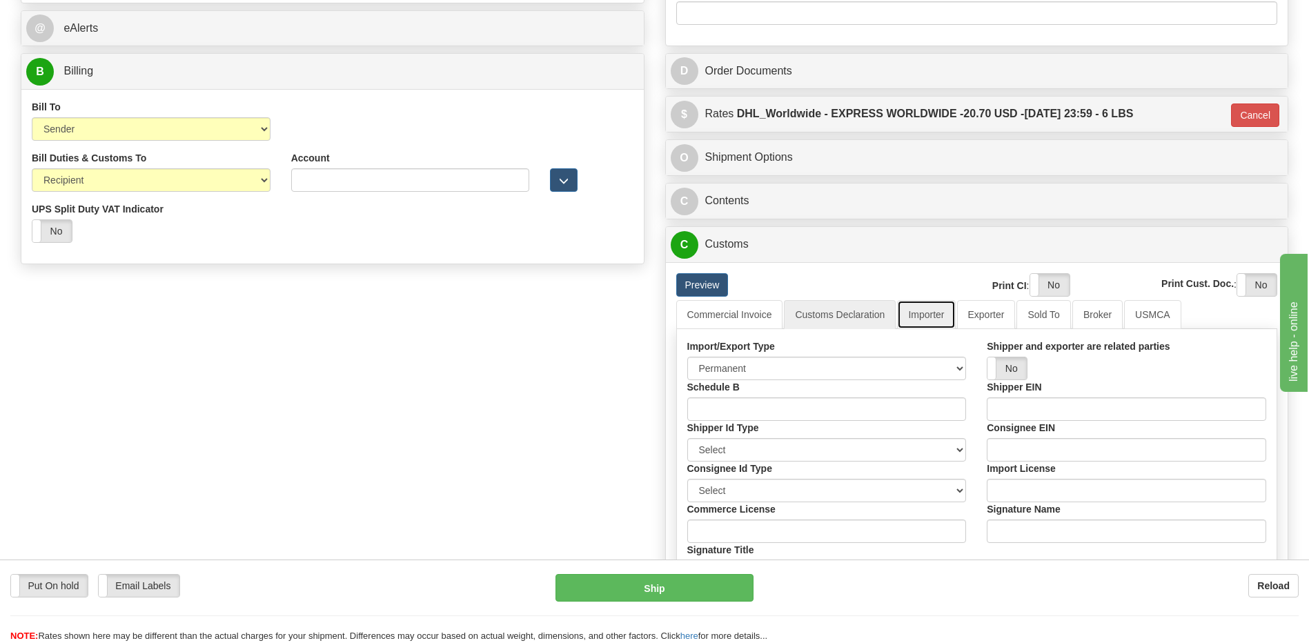
click at [932, 318] on link "Importer" at bounding box center [926, 314] width 58 height 29
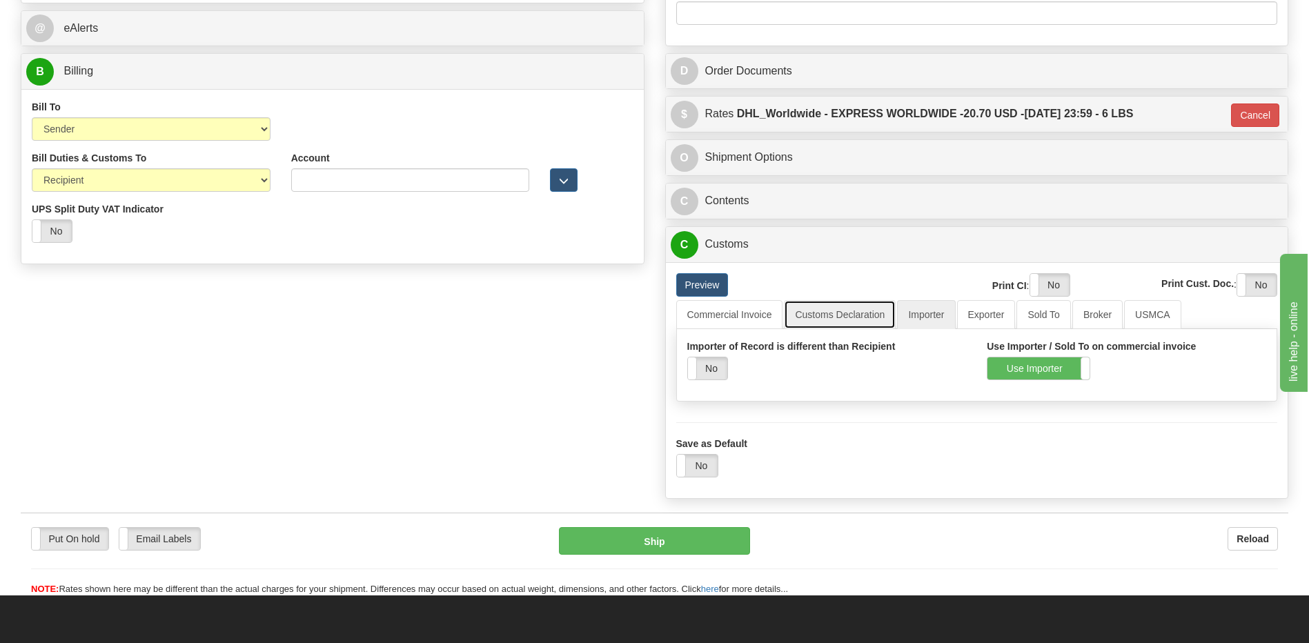
click at [850, 311] on link "Customs Declaration" at bounding box center [840, 314] width 112 height 29
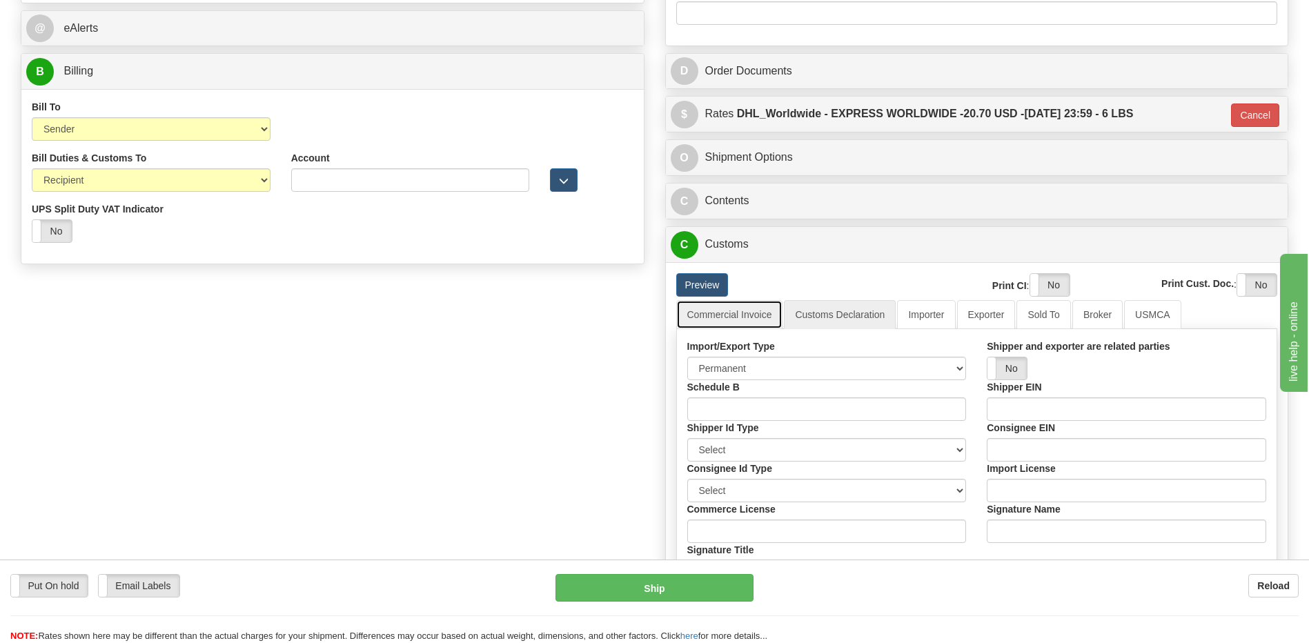
click at [747, 314] on link "Commercial Invoice" at bounding box center [729, 314] width 107 height 29
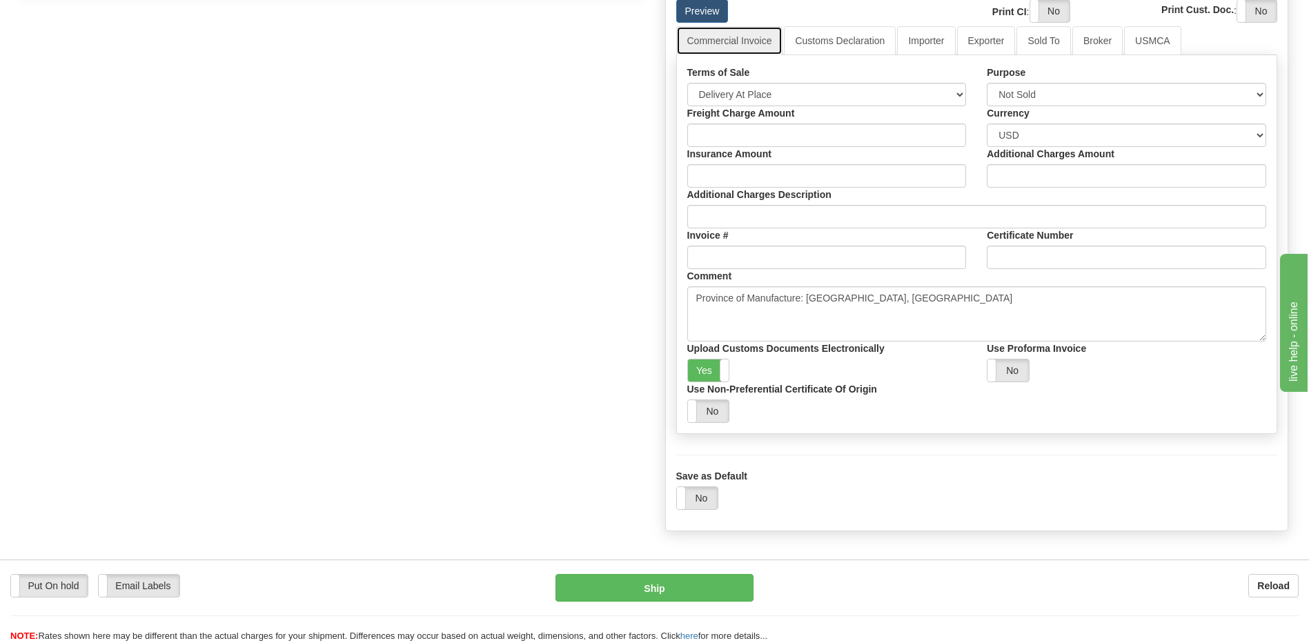
scroll to position [887, 0]
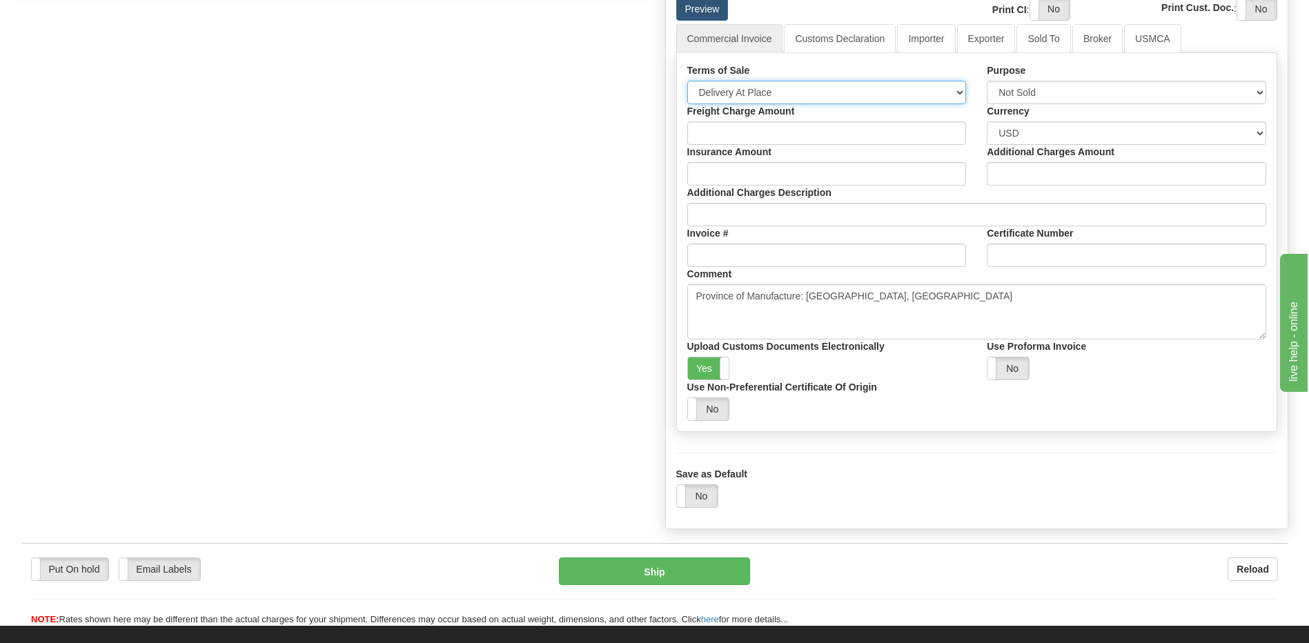
click at [756, 88] on select "Free Carrier Free On Board Ex Works Delivered Duty Unpaid Delivered Duty Paid C…" at bounding box center [826, 92] width 279 height 23
select select "7"
click at [687, 81] on select "Free Carrier Free On Board Ex Works Delivered Duty Unpaid Delivered Duty Paid C…" at bounding box center [826, 92] width 279 height 23
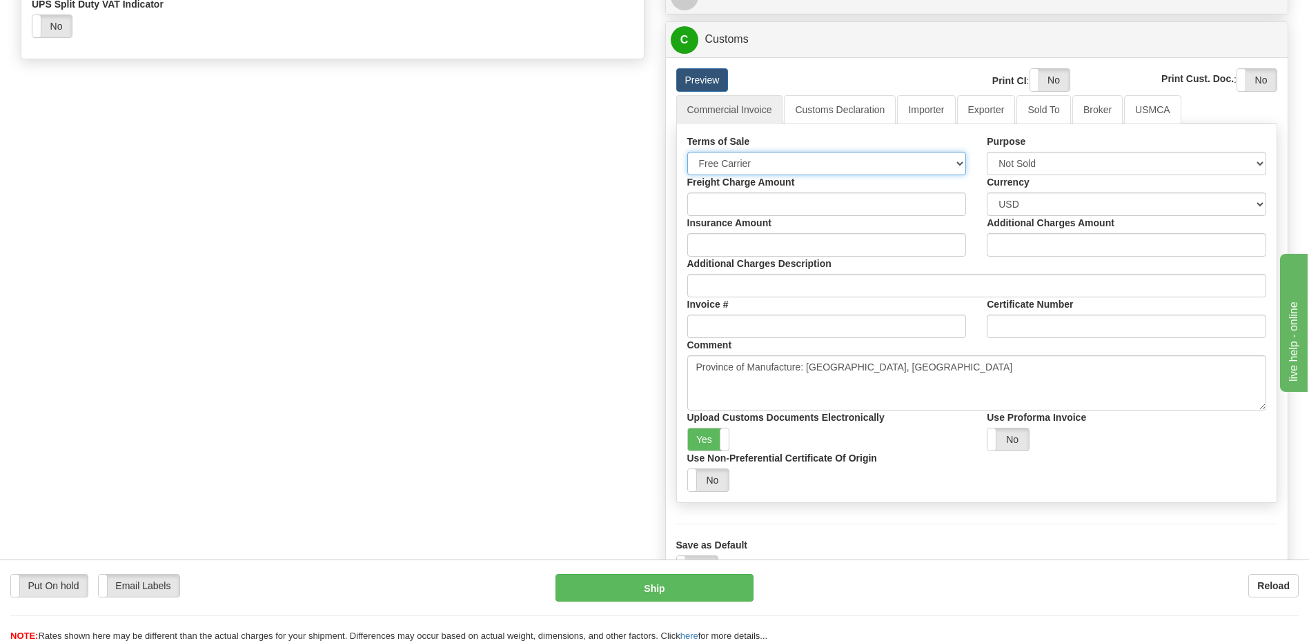
scroll to position [749, 0]
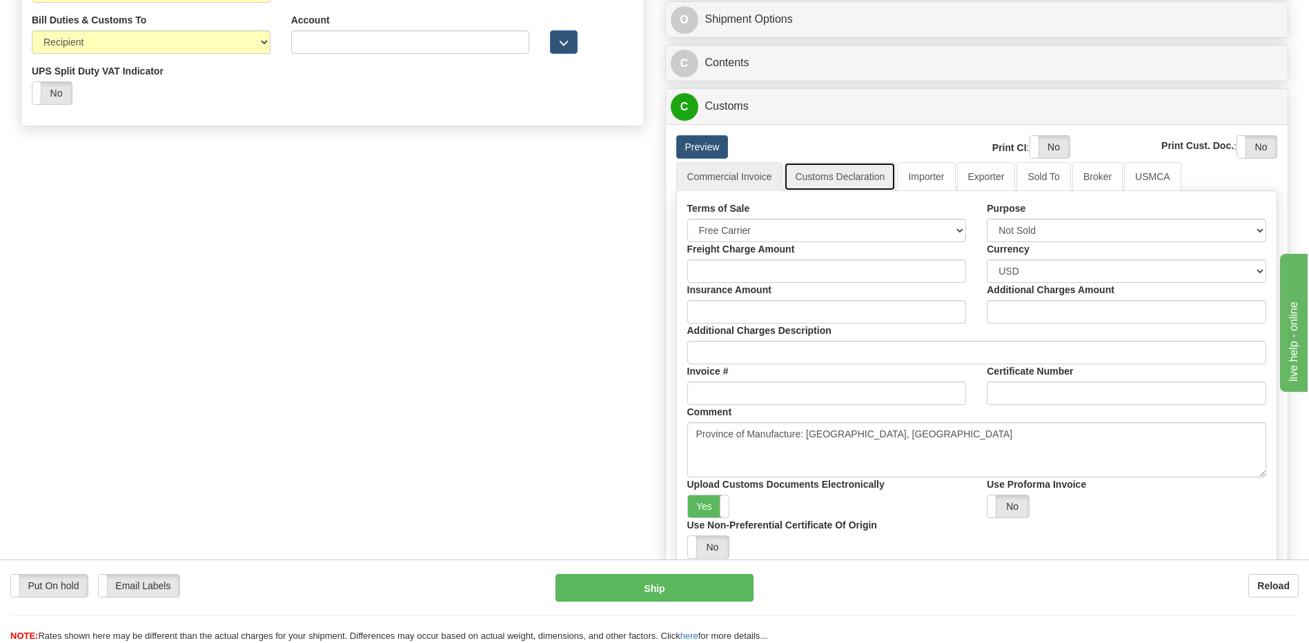
click at [843, 179] on link "Customs Declaration" at bounding box center [840, 176] width 112 height 29
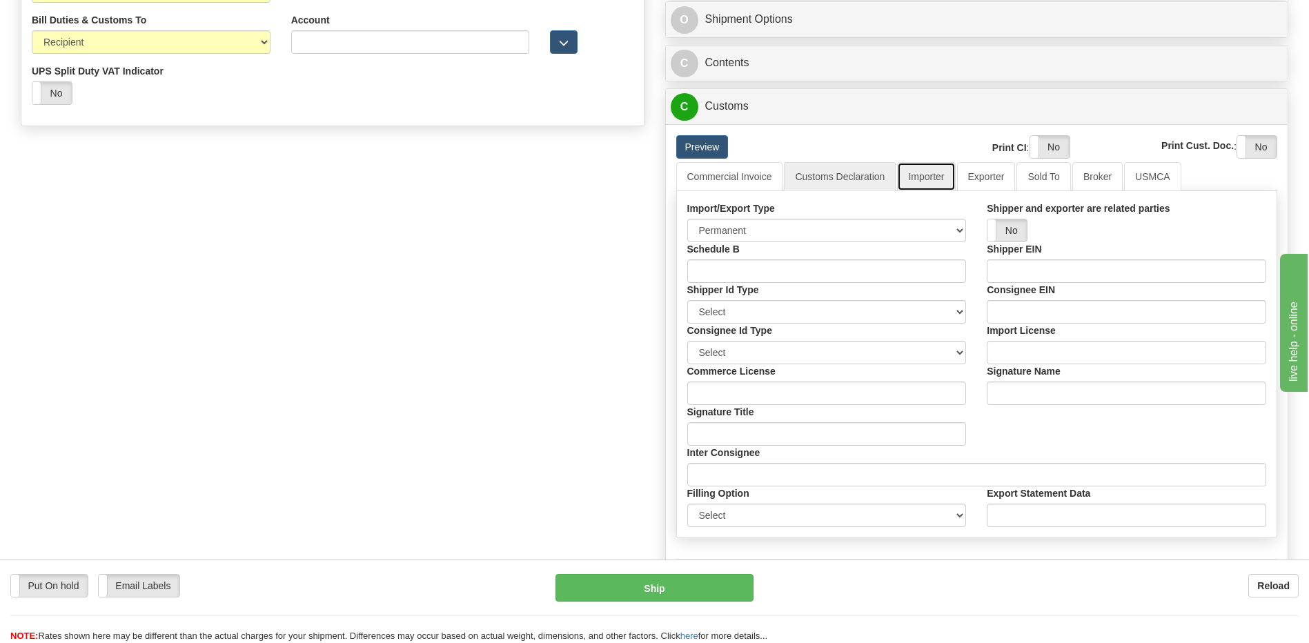
click at [926, 172] on link "Importer" at bounding box center [926, 176] width 58 height 29
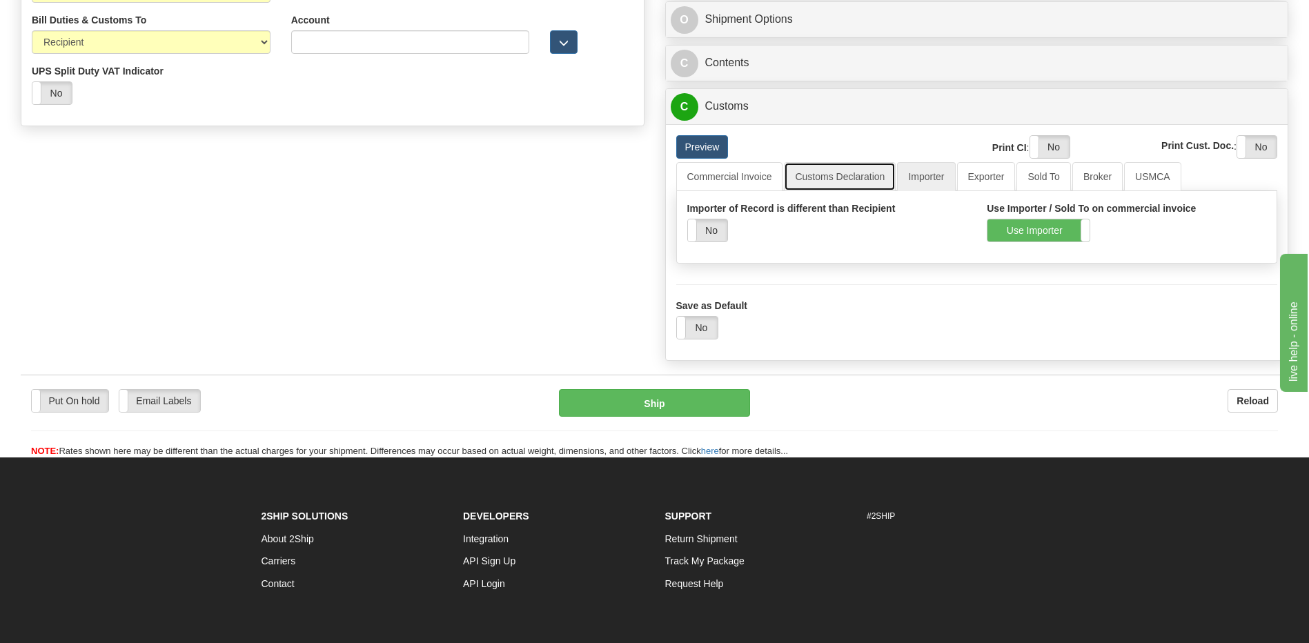
click at [824, 174] on link "Customs Declaration" at bounding box center [840, 176] width 112 height 29
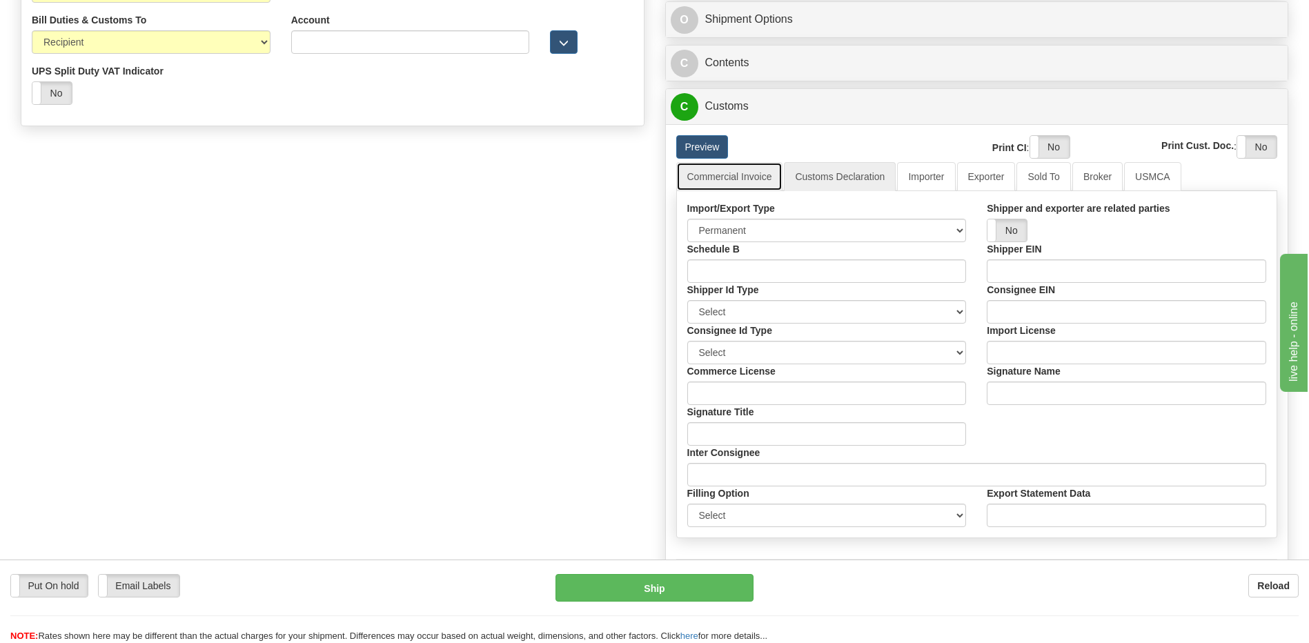
click at [755, 182] on link "Commercial Invoice" at bounding box center [729, 176] width 107 height 29
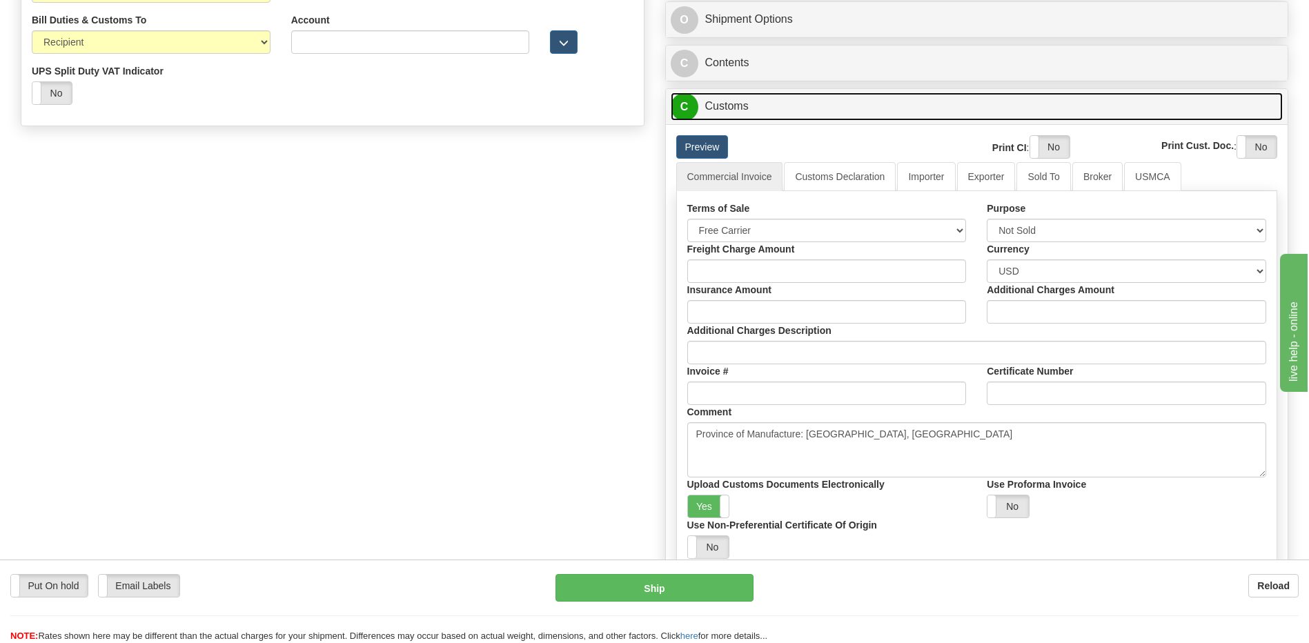
click at [766, 110] on link "C Customs" at bounding box center [977, 106] width 613 height 28
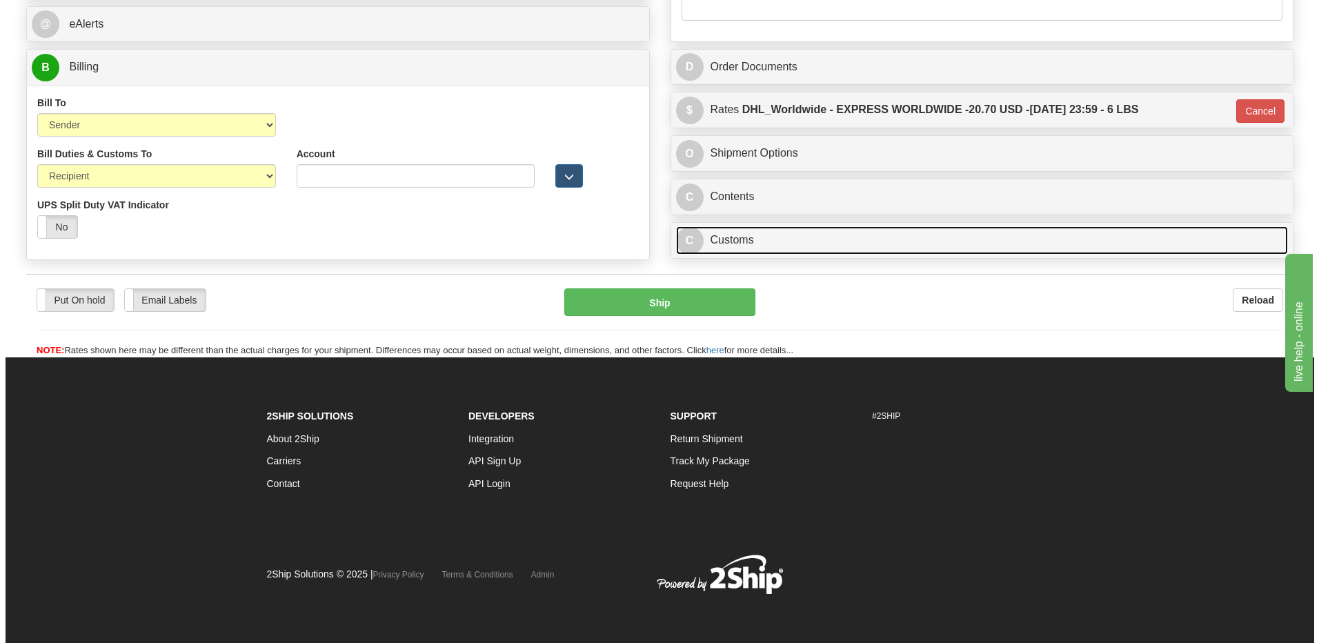
scroll to position [615, 0]
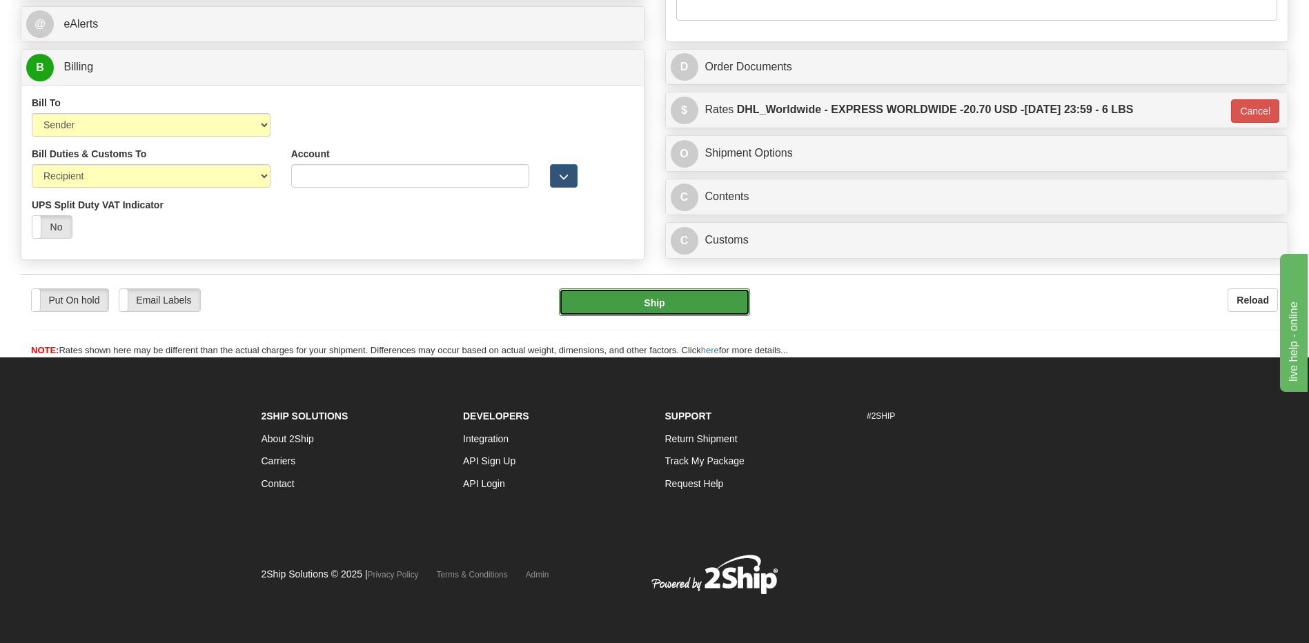
click at [722, 311] on button "Ship" at bounding box center [654, 302] width 190 height 28
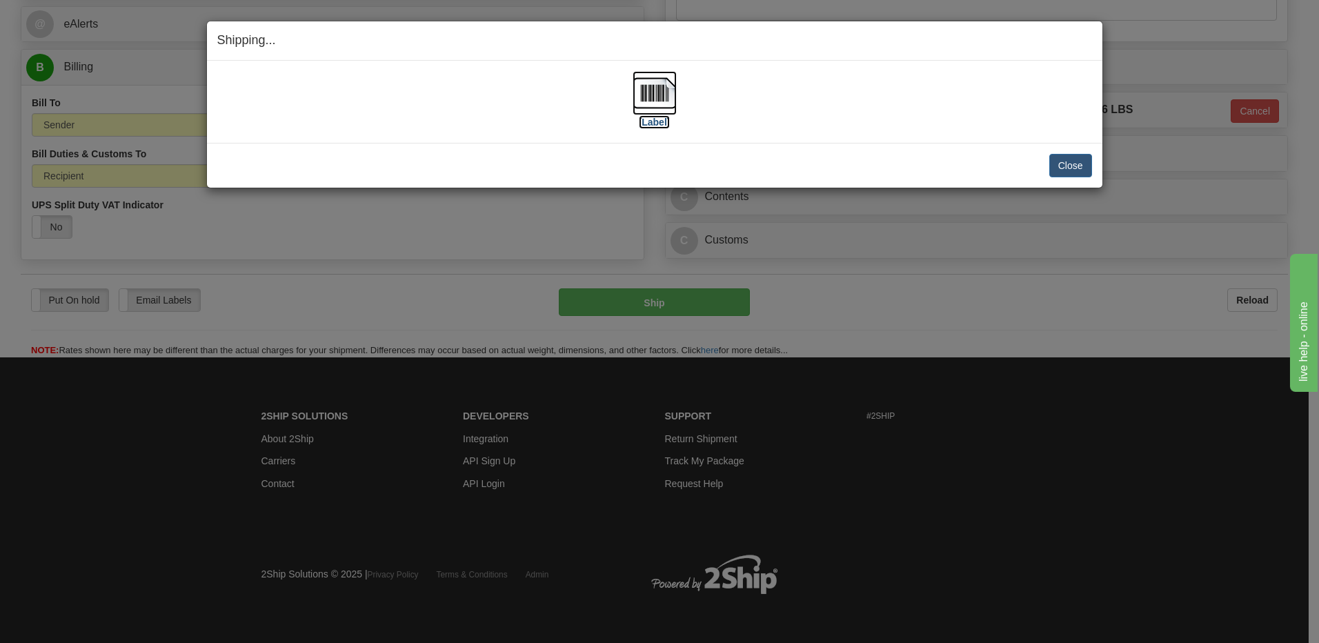
click at [660, 90] on img at bounding box center [655, 93] width 44 height 44
click at [1071, 163] on button "Close" at bounding box center [1070, 165] width 43 height 23
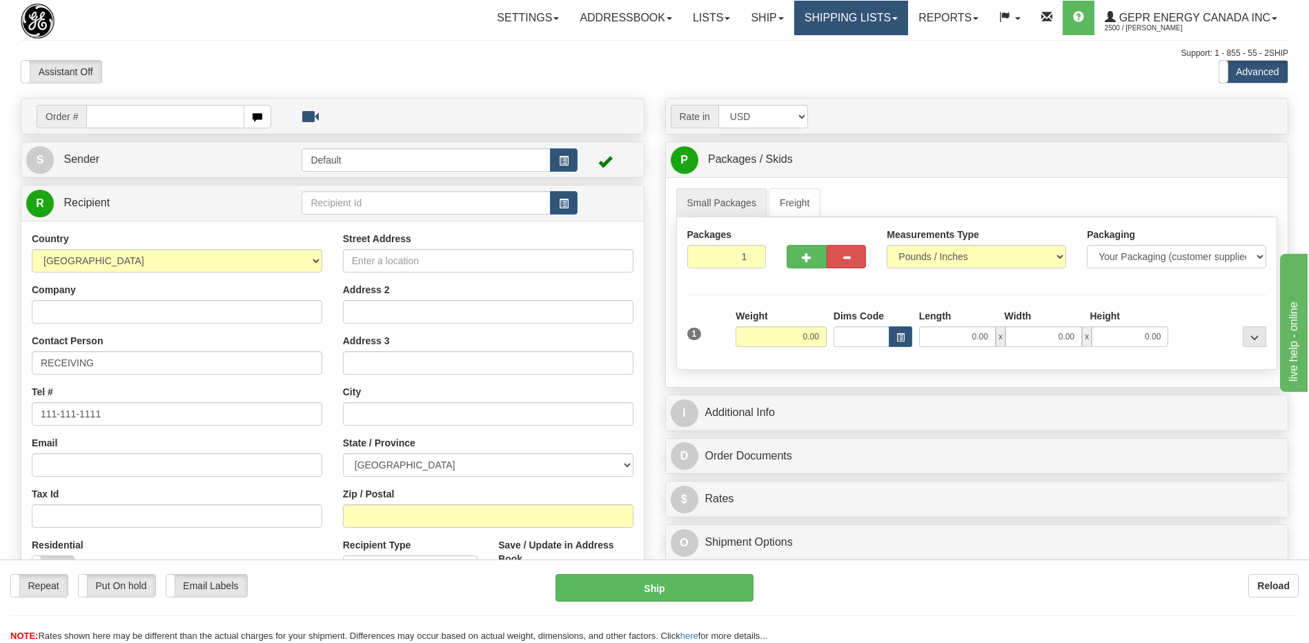
click at [829, 26] on link "Shipping lists" at bounding box center [851, 18] width 114 height 34
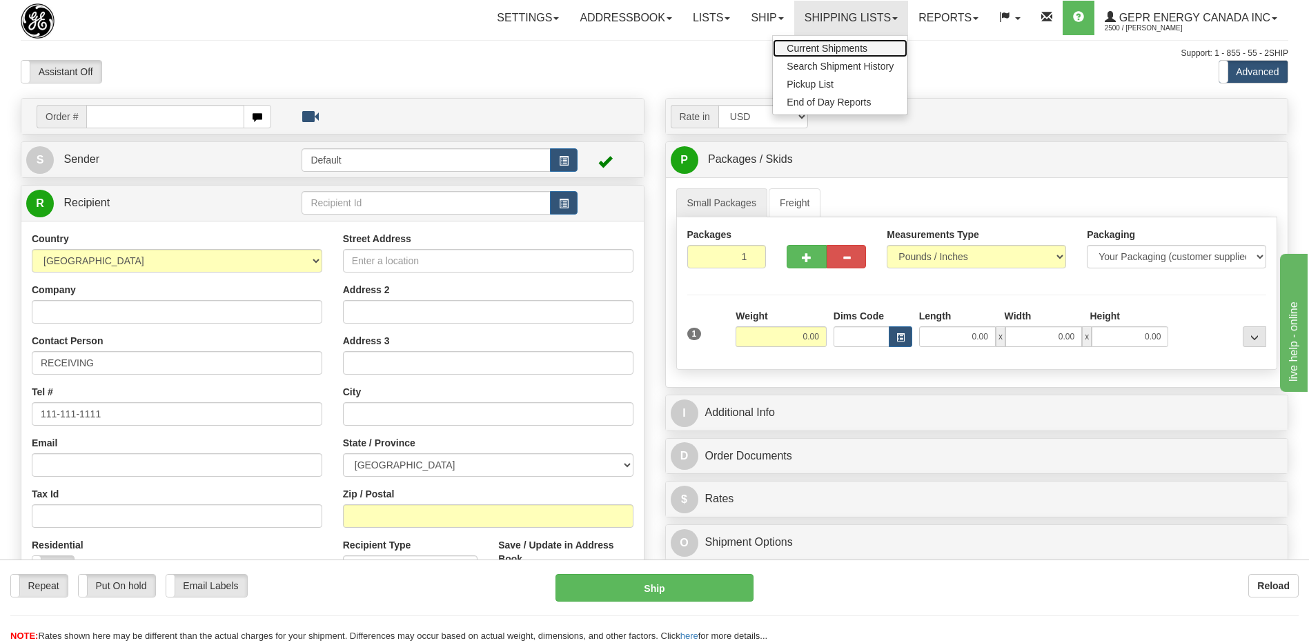
click at [824, 48] on span "Current Shipments" at bounding box center [827, 48] width 81 height 11
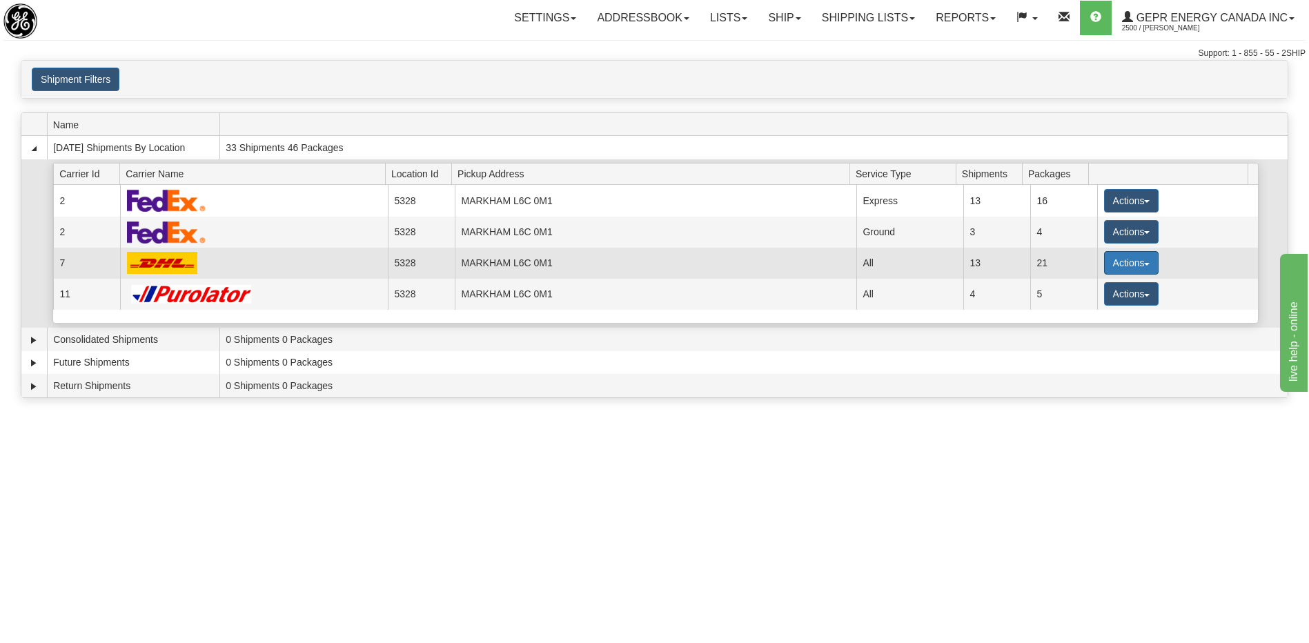
click at [1109, 268] on button "Actions" at bounding box center [1131, 262] width 55 height 23
click at [1080, 290] on span "Details" at bounding box center [1079, 289] width 37 height 10
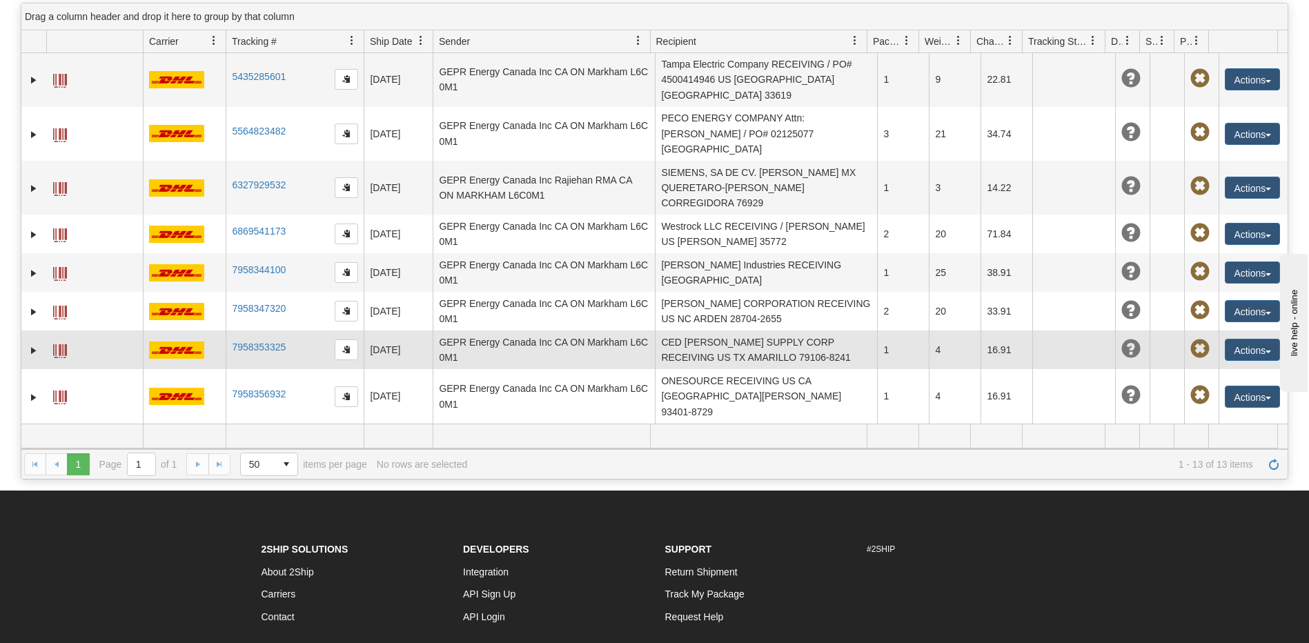
scroll to position [286, 0]
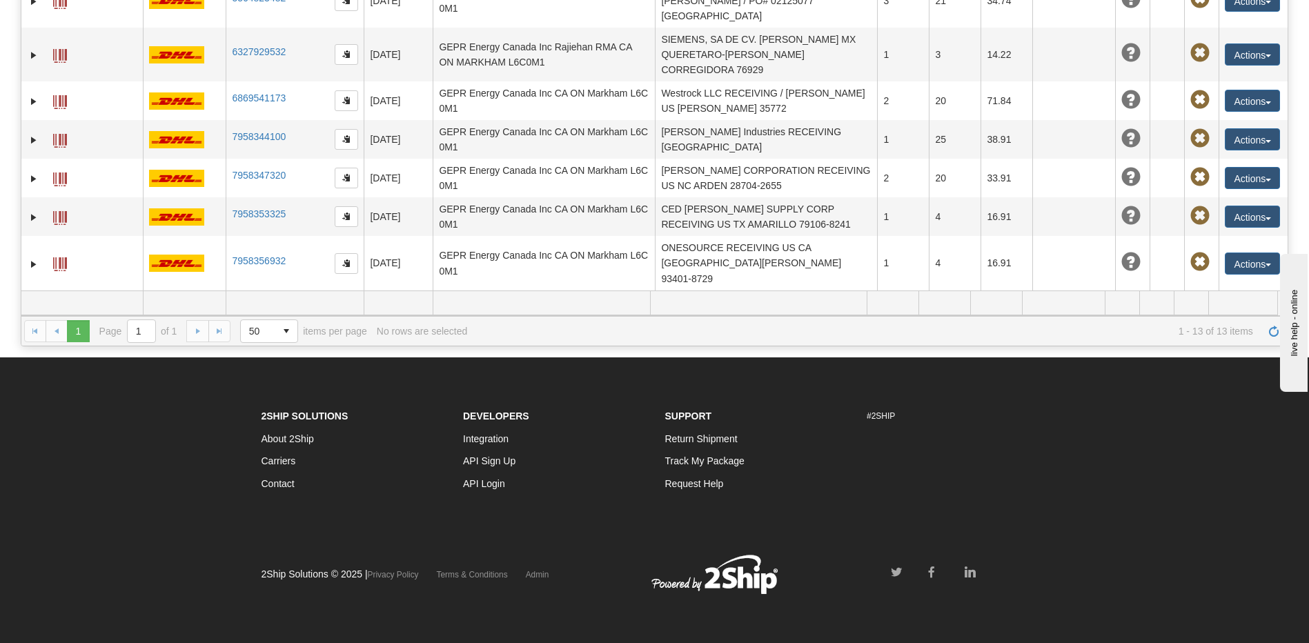
click at [740, 344] on td "GE Grid Automation SMS, MU Unit RECEIVING GB STS [PERSON_NAME] ST161WT" at bounding box center [766, 371] width 222 height 54
click at [756, 290] on td "GE Grid Automation Attn: [PERSON_NAME] GB STS [PERSON_NAME] ST161WT" at bounding box center [766, 317] width 222 height 54
click at [1225, 306] on button "Actions" at bounding box center [1252, 317] width 55 height 22
click at [1184, 334] on link "Edit" at bounding box center [1224, 343] width 110 height 18
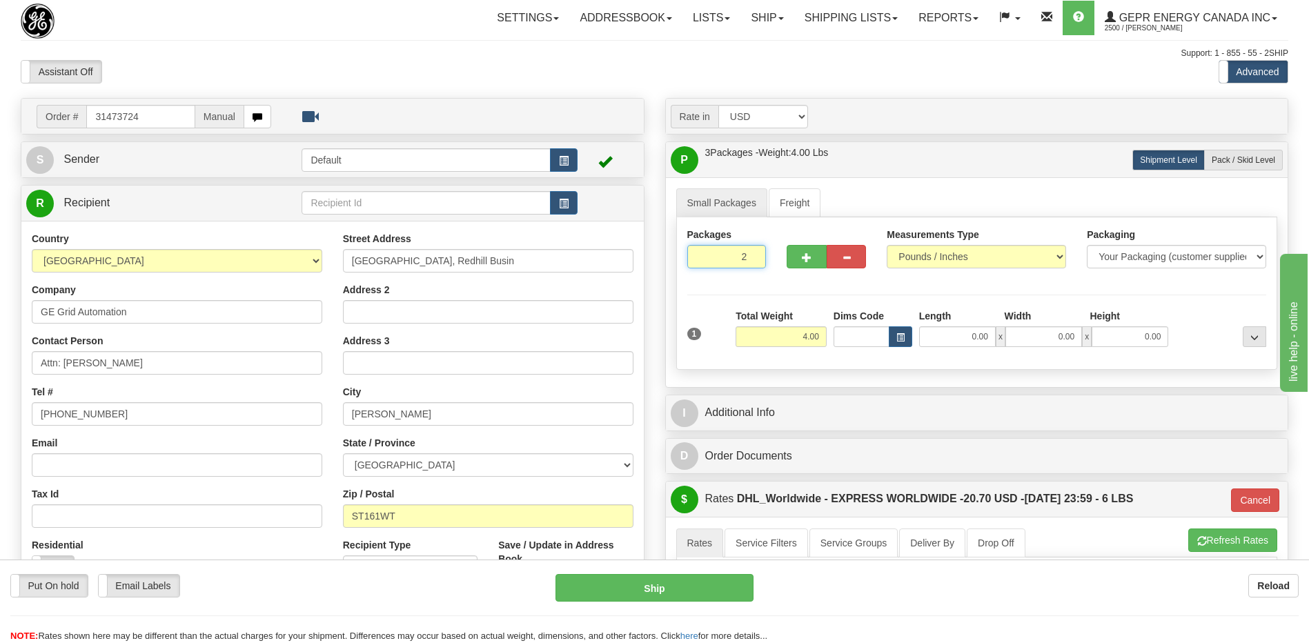
type input "2"
click at [752, 259] on input "2" at bounding box center [726, 256] width 79 height 23
type input "P"
type input "1"
click at [752, 259] on input "1" at bounding box center [726, 256] width 79 height 23
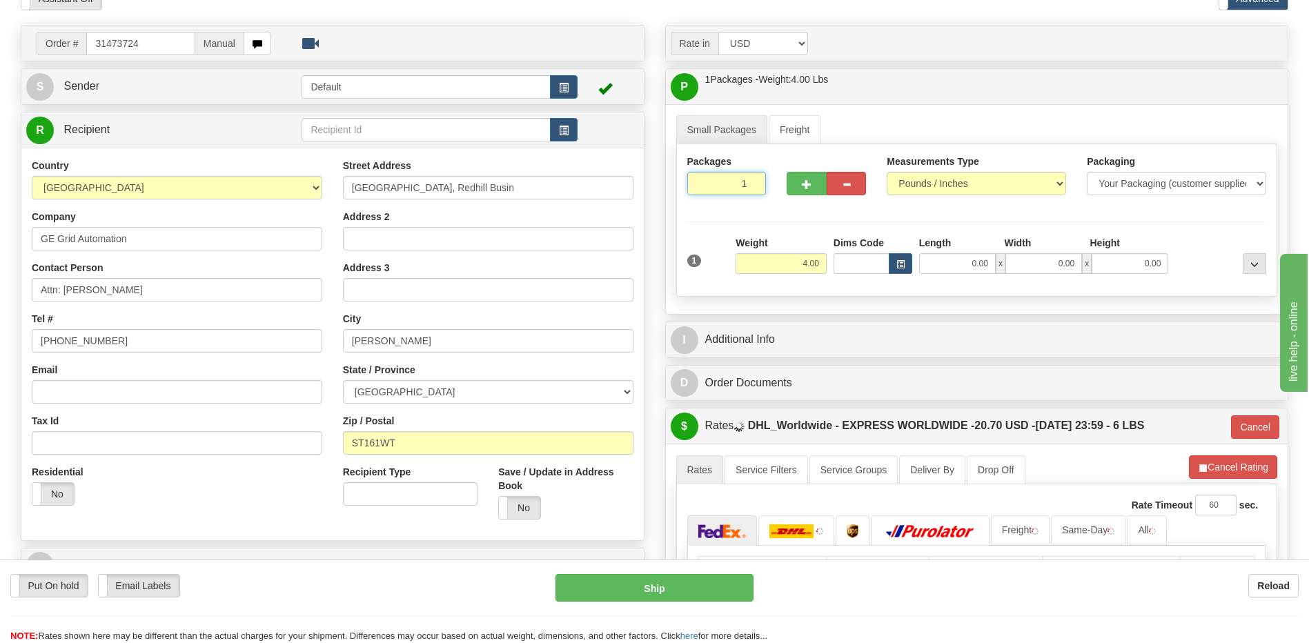
scroll to position [207, 0]
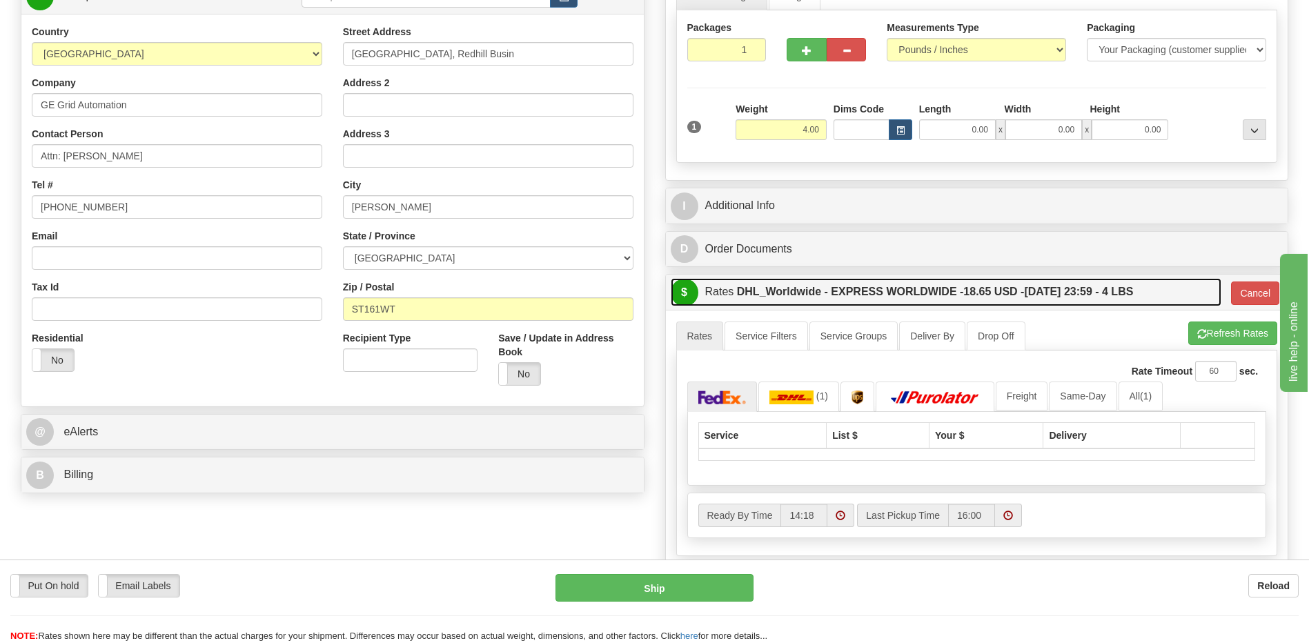
click at [830, 293] on label "DHL_Worldwide - EXPRESS WORLDWIDE - 18.65 USD - 08/18/2025 23:59 - 4 LBS" at bounding box center [935, 292] width 397 height 28
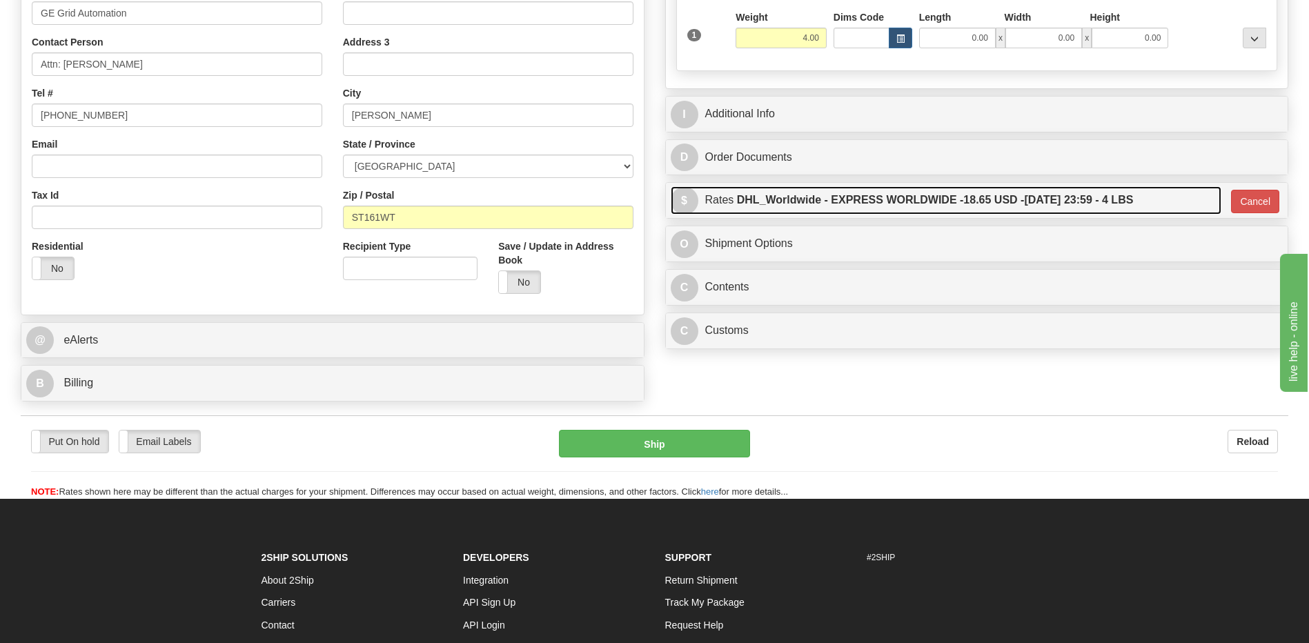
scroll to position [414, 0]
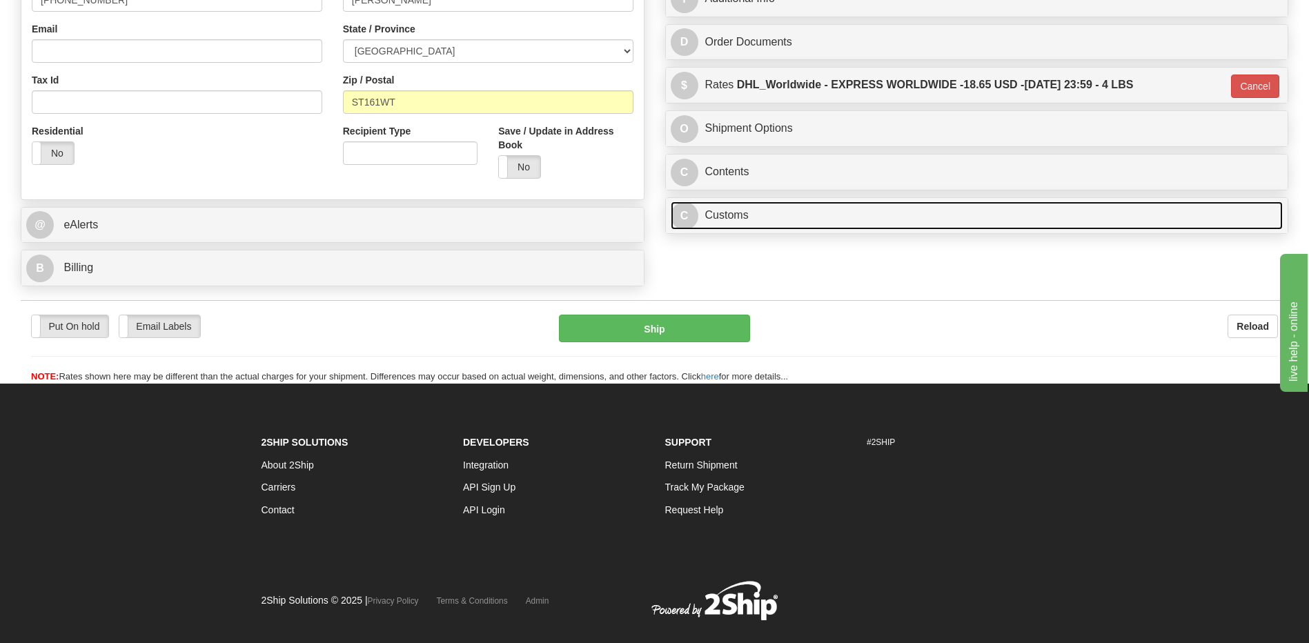
click at [754, 215] on link "C Customs" at bounding box center [977, 215] width 613 height 28
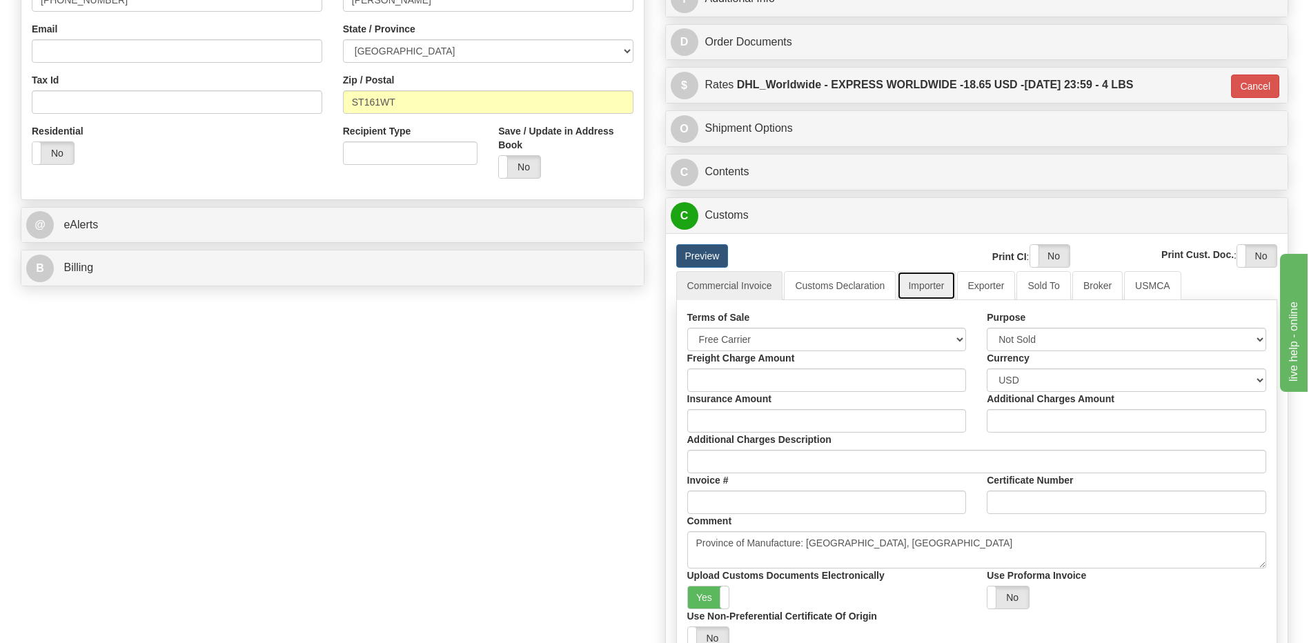
click at [927, 284] on link "Importer" at bounding box center [926, 285] width 58 height 29
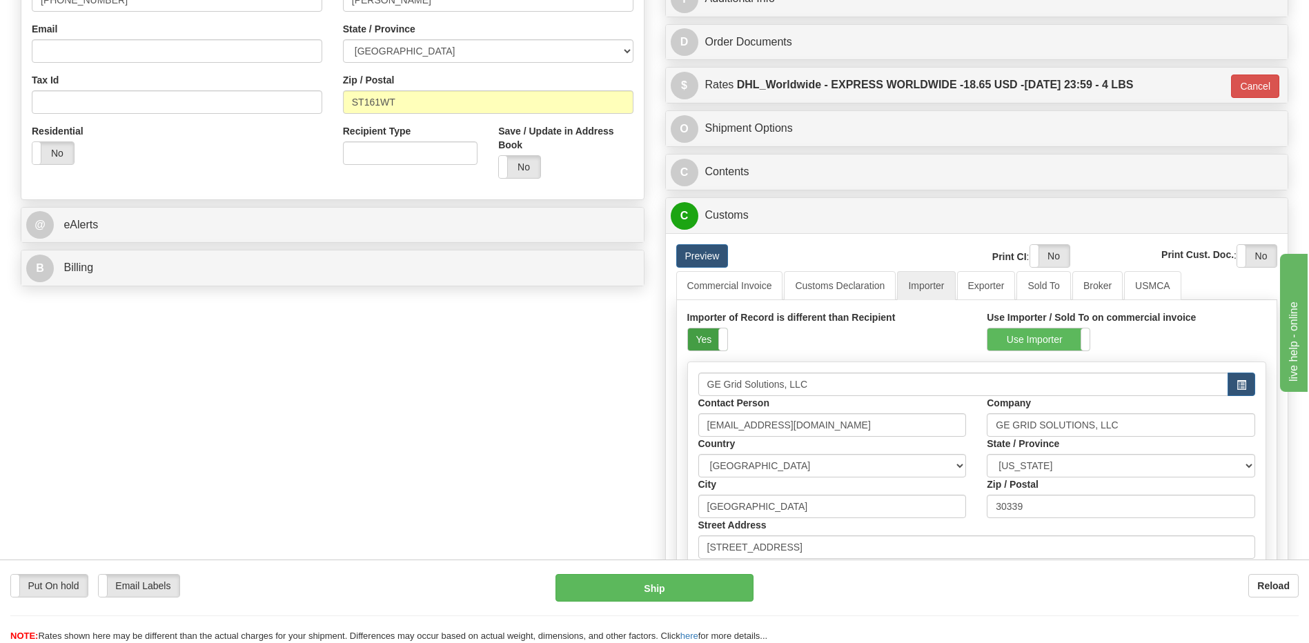
click at [708, 337] on label "Yes" at bounding box center [707, 339] width 39 height 22
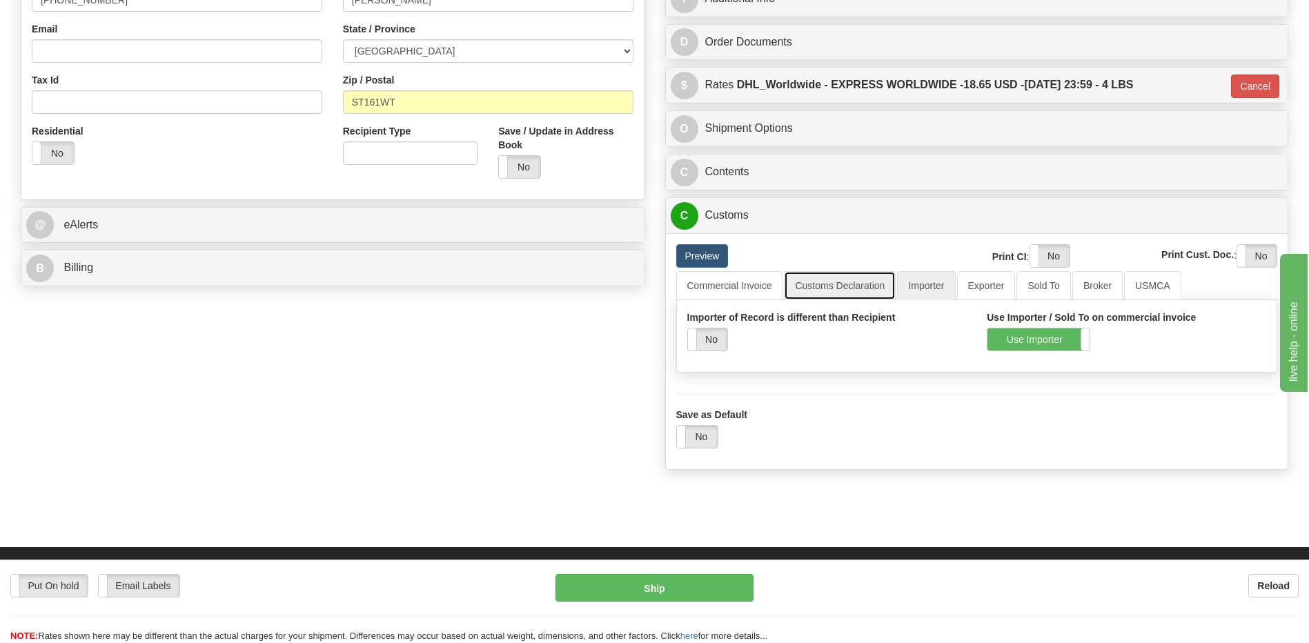
click at [821, 283] on link "Customs Declaration" at bounding box center [840, 285] width 112 height 29
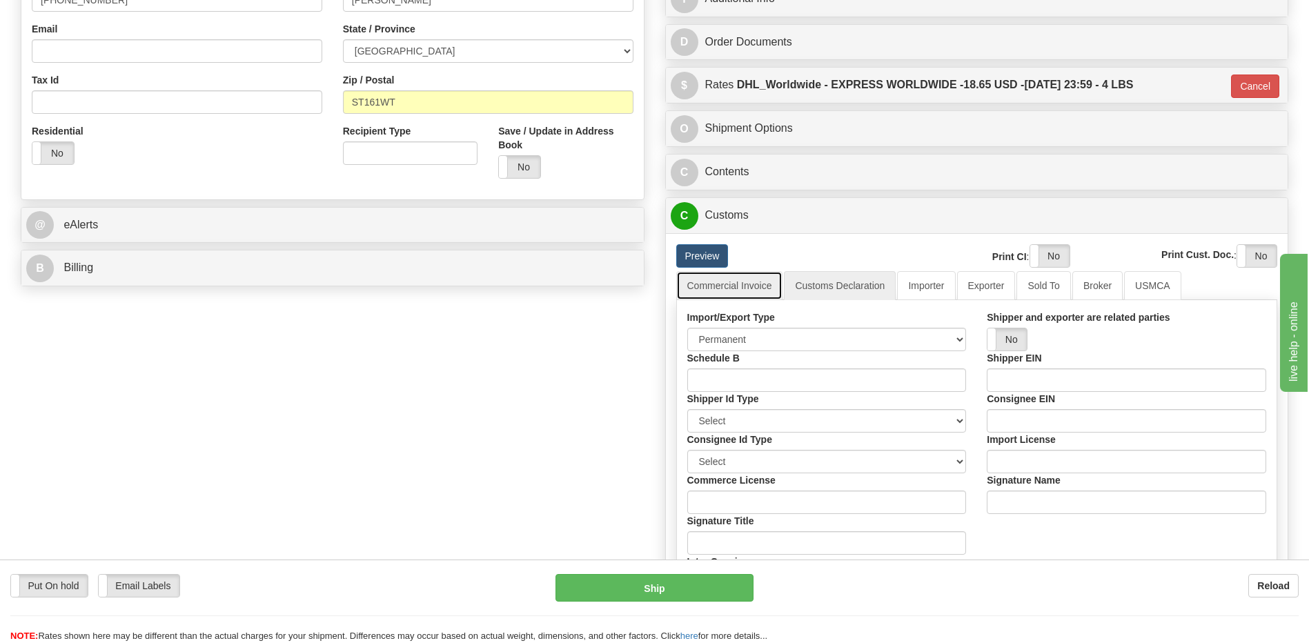
click at [742, 284] on link "Commercial Invoice" at bounding box center [729, 285] width 107 height 29
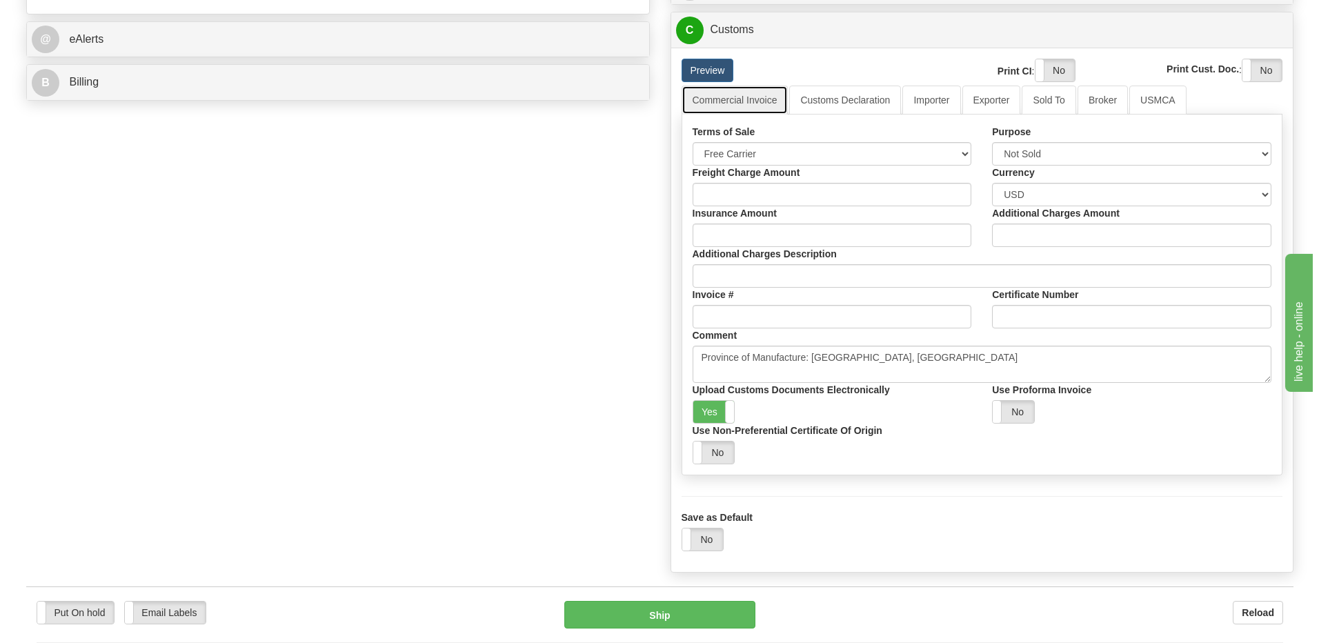
scroll to position [759, 0]
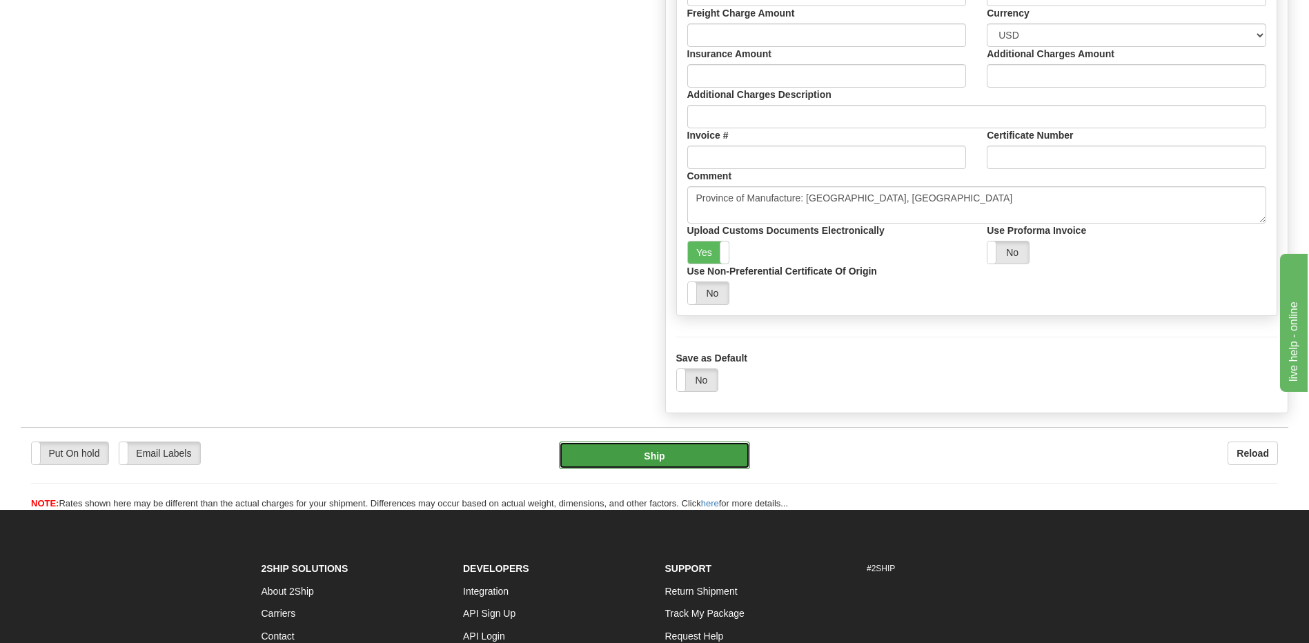
click at [685, 459] on button "Ship" at bounding box center [654, 456] width 190 height 28
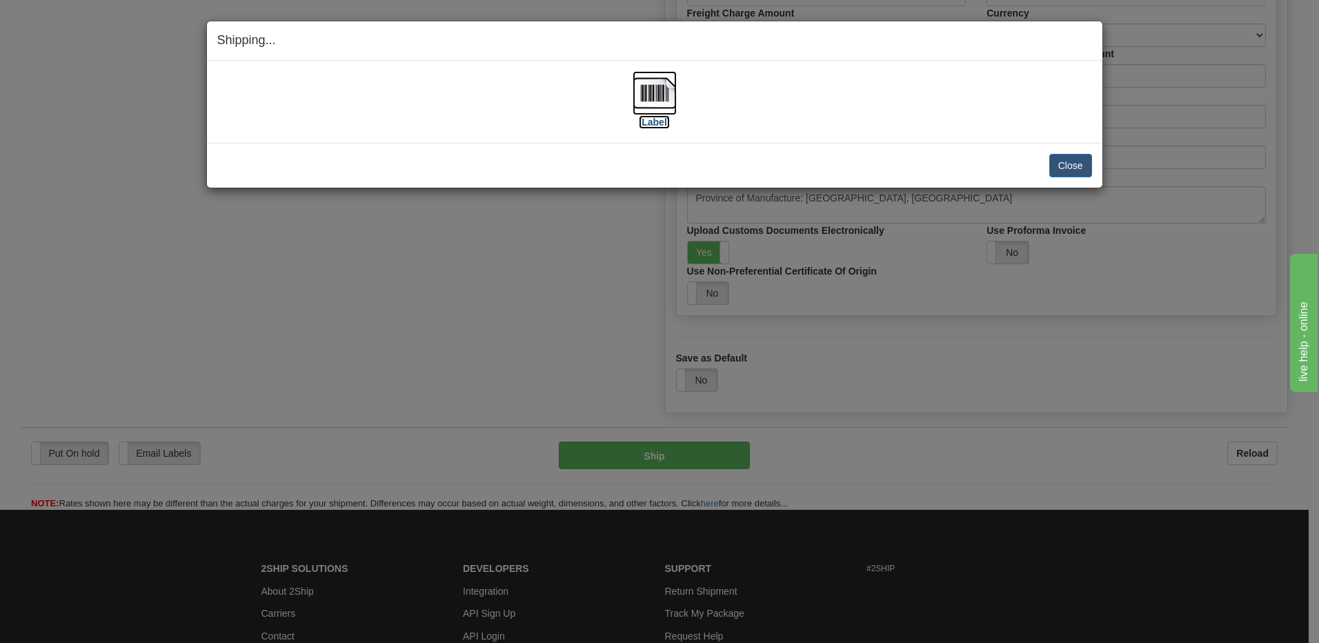
click at [651, 89] on img at bounding box center [655, 93] width 44 height 44
click at [1071, 155] on button "Close" at bounding box center [1070, 165] width 43 height 23
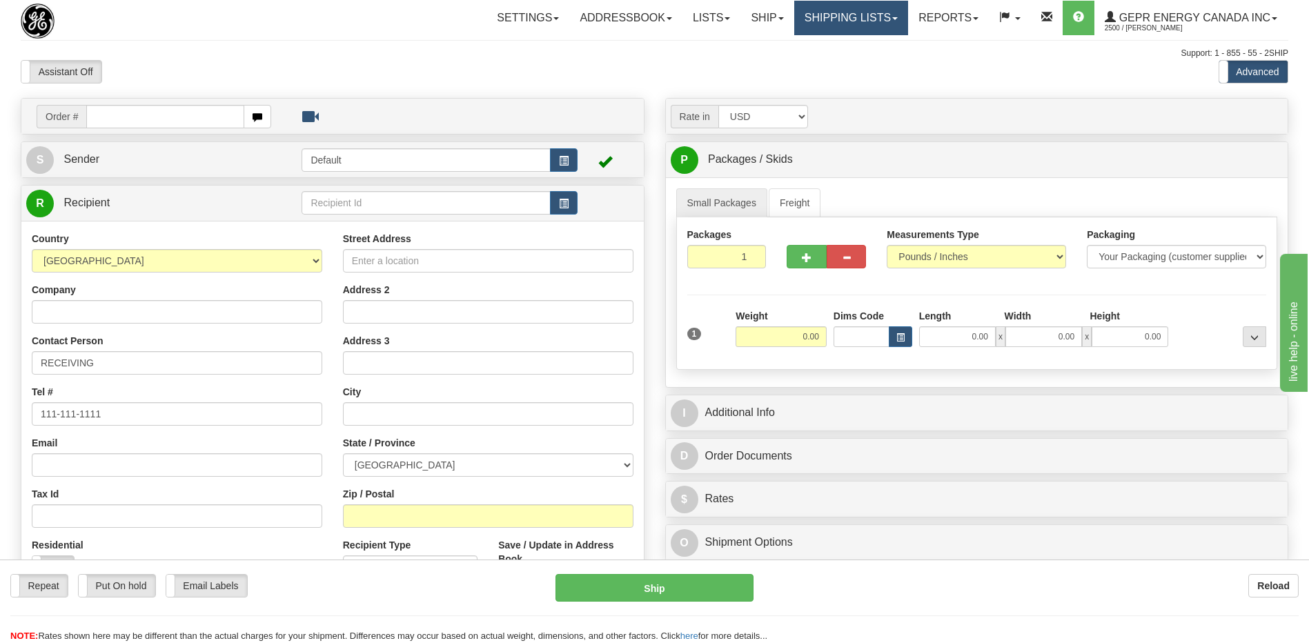
click at [854, 17] on link "Shipping lists" at bounding box center [851, 18] width 114 height 34
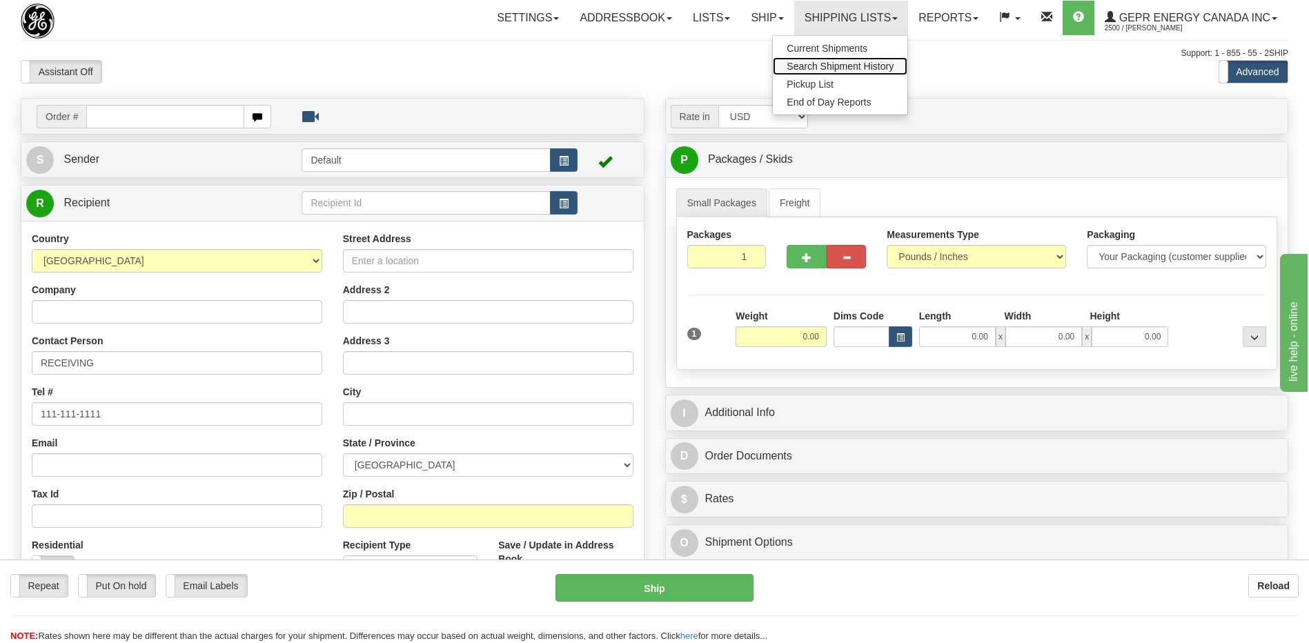
click at [831, 70] on span "Search Shipment History" at bounding box center [840, 66] width 107 height 11
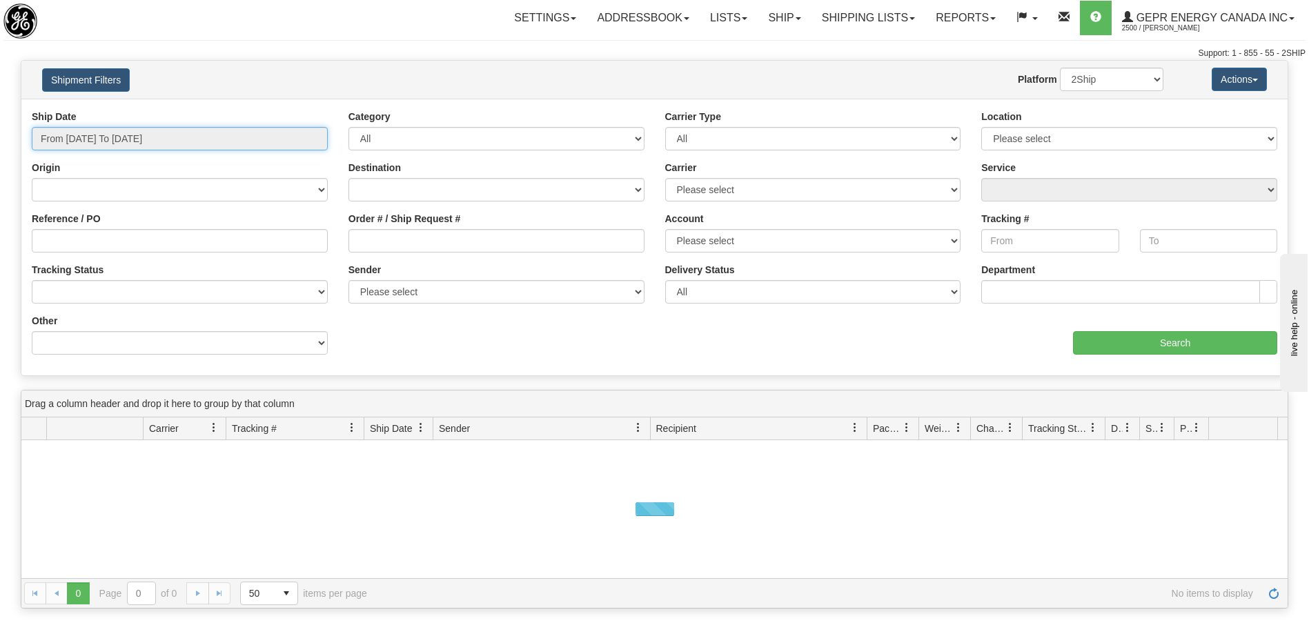
type input "[DATE]"
click at [130, 142] on input "From [DATE] To [DATE]" at bounding box center [180, 138] width 296 height 23
type input "[DATE]"
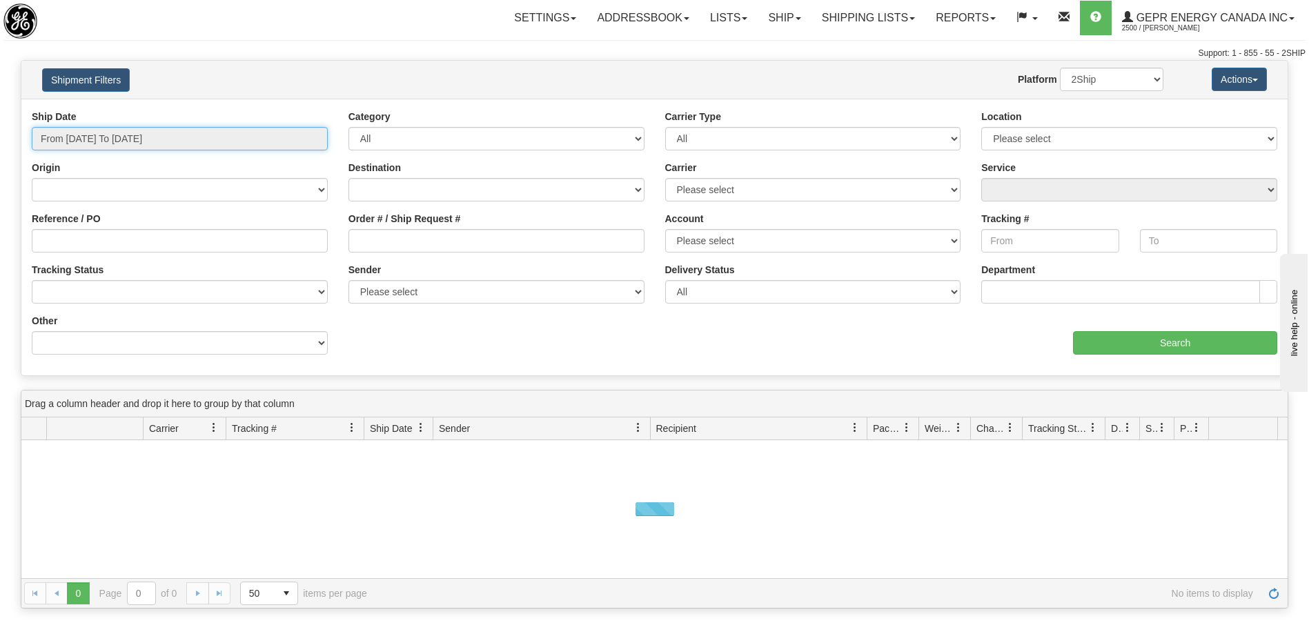
type input "[DATE]"
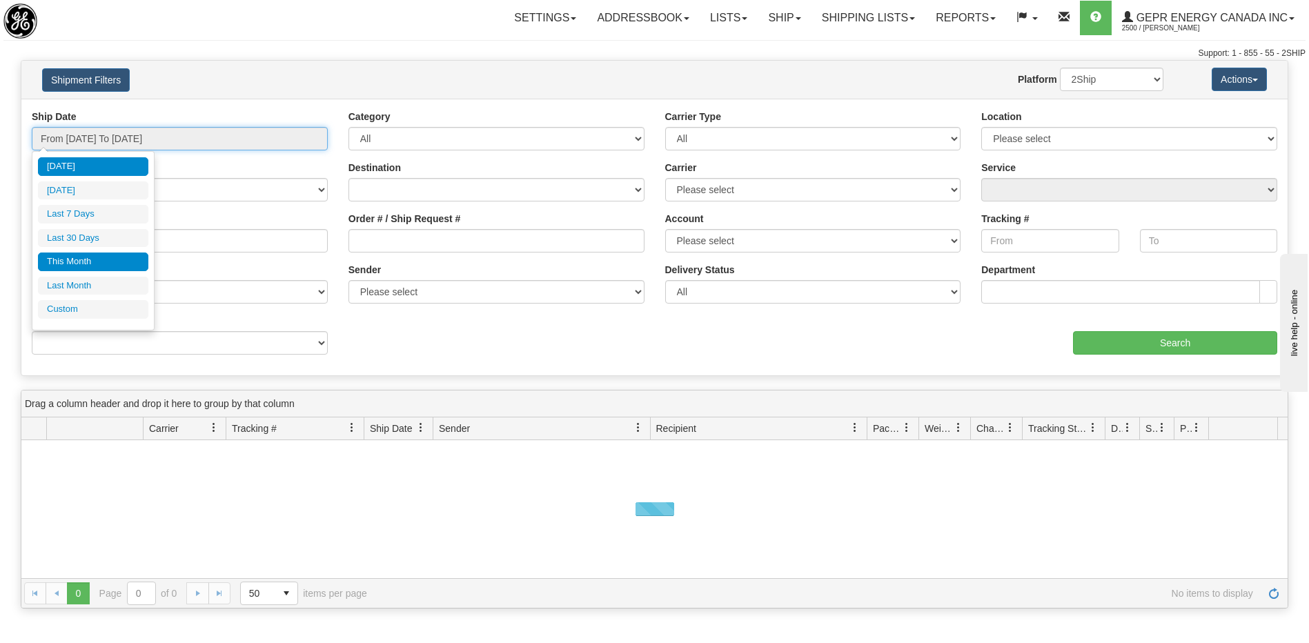
type input "[DATE]"
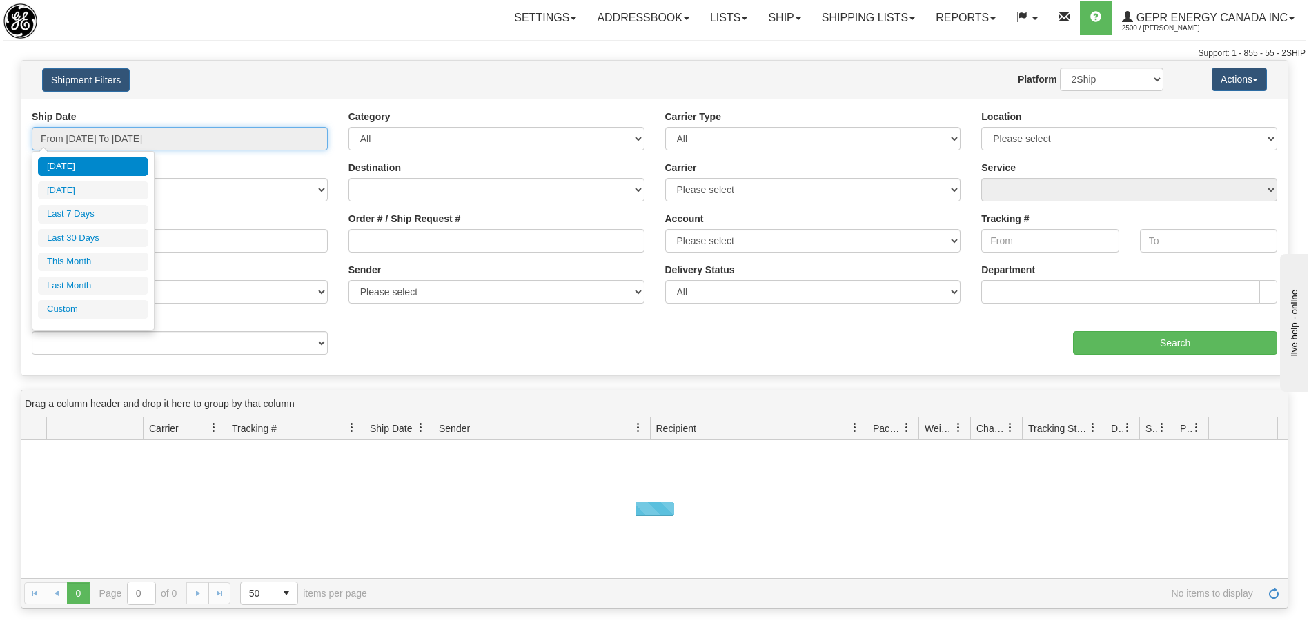
type input "[DATE]"
click at [108, 305] on li "Custom" at bounding box center [93, 309] width 110 height 19
type input "[DATE]"
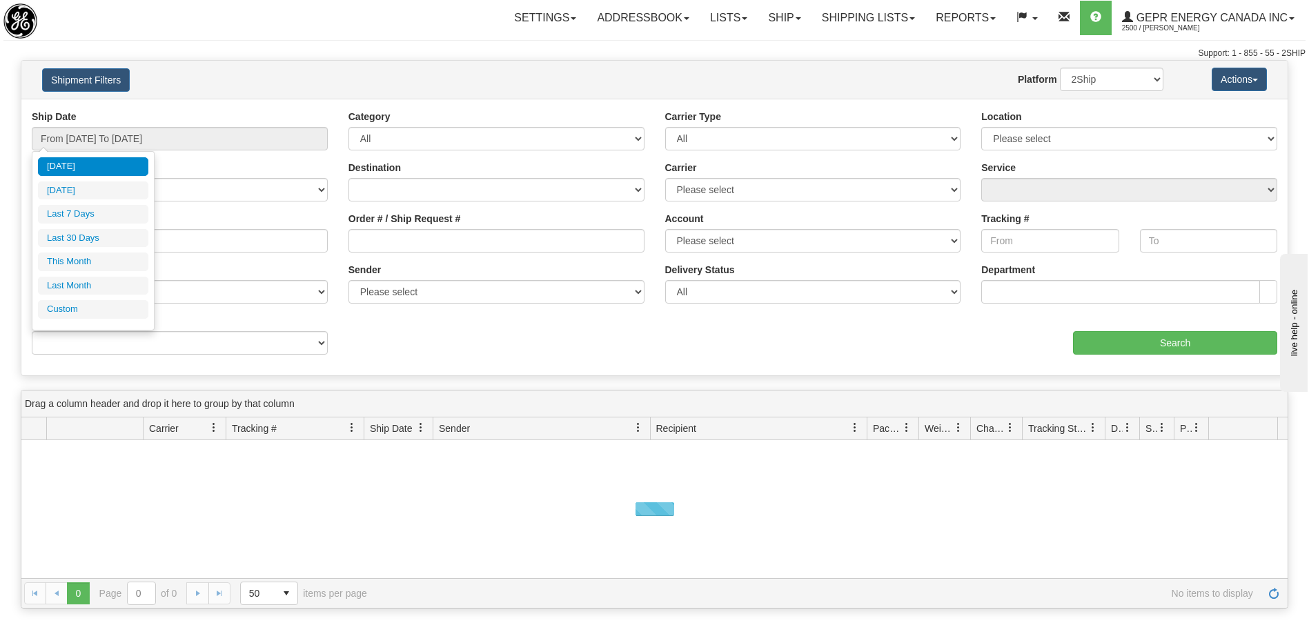
type input "[DATE]"
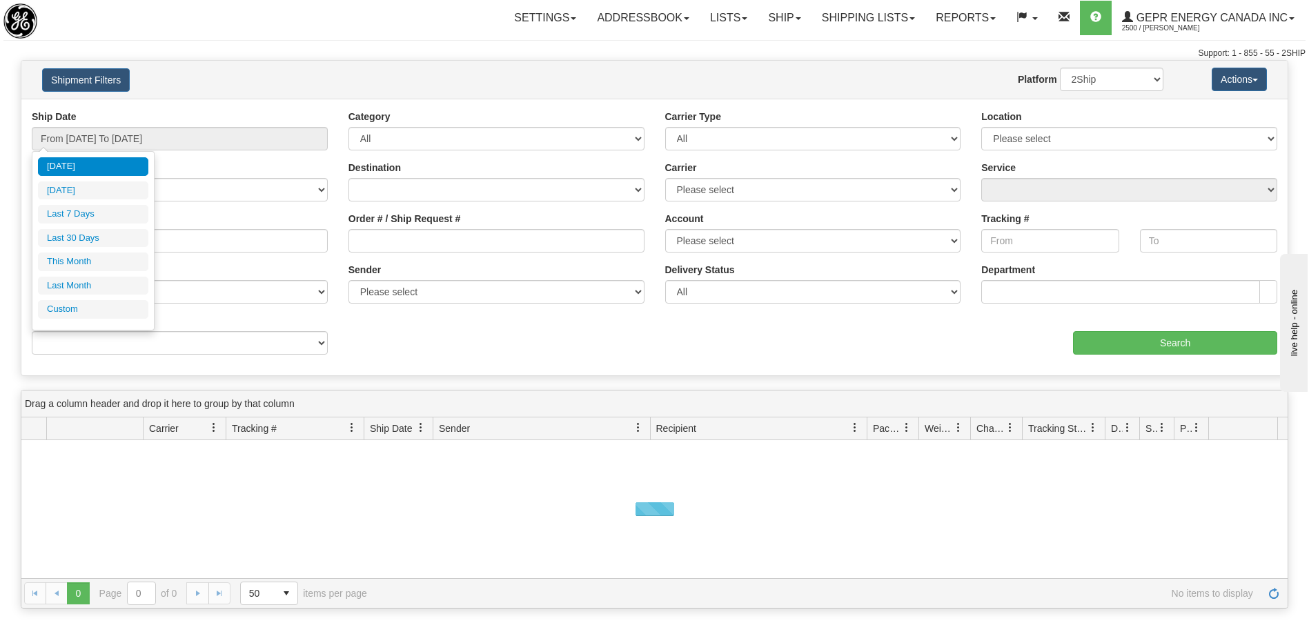
type input "[DATE]"
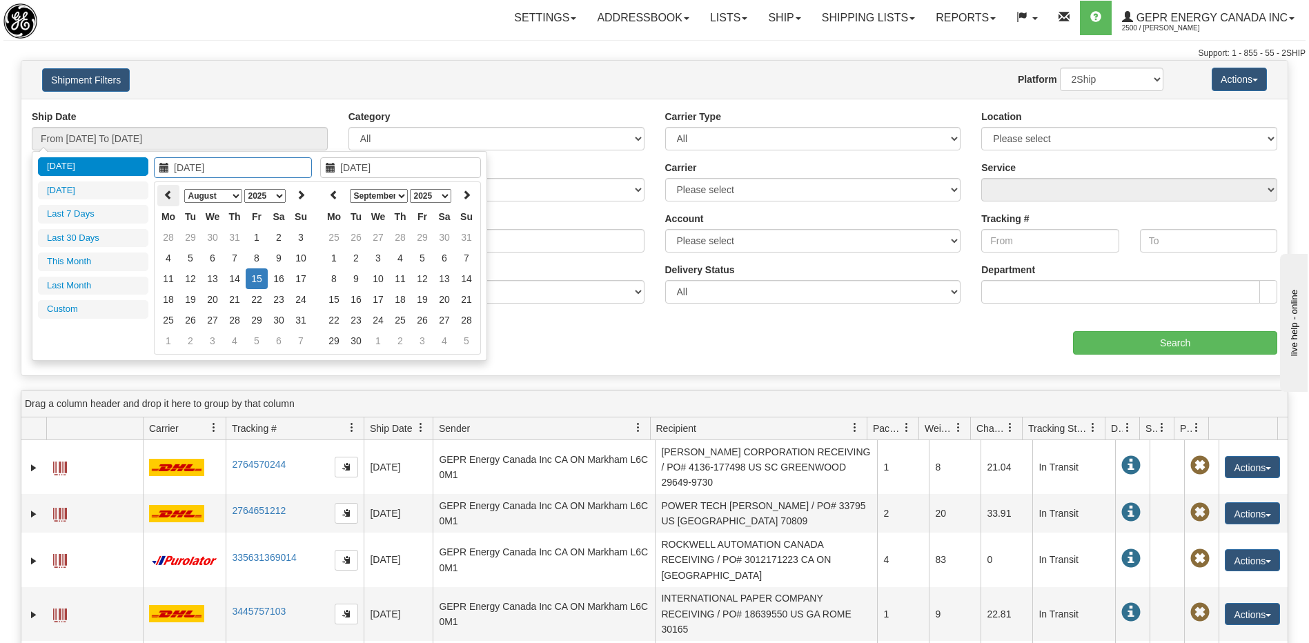
click at [166, 188] on th at bounding box center [168, 195] width 22 height 21
type input "[DATE]"
click at [187, 237] on td "1" at bounding box center [190, 237] width 22 height 21
click at [330, 192] on icon at bounding box center [334, 195] width 10 height 10
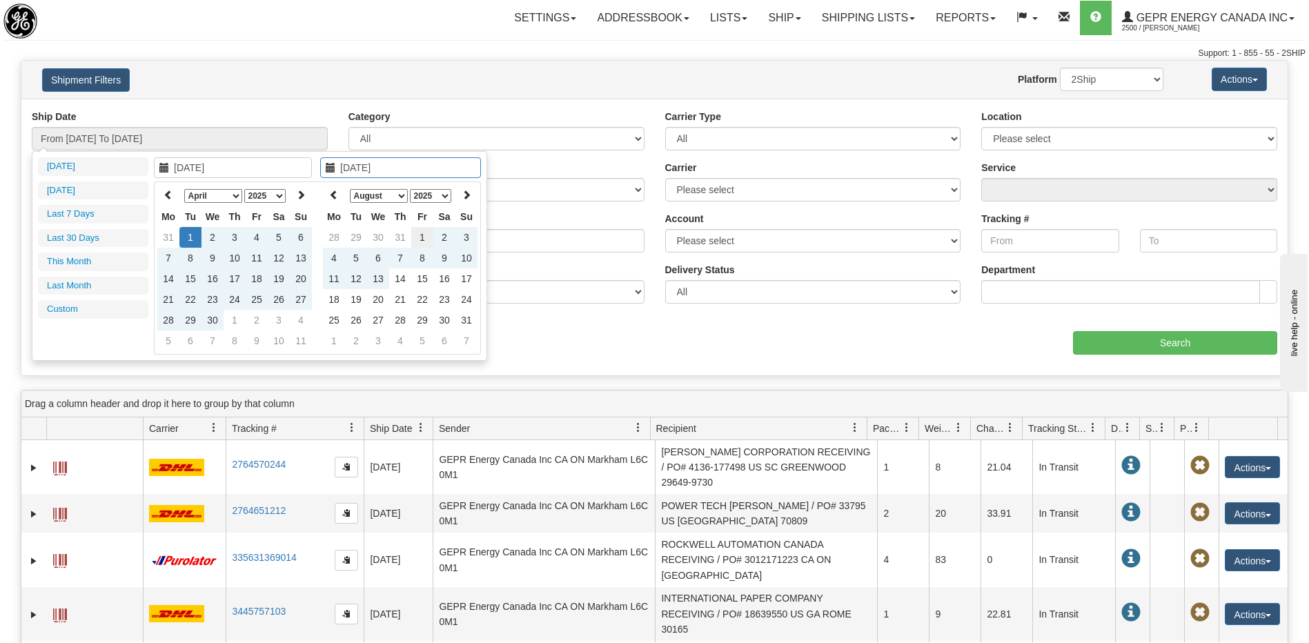
type input "08/01/2025"
click at [417, 241] on td "1" at bounding box center [422, 237] width 22 height 21
type input "From 04/01/2025 To 08/01/2025"
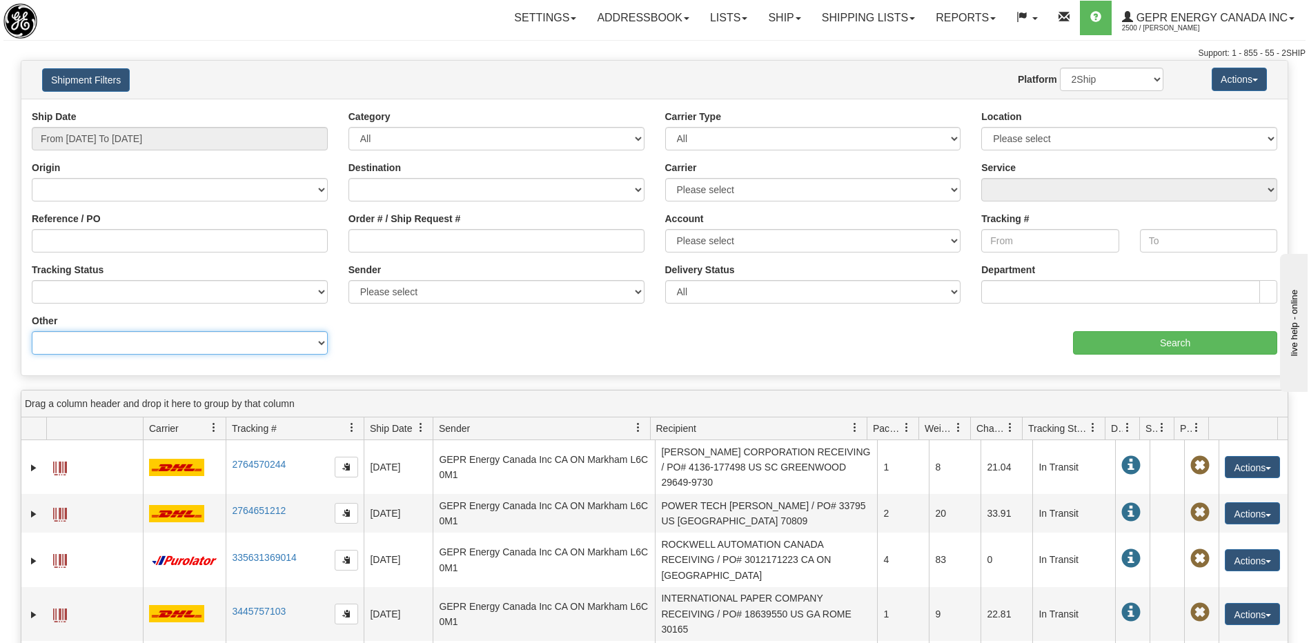
click at [235, 343] on select "Billing Account # Billing Type BOL # (LTL) Commodity Or Documents Consolidation…" at bounding box center [180, 342] width 296 height 23
select select "Recipient_ZIP"
click at [32, 331] on select "Billing Account # Billing Type BOL # (LTL) Commodity Or Documents Consolidation…" at bounding box center [180, 342] width 296 height 23
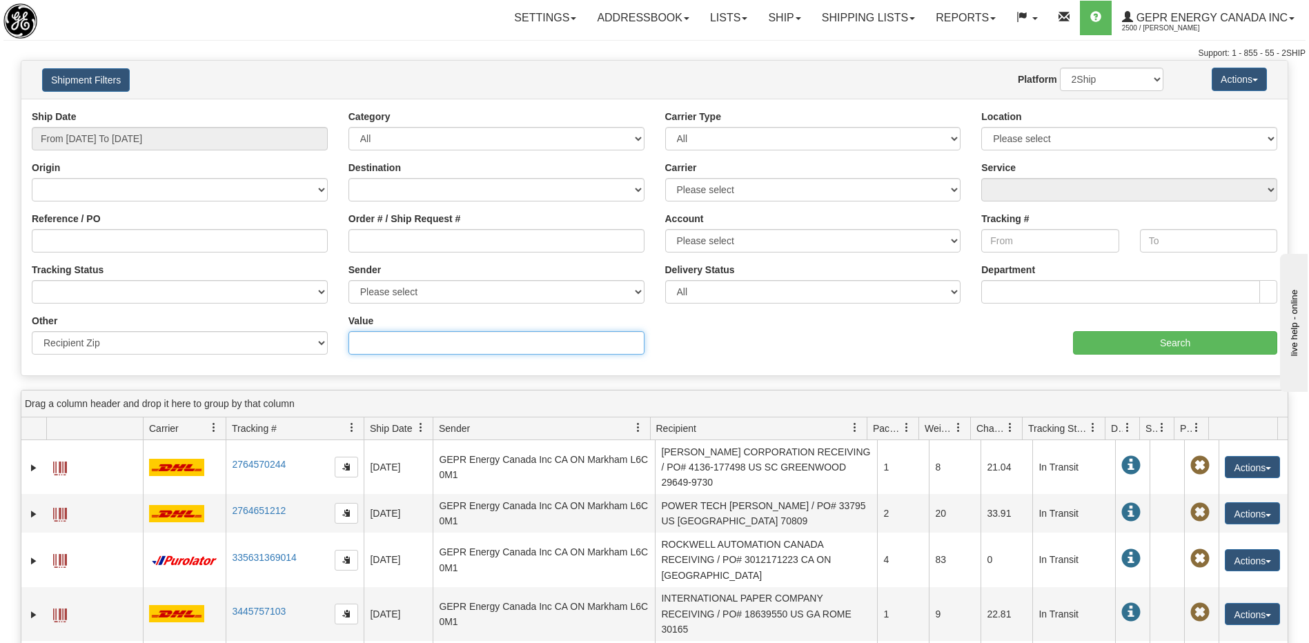
click at [366, 350] on input "Value" at bounding box center [496, 342] width 296 height 23
type input "34000"
click at [1132, 333] on input "Search" at bounding box center [1175, 342] width 204 height 23
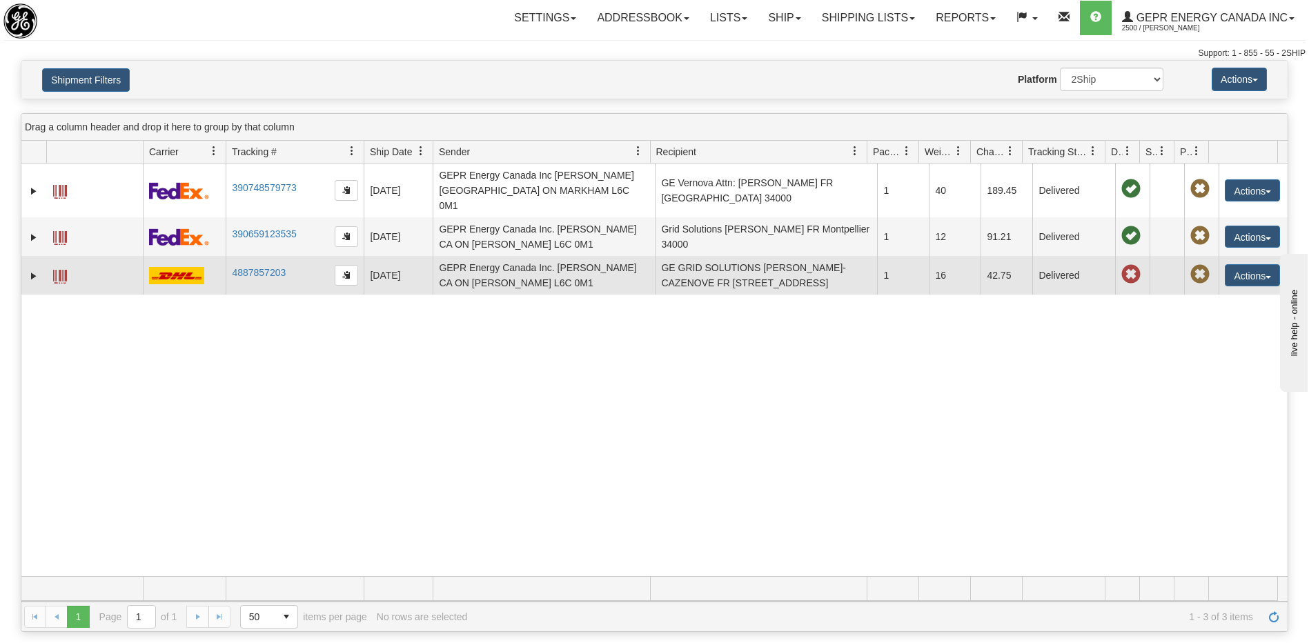
click at [822, 275] on td "GE GRID SOLUTIONS CHLOE BOEGLER-CAZENOVE FR MONTPELLIER CEDEX 2 34000" at bounding box center [766, 275] width 222 height 39
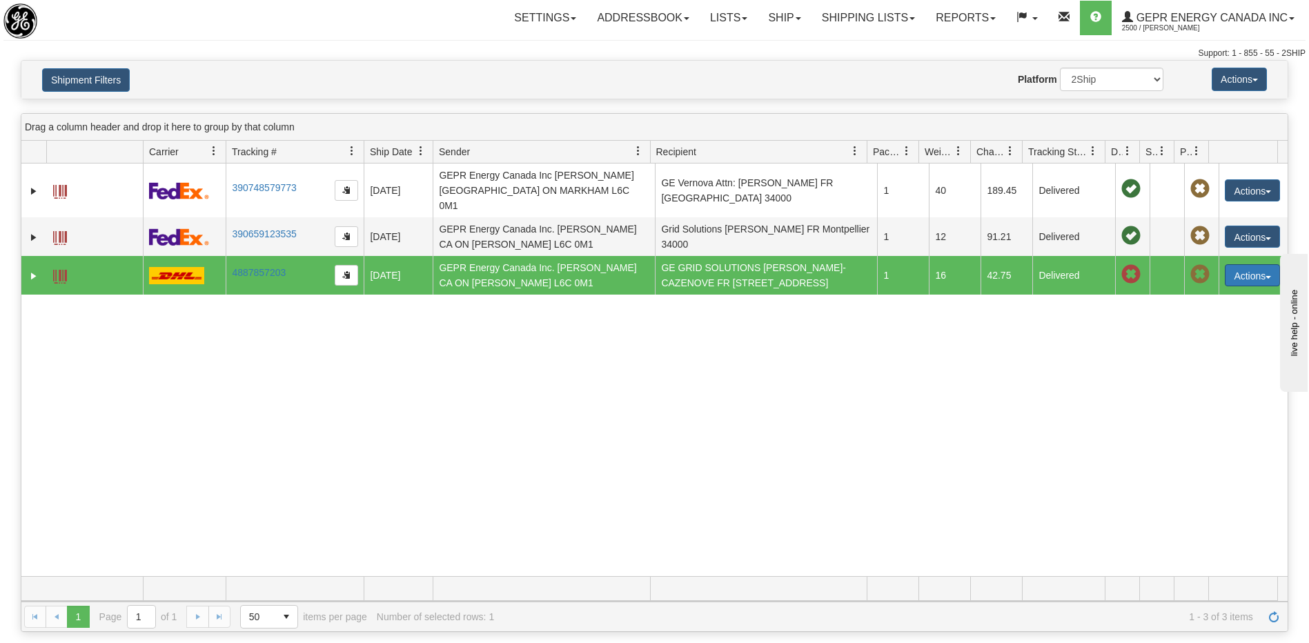
click at [1232, 269] on button "Actions" at bounding box center [1252, 275] width 55 height 22
click at [1207, 293] on link "Repeat" at bounding box center [1224, 301] width 110 height 18
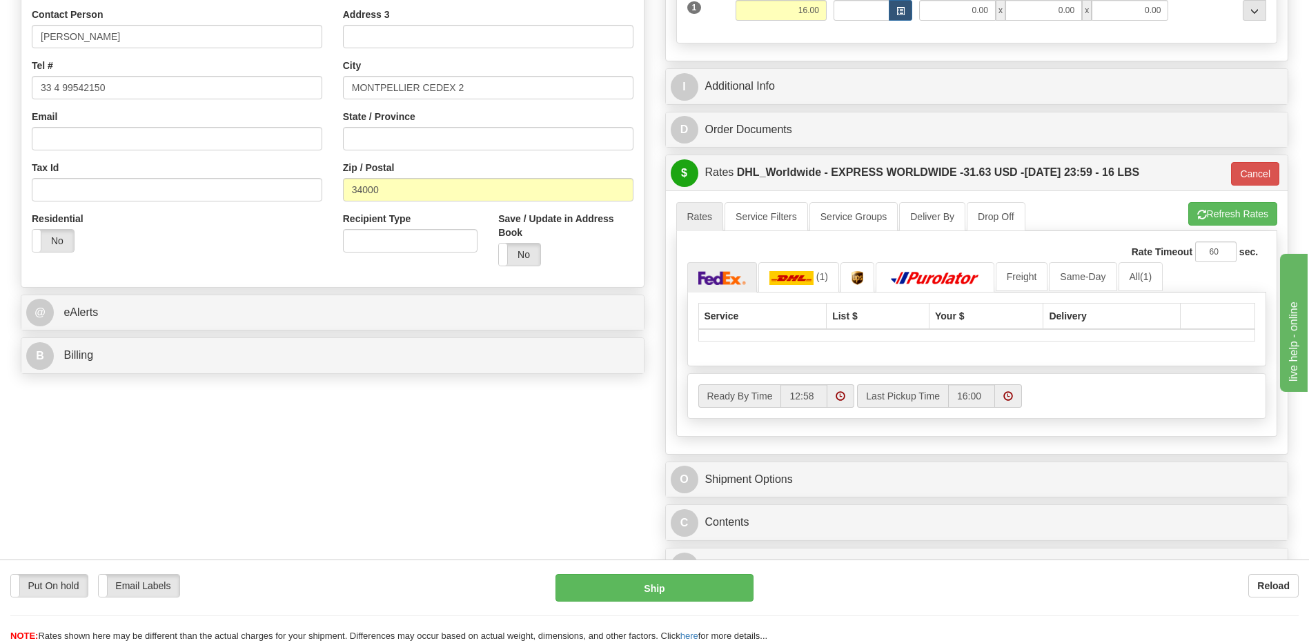
scroll to position [345, 0]
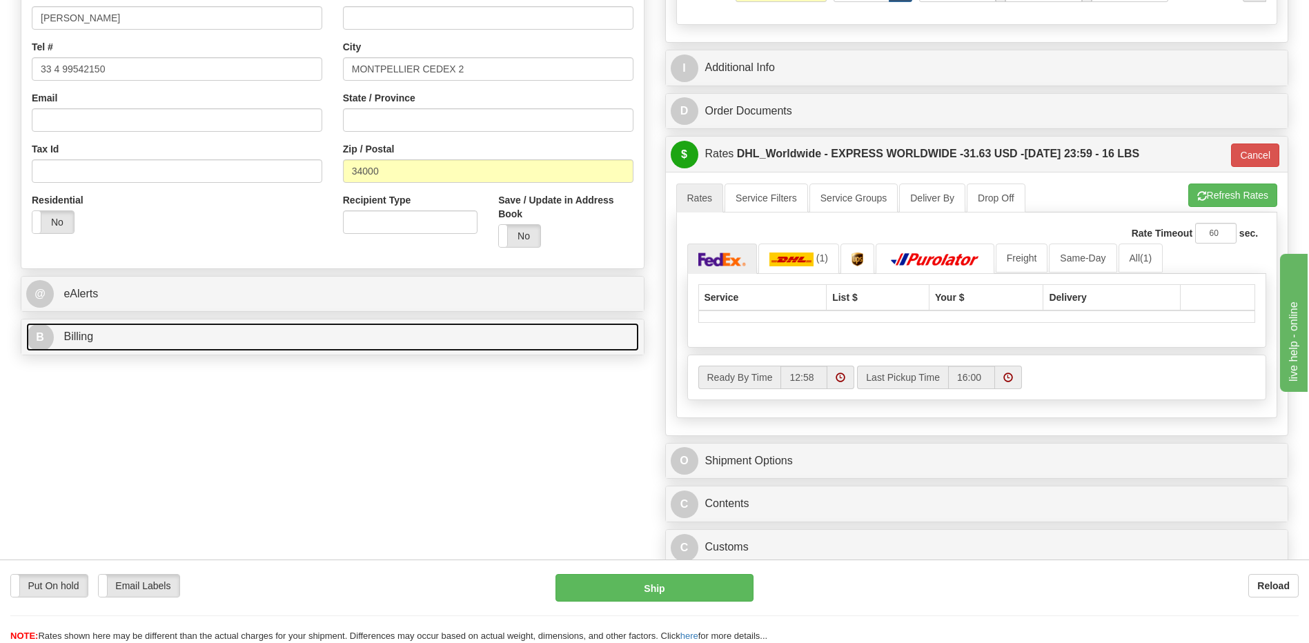
click at [105, 346] on link "B Billing" at bounding box center [332, 337] width 613 height 28
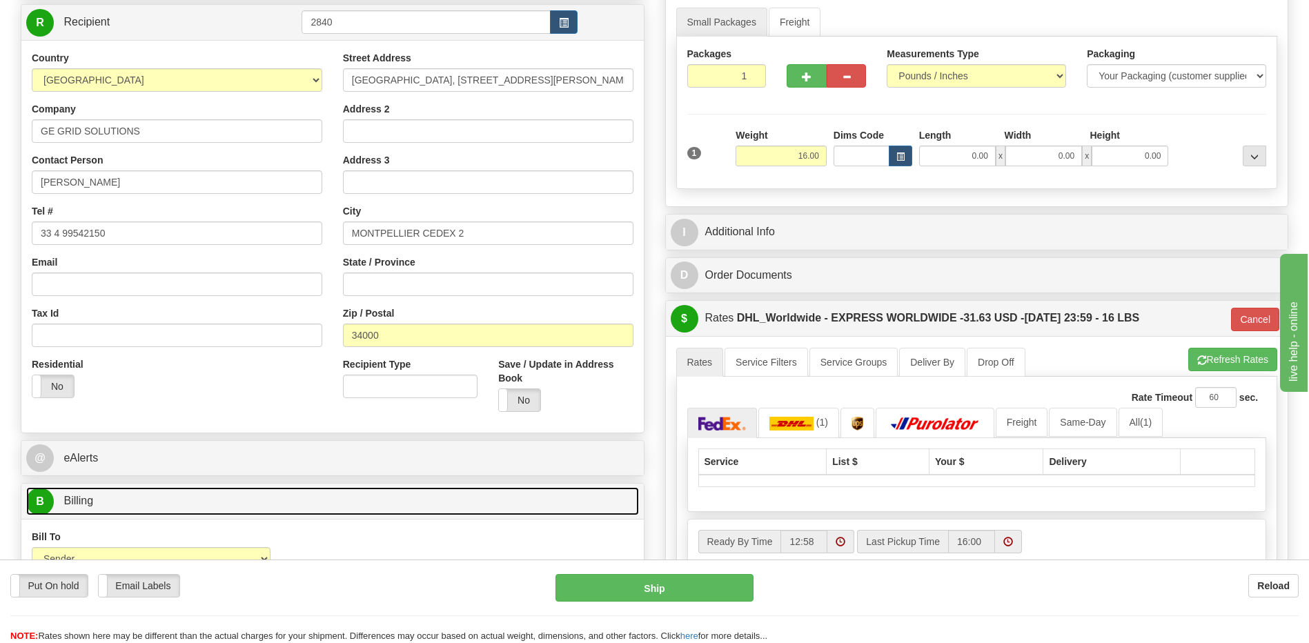
scroll to position [69, 0]
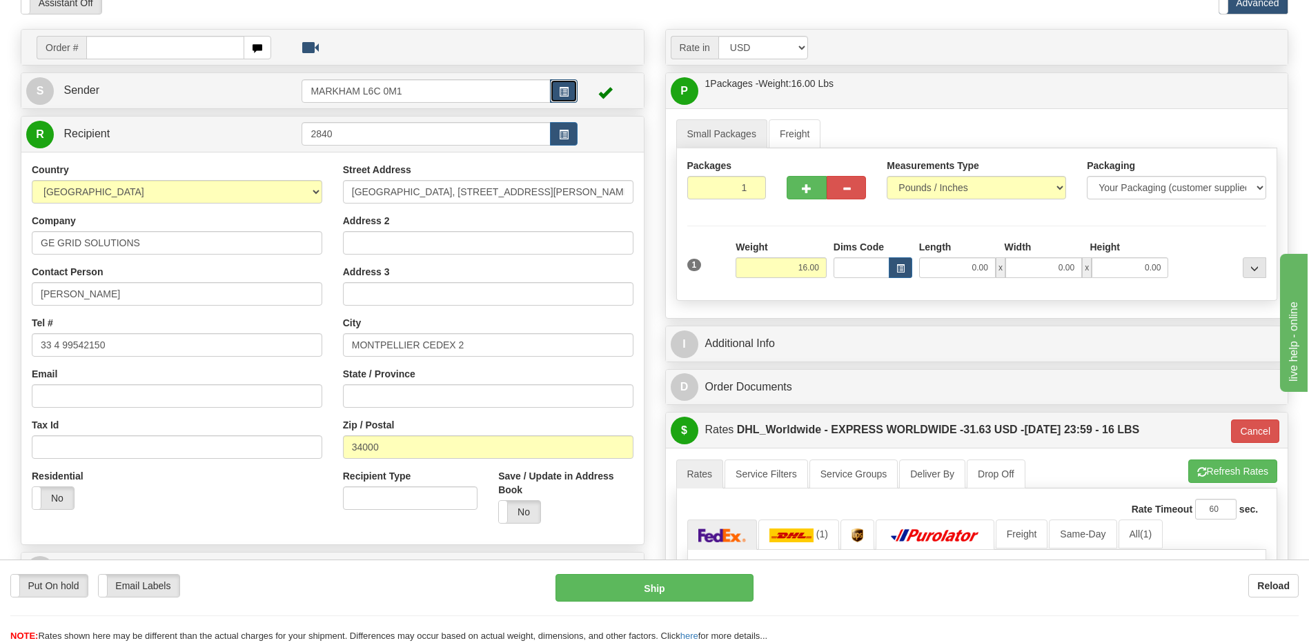
click at [560, 94] on span "button" at bounding box center [564, 92] width 10 height 9
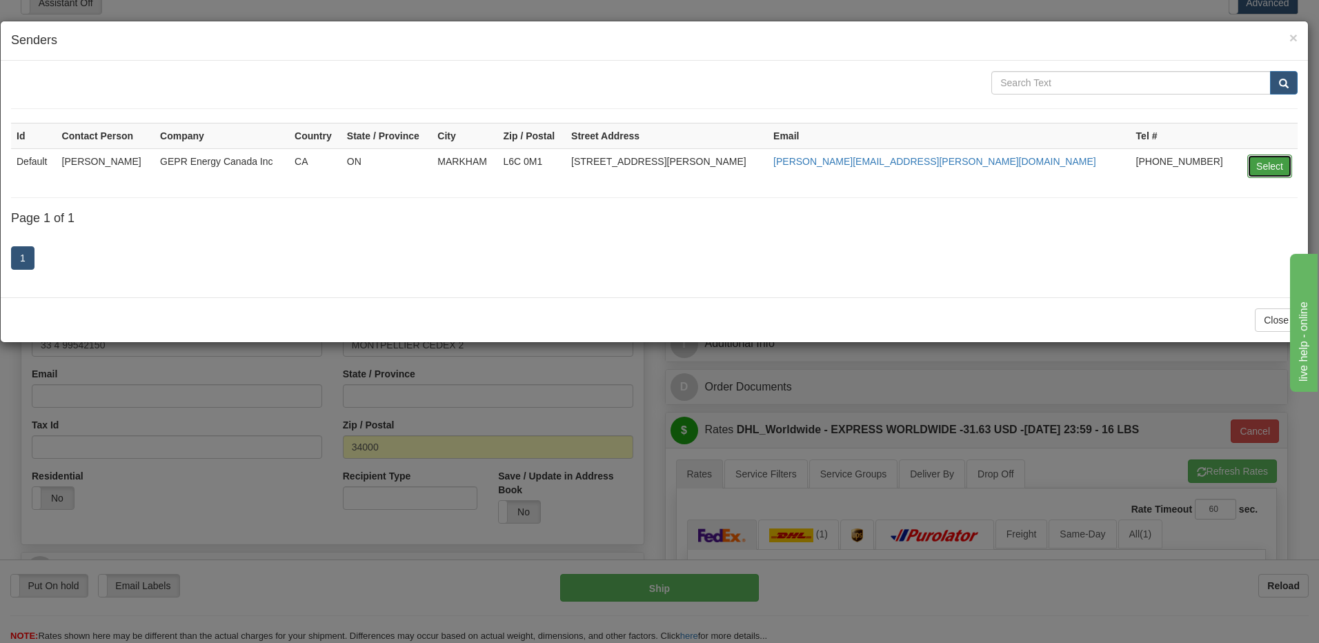
click at [1271, 157] on button "Select" at bounding box center [1269, 166] width 45 height 23
type input "Default"
type input "15:49"
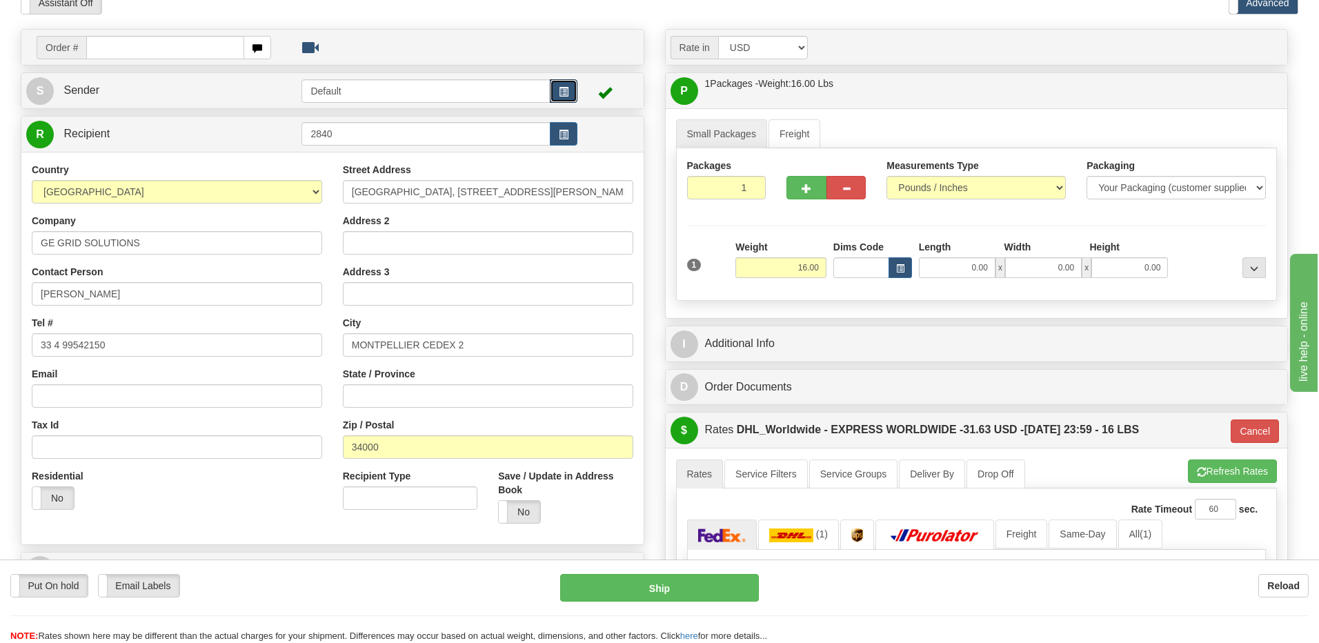
type input "P"
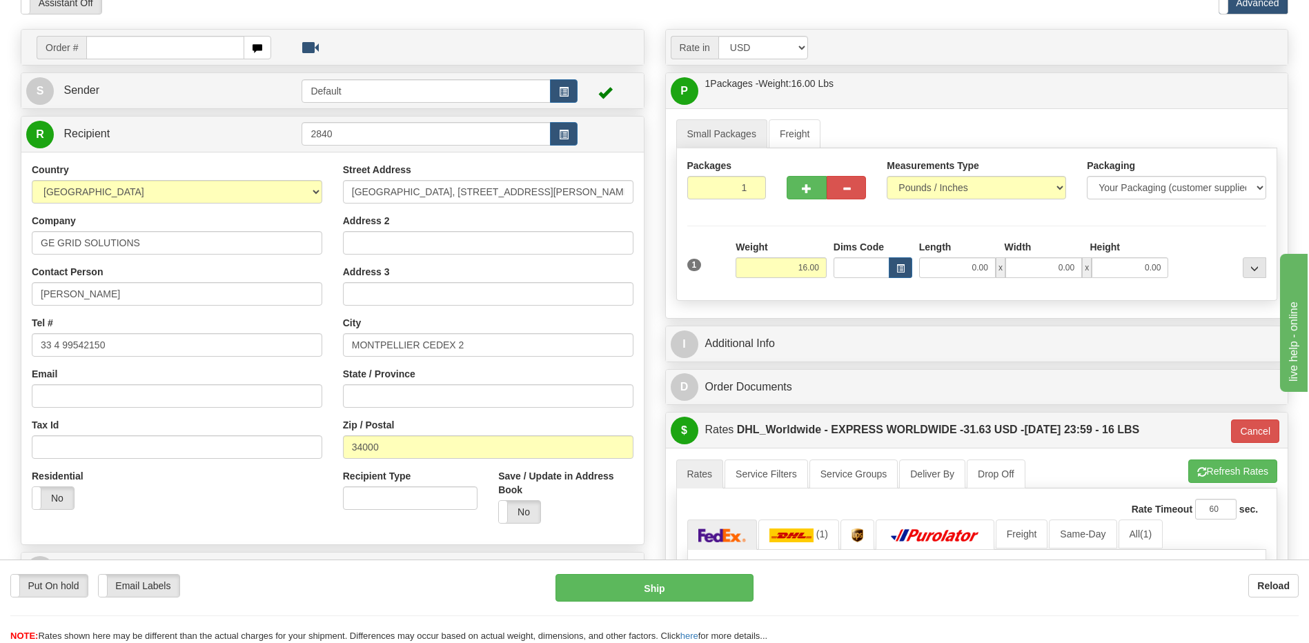
click at [203, 492] on div "Residential Yes No" at bounding box center [176, 494] width 311 height 51
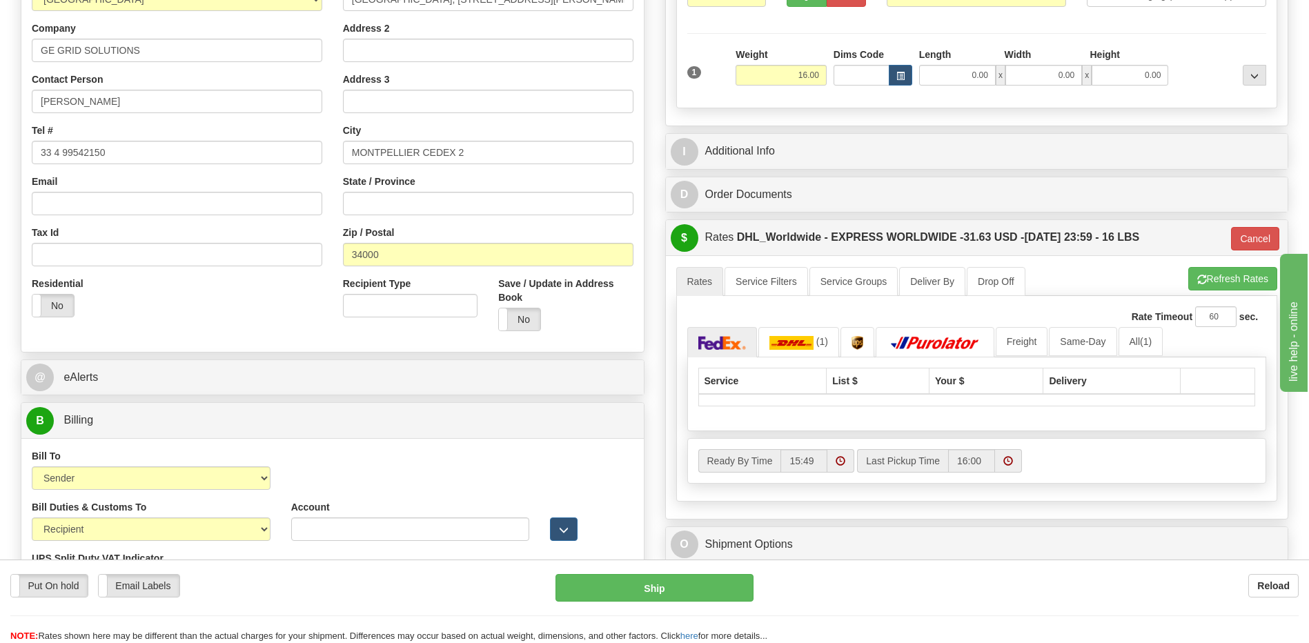
scroll to position [138, 0]
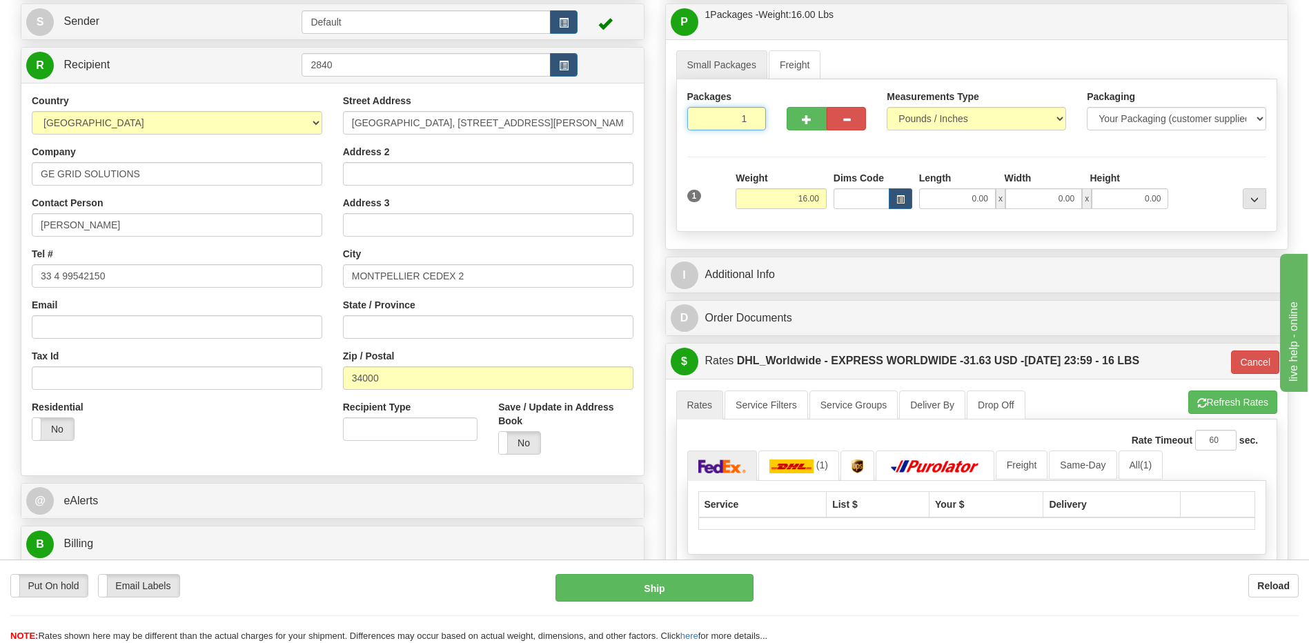
click at [733, 117] on input "1" at bounding box center [726, 118] width 79 height 23
type input "2"
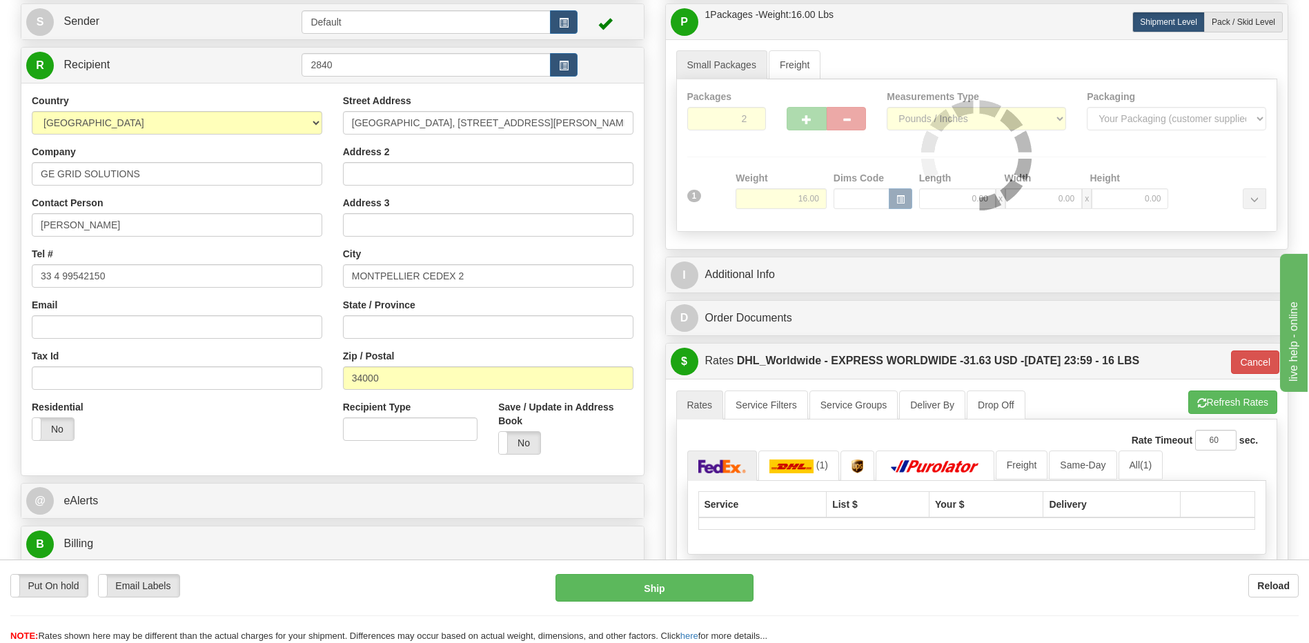
type input "P"
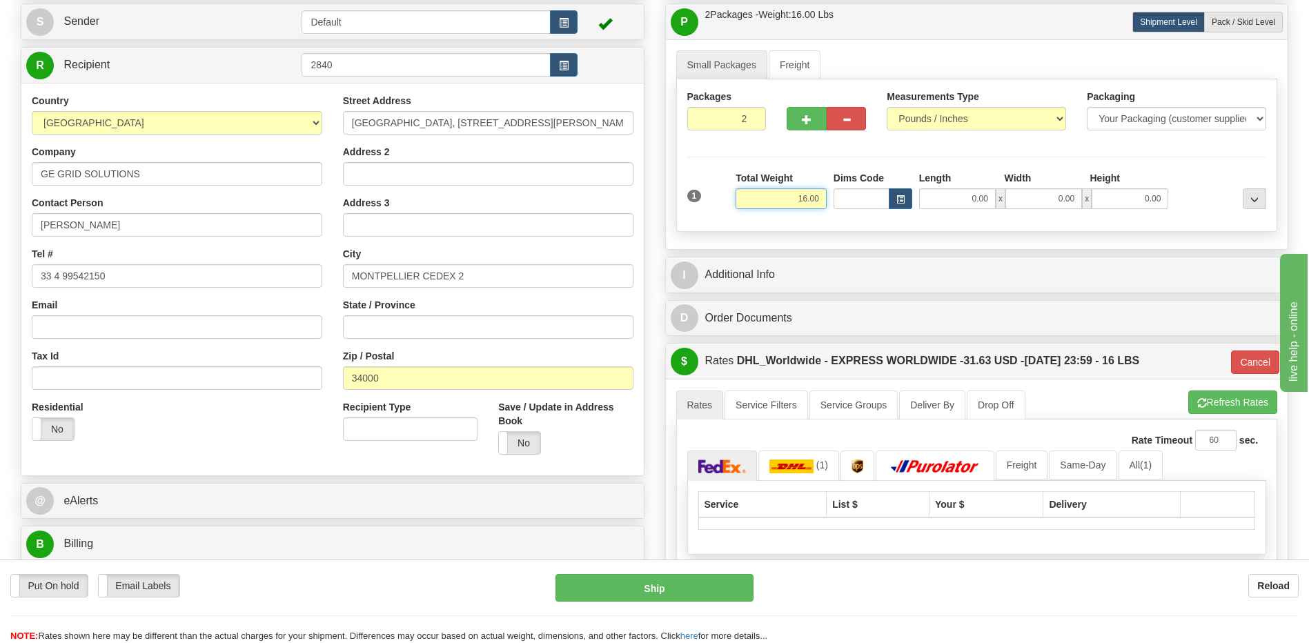
click at [815, 198] on input "16.00" at bounding box center [780, 198] width 91 height 21
type input "7"
type input "P"
type input "7.00"
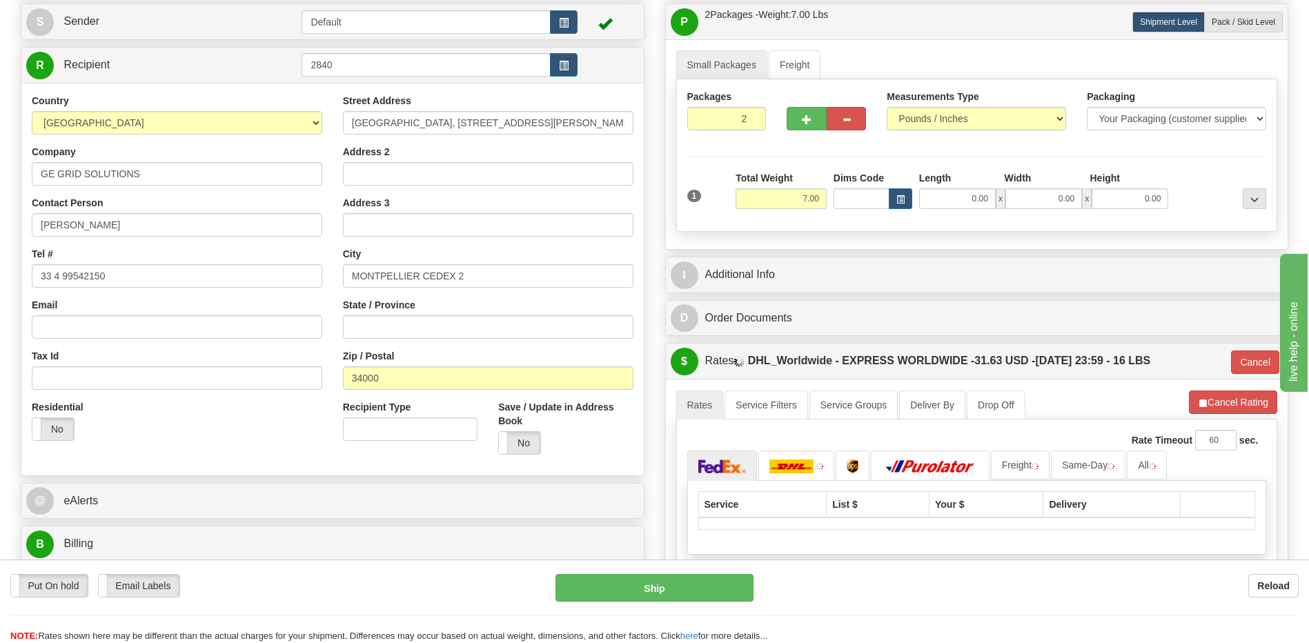
click at [276, 448] on div "Residential Yes No" at bounding box center [176, 425] width 311 height 51
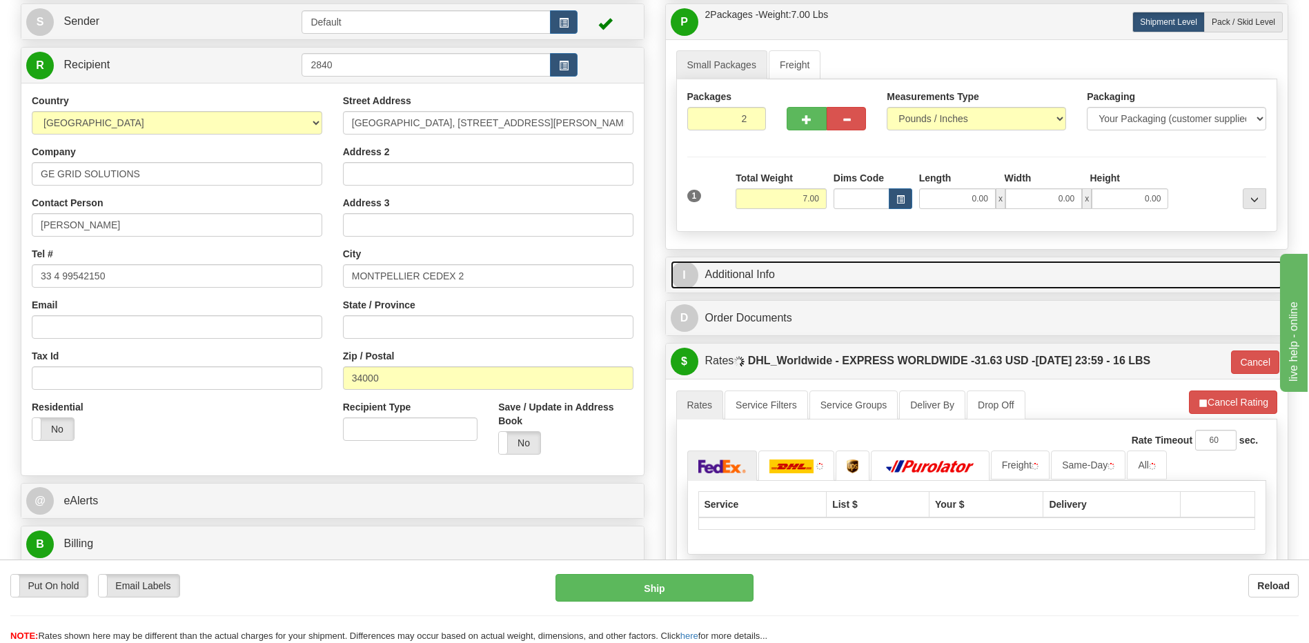
click at [755, 275] on link "I Additional Info" at bounding box center [977, 275] width 613 height 28
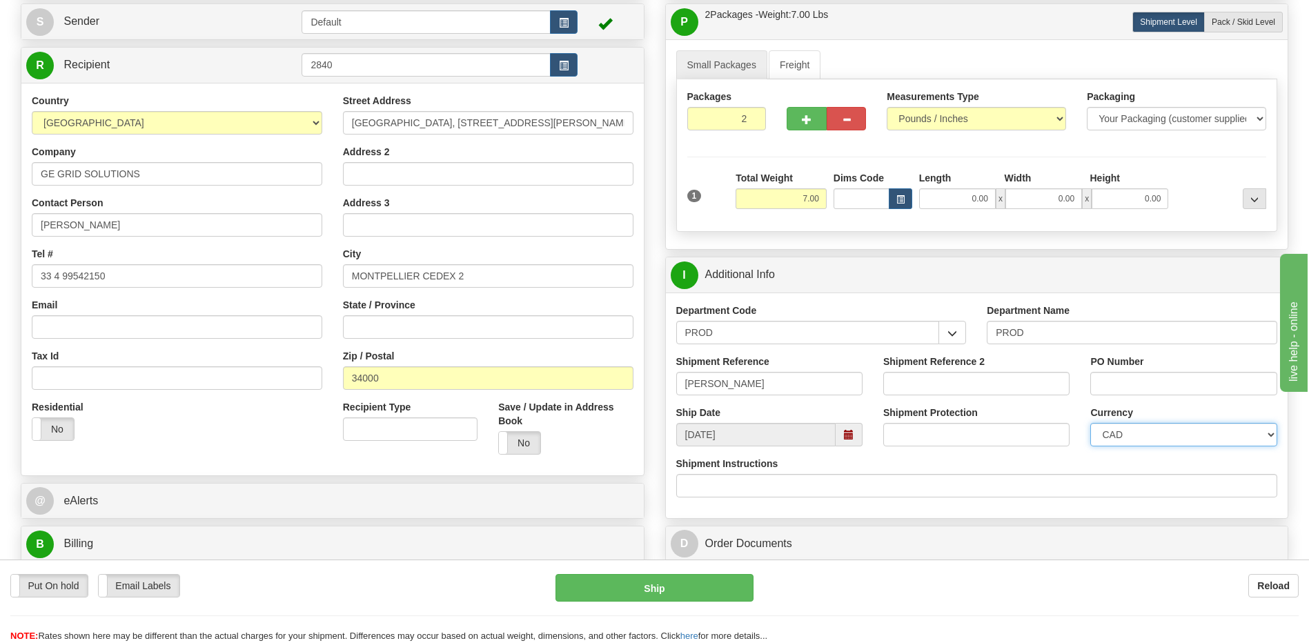
click at [1171, 433] on select "CAD USD EUR ZAR [PERSON_NAME] ARN AUD AUS AWG BBD BFR BGN BHD BMD BND BRC BRL C…" at bounding box center [1183, 434] width 186 height 23
select select "1"
click at [1090, 423] on select "CAD USD EUR ZAR [PERSON_NAME] ARN AUD AUS AWG BBD BFR BGN BHD BMD BND BRC BRL C…" at bounding box center [1183, 434] width 186 height 23
drag, startPoint x: 810, startPoint y: 385, endPoint x: 519, endPoint y: 373, distance: 291.4
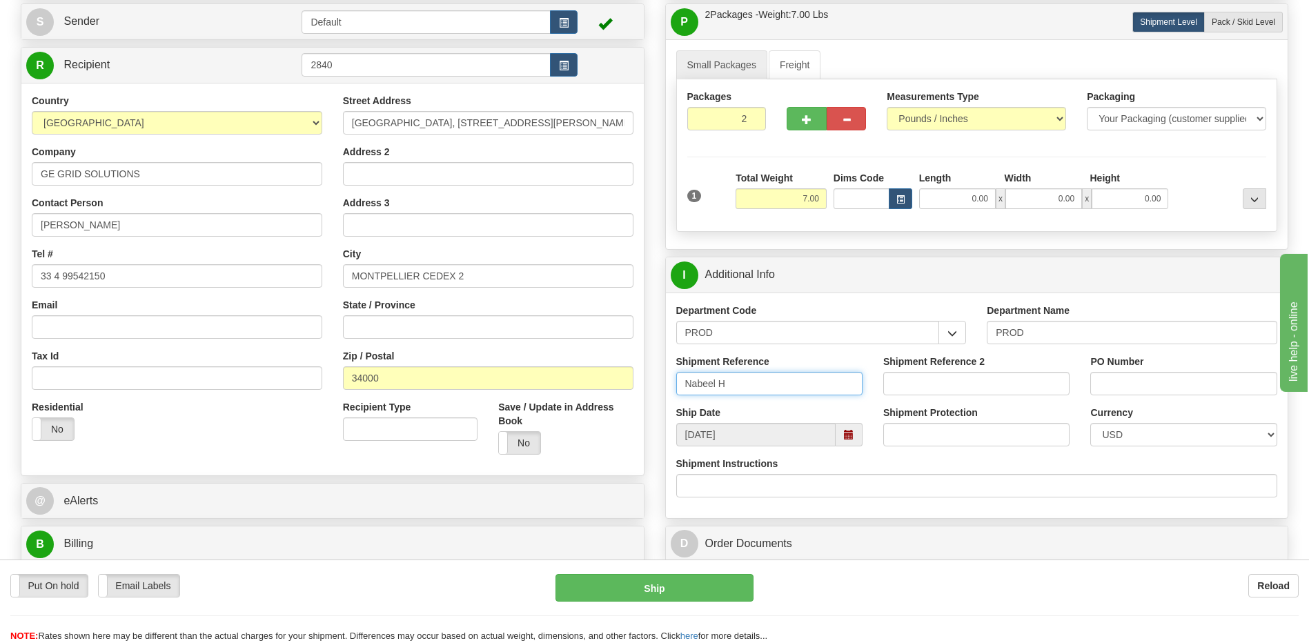
type input "Nabeel H"
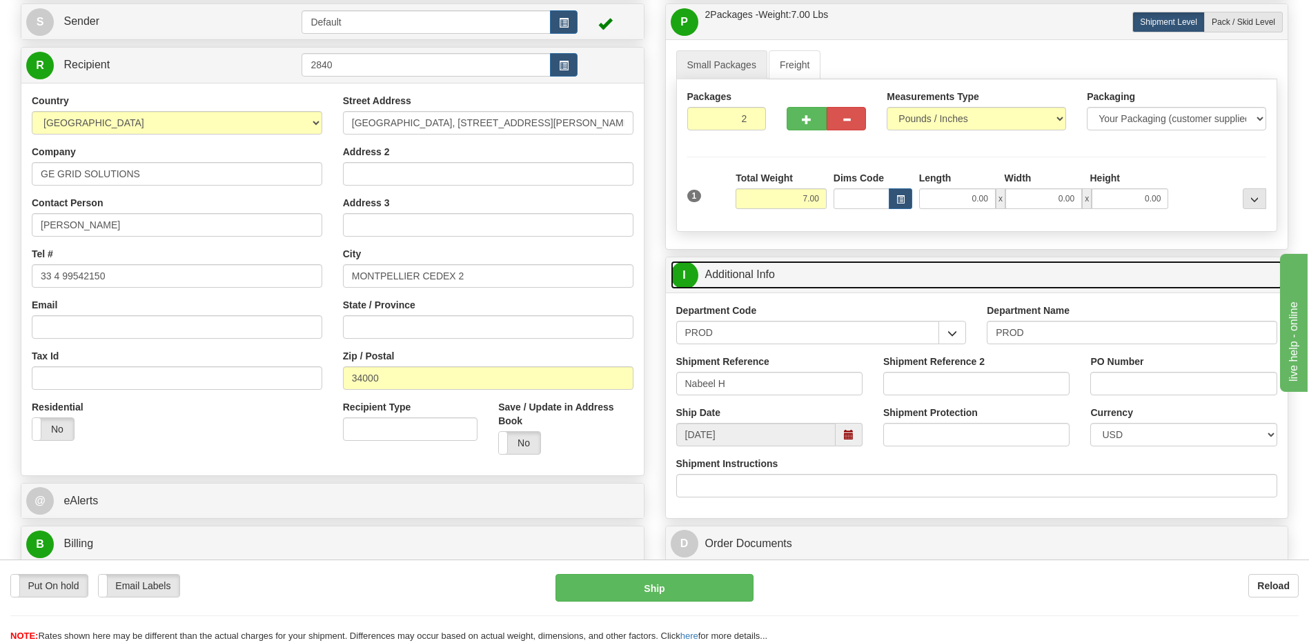
click at [824, 286] on link "I Additional Info" at bounding box center [977, 275] width 613 height 28
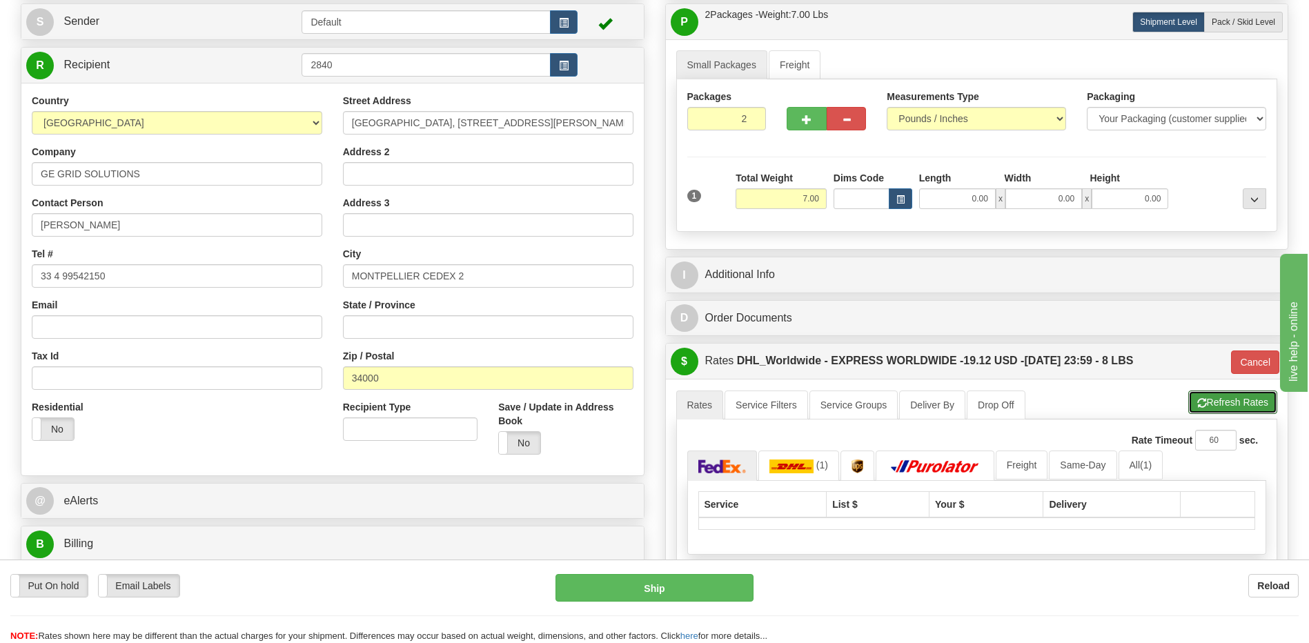
drag, startPoint x: 1195, startPoint y: 411, endPoint x: 1180, endPoint y: 408, distance: 15.4
click at [1195, 411] on button "Refresh Rates" at bounding box center [1232, 402] width 89 height 23
type input "P"
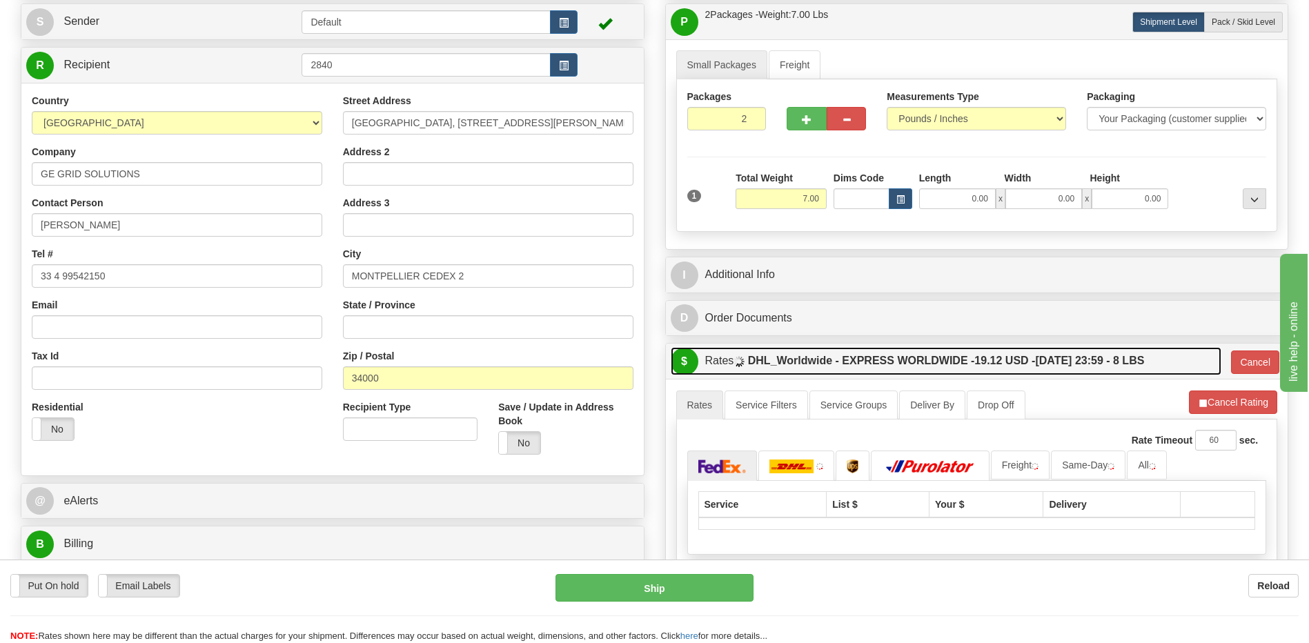
click at [962, 358] on label "DHL_Worldwide - EXPRESS WORLDWIDE - 19.12 USD - 08/18/2025 23:59 - 8 LBS" at bounding box center [946, 361] width 397 height 28
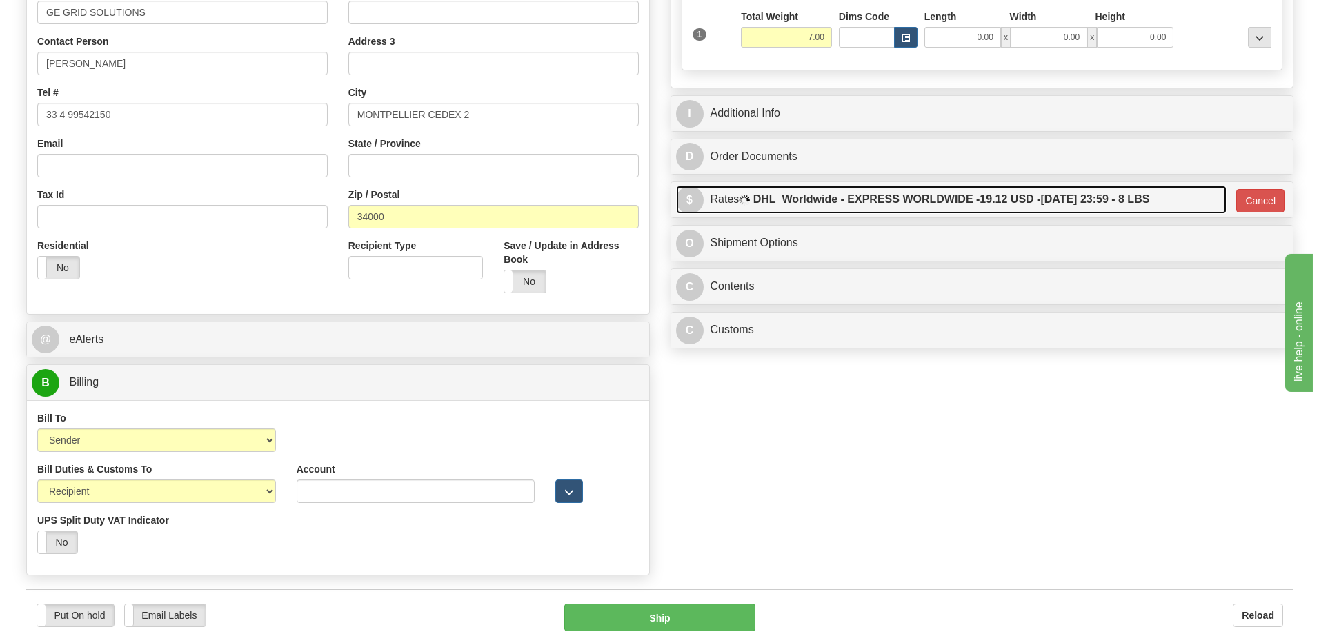
scroll to position [483, 0]
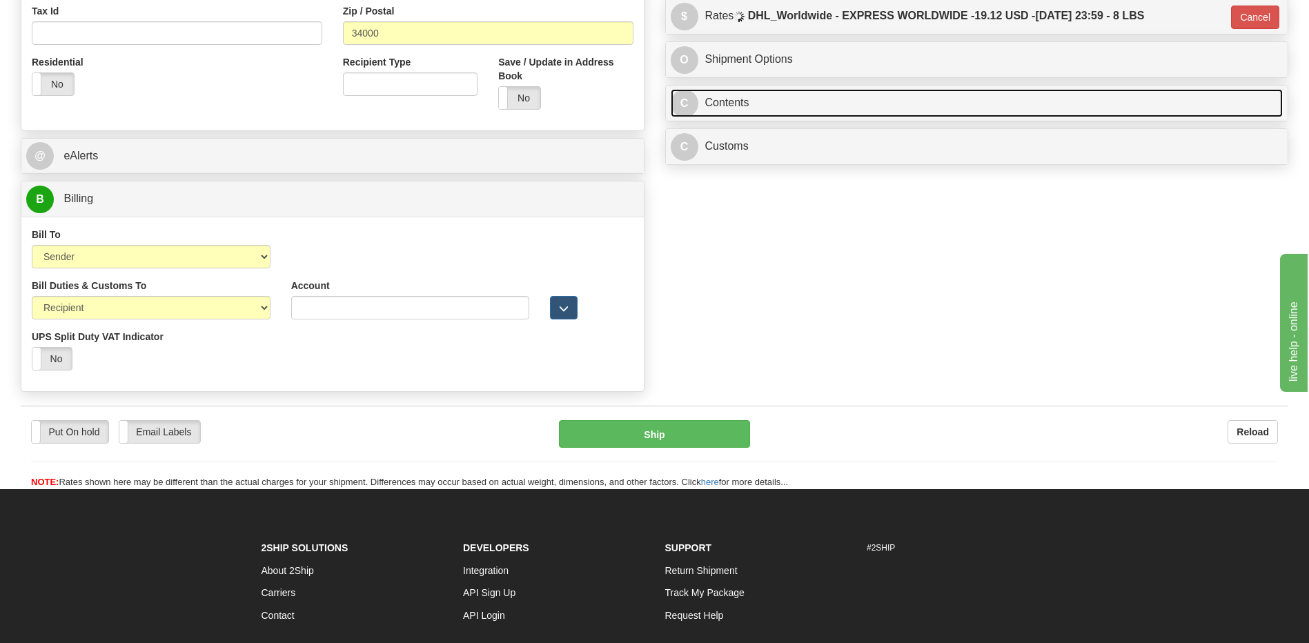
click at [773, 110] on link "C Contents" at bounding box center [977, 103] width 613 height 28
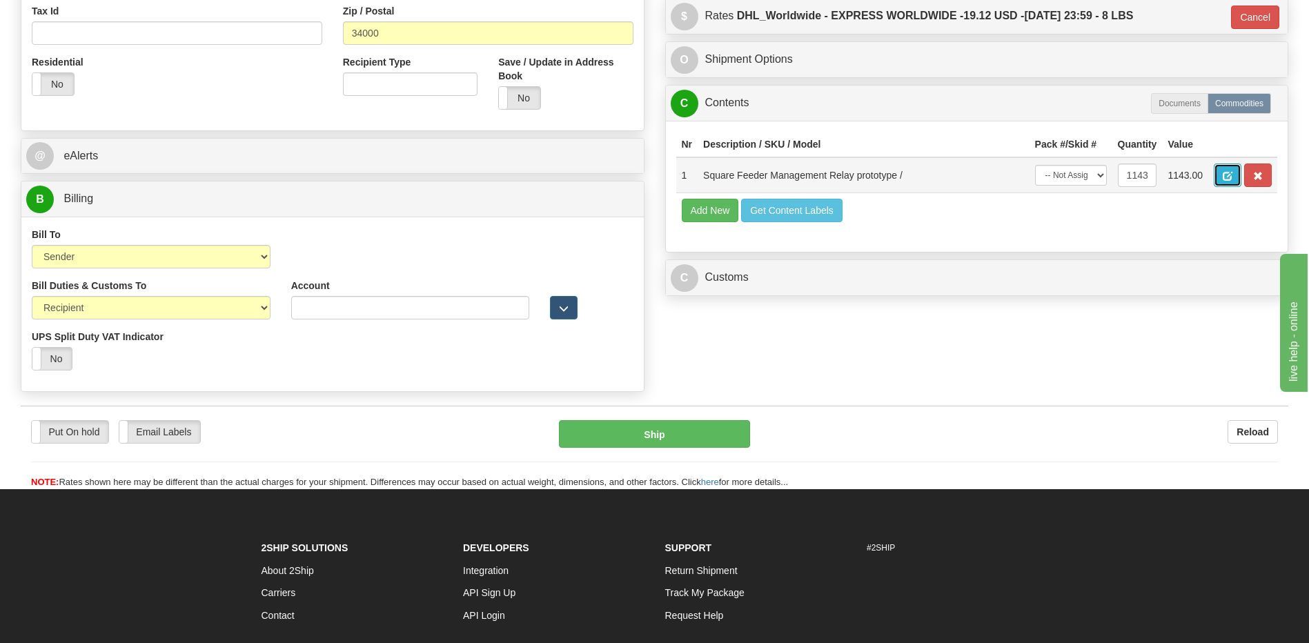
click at [1230, 181] on button "button" at bounding box center [1228, 175] width 28 height 23
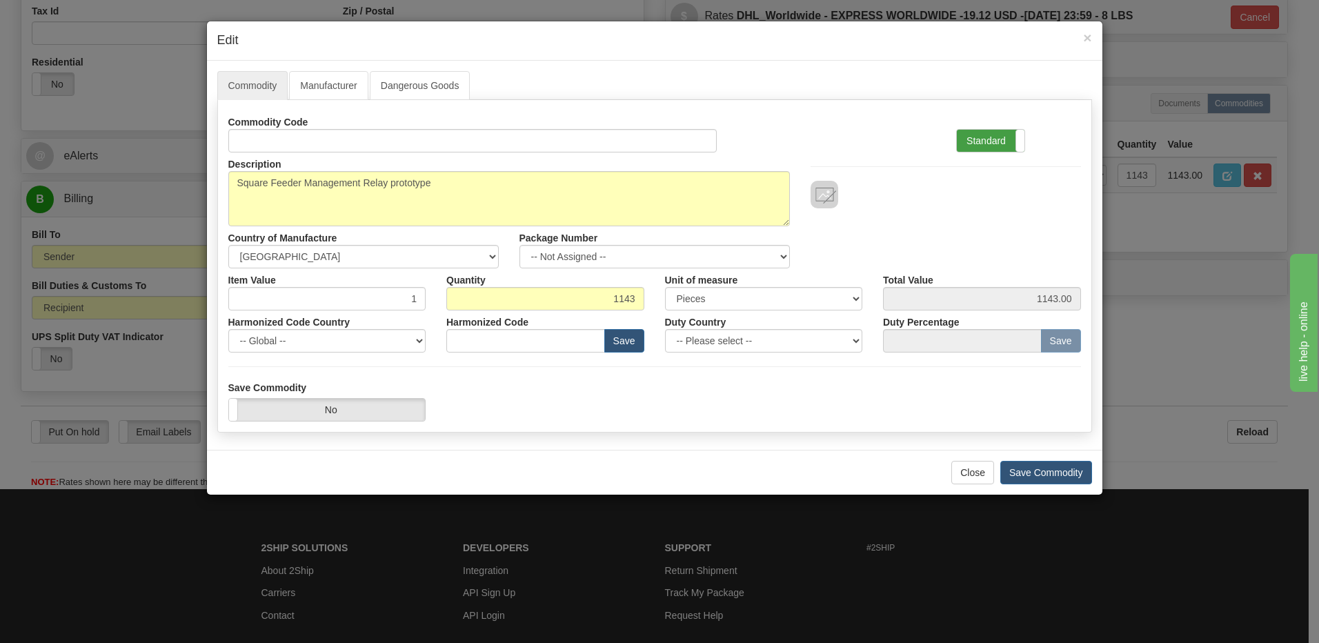
click at [977, 139] on label "Standard" at bounding box center [991, 141] width 68 height 22
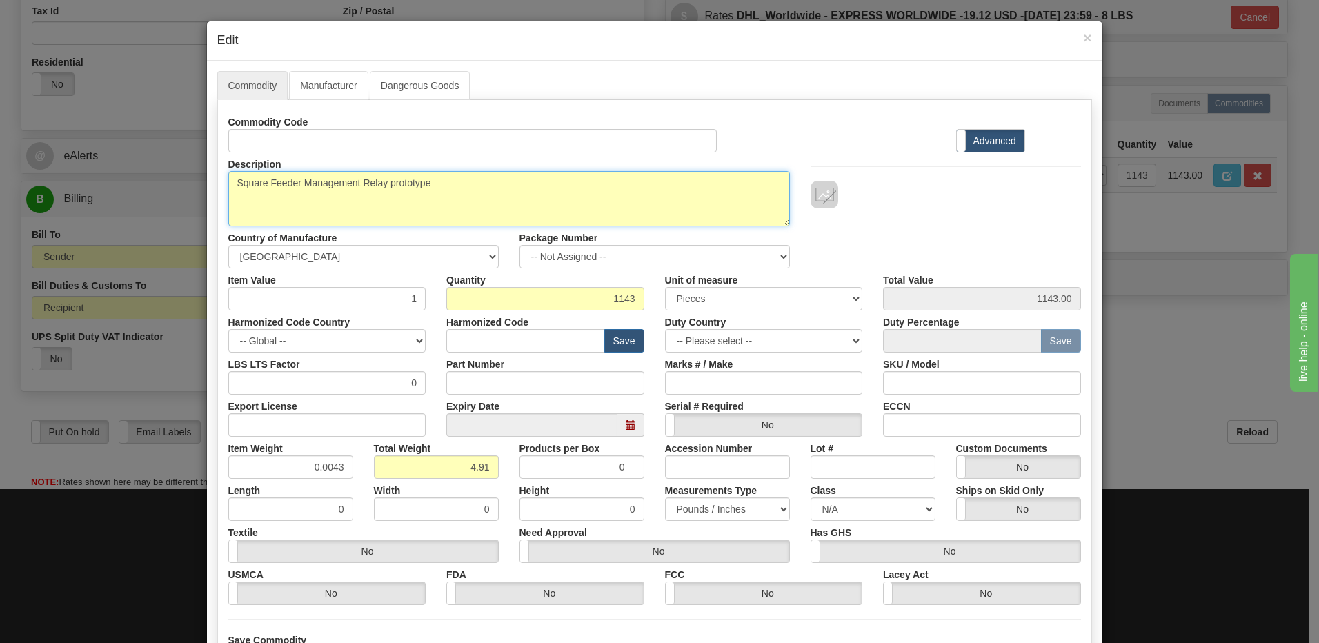
drag, startPoint x: 445, startPoint y: 182, endPoint x: 43, endPoint y: 165, distance: 401.9
click at [43, 165] on div "× Edit Commodity Manufacturer Dangerous Goods Commodity Code Standard Advanced …" at bounding box center [659, 321] width 1319 height 643
click at [463, 197] on textarea "Square Feeder Management Relay prototype" at bounding box center [509, 198] width 562 height 55
drag, startPoint x: 433, startPoint y: 184, endPoint x: 266, endPoint y: 183, distance: 167.0
click at [266, 183] on textarea "Square Feeder Management Relay prototype" at bounding box center [509, 198] width 562 height 55
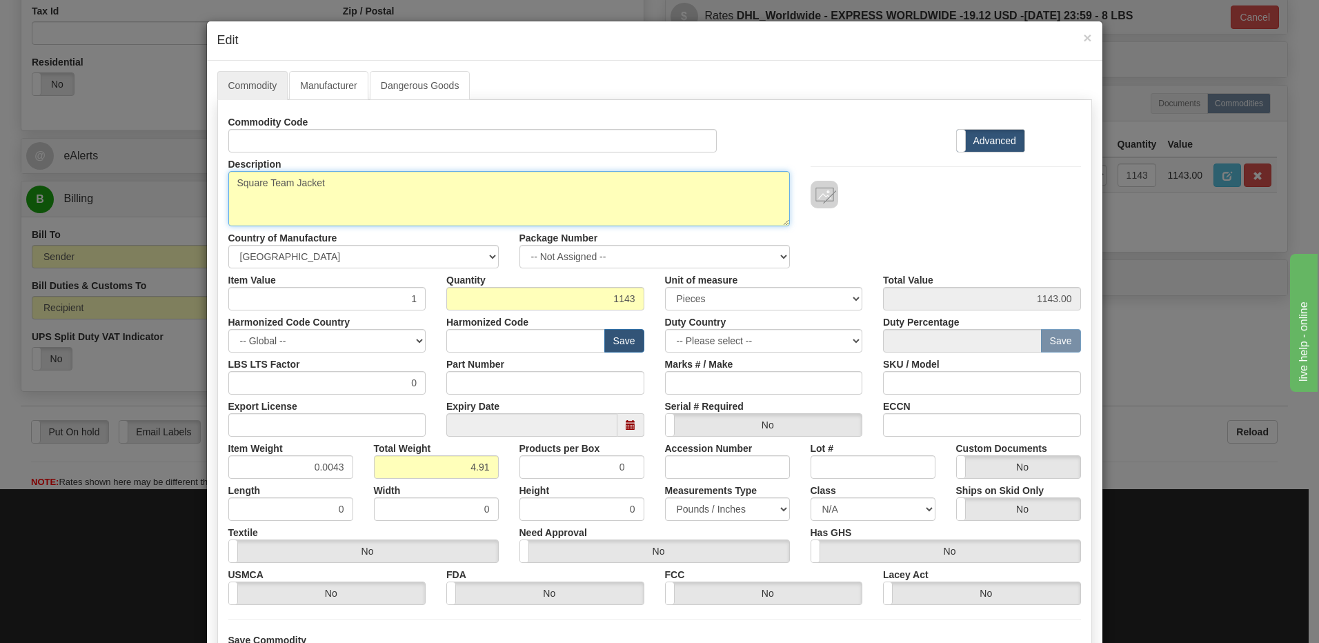
type textarea "Square Team Jacket"
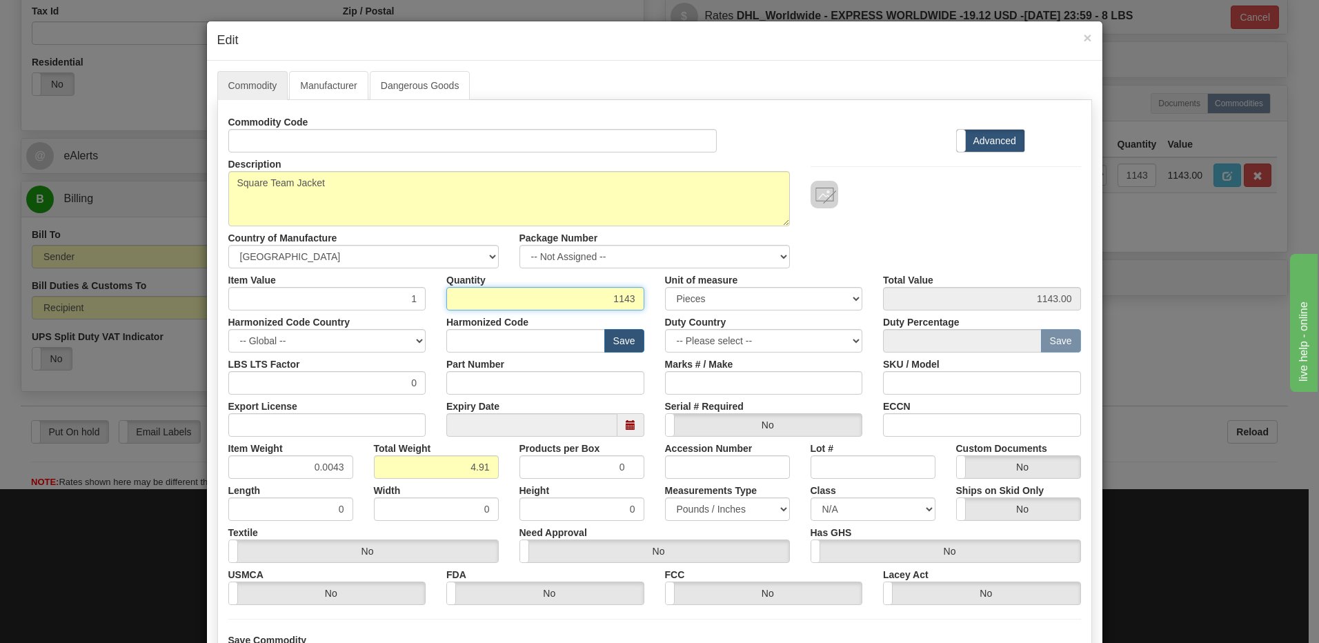
drag, startPoint x: 604, startPoint y: 299, endPoint x: 661, endPoint y: 301, distance: 57.3
click at [661, 301] on div "Item Value 1 Quantity 1143 Unit of measure 3 Thousand Square Inches Adjustments…" at bounding box center [654, 289] width 873 height 42
type input "4"
type input "4.00"
drag, startPoint x: 481, startPoint y: 473, endPoint x: 574, endPoint y: 473, distance: 93.1
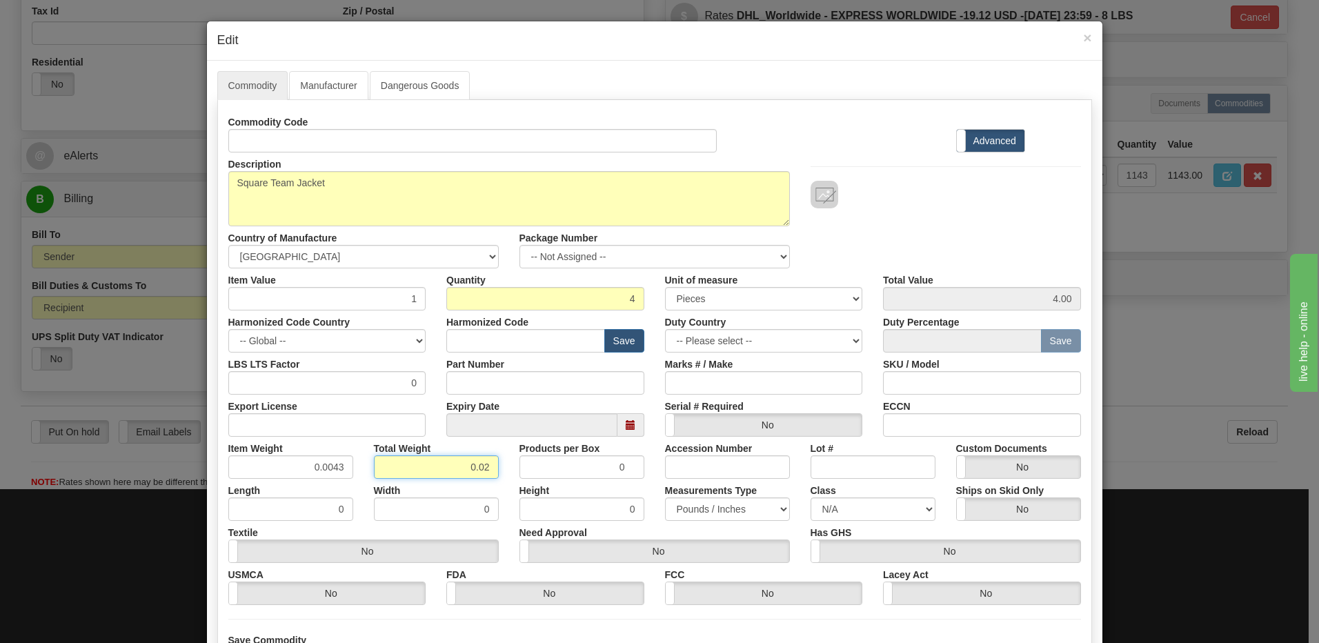
click at [574, 473] on div "Item Weight 0.0043 Total Weight 0.02 Products per Box 0 Accession Number Lot # …" at bounding box center [654, 458] width 873 height 42
type input "4"
type input "1.0000"
click at [306, 465] on input "1.0000" at bounding box center [290, 466] width 125 height 23
click at [464, 334] on input "text" at bounding box center [525, 340] width 159 height 23
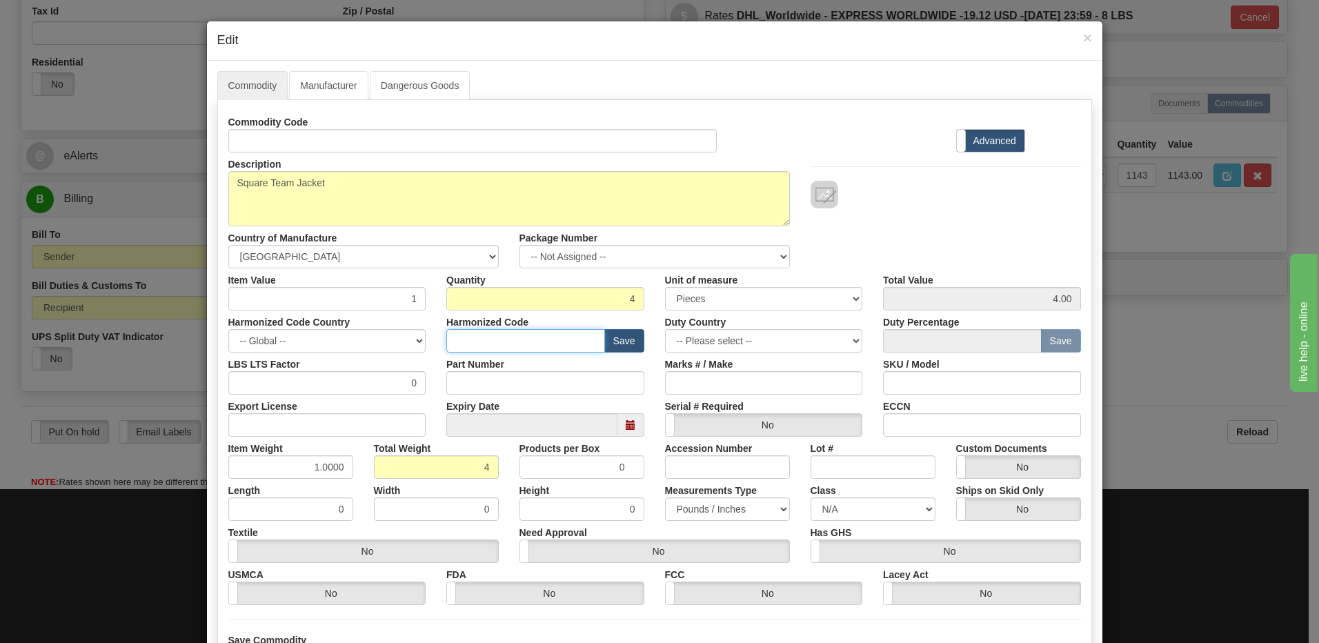
type input "8538.90.00"
drag, startPoint x: 375, startPoint y: 307, endPoint x: 465, endPoint y: 302, distance: 90.5
click at [465, 302] on div "Item Value 1 Quantity 4 Unit of measure 3 Thousand Square Inches Adjustments 56…" at bounding box center [654, 289] width 873 height 42
type input "75"
type input "300.00"
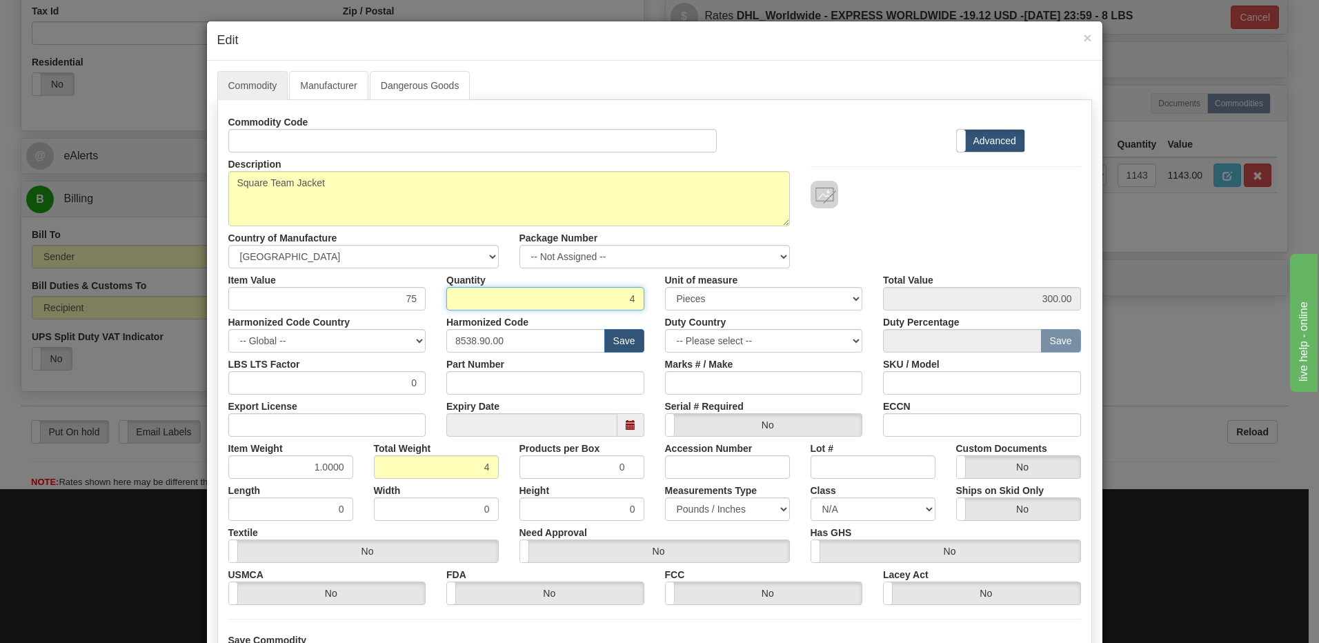
click at [524, 298] on input "4" at bounding box center [545, 298] width 198 height 23
click at [884, 237] on div "Description Square Feeder Management Relay prototype Country of Manufacture -- …" at bounding box center [654, 210] width 873 height 116
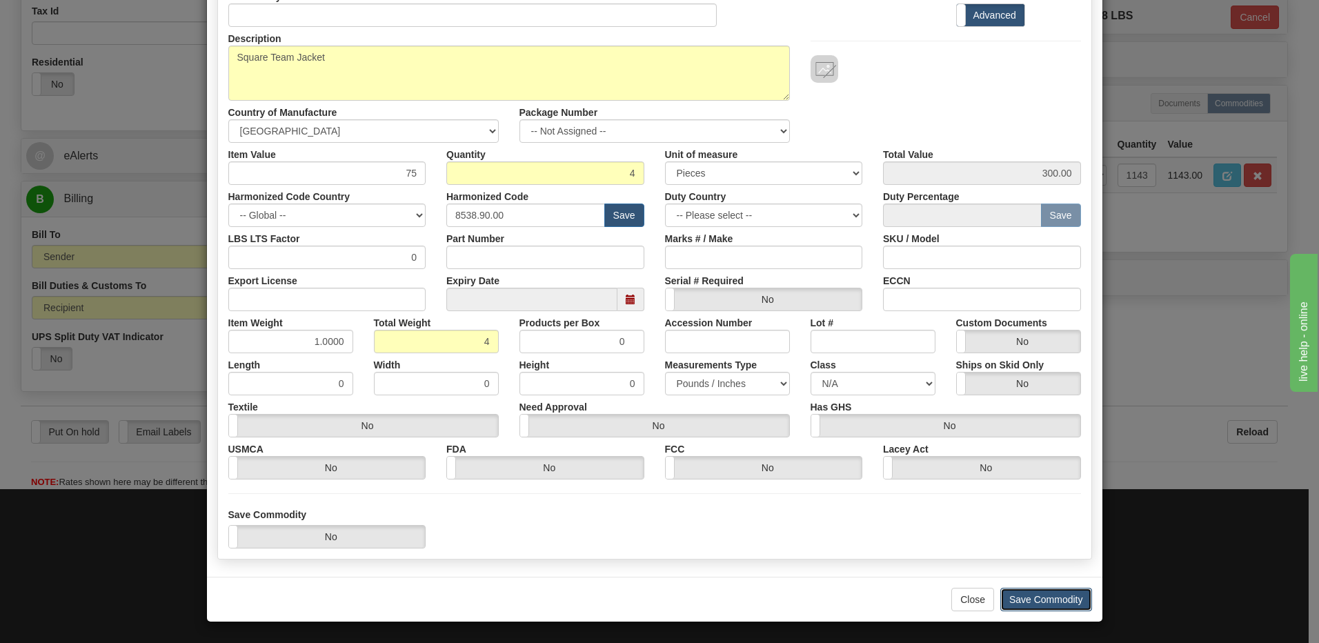
click at [1029, 600] on button "Save Commodity" at bounding box center [1046, 599] width 92 height 23
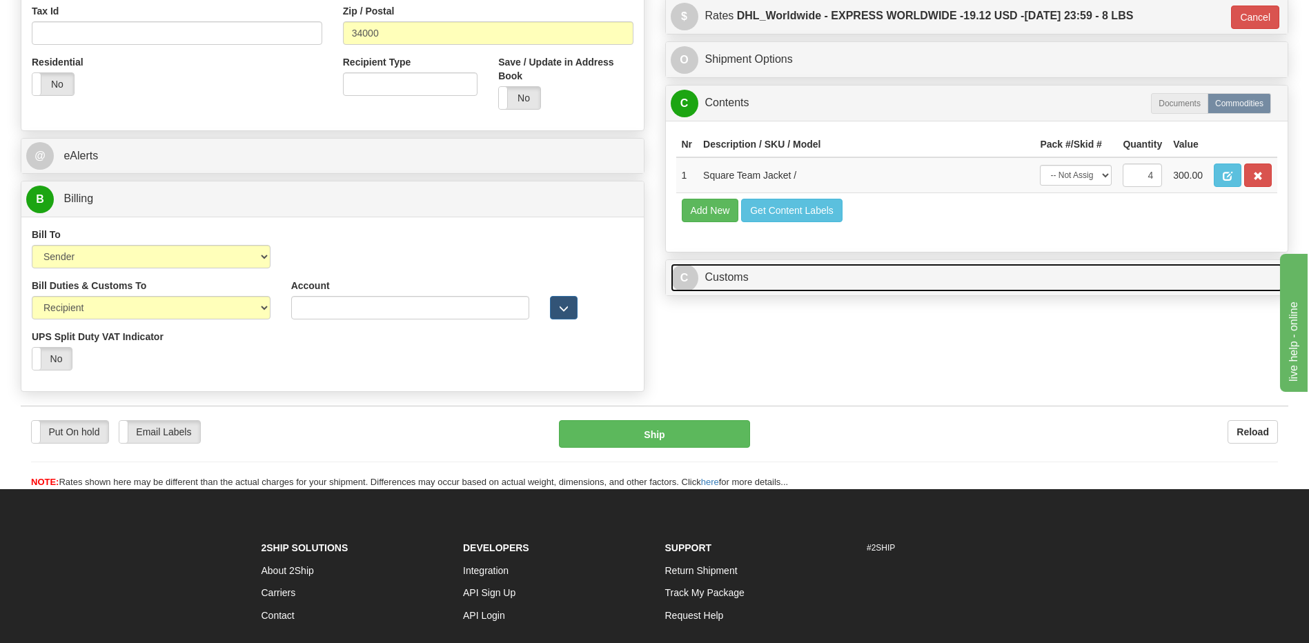
click at [755, 286] on link "C Customs" at bounding box center [977, 278] width 613 height 28
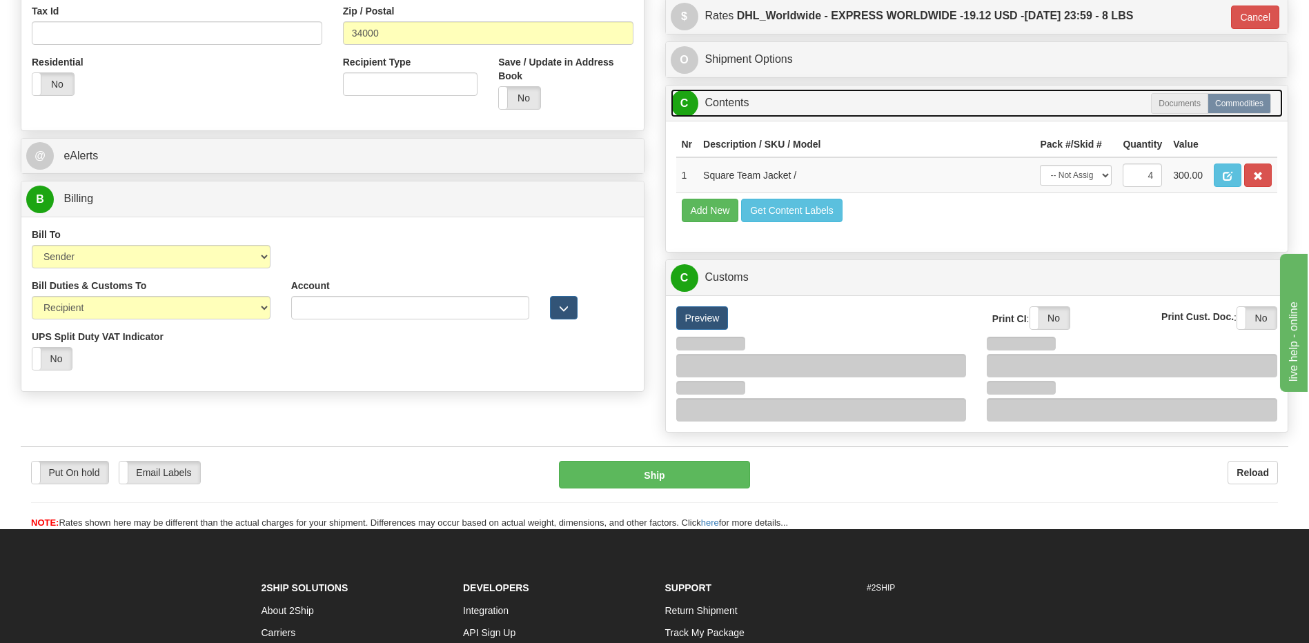
click at [764, 116] on link "C Contents" at bounding box center [977, 103] width 613 height 28
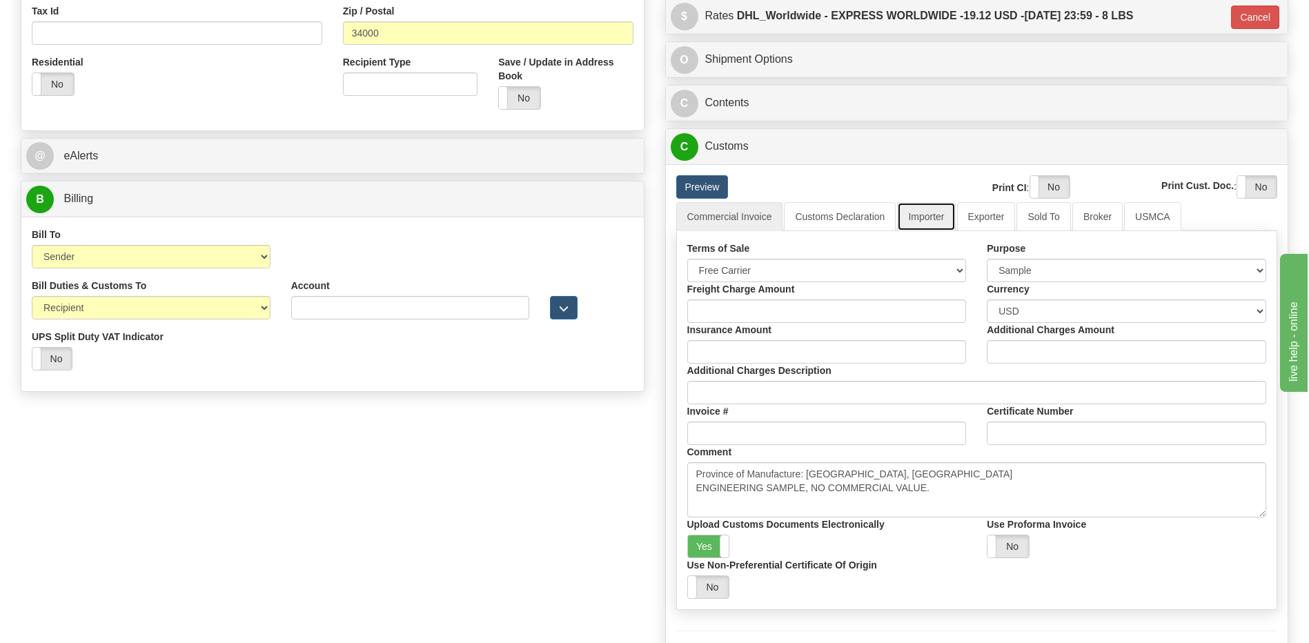
click at [911, 210] on link "Importer" at bounding box center [926, 216] width 58 height 29
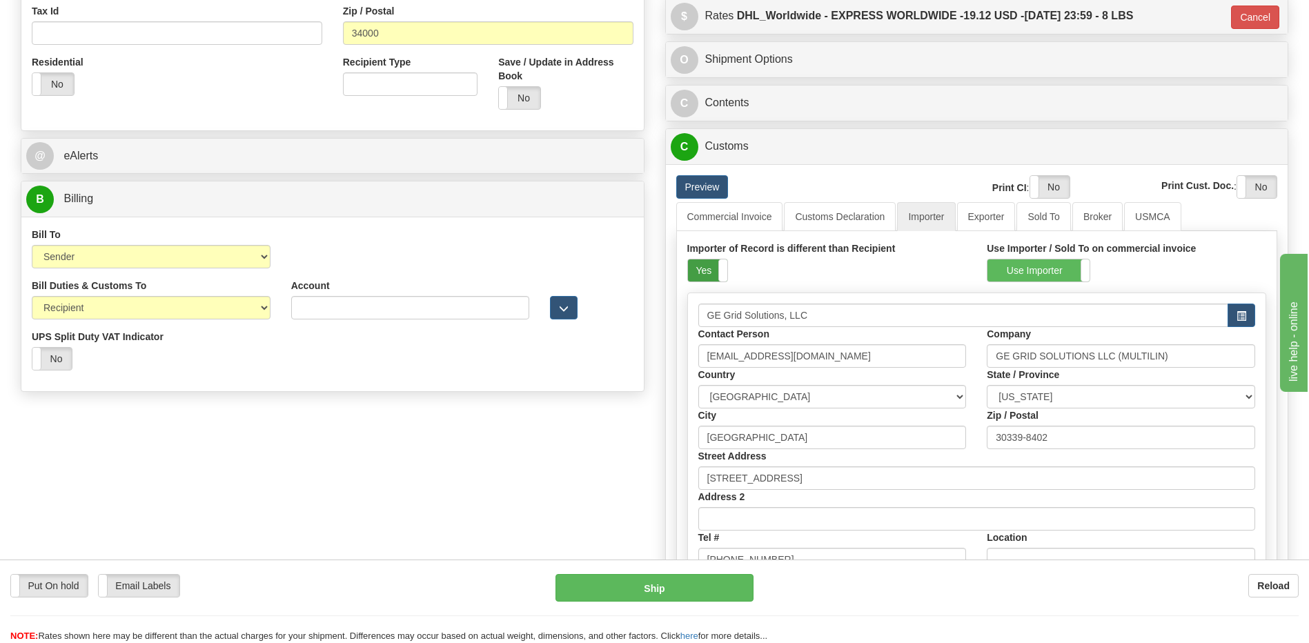
click at [706, 267] on label "Yes" at bounding box center [707, 270] width 39 height 22
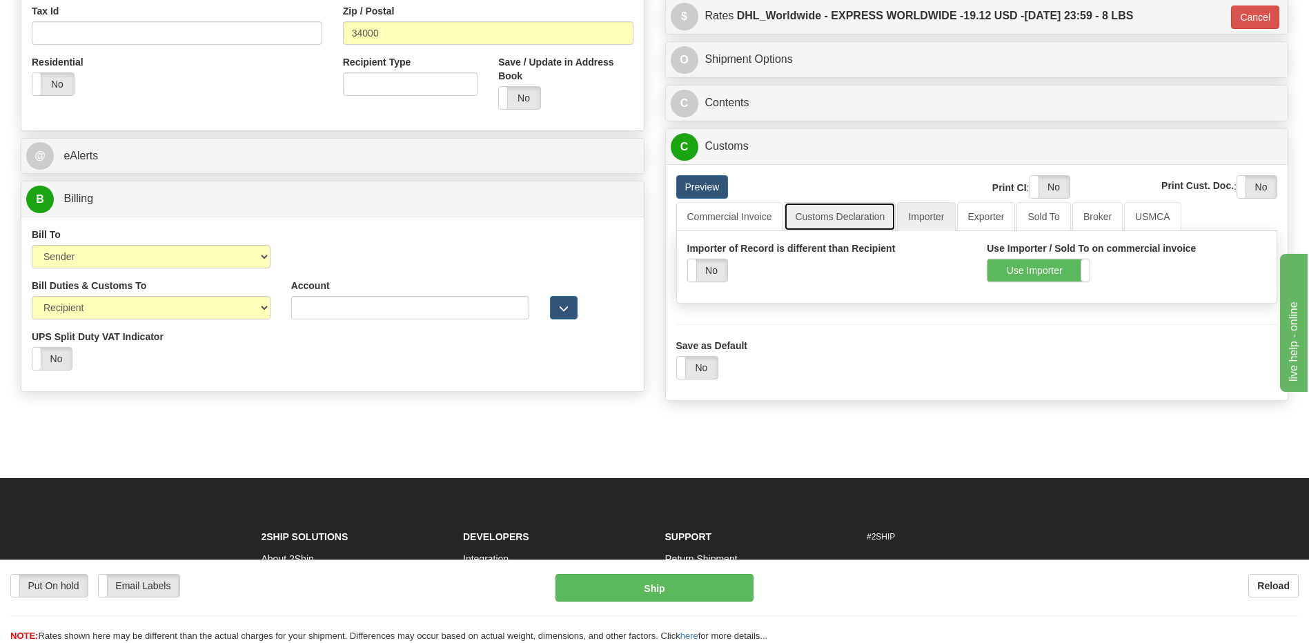
click at [851, 228] on link "Customs Declaration" at bounding box center [840, 216] width 112 height 29
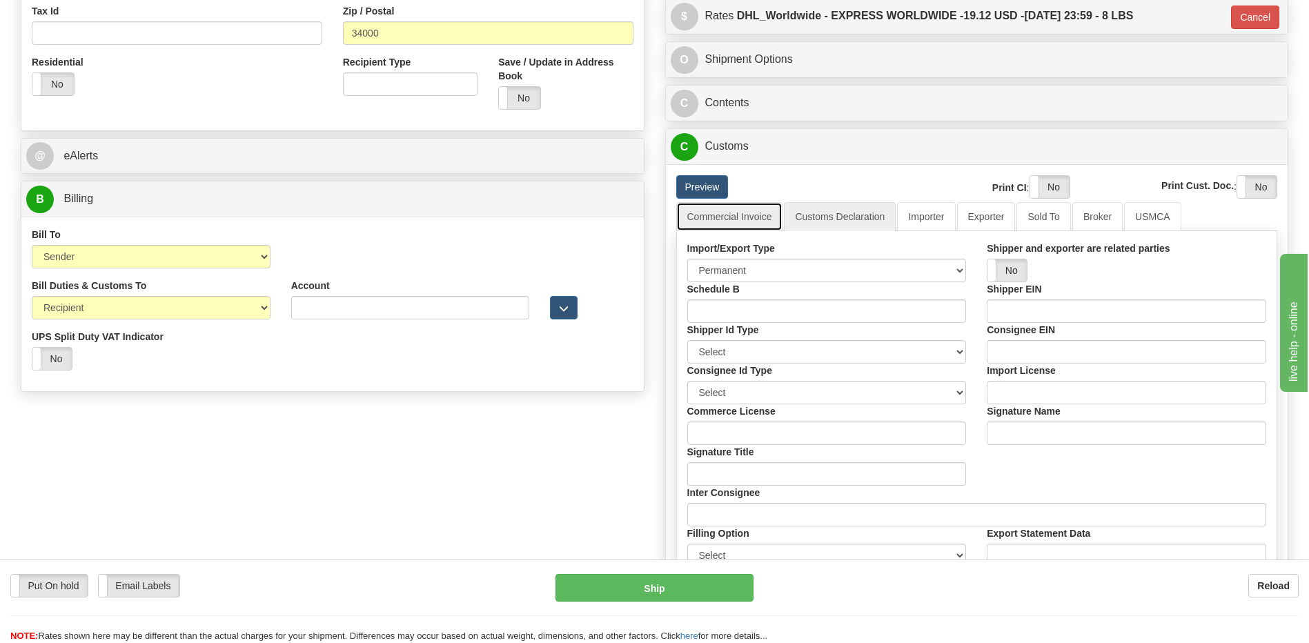
click at [741, 216] on link "Commercial Invoice" at bounding box center [729, 216] width 107 height 29
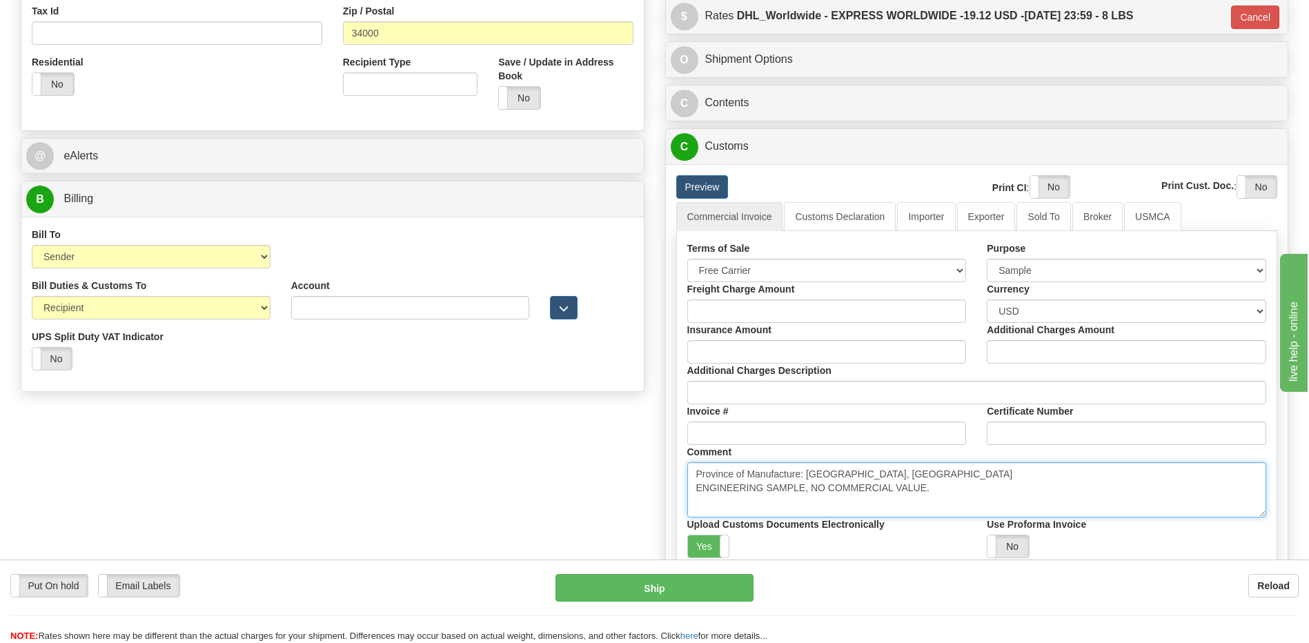
drag, startPoint x: 940, startPoint y: 499, endPoint x: 646, endPoint y: 492, distance: 294.7
click at [646, 492] on div "Order # S Sender Default" at bounding box center [654, 164] width 1288 height 1098
type textarea "Province of Manufacture: Ontario, Canada"
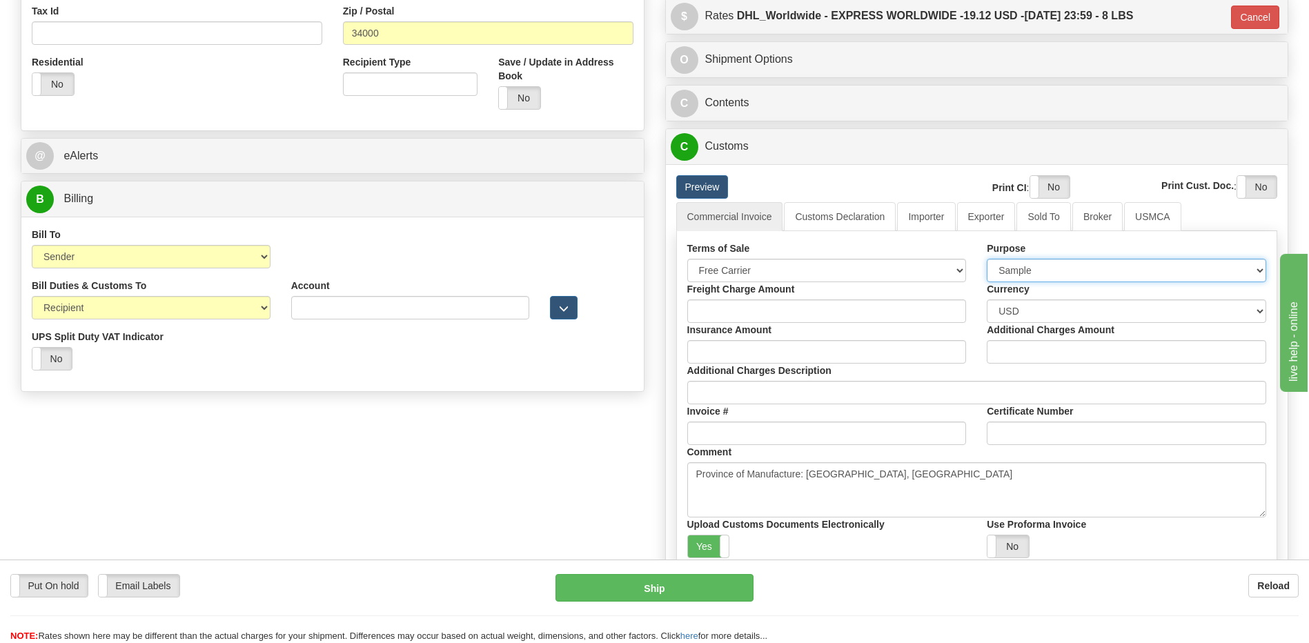
click at [1054, 272] on select "Sold Not Sold Gift Sample Repair and Return Personal Effects Merchandise Danger…" at bounding box center [1126, 270] width 279 height 23
select select "2"
click at [987, 259] on select "Sold Not Sold Gift Sample Repair and Return Personal Effects Merchandise Danger…" at bounding box center [1126, 270] width 279 height 23
click at [591, 503] on div "Order # S Sender Default" at bounding box center [654, 164] width 1288 height 1098
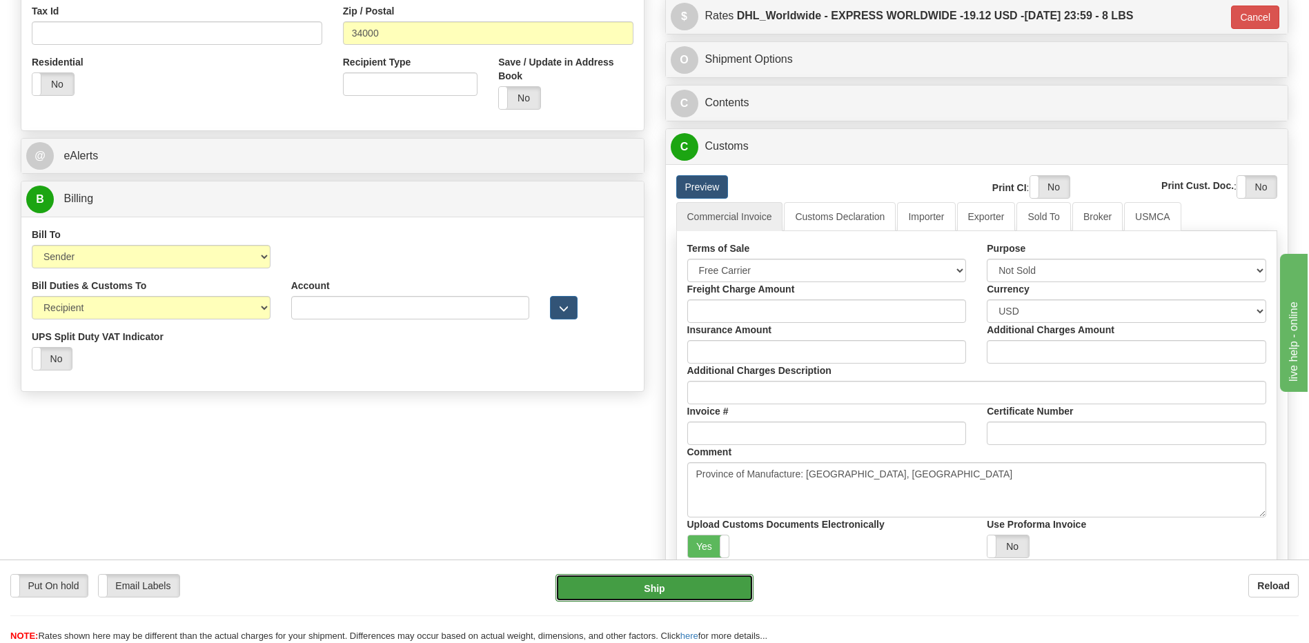
click at [698, 585] on button "Ship" at bounding box center [653, 588] width 197 height 28
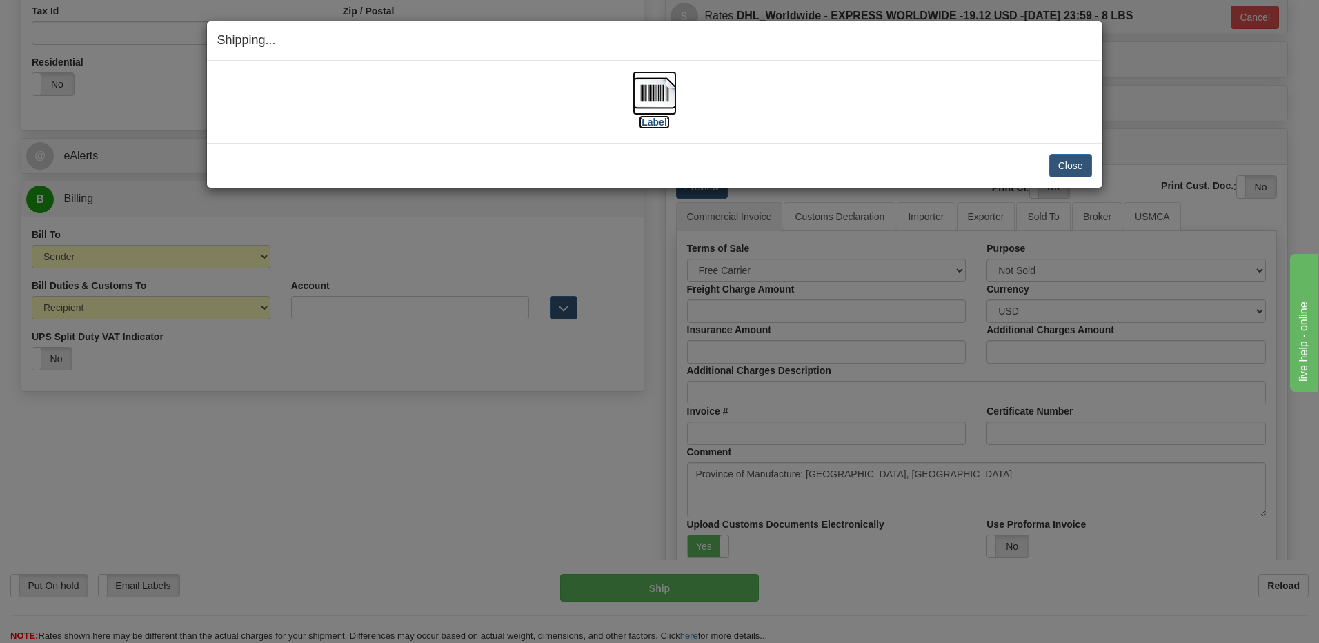
click at [654, 99] on img at bounding box center [655, 93] width 44 height 44
click at [1070, 164] on button "Close" at bounding box center [1070, 165] width 43 height 23
